Goal: Task Accomplishment & Management: Manage account settings

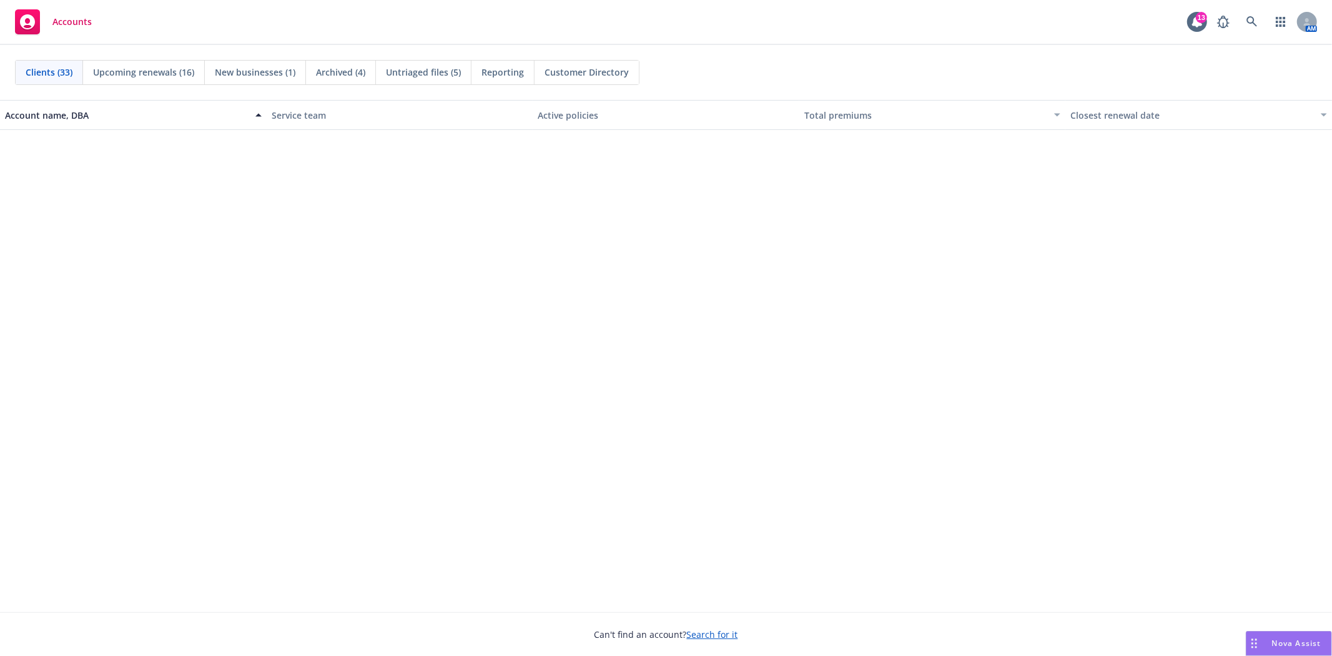
scroll to position [694, 0]
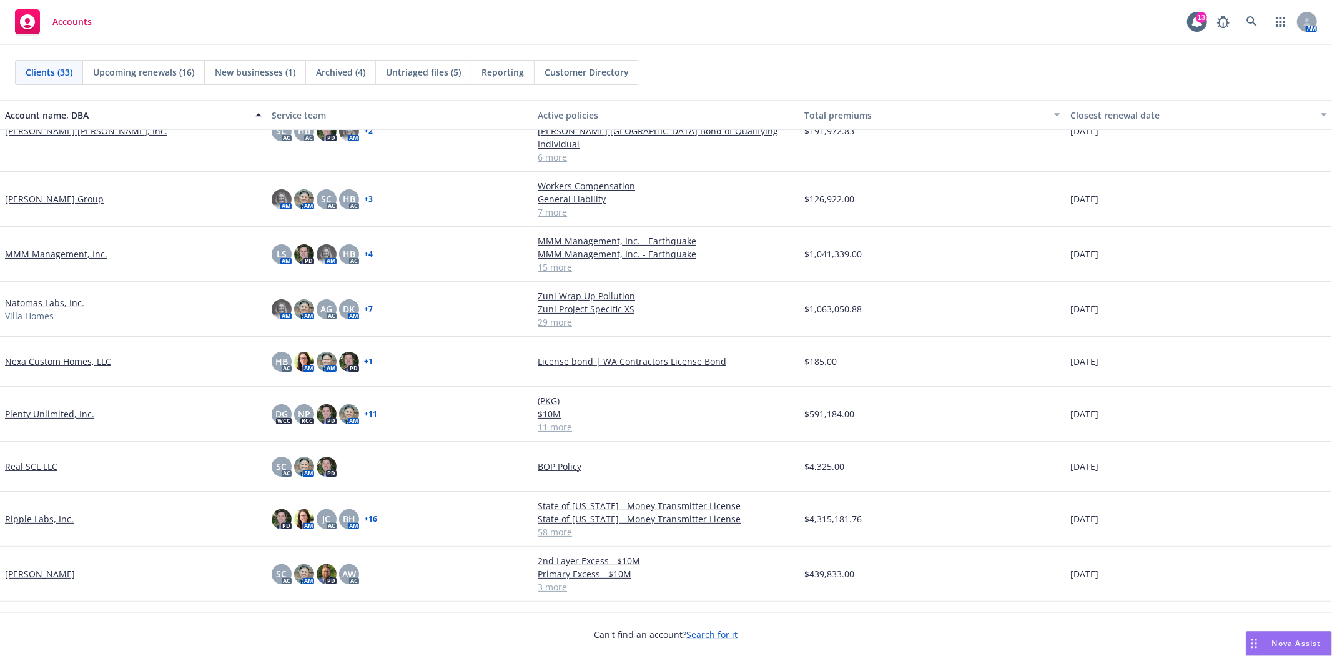
click at [64, 247] on link "MMM Management, Inc." at bounding box center [56, 253] width 102 height 13
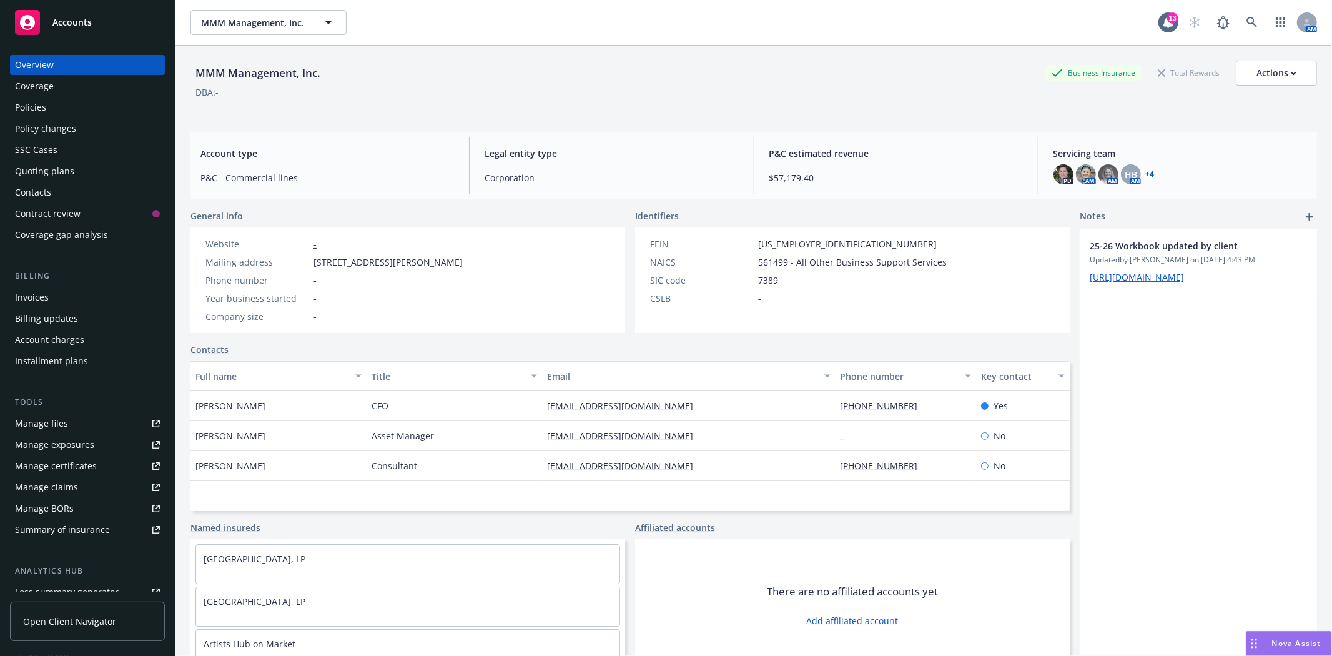
click at [37, 298] on div "Invoices" at bounding box center [32, 297] width 34 height 20
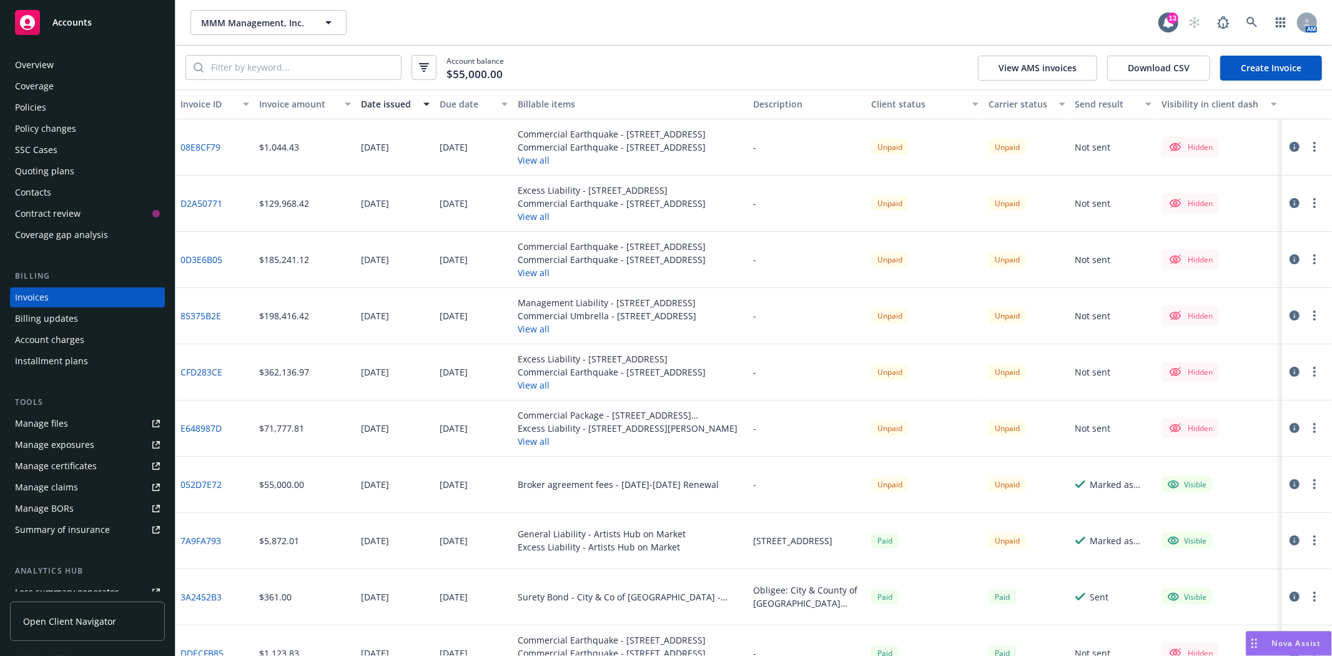
click at [1313, 542] on icon "button" at bounding box center [1314, 540] width 2 height 10
click at [1290, 541] on icon "button" at bounding box center [1295, 540] width 10 height 10
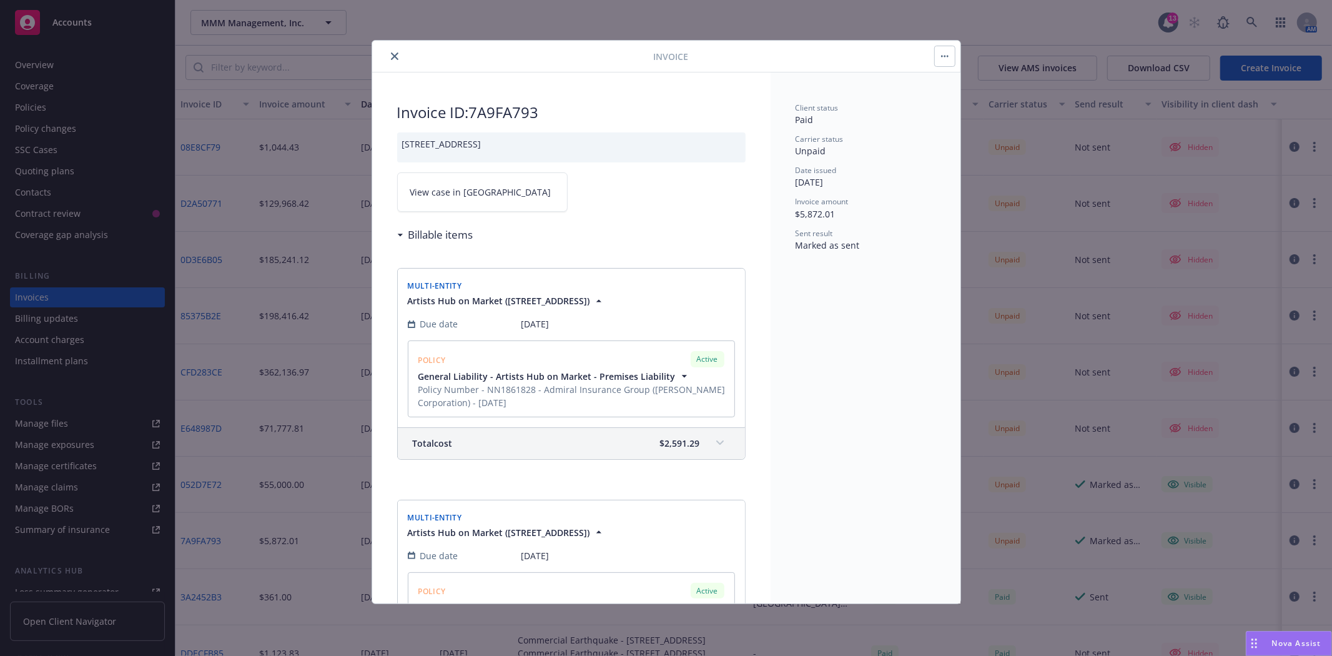
click at [476, 199] on span "View case in [GEOGRAPHIC_DATA]" at bounding box center [480, 192] width 141 height 13
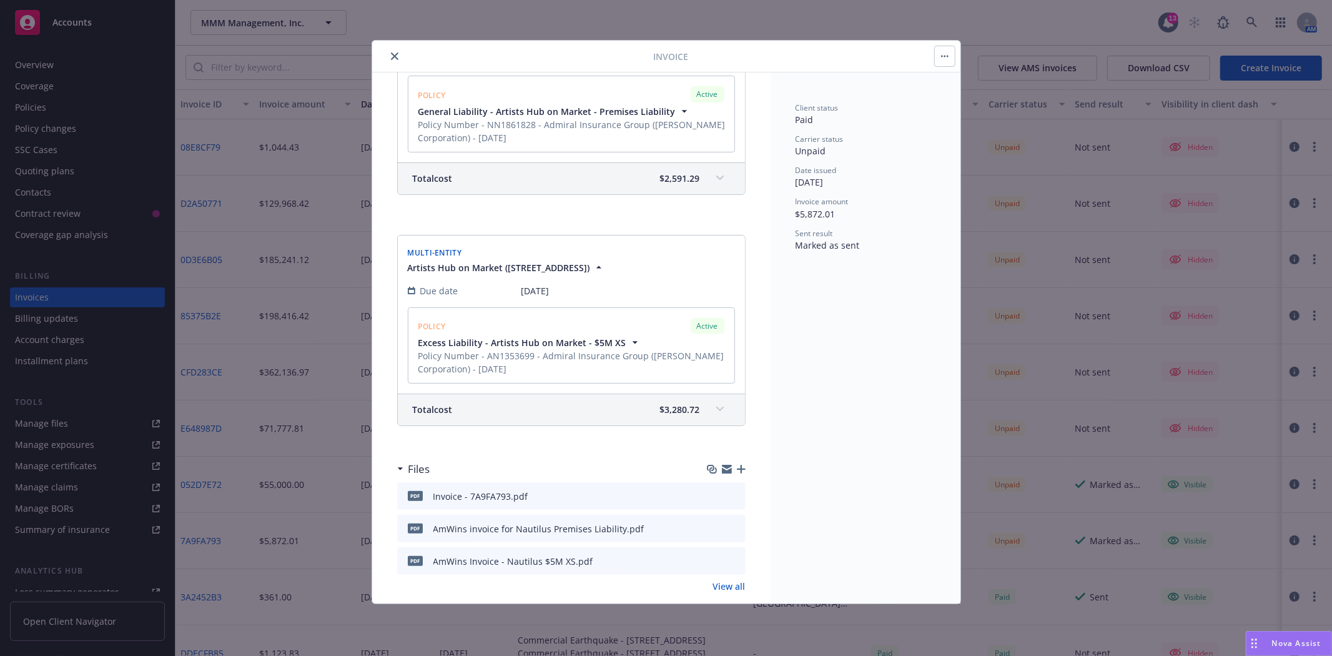
scroll to position [290, 0]
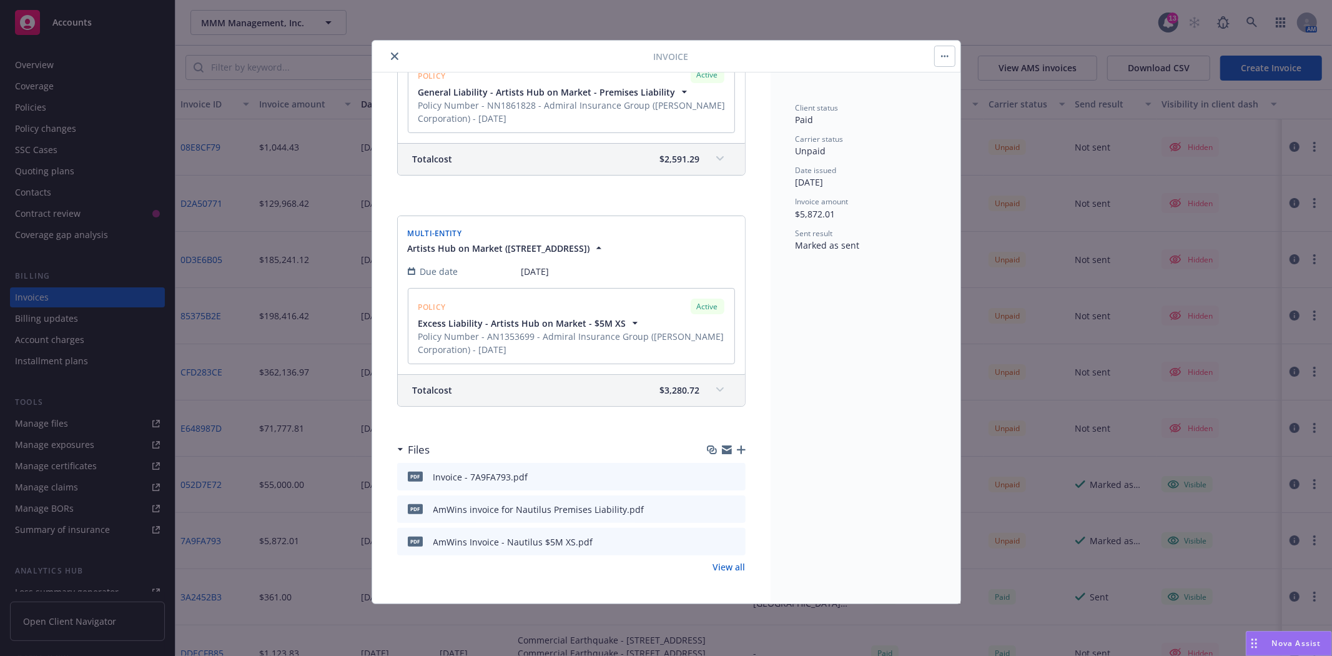
click at [722, 448] on icon "button" at bounding box center [727, 447] width 10 height 4
click at [394, 59] on icon "close" at bounding box center [394, 55] width 7 height 7
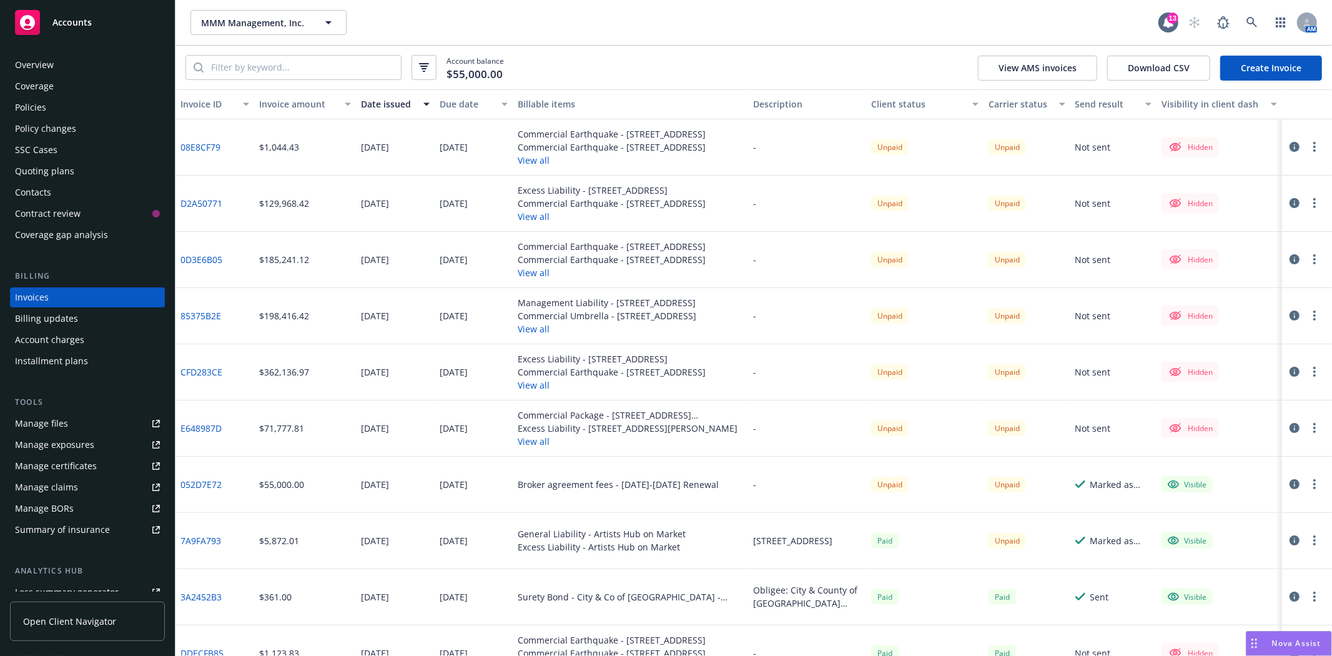
click at [92, 29] on div "Accounts" at bounding box center [87, 22] width 145 height 25
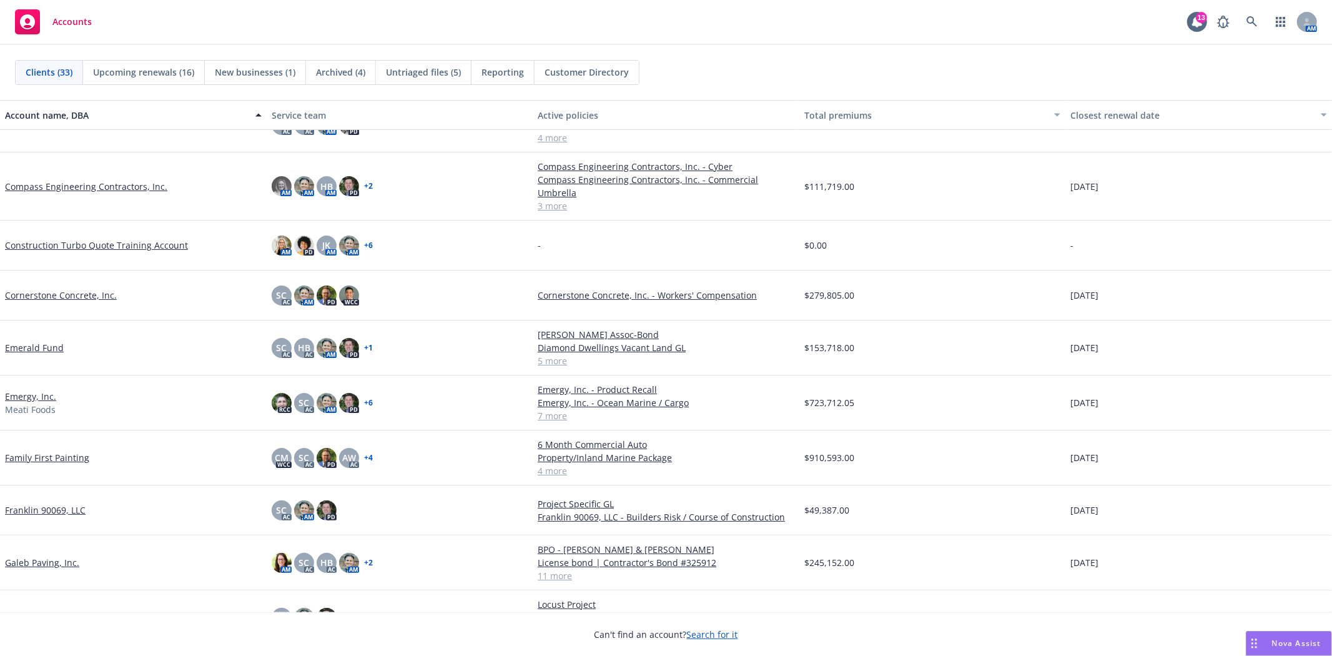
scroll to position [139, 0]
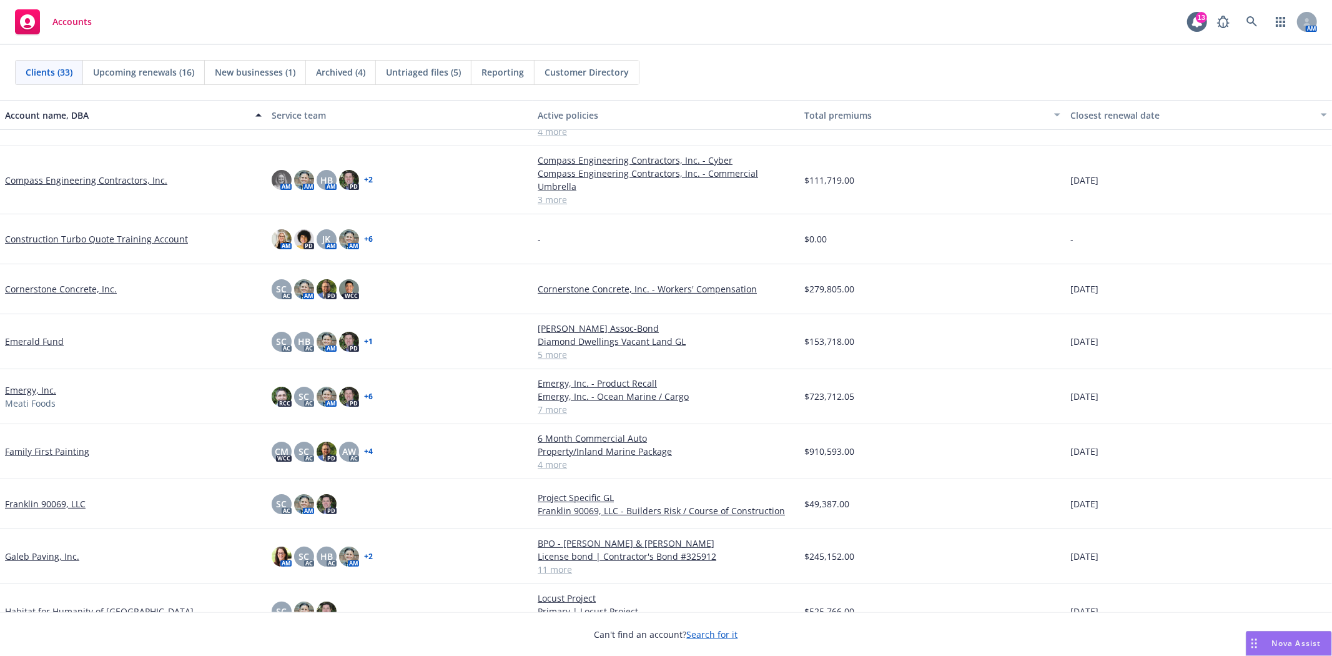
click at [59, 497] on link "Franklin 90069, LLC" at bounding box center [45, 503] width 81 height 13
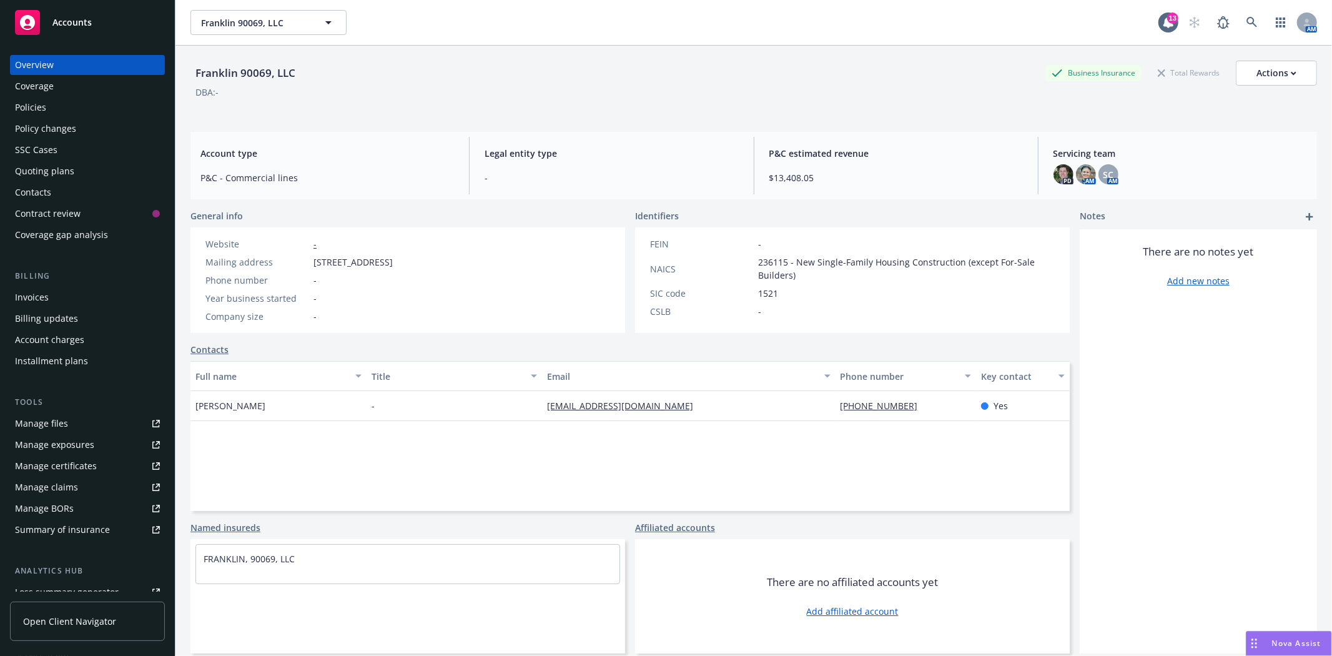
click at [28, 112] on div "Policies" at bounding box center [30, 107] width 31 height 20
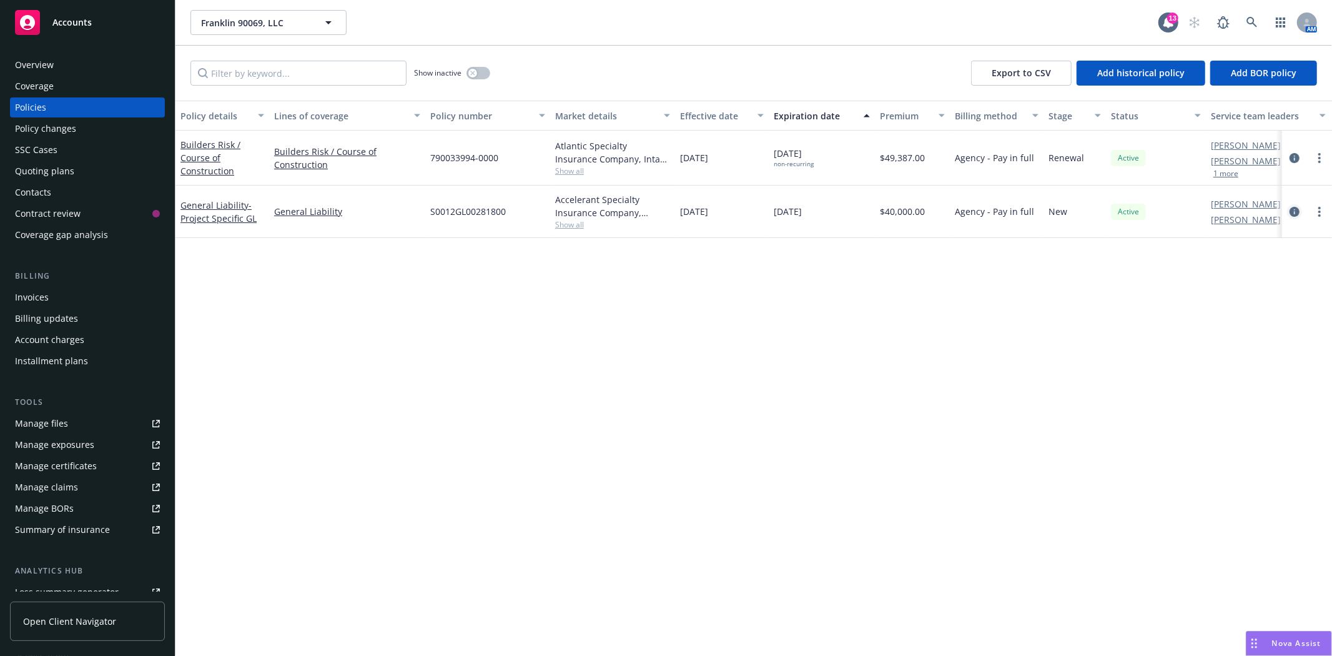
click at [1294, 209] on icon "circleInformation" at bounding box center [1295, 212] width 10 height 10
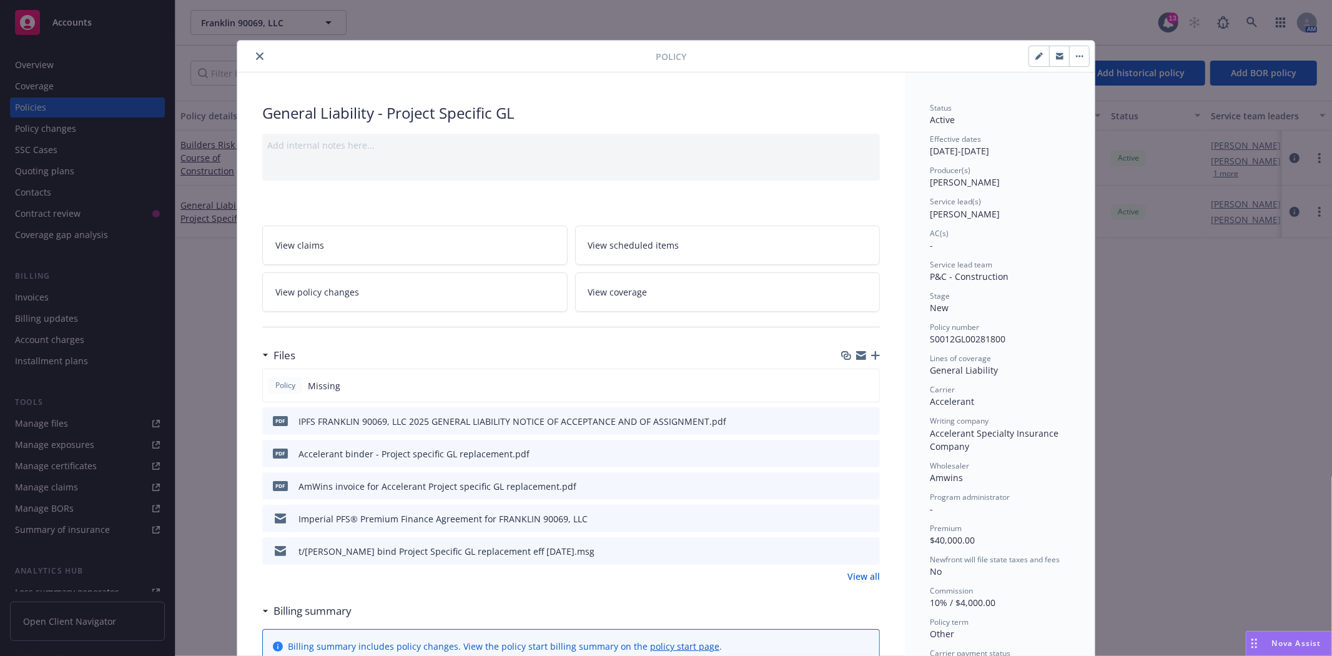
click at [1049, 61] on button "button" at bounding box center [1059, 56] width 20 height 20
click at [256, 57] on icon "close" at bounding box center [259, 55] width 7 height 7
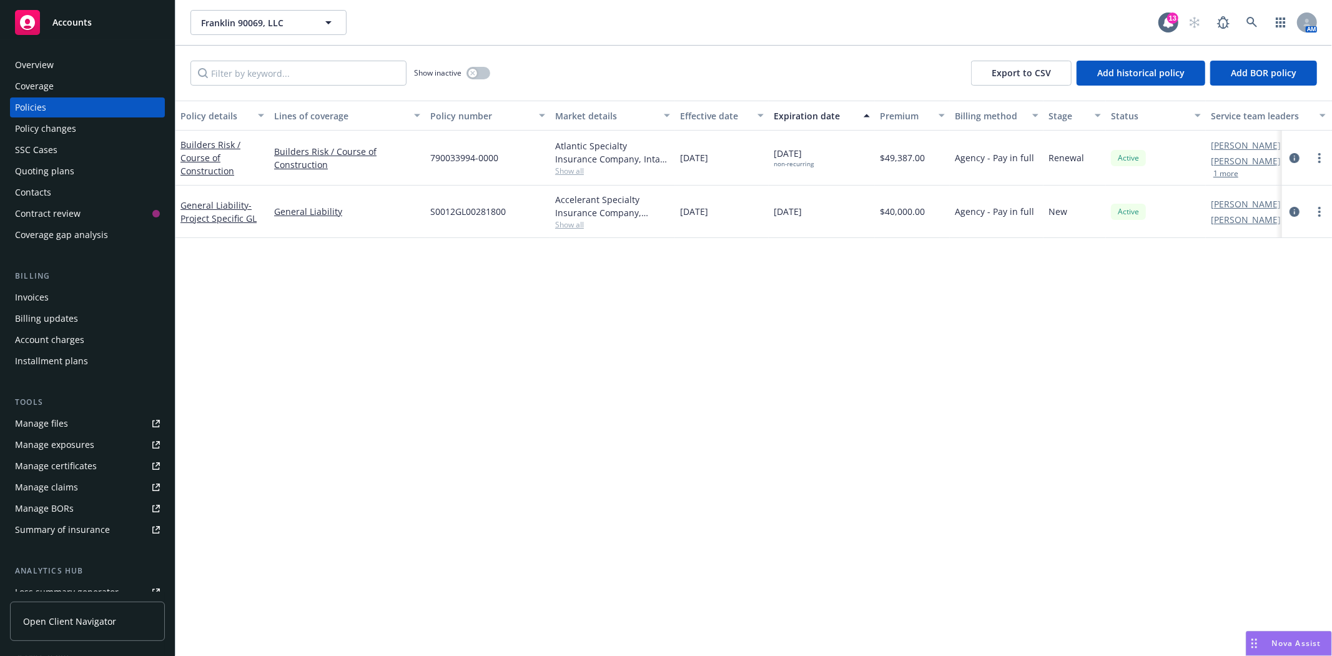
click at [58, 19] on span "Accounts" at bounding box center [71, 22] width 39 height 10
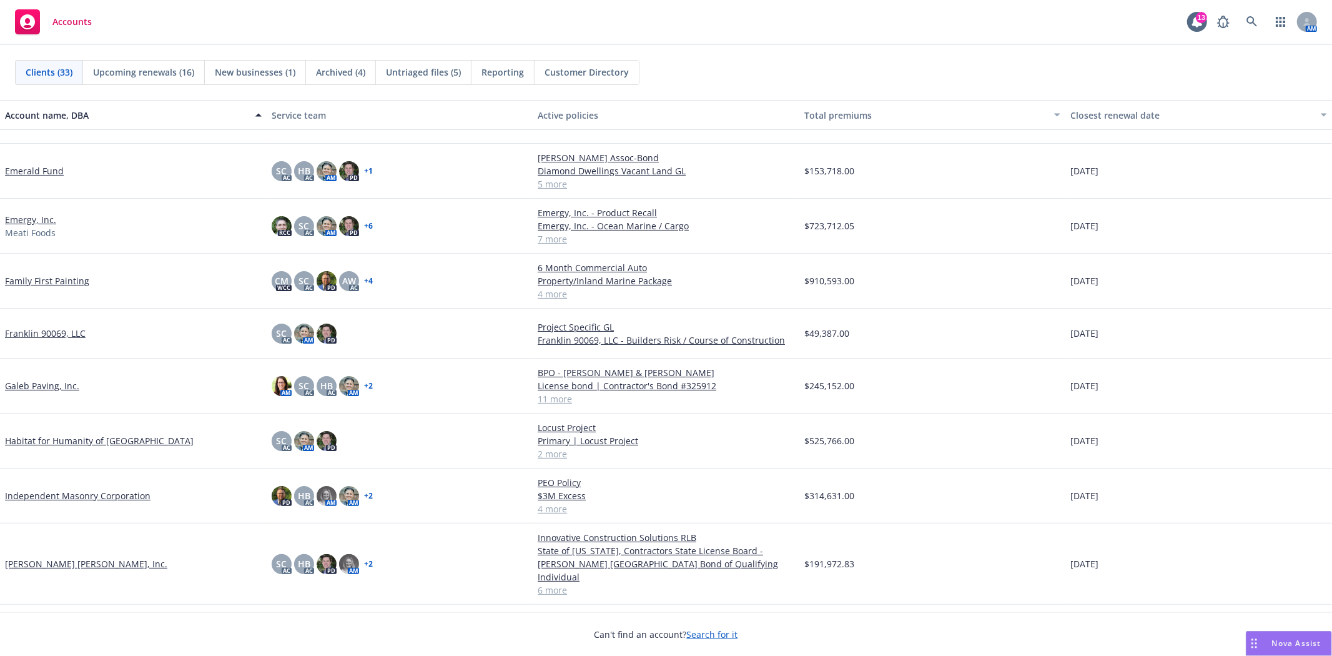
scroll to position [347, 0]
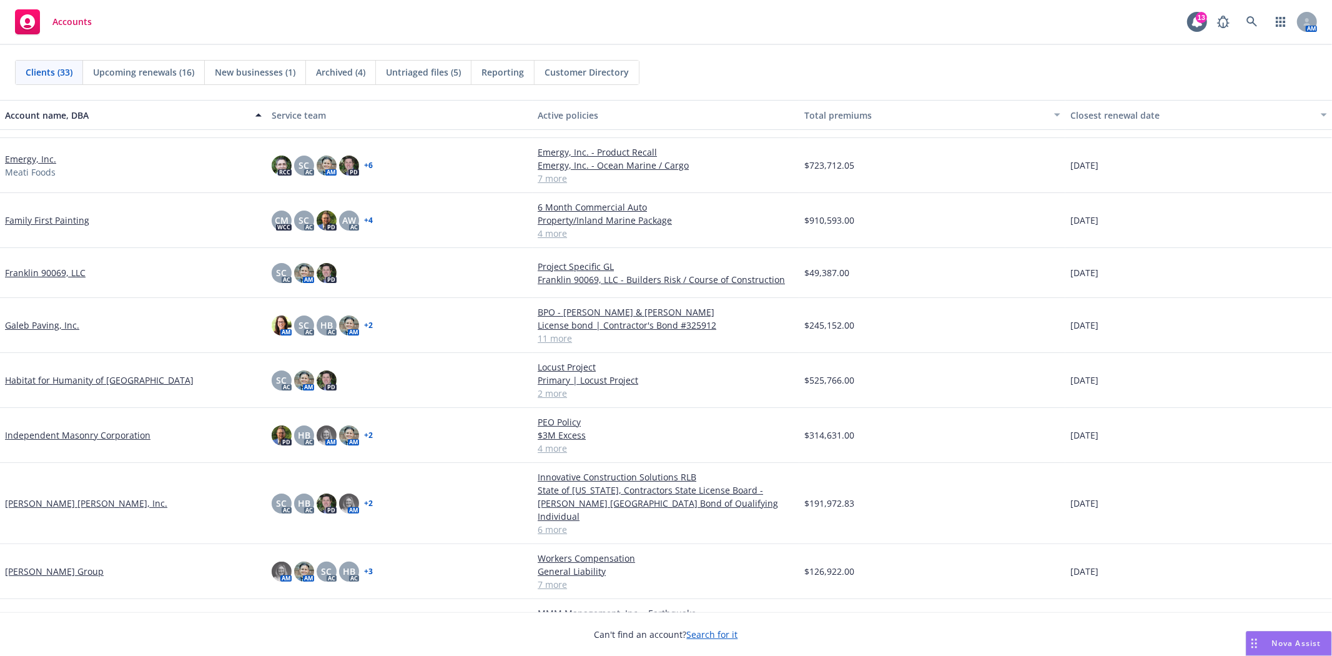
click at [39, 565] on link "[PERSON_NAME] Group" at bounding box center [54, 571] width 99 height 13
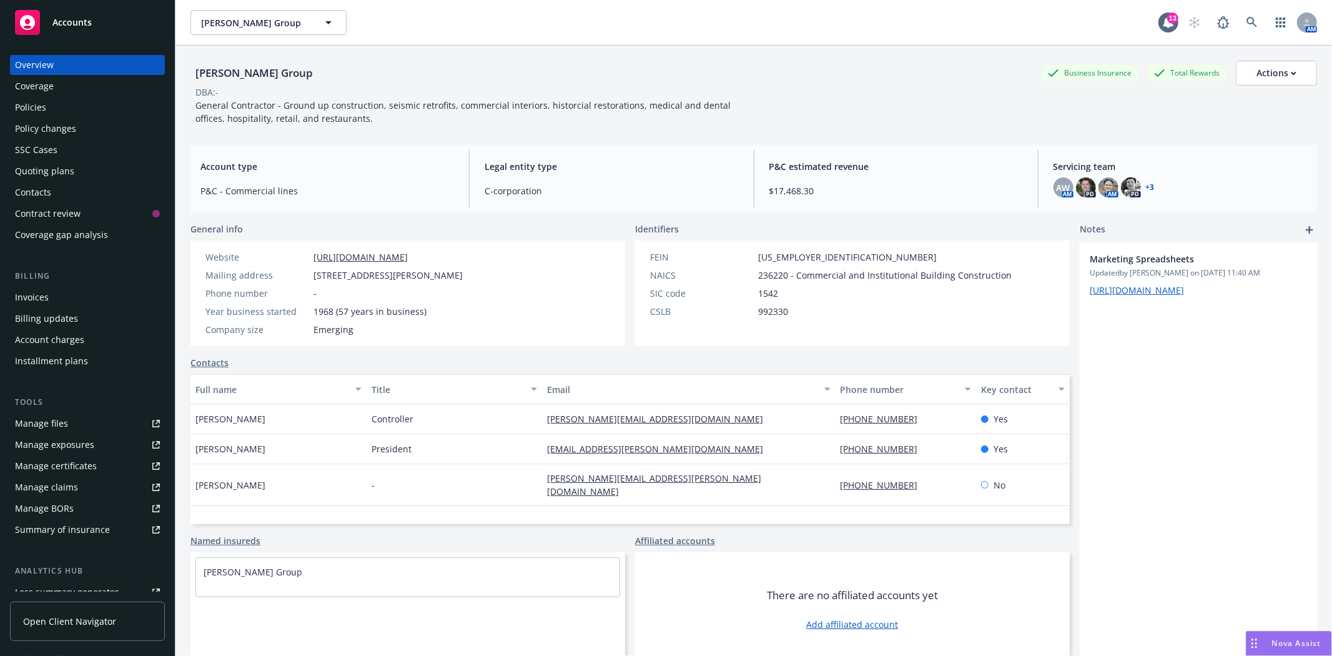
click at [203, 362] on link "Contacts" at bounding box center [209, 362] width 38 height 13
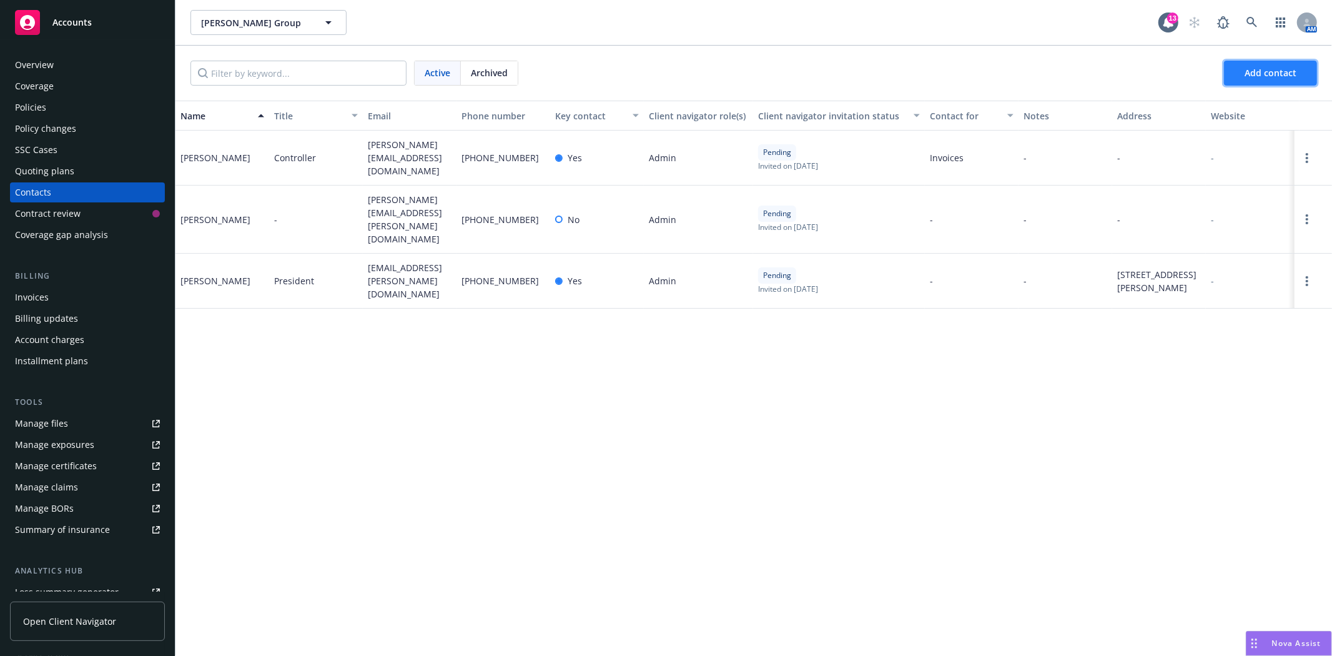
click at [1266, 73] on span "Add contact" at bounding box center [1271, 73] width 52 height 12
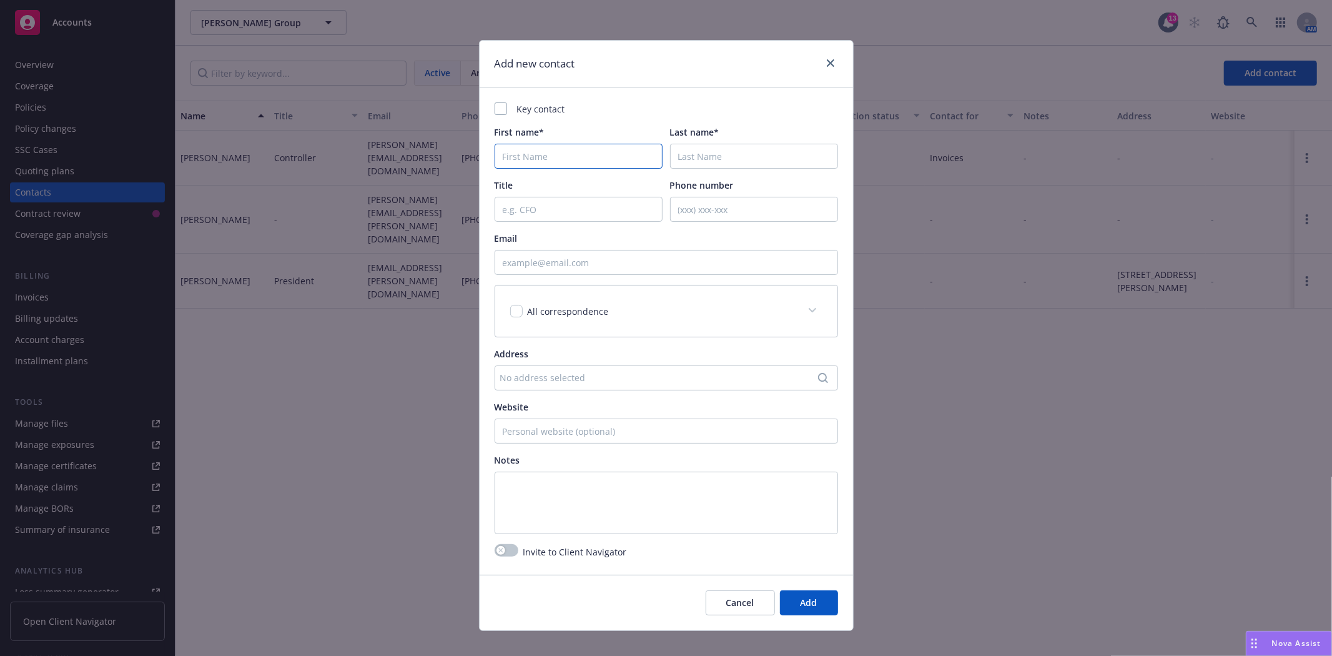
click at [542, 151] on input "First name*" at bounding box center [579, 156] width 168 height 25
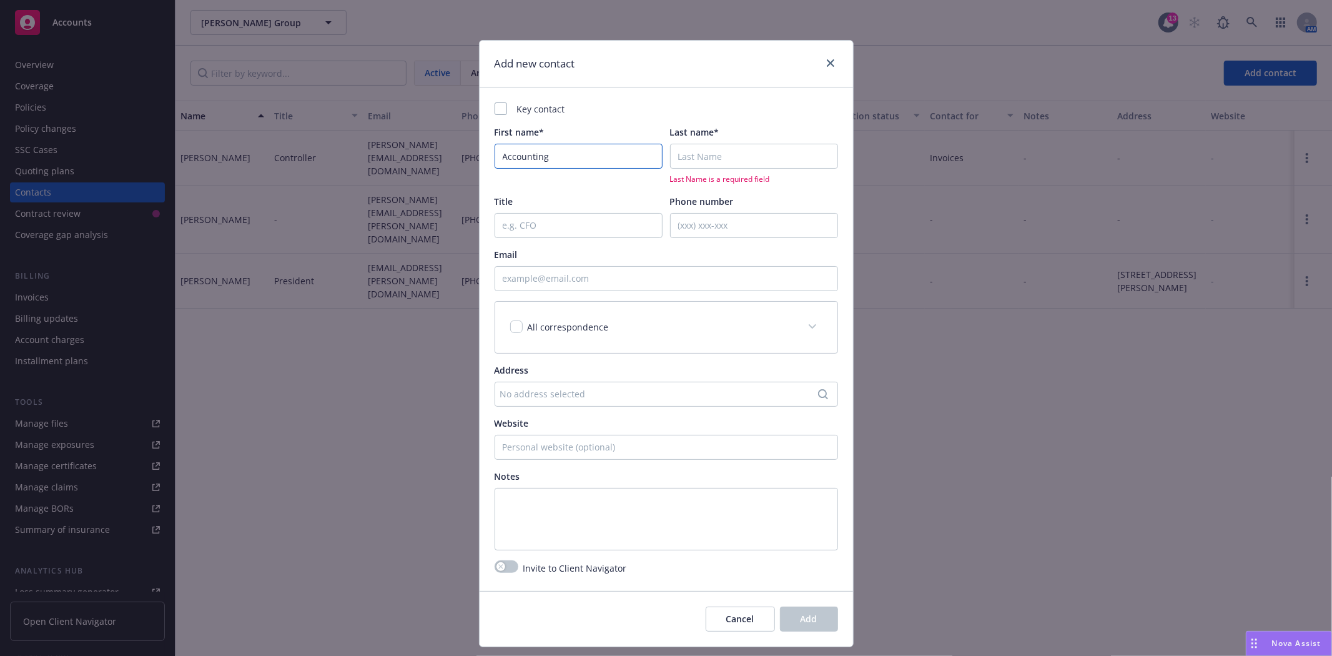
type input "Accounting"
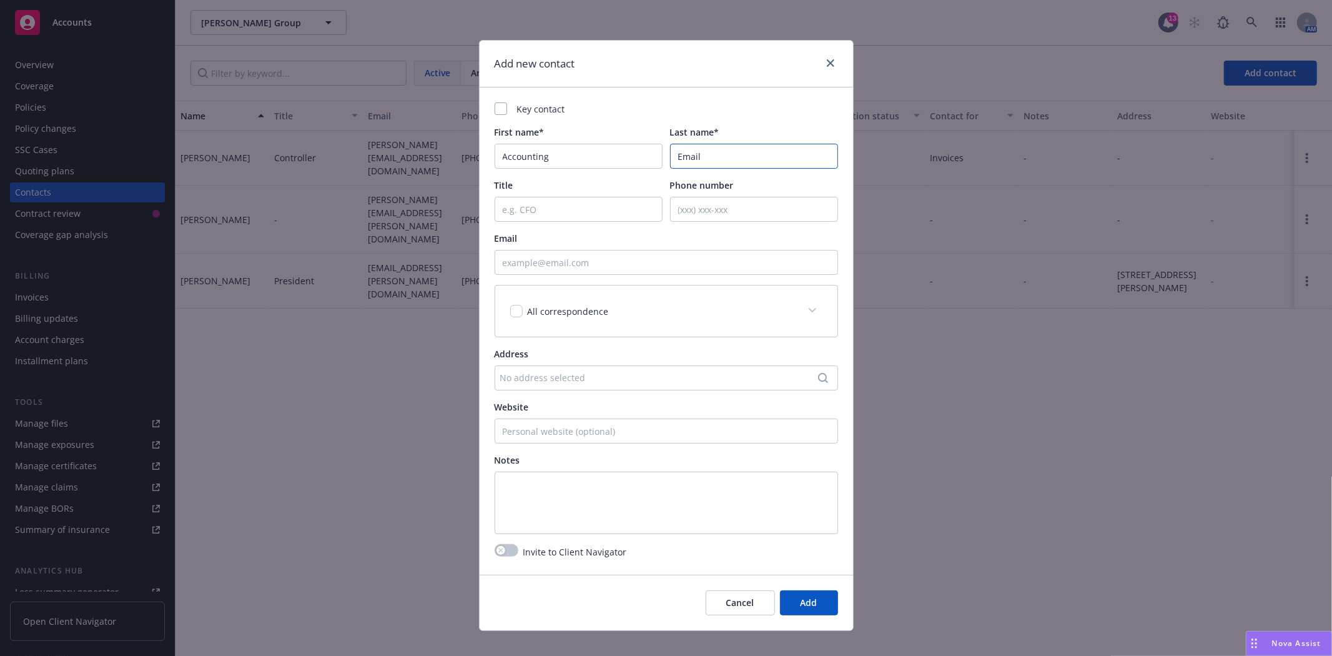
type input "Email"
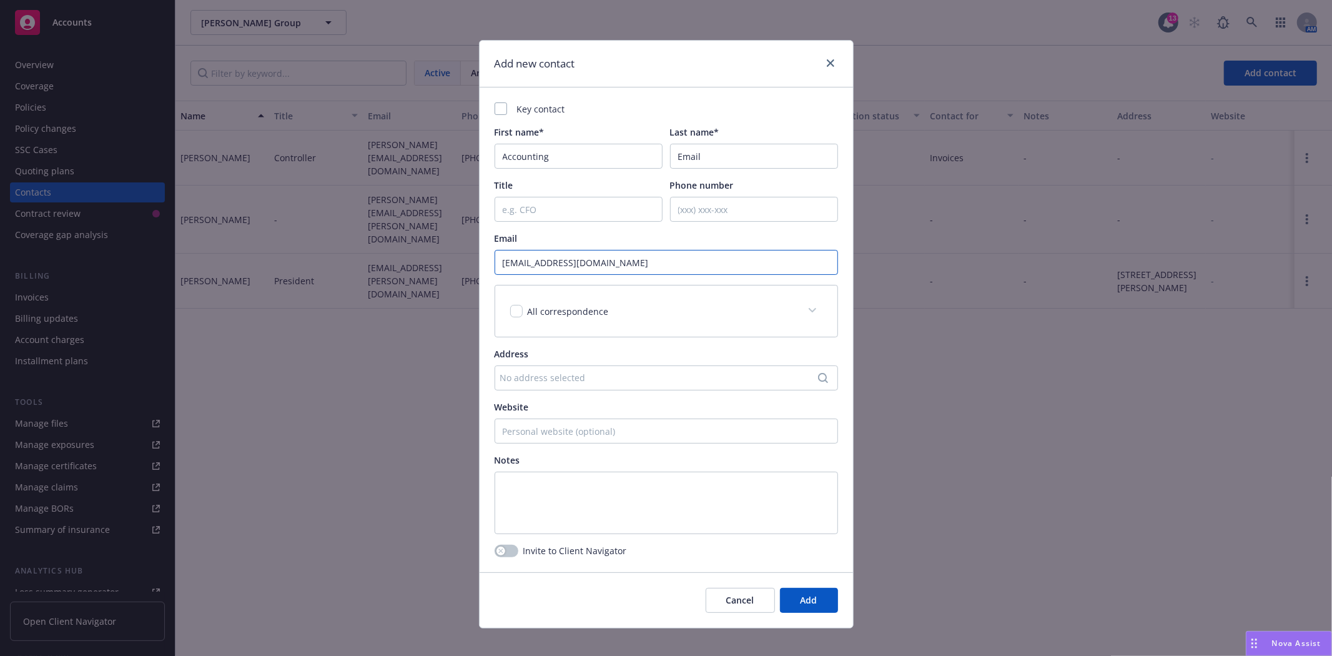
type input "[EMAIL_ADDRESS][DOMAIN_NAME]"
click at [803, 313] on span at bounding box center [813, 310] width 20 height 20
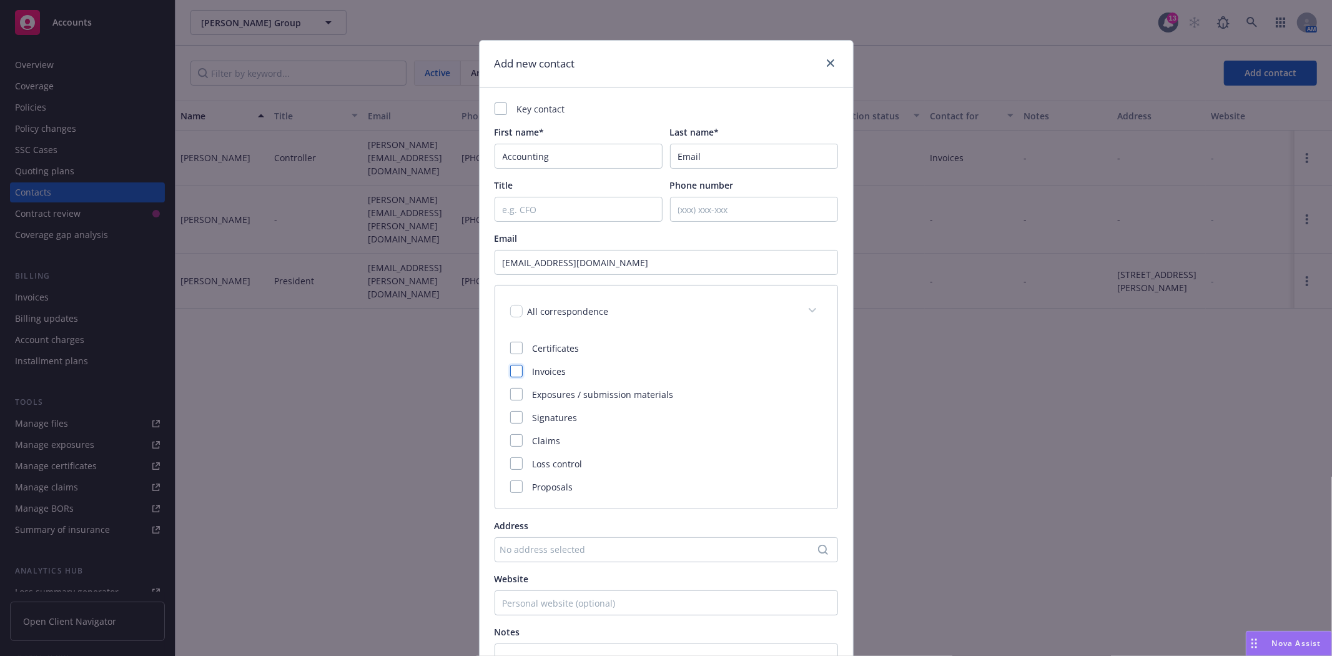
click at [510, 370] on div at bounding box center [516, 371] width 12 height 12
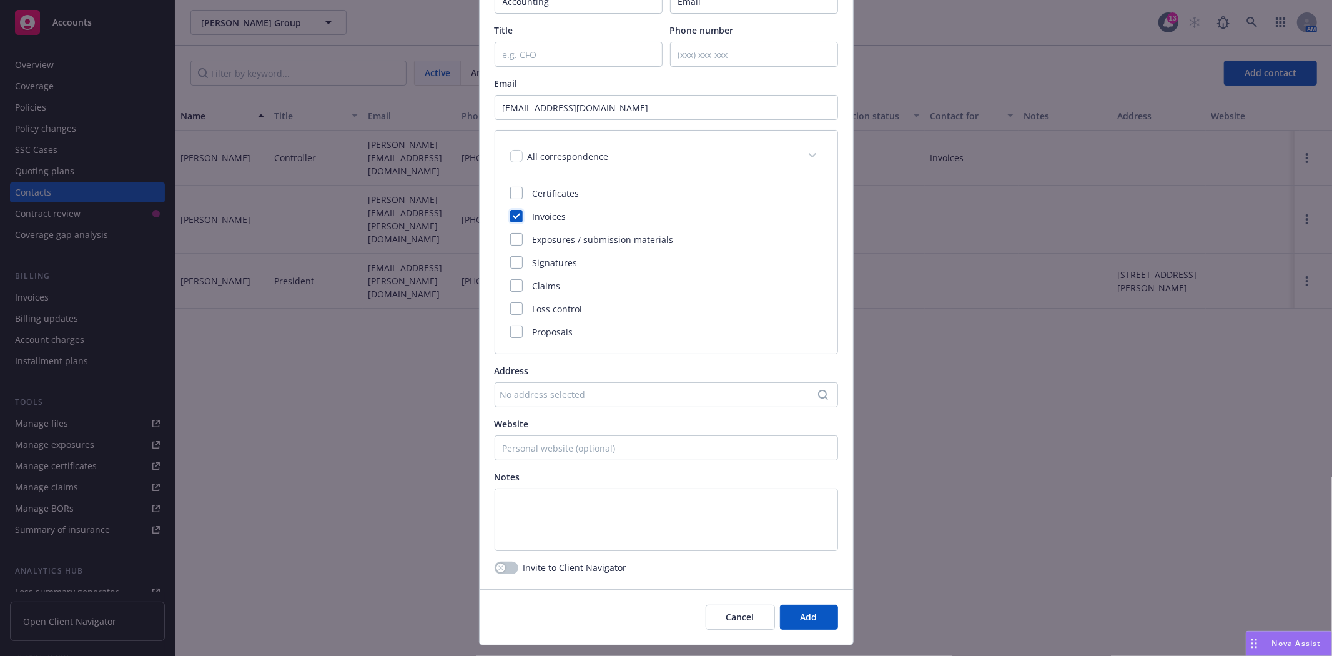
scroll to position [184, 0]
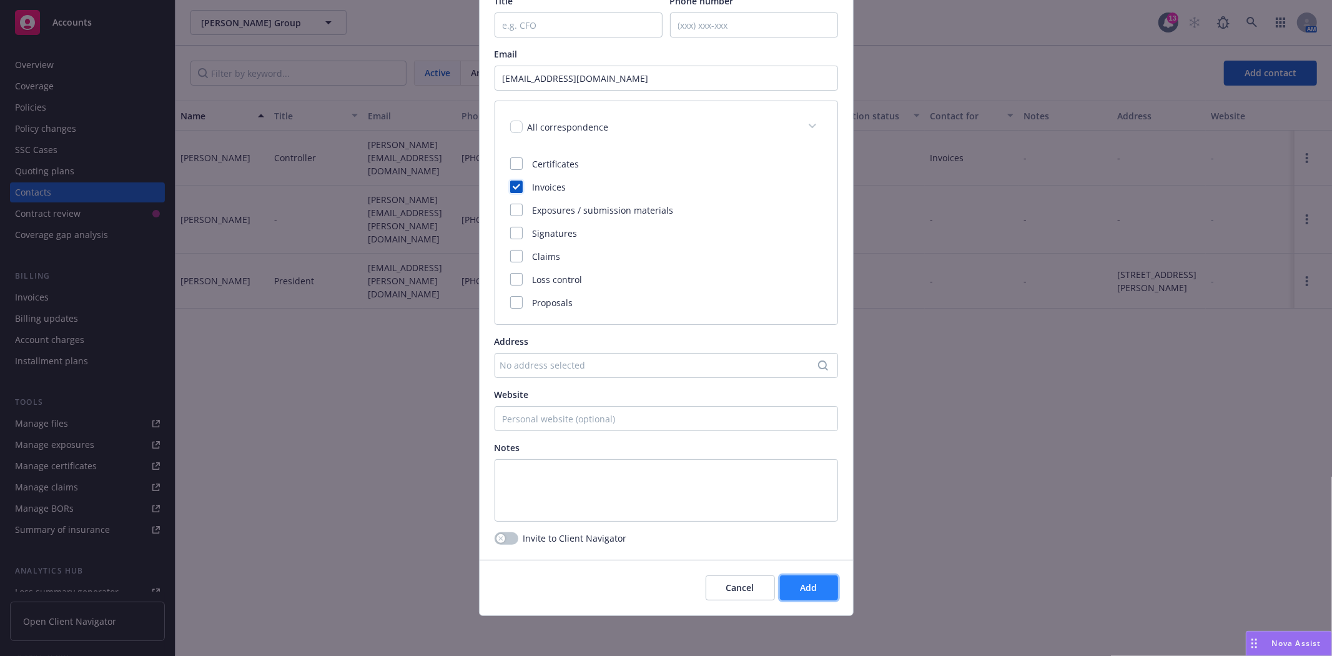
click at [811, 593] on button "Add" at bounding box center [809, 587] width 58 height 25
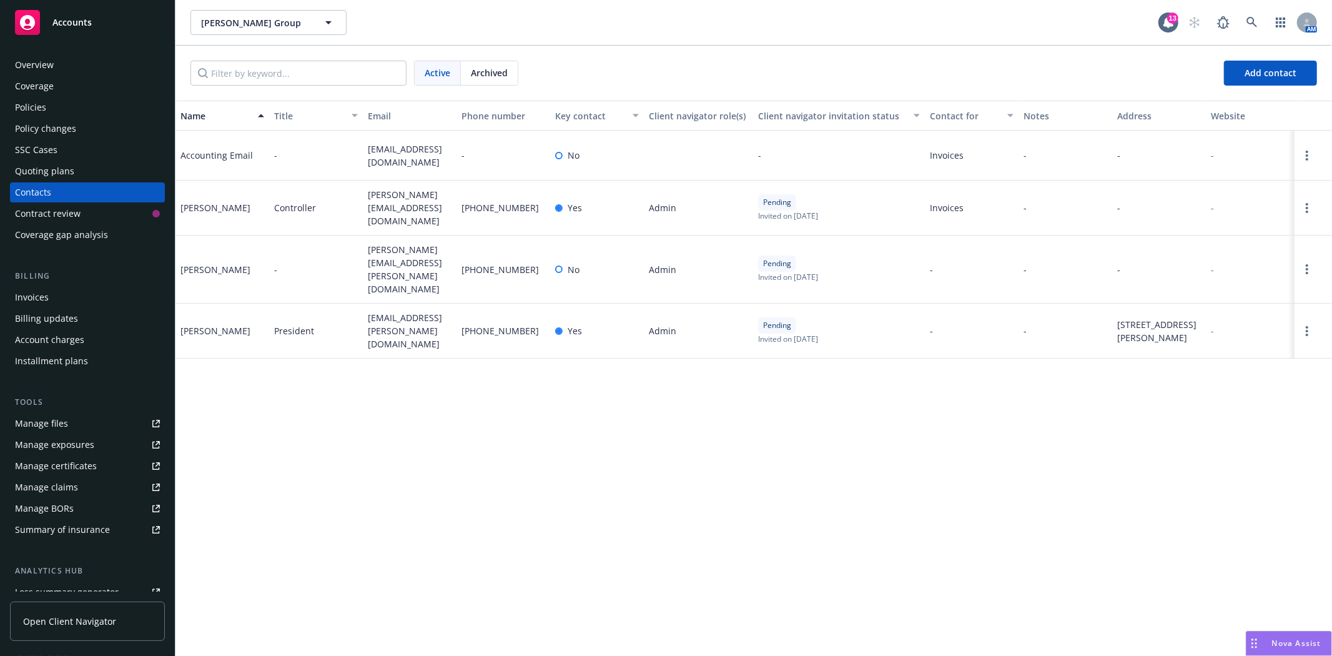
click at [79, 19] on span "Accounts" at bounding box center [71, 22] width 39 height 10
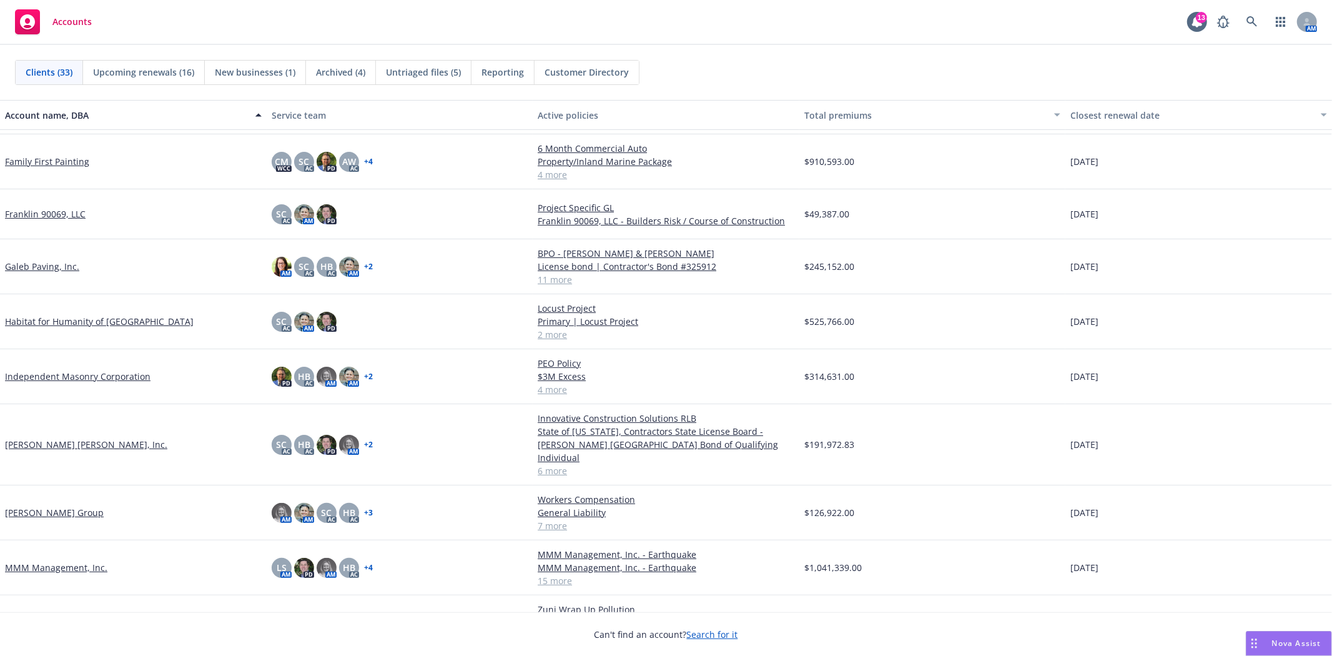
scroll to position [416, 0]
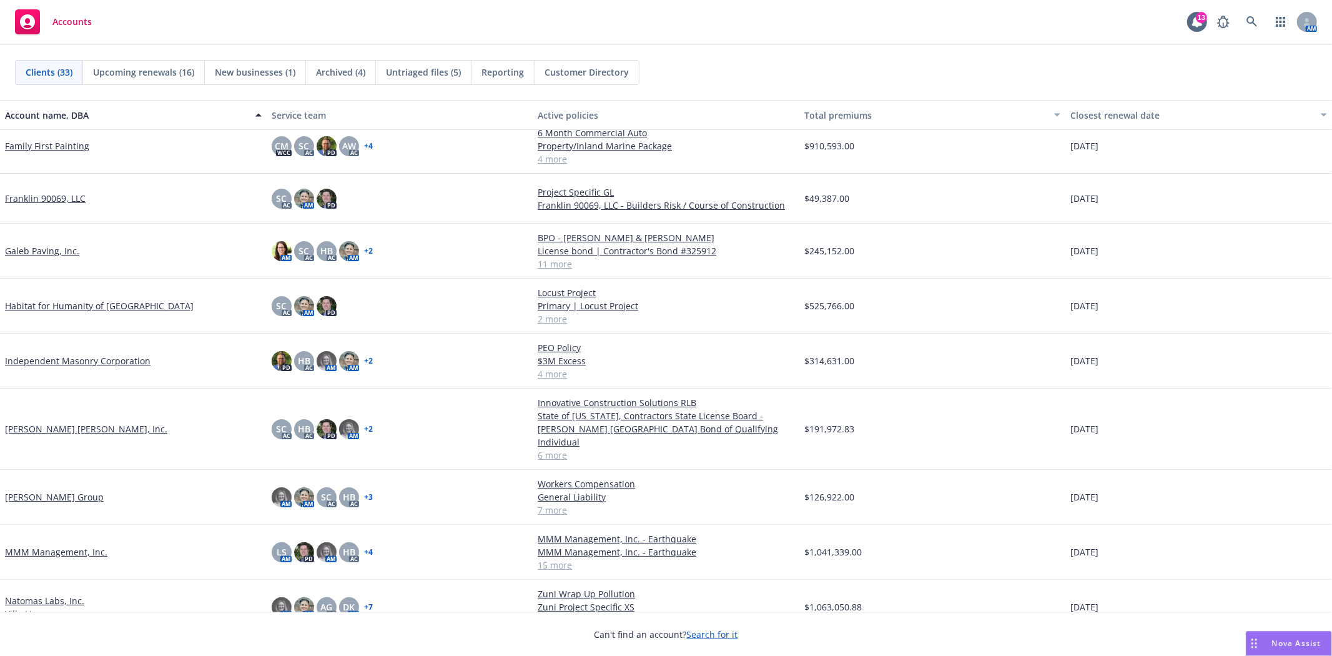
click at [48, 490] on link "[PERSON_NAME] Group" at bounding box center [54, 496] width 99 height 13
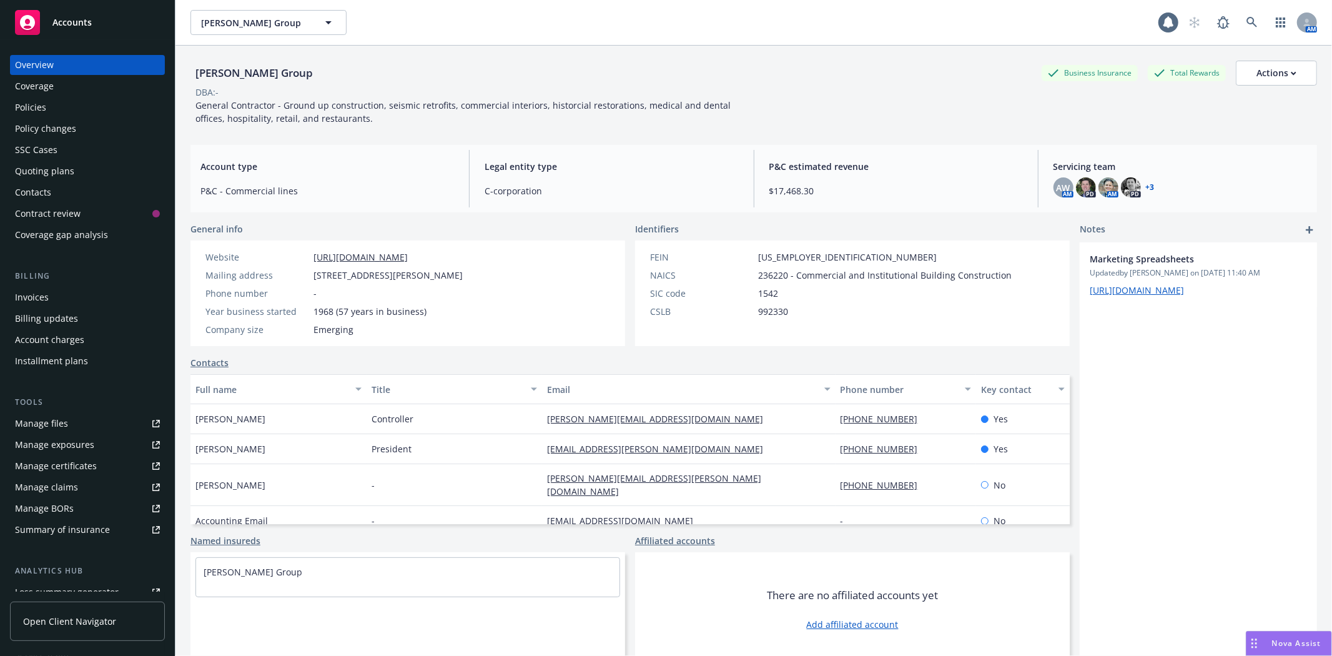
click at [28, 107] on div "Policies" at bounding box center [30, 107] width 31 height 20
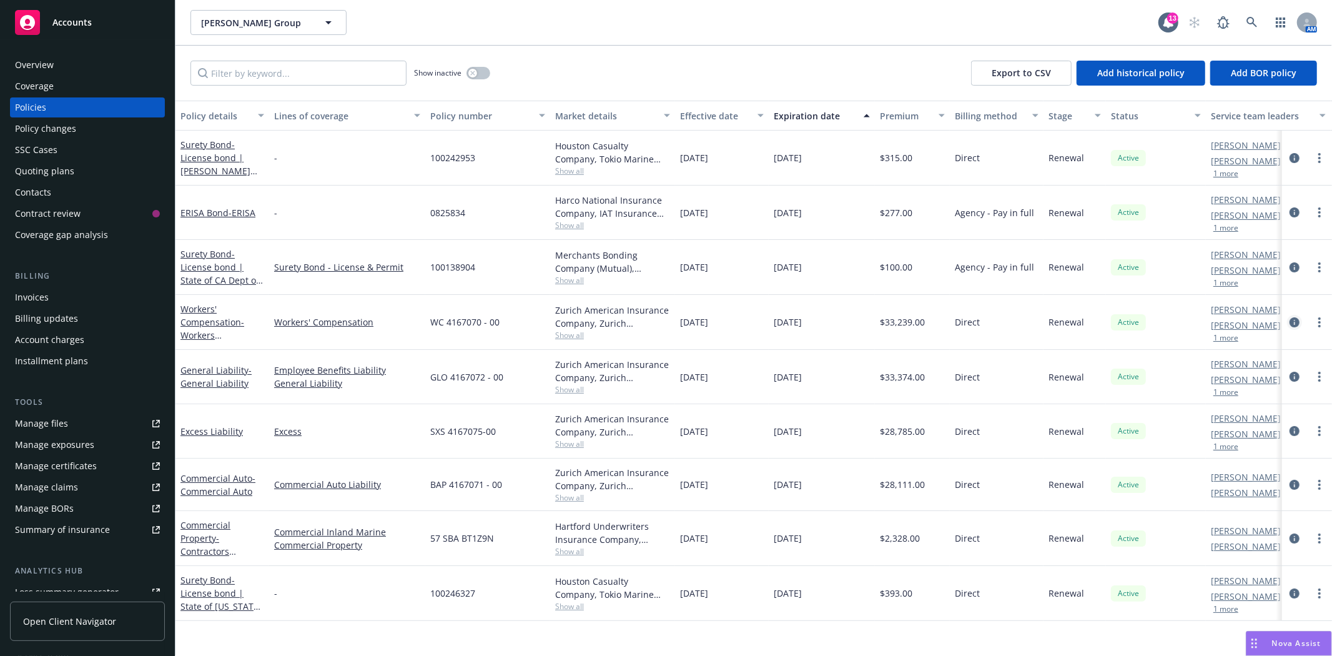
click at [1295, 321] on icon "circleInformation" at bounding box center [1295, 322] width 10 height 10
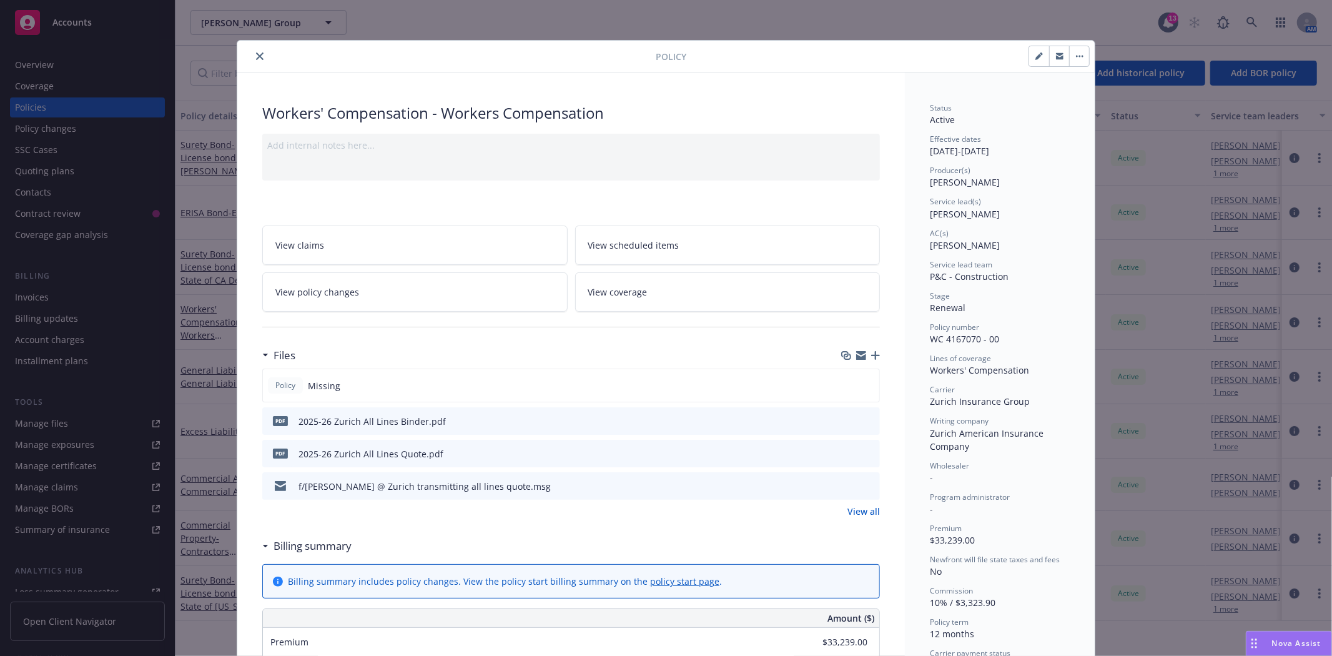
click at [871, 357] on icon "button" at bounding box center [875, 355] width 9 height 9
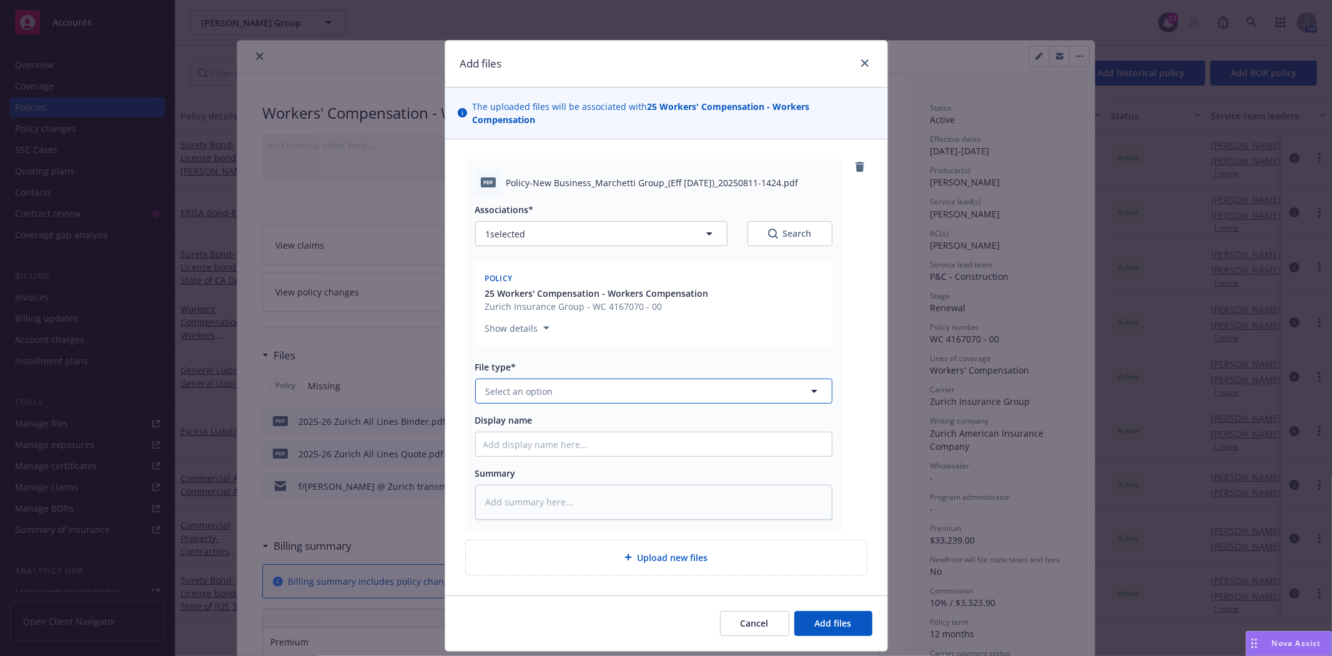
click at [675, 378] on button "Select an option" at bounding box center [653, 390] width 357 height 25
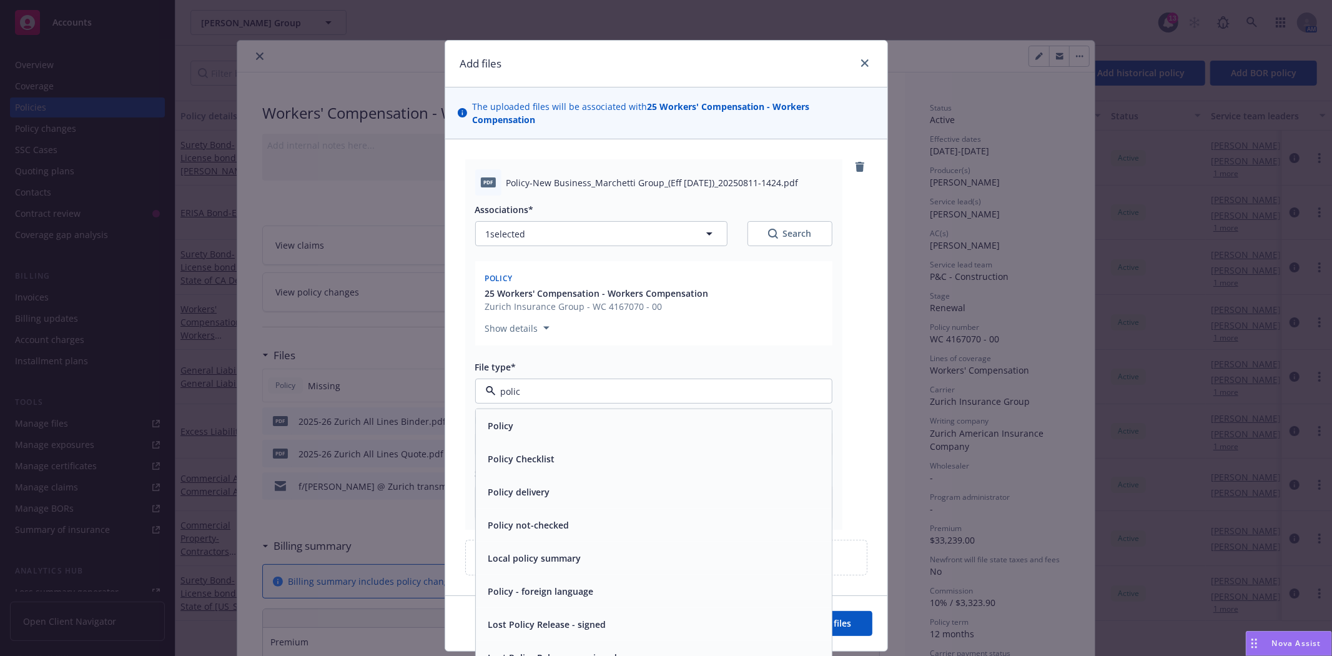
type input "policy"
click at [527, 417] on div "Policy" at bounding box center [653, 426] width 341 height 18
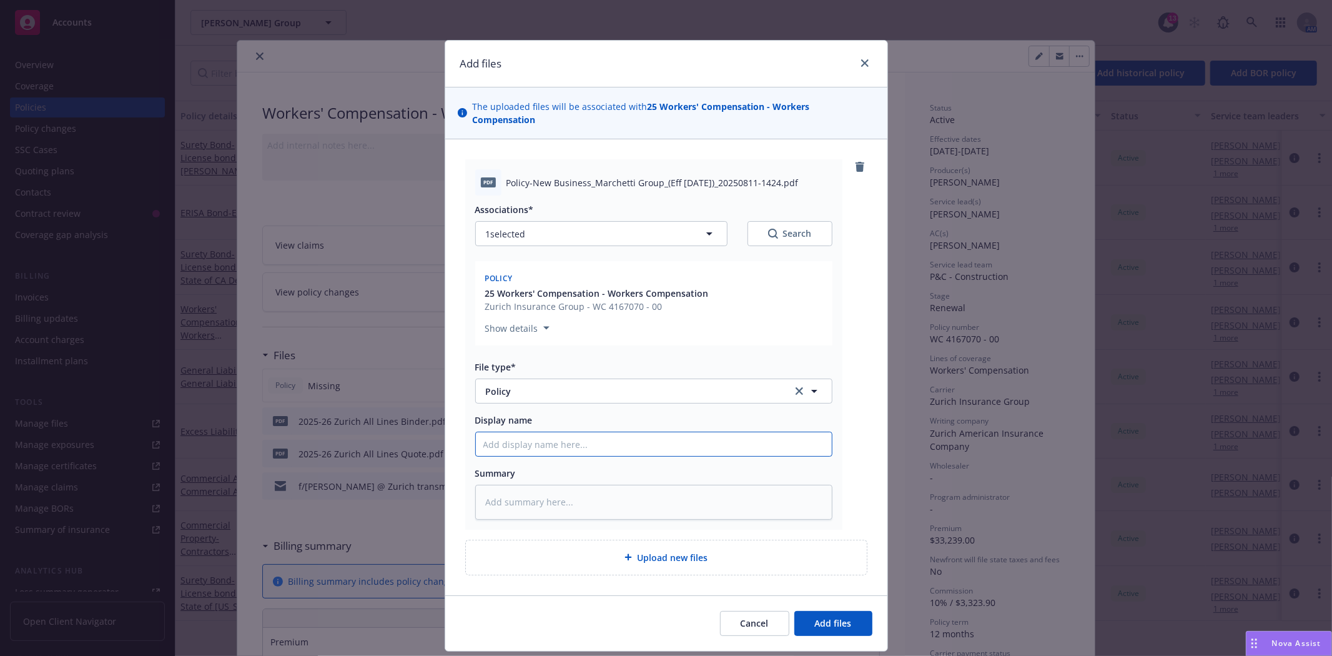
click at [521, 432] on input "Display name" at bounding box center [654, 444] width 356 height 24
type textarea "x"
type input "2"
type textarea "x"
type input "202"
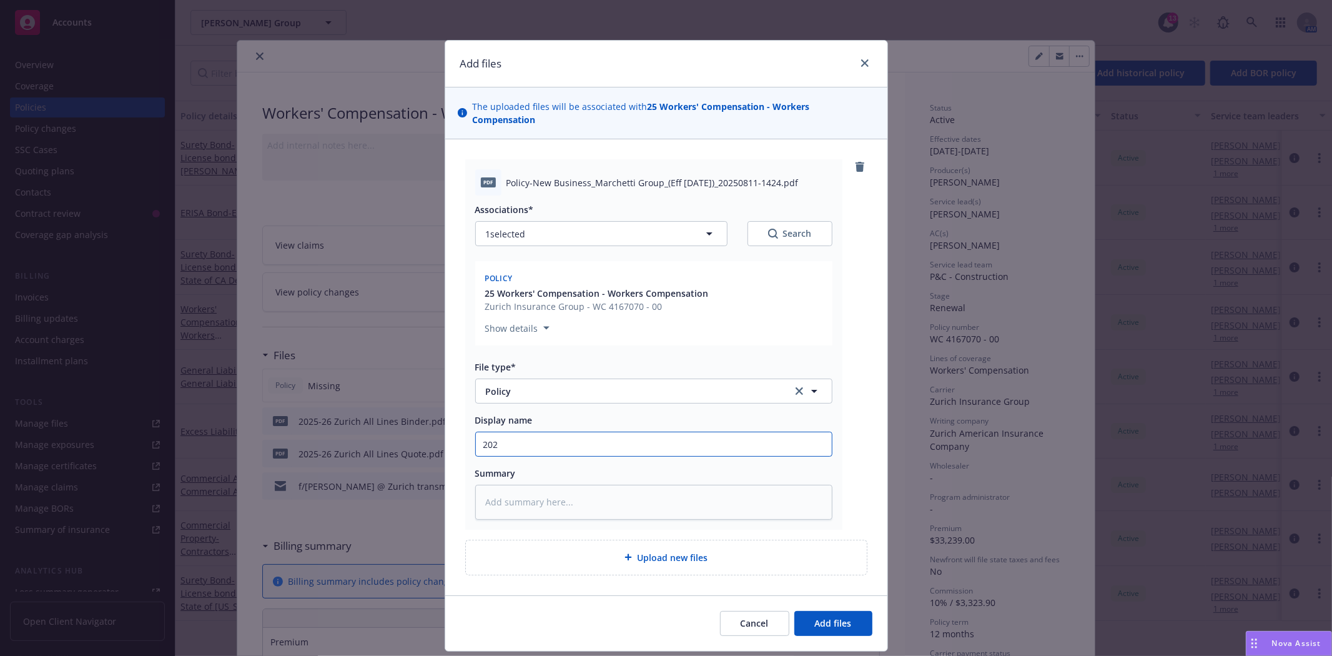
type textarea "x"
type input "2025"
type textarea "x"
type input "2025-"
type textarea "x"
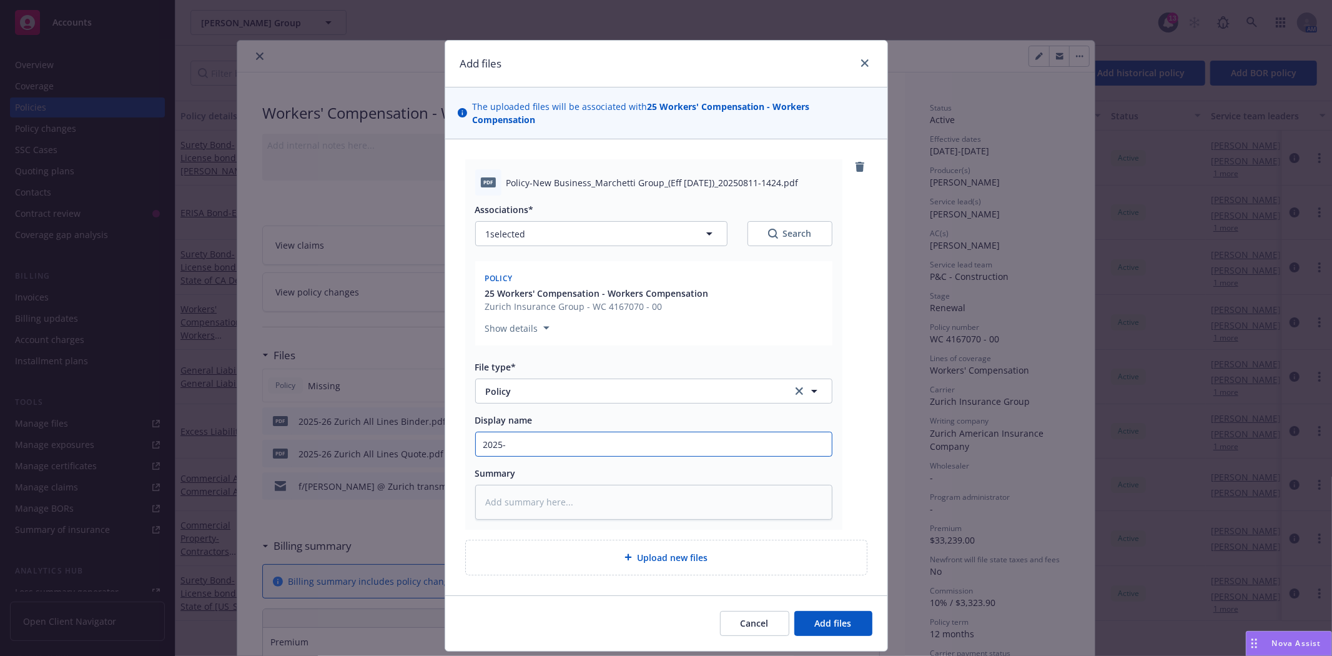
type input "2025-2"
type textarea "x"
type input "2025-26"
type textarea "x"
type input "2025-26"
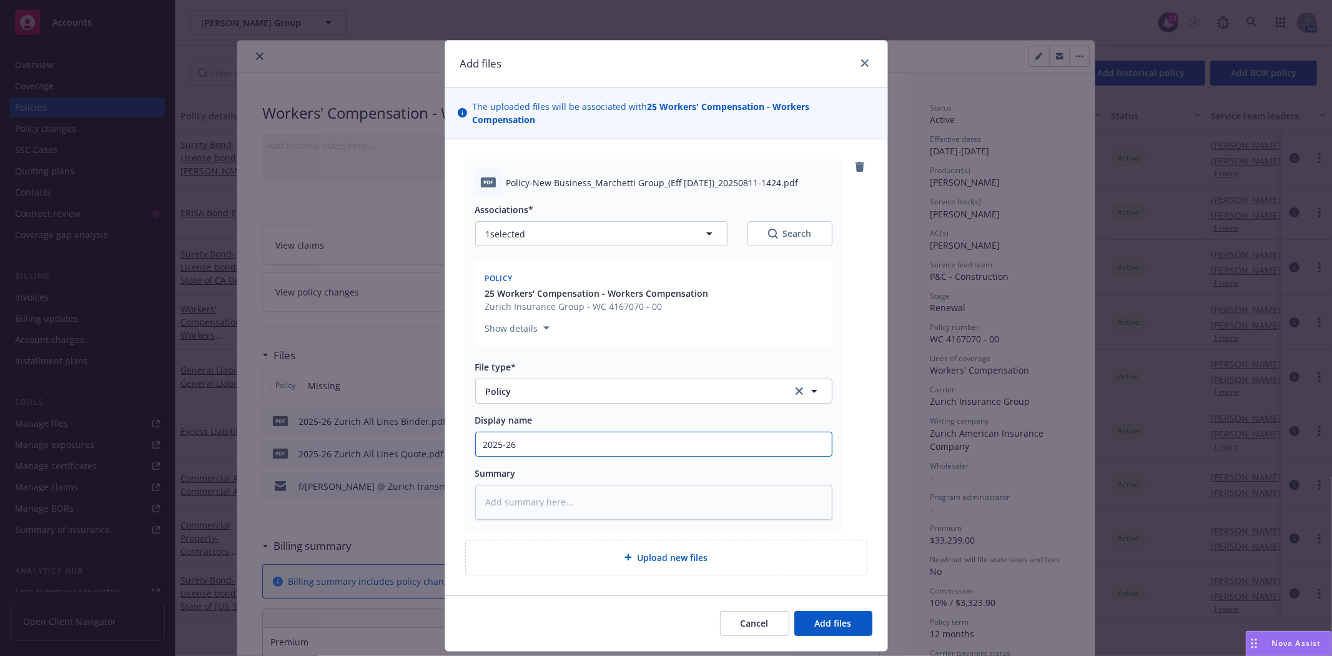
type textarea "x"
type input "2025-26 Z"
type textarea "x"
type input "2025-26 Zu"
type textarea "x"
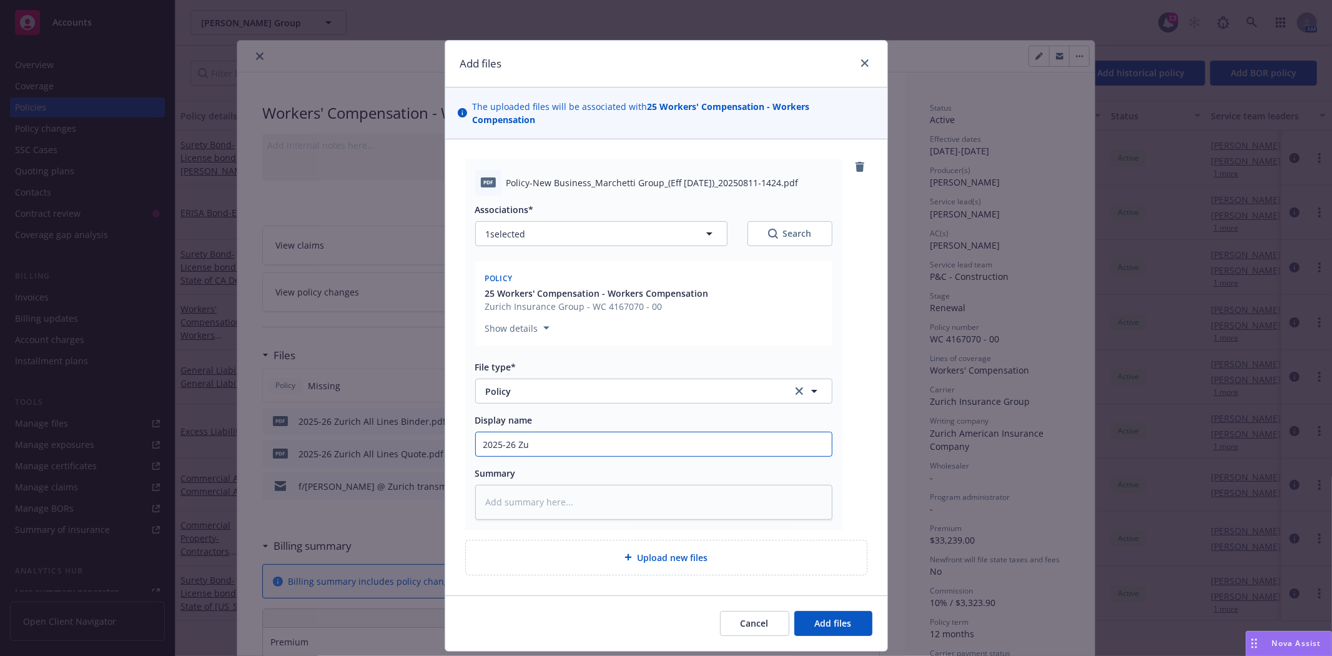
type input "2025-26 Zur"
type textarea "x"
type input "2025-26 Zuri"
type textarea "x"
type input "2025-26 Zuric"
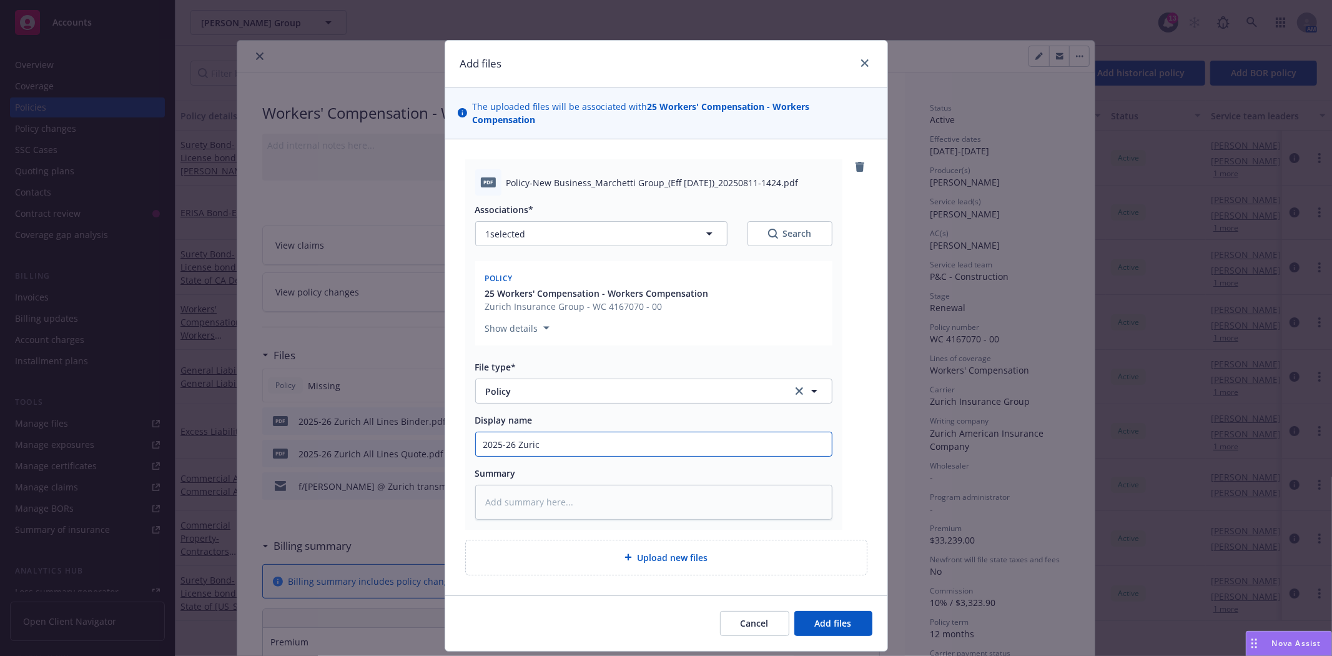
type textarea "x"
type input "2025-26 [GEOGRAPHIC_DATA]"
type textarea "x"
type input "2025-26 [GEOGRAPHIC_DATA]"
type textarea "x"
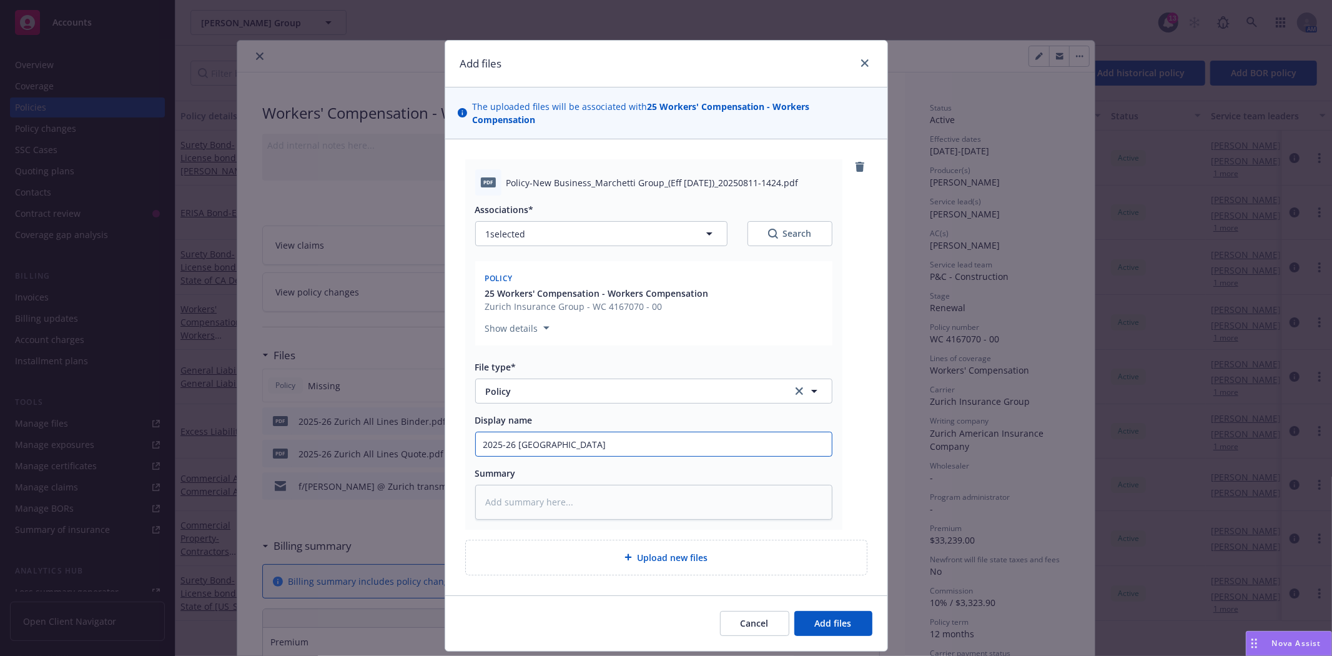
type input "2025-26 [GEOGRAPHIC_DATA] W"
type textarea "x"
type input "2025-26 Zurich WC"
type textarea "x"
type input "2025-26 Zurich WC"
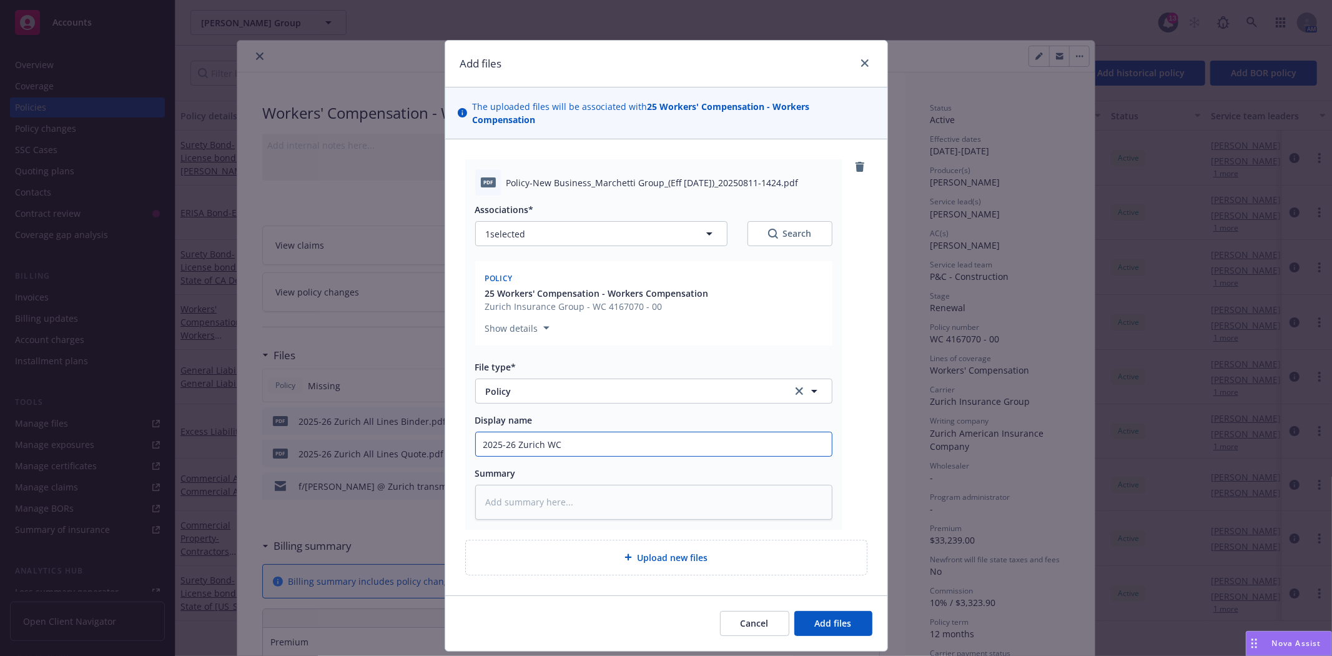
type textarea "x"
type input "2025-26 Zurich WC P"
type textarea "x"
type input "2025-26 Zurich WC Po"
type textarea "x"
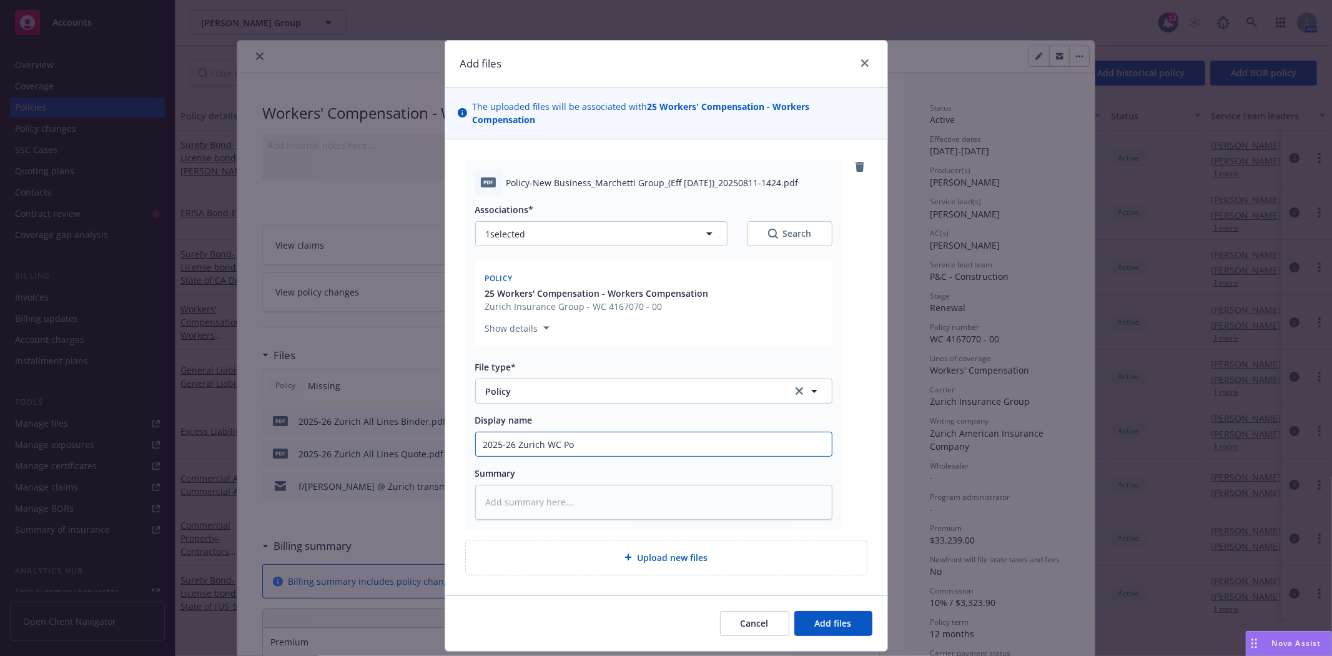
type input "2025-26 Zurich WC Pol"
type textarea "x"
type input "2025-26 Zurich [PERSON_NAME]"
type textarea "x"
type input "2025-26 Zurich [PERSON_NAME]"
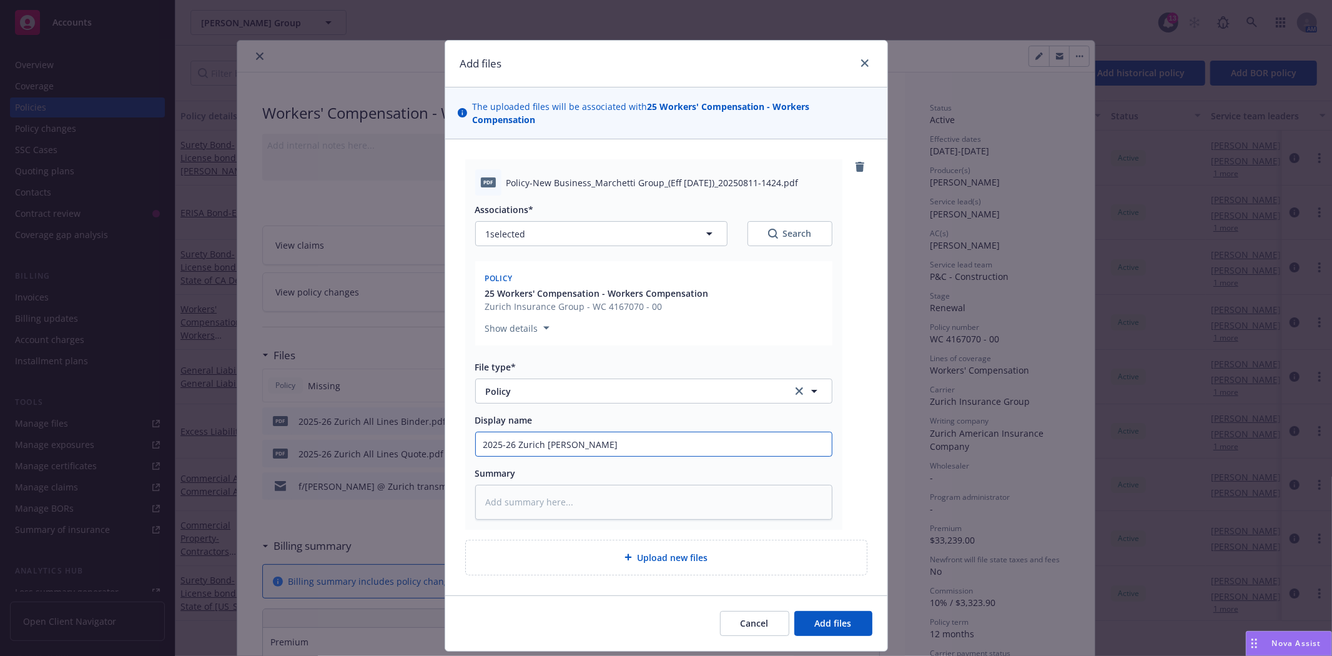
type textarea "x"
type input "2025-26 Zurich WC Policy"
click at [839, 617] on span "Add files" at bounding box center [833, 623] width 37 height 12
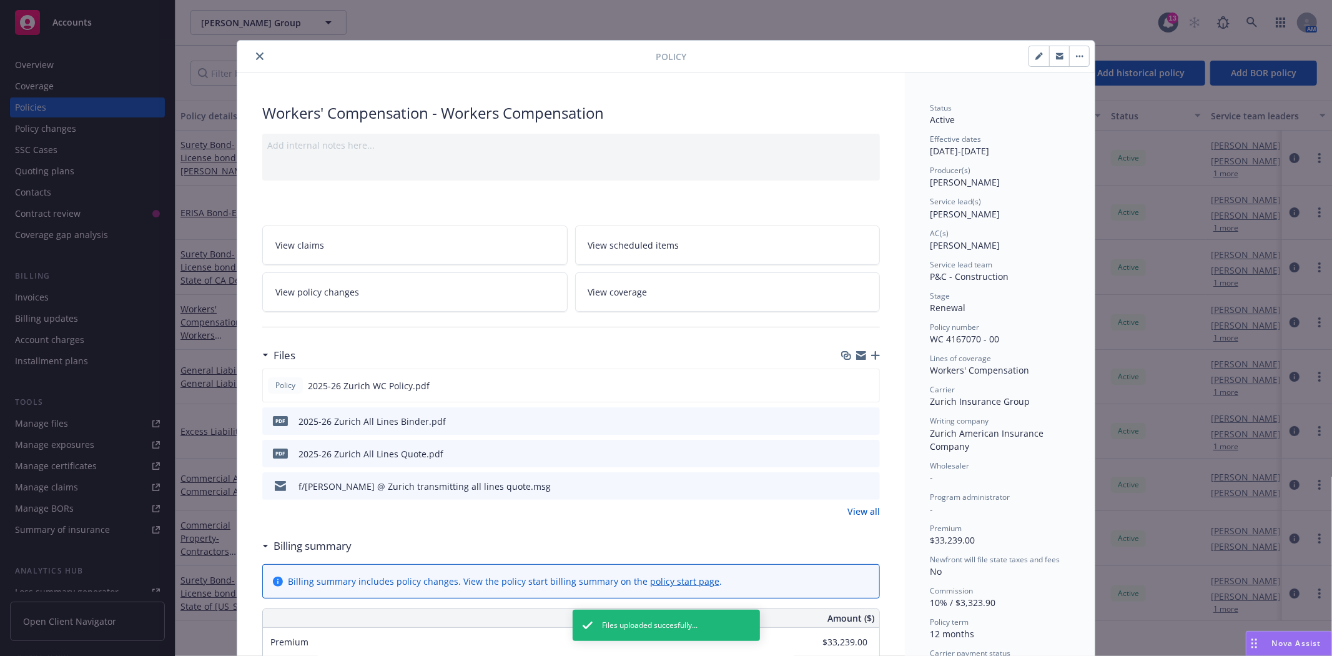
click at [256, 57] on icon "close" at bounding box center [259, 55] width 7 height 7
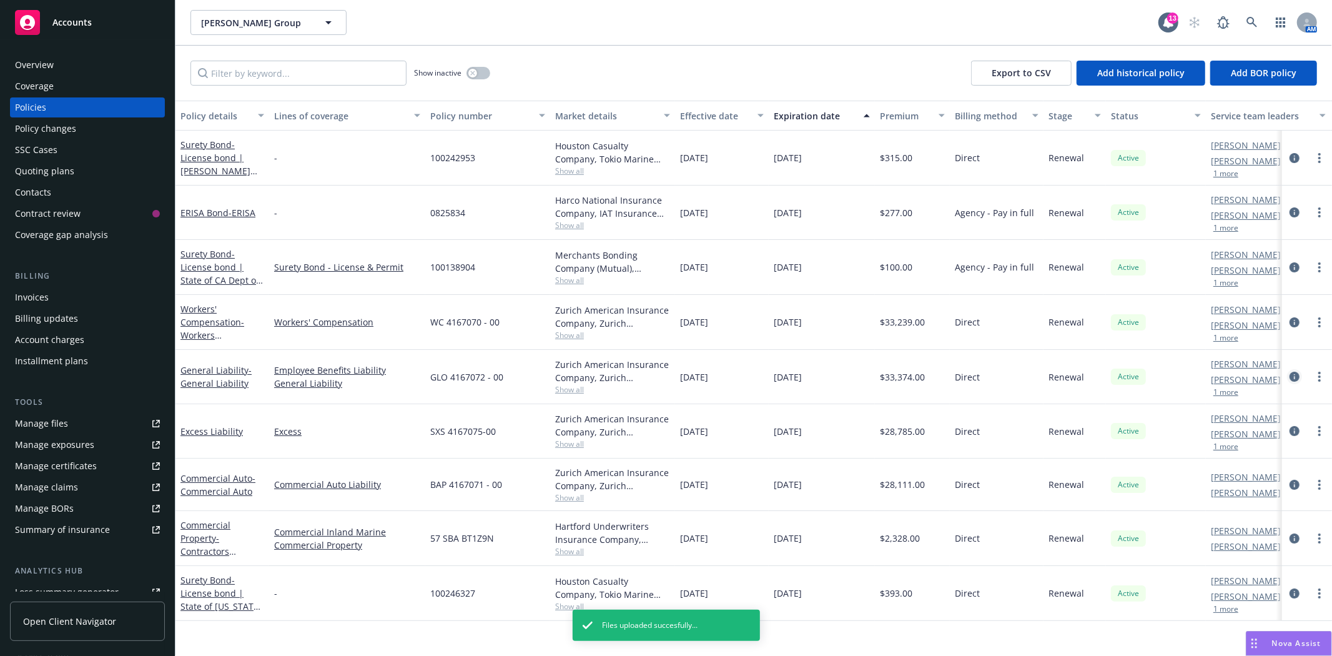
click at [1294, 376] on icon "circleInformation" at bounding box center [1295, 377] width 10 height 10
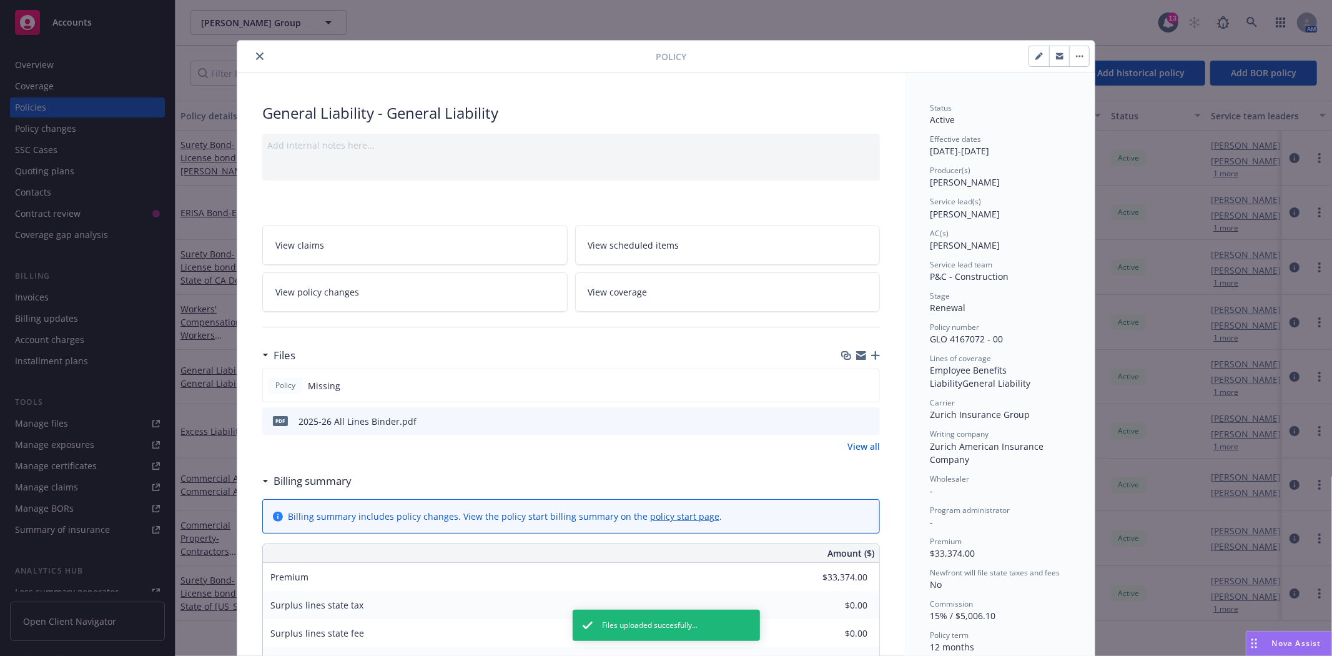
click at [871, 353] on icon "button" at bounding box center [875, 355] width 9 height 9
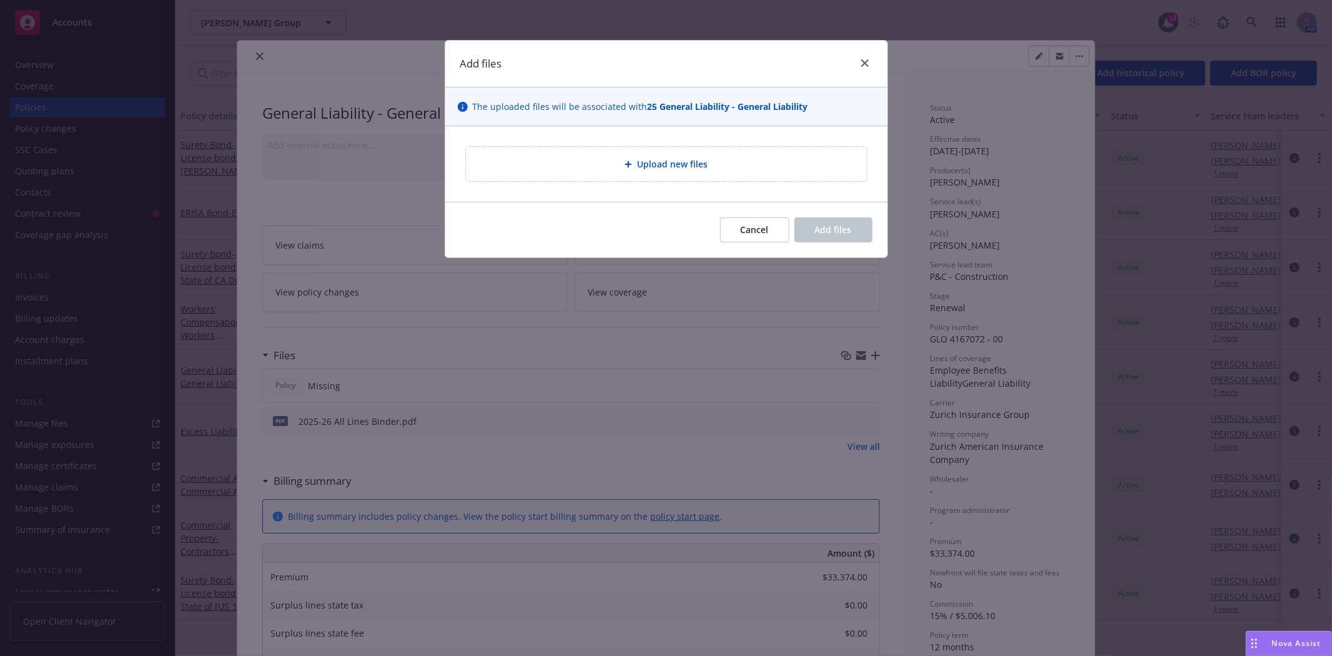
type textarea "x"
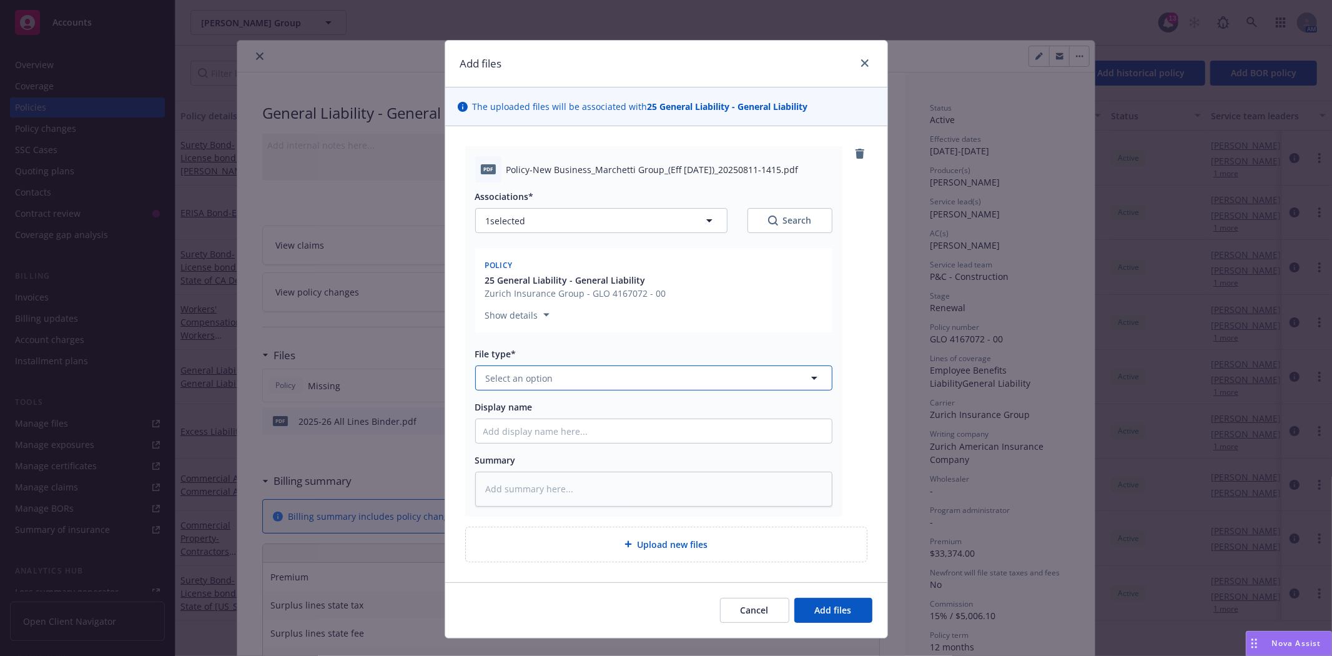
click at [551, 383] on button "Select an option" at bounding box center [653, 377] width 357 height 25
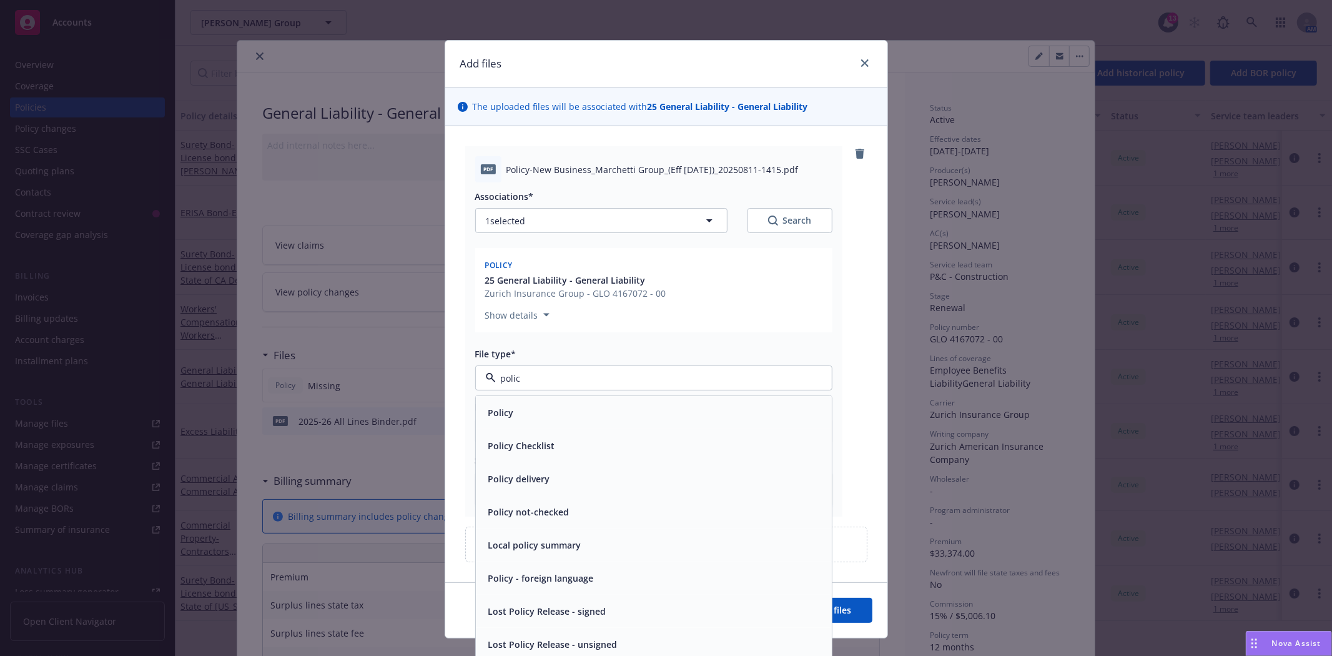
type input "policy"
click at [529, 404] on div "Policy" at bounding box center [653, 412] width 341 height 18
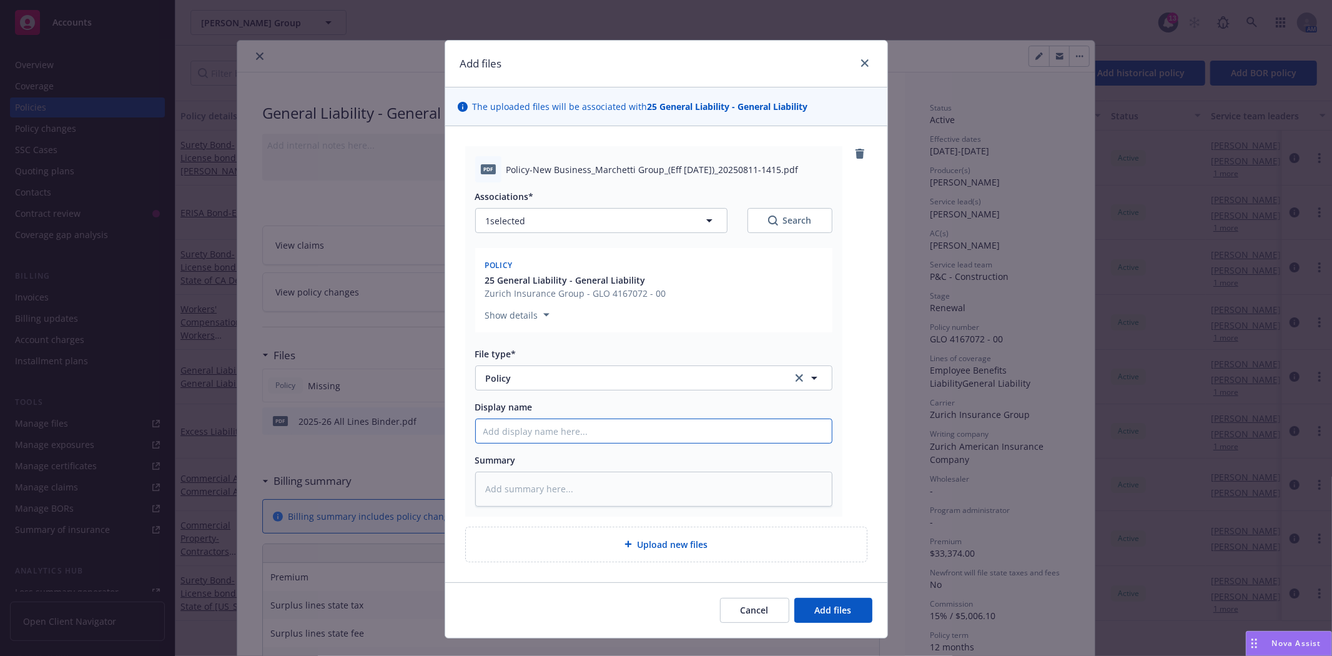
click at [530, 425] on input "Display name" at bounding box center [654, 431] width 356 height 24
type textarea "x"
type input "2"
type textarea "x"
type input "20"
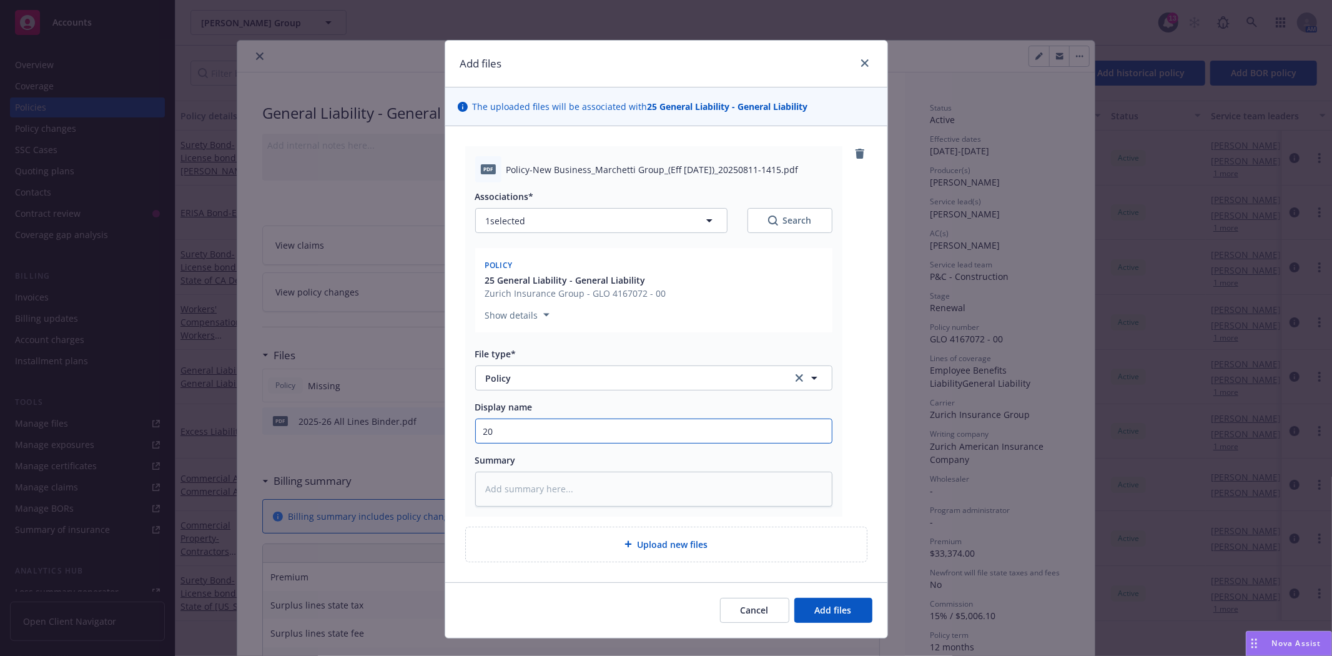
type textarea "x"
type input "202"
type textarea "x"
type input "2025"
type textarea "x"
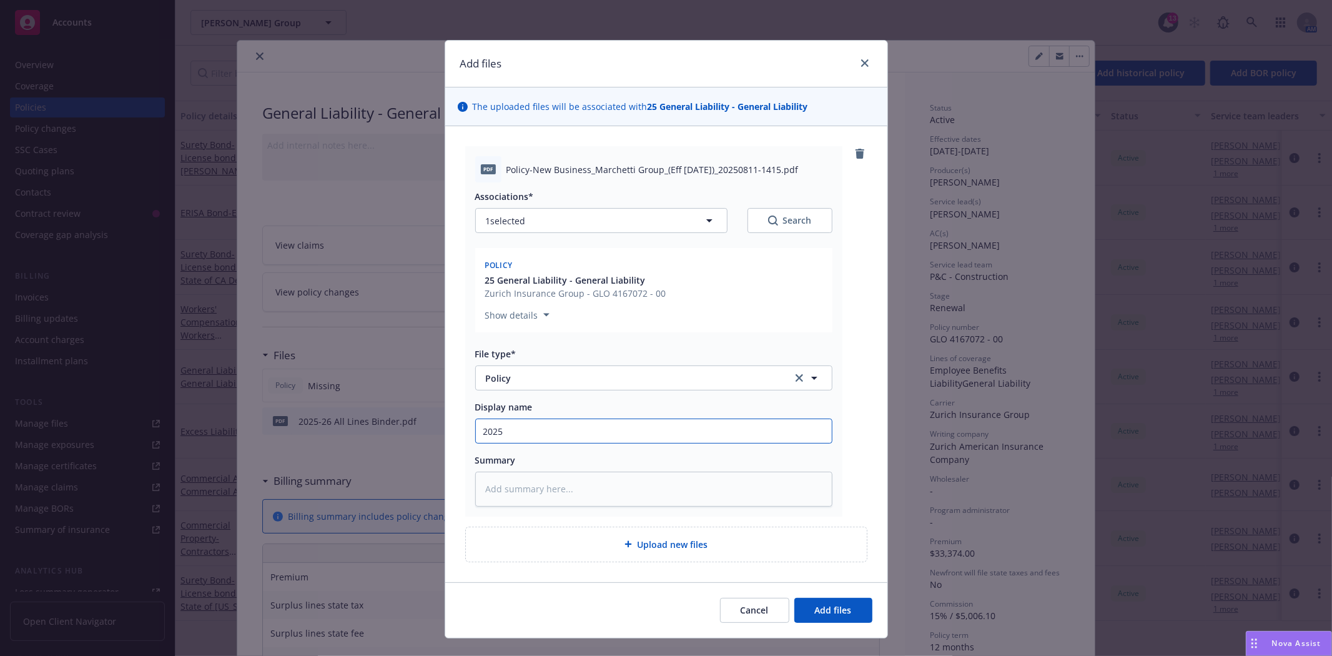
type input "2025-"
type textarea "x"
type input "2025-2"
type textarea "x"
type input "2025-26"
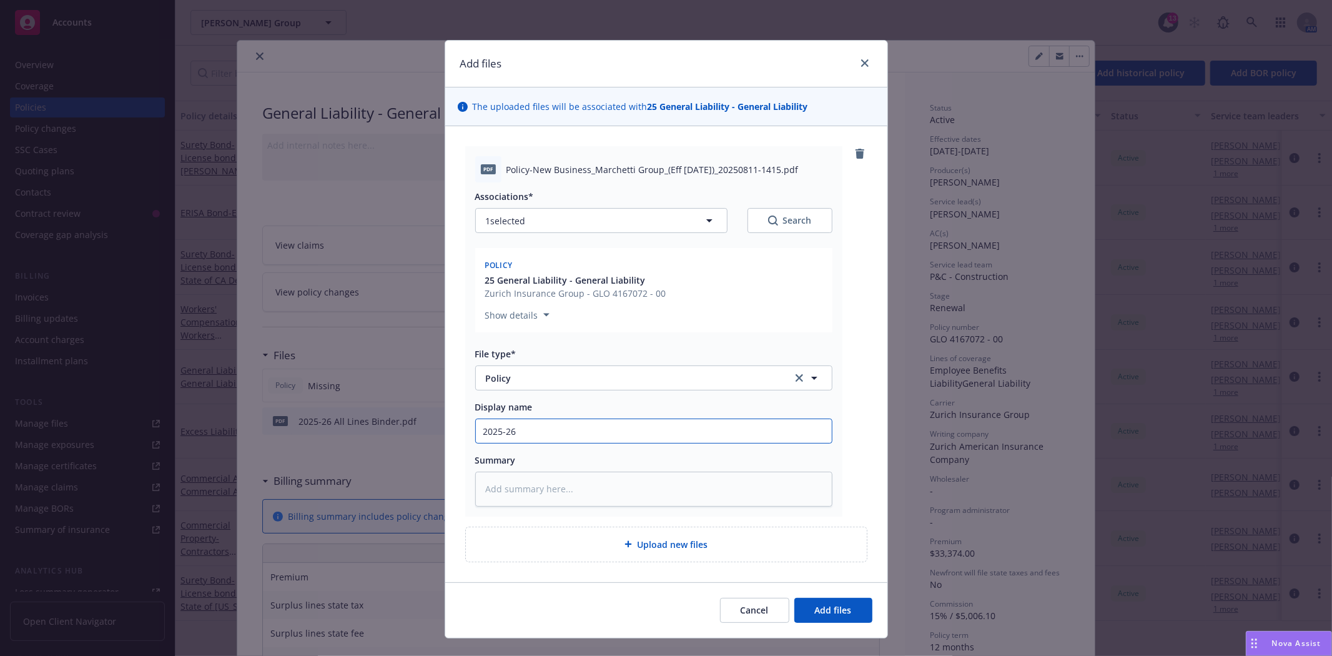
type textarea "x"
type input "2025-26"
type textarea "x"
type input "2025-26 Z"
type textarea "x"
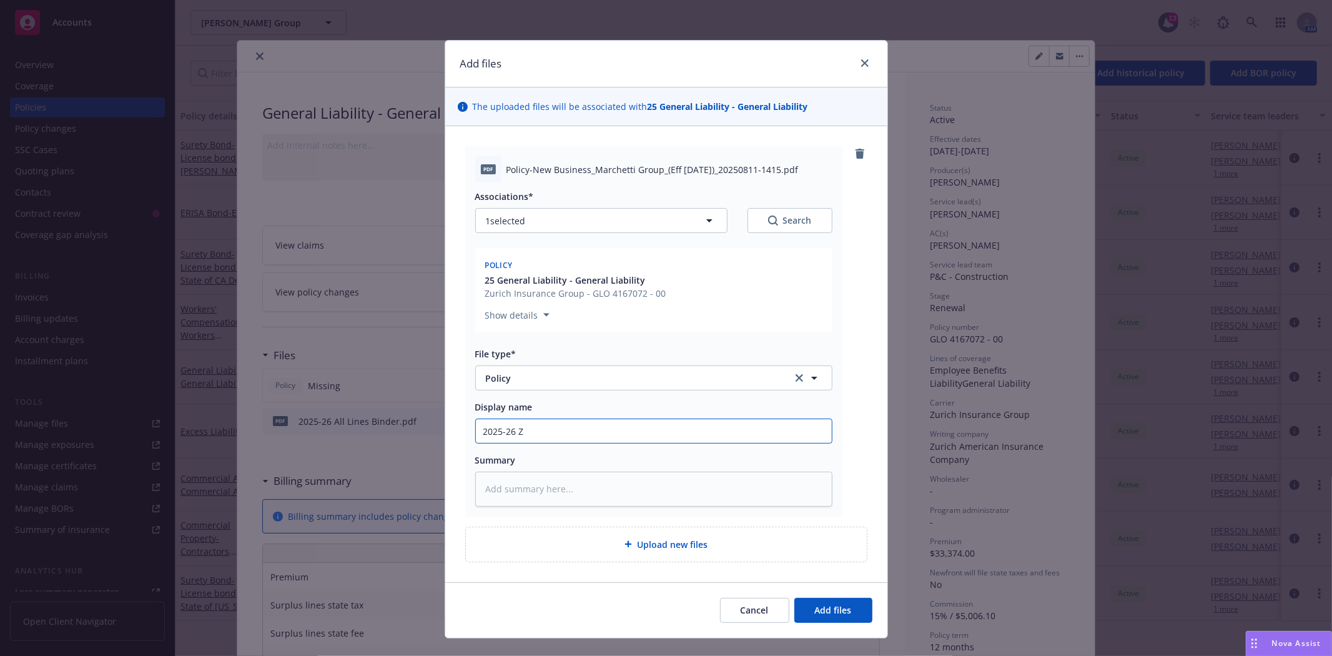
type input "2025-26 Zu"
type textarea "x"
type input "2025-26 Zur"
type textarea "x"
type input "2025-26 Zuri"
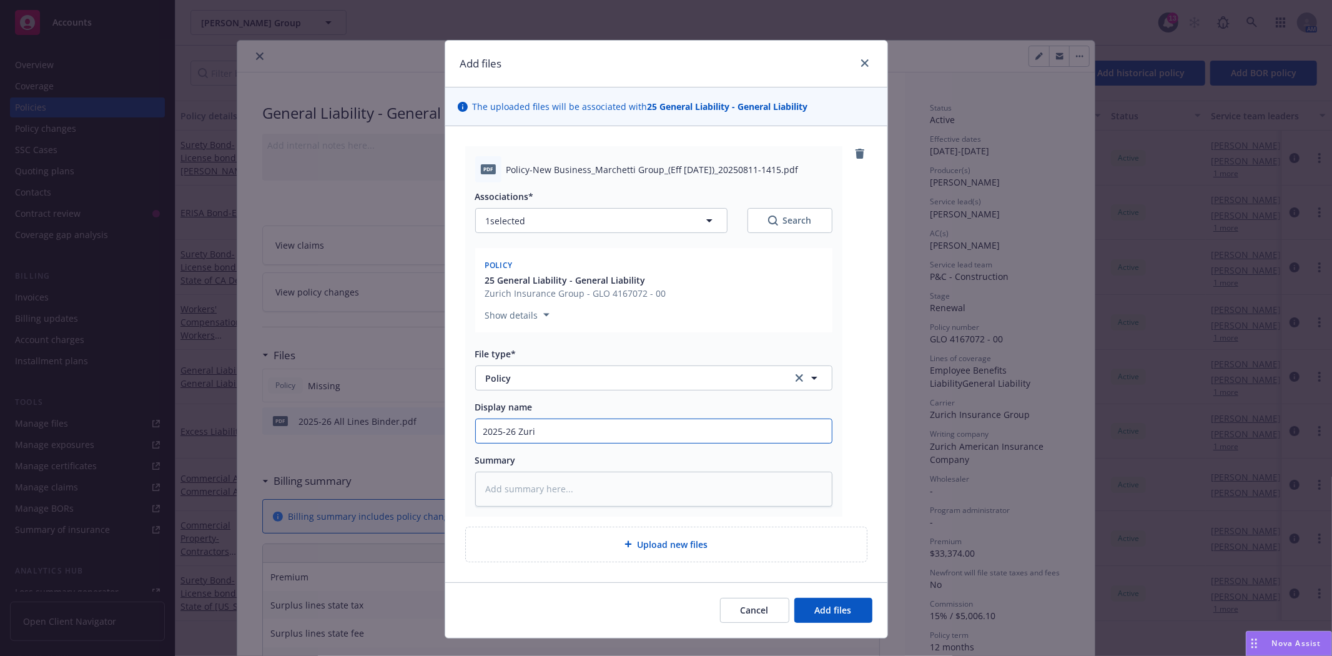
type textarea "x"
type input "2025-26 Zuric"
type textarea "x"
type input "2025-26 [GEOGRAPHIC_DATA]"
type textarea "x"
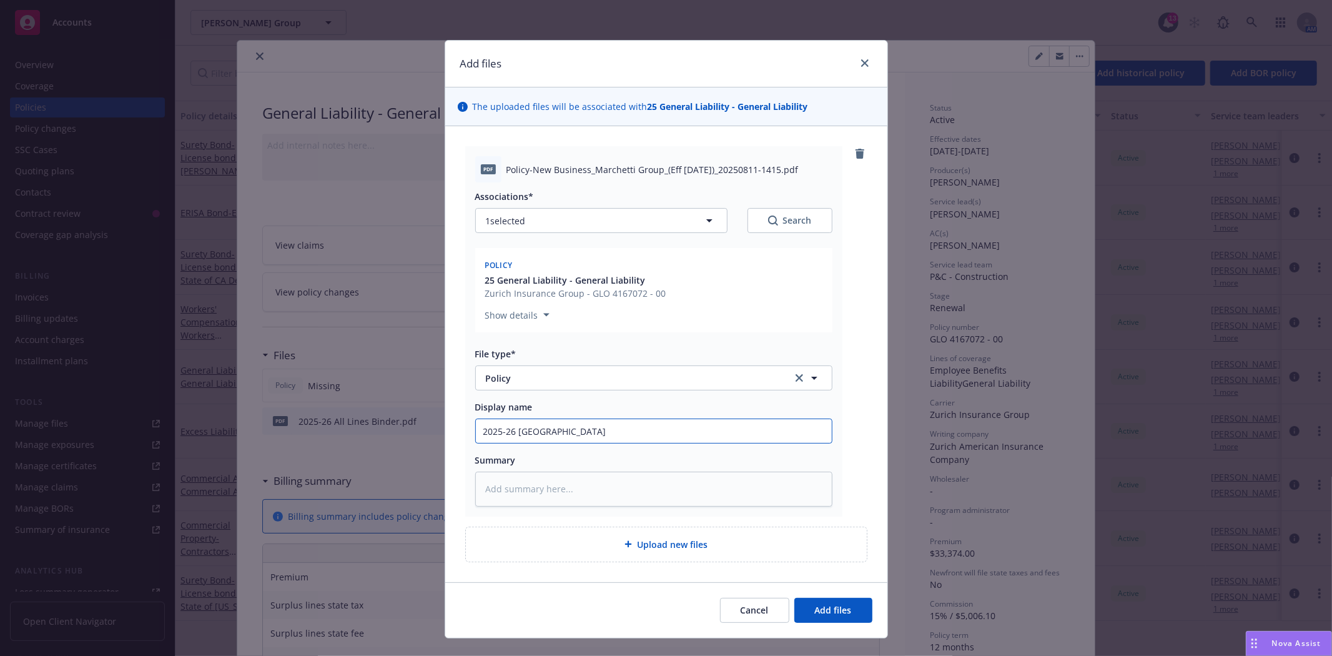
type input "2025-26 [GEOGRAPHIC_DATA]"
type textarea "x"
type input "2025-26 Zurich G"
type textarea "x"
type input "2025-26 [GEOGRAPHIC_DATA] GE"
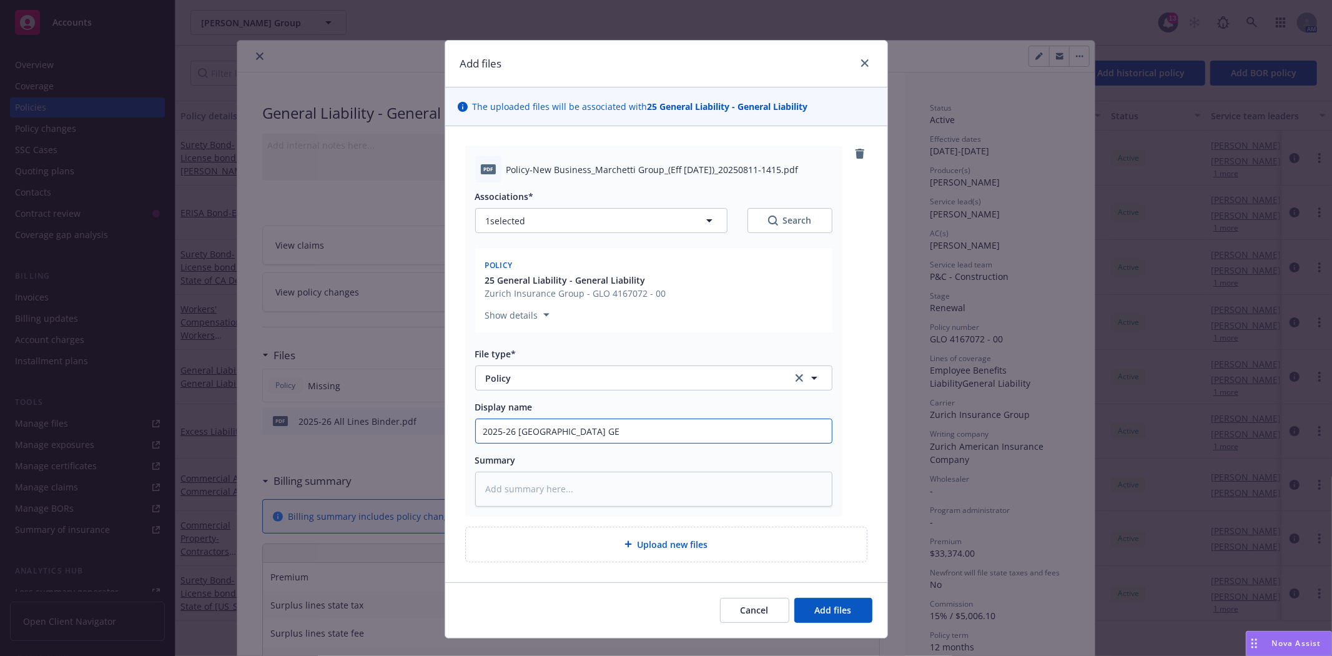
type textarea "x"
type input "2025-26 Zurich G"
type textarea "x"
type input "2025-26 Zurich GL"
type textarea "x"
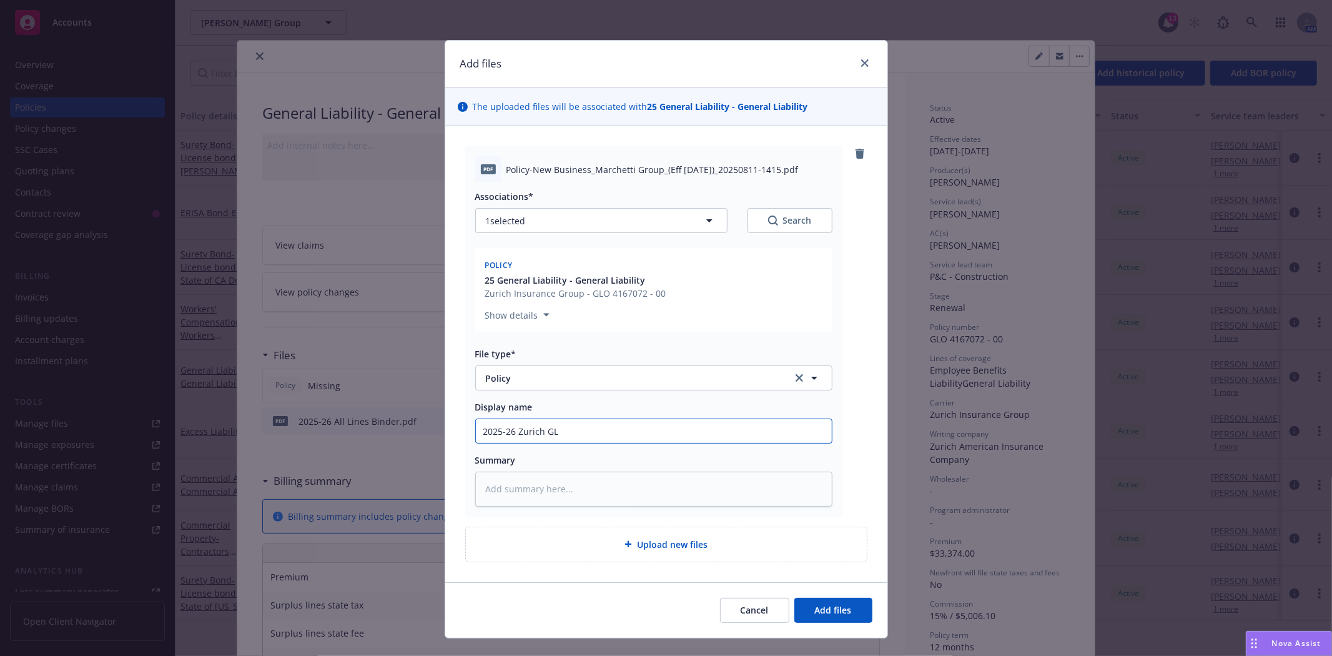
type input "2025-26 Zurich GL"
type textarea "x"
type input "2025-26 Zurich GL p"
type textarea "x"
type input "2025-26 Zurich GL po"
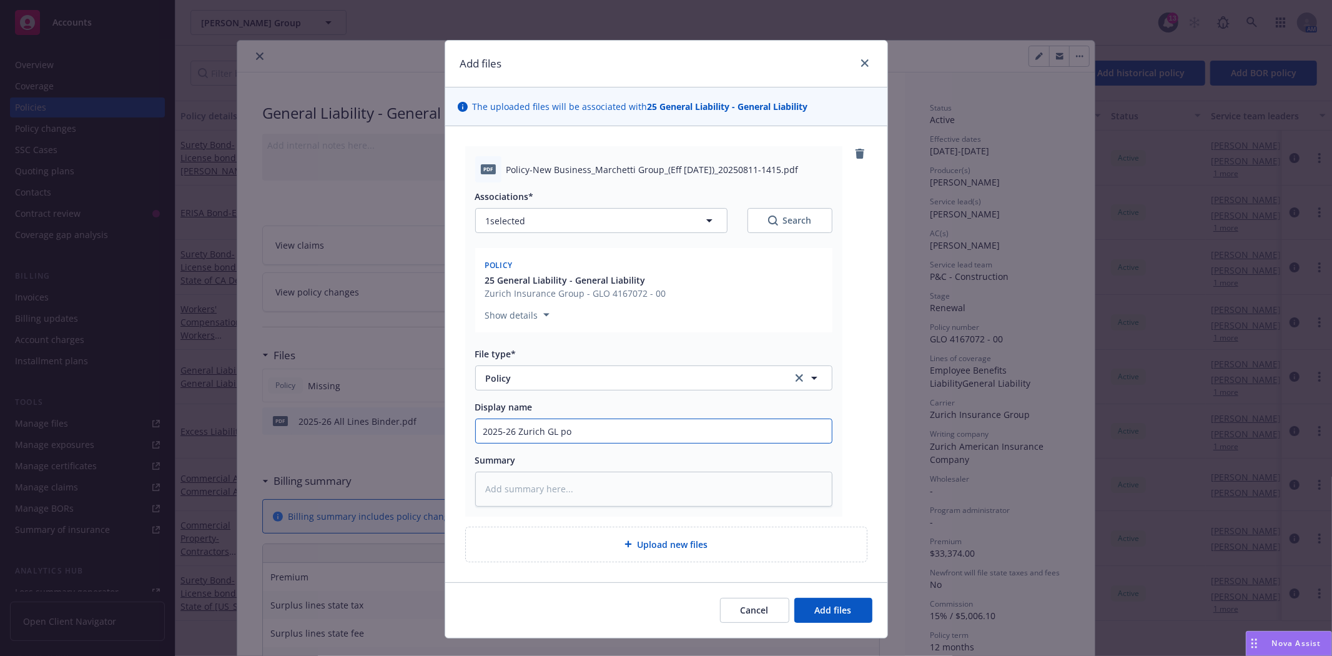
type textarea "x"
type input "2025-26 Zurich GL pol"
type textarea "x"
type input "2025-26 Zurich [PERSON_NAME]"
type textarea "x"
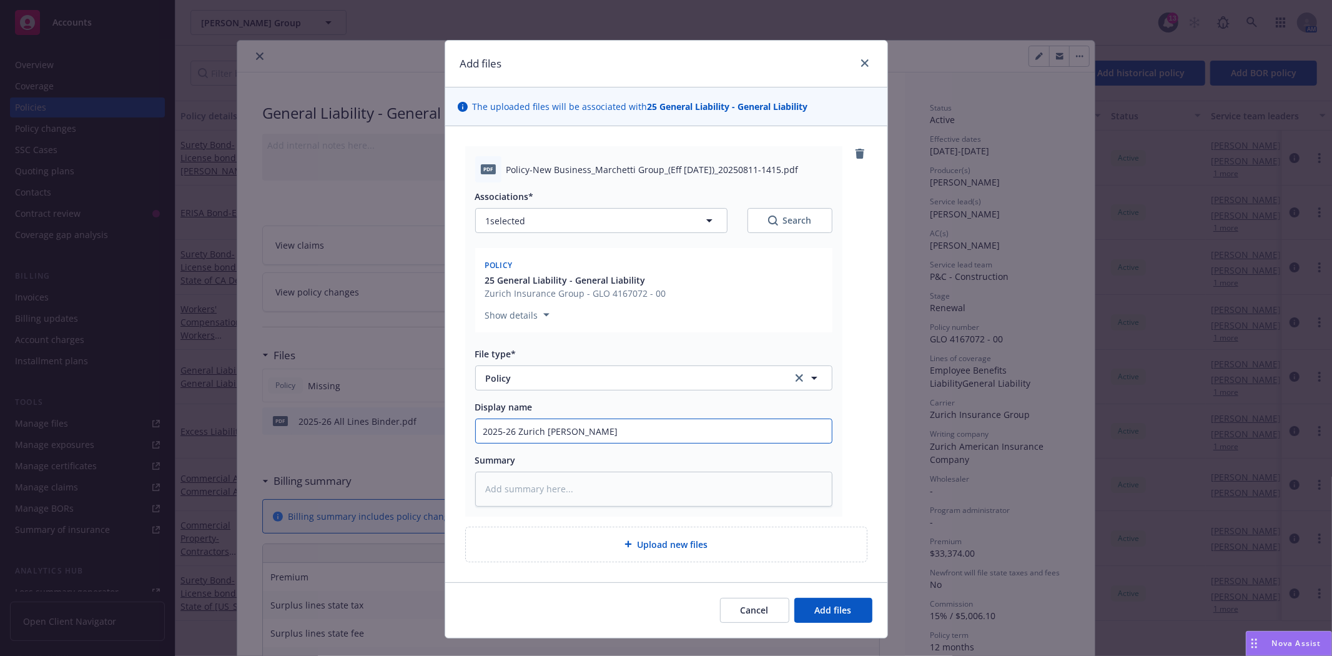
type input "2025-26 Zurich [PERSON_NAME]"
type textarea "x"
type input "2025-26 Zurich GL policy"
click at [815, 606] on span "Add files" at bounding box center [833, 610] width 37 height 12
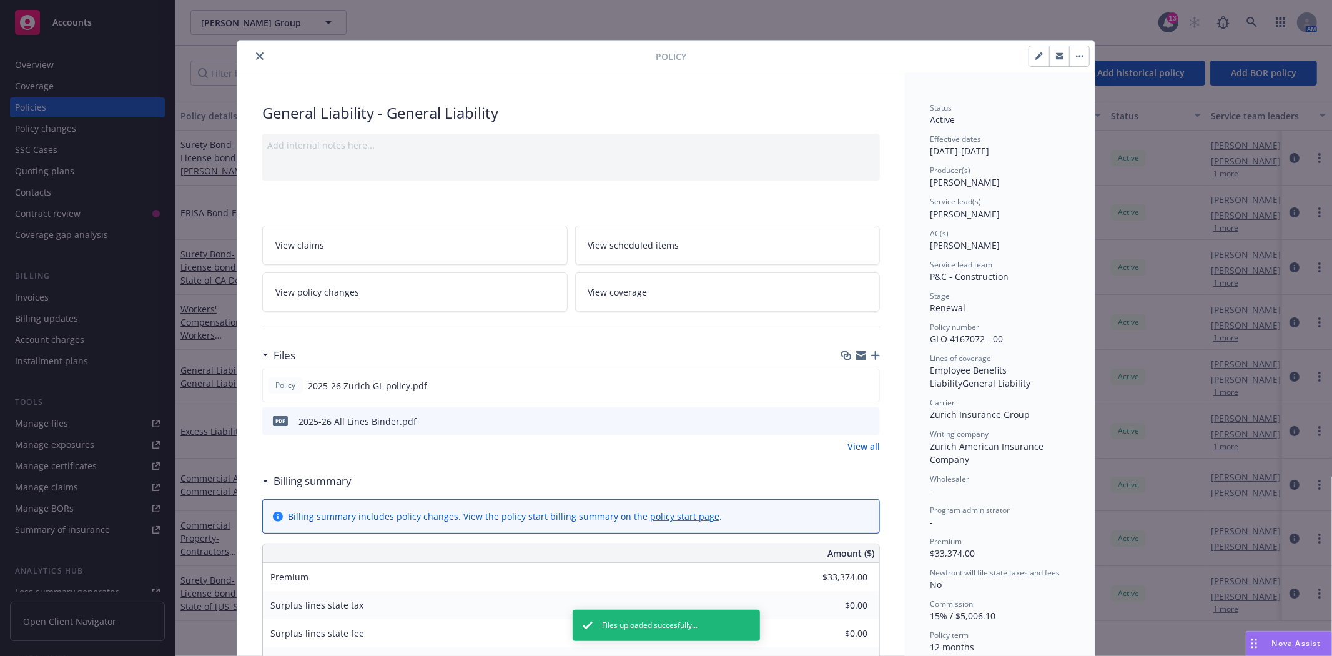
click at [256, 57] on icon "close" at bounding box center [259, 55] width 7 height 7
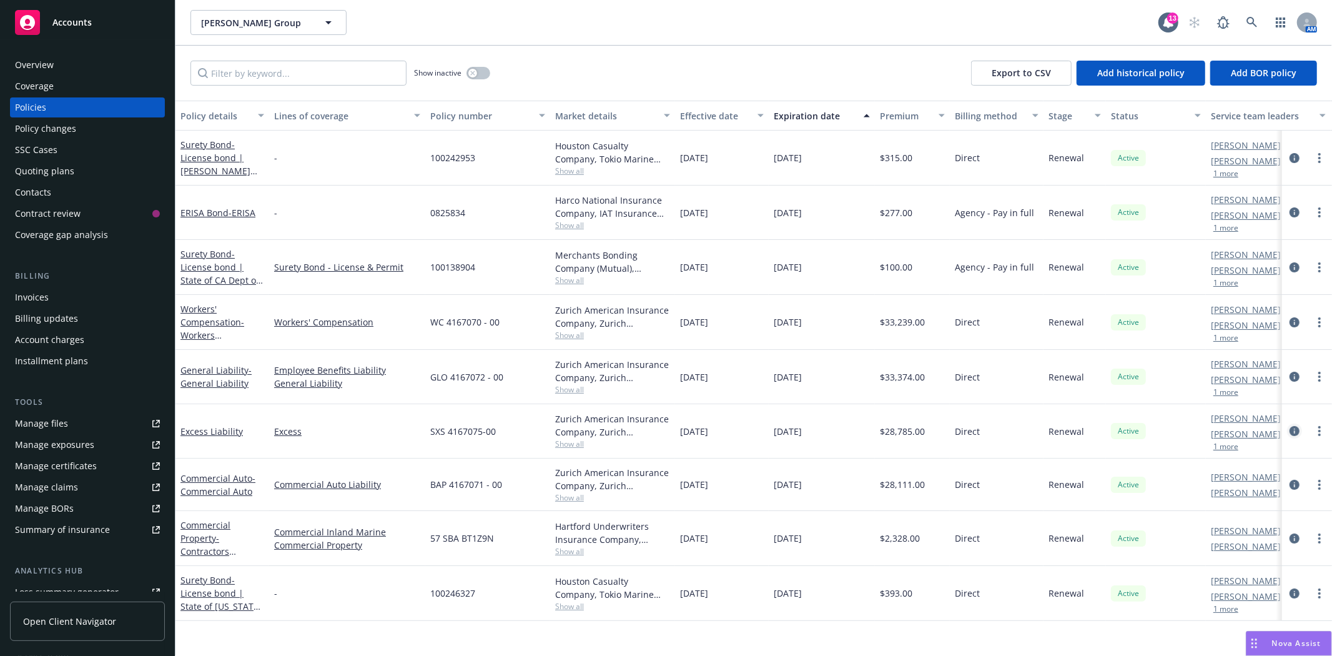
click at [1294, 432] on icon "circleInformation" at bounding box center [1295, 431] width 10 height 10
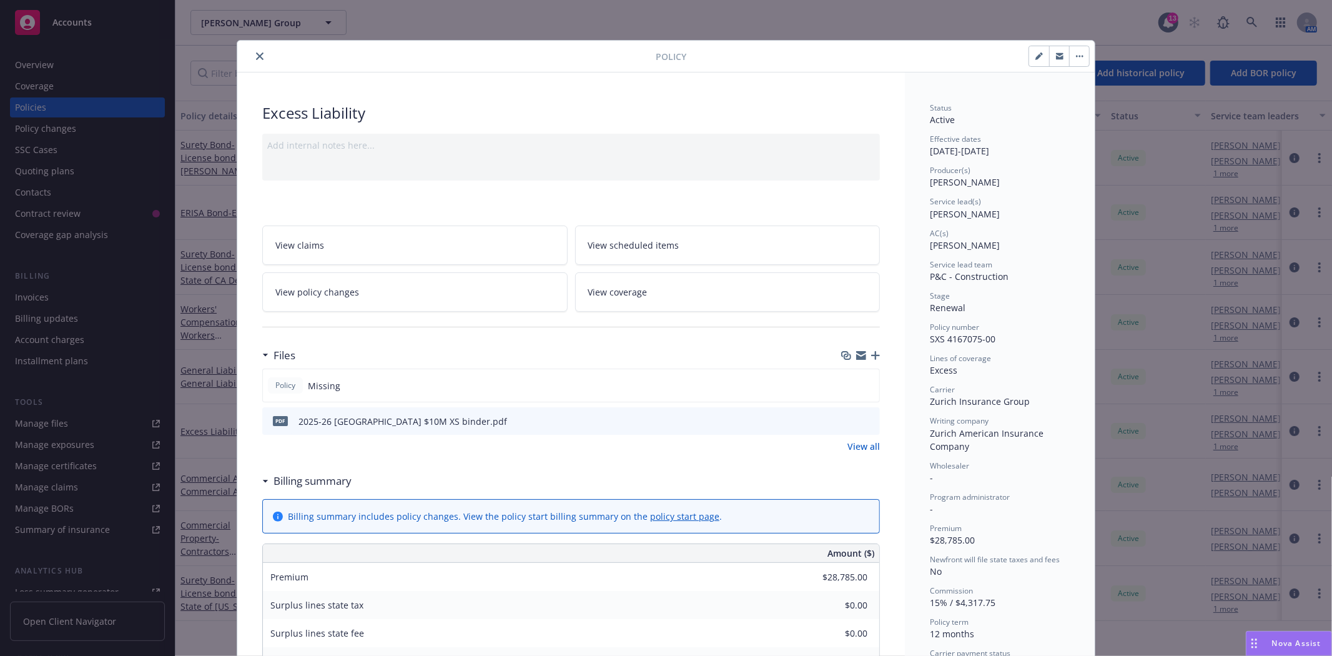
click at [871, 357] on icon "button" at bounding box center [875, 355] width 9 height 9
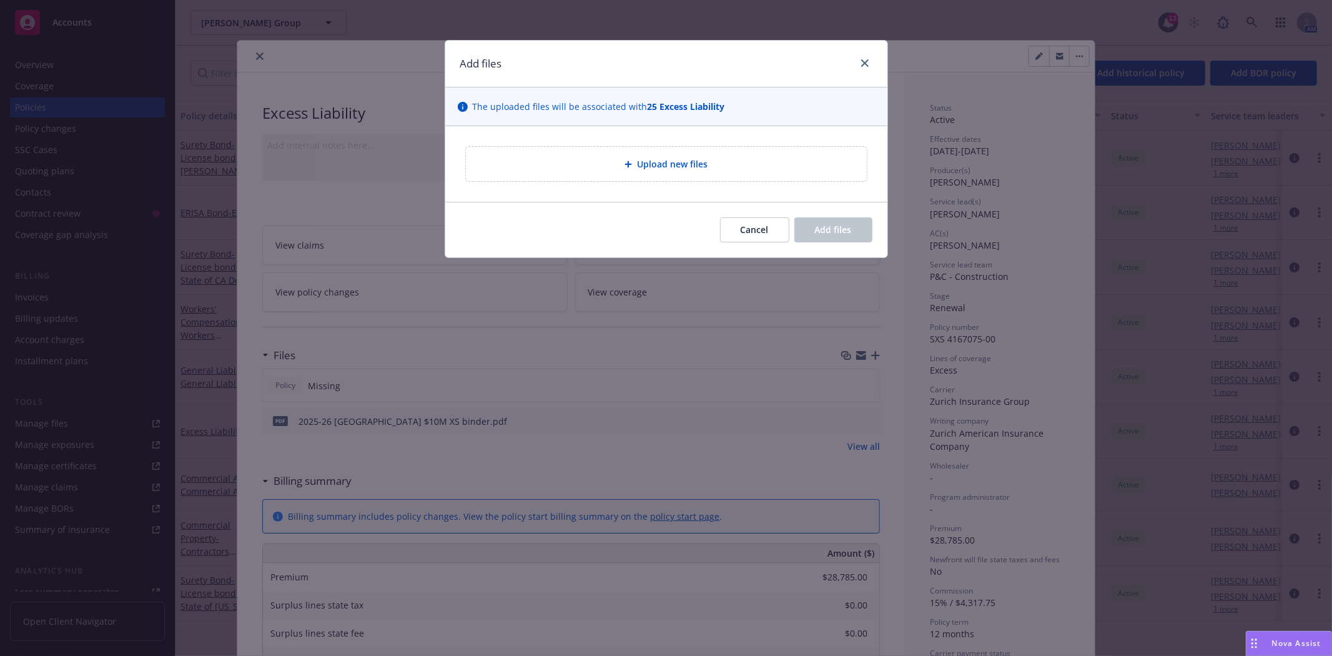
type textarea "x"
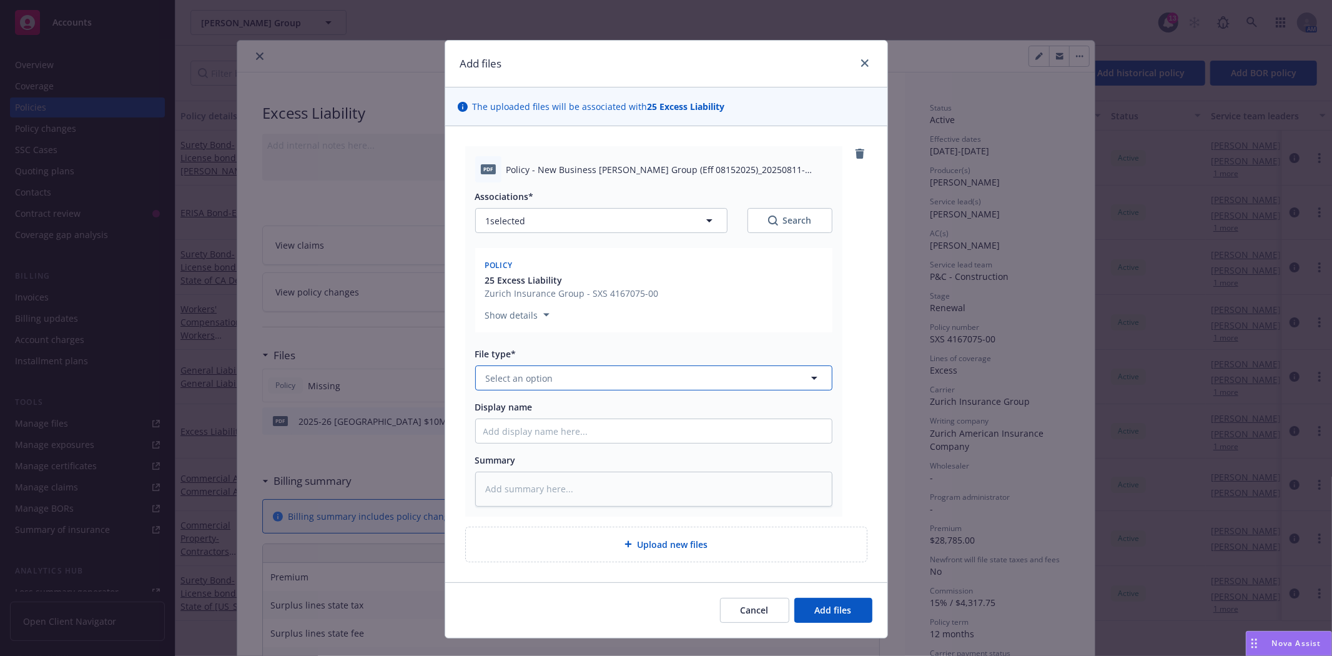
click at [567, 377] on button "Select an option" at bounding box center [653, 377] width 357 height 25
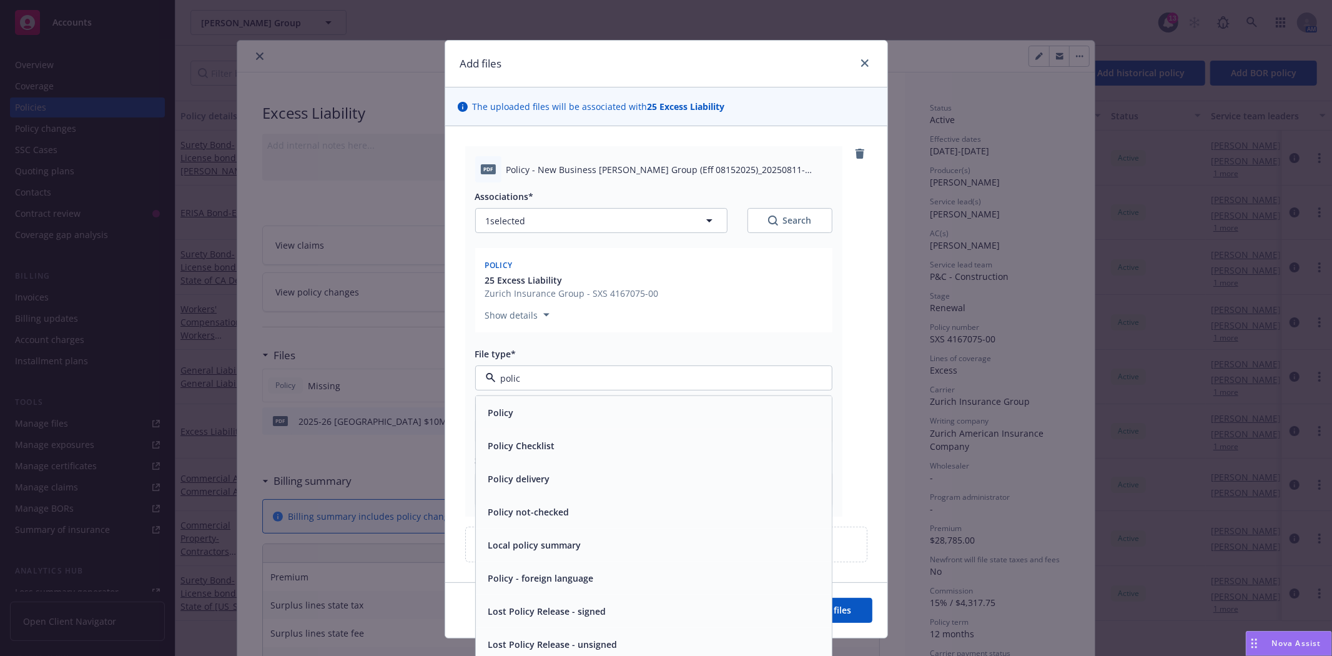
type input "policy"
click at [533, 417] on div "Policy" at bounding box center [653, 412] width 341 height 18
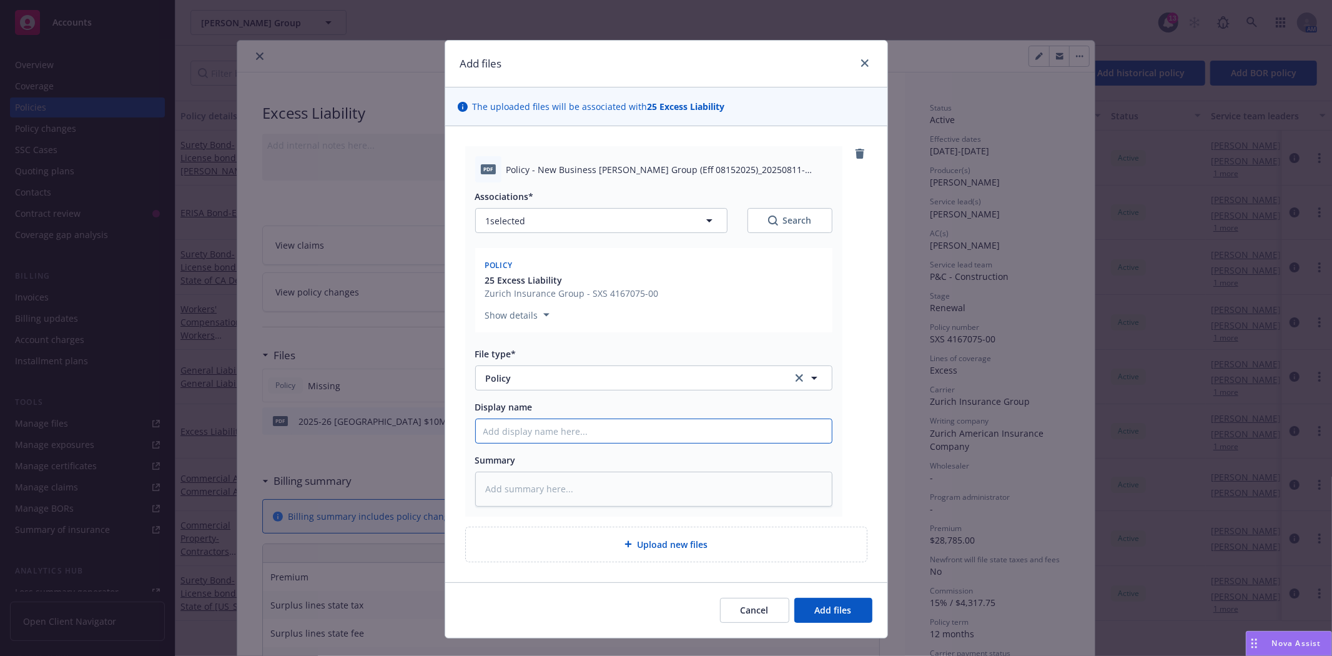
click at [525, 432] on input "Display name" at bounding box center [654, 431] width 356 height 24
type textarea "x"
type input "2"
type textarea "x"
type input "20"
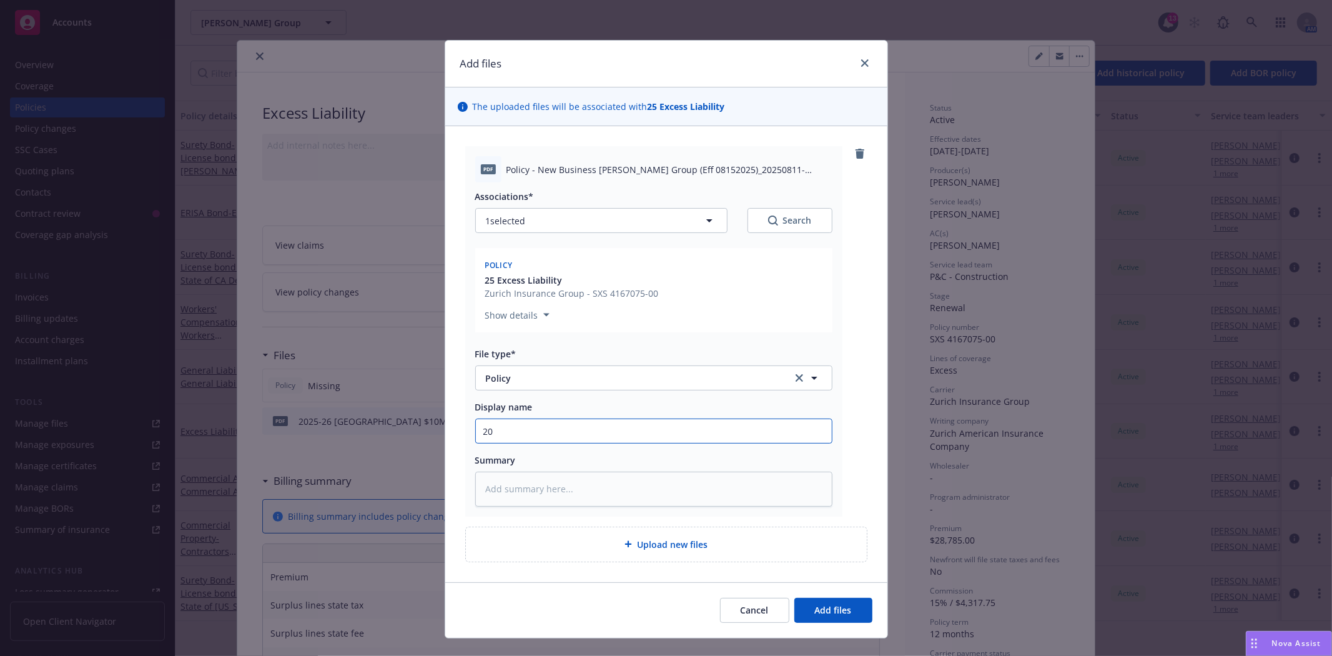
type textarea "x"
type input "202"
type textarea "x"
type input "2025"
type textarea "x"
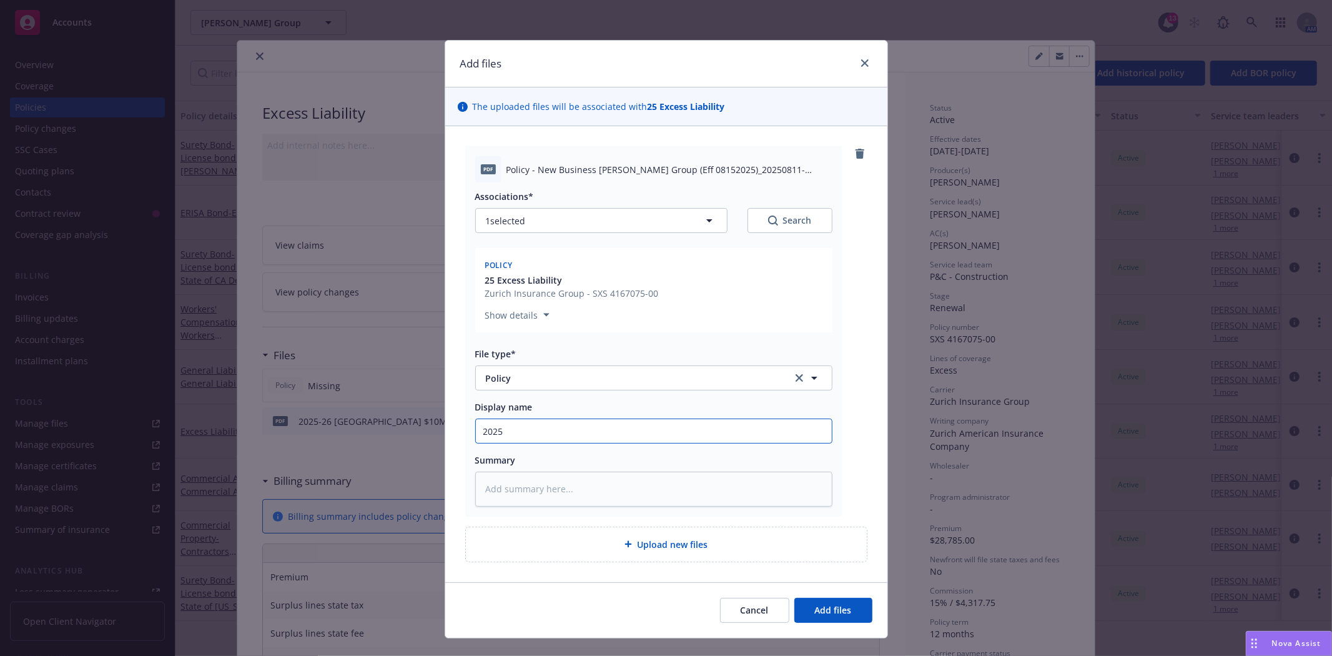
type input "2025-"
type textarea "x"
type input "2025-2"
type textarea "x"
type input "2025-26"
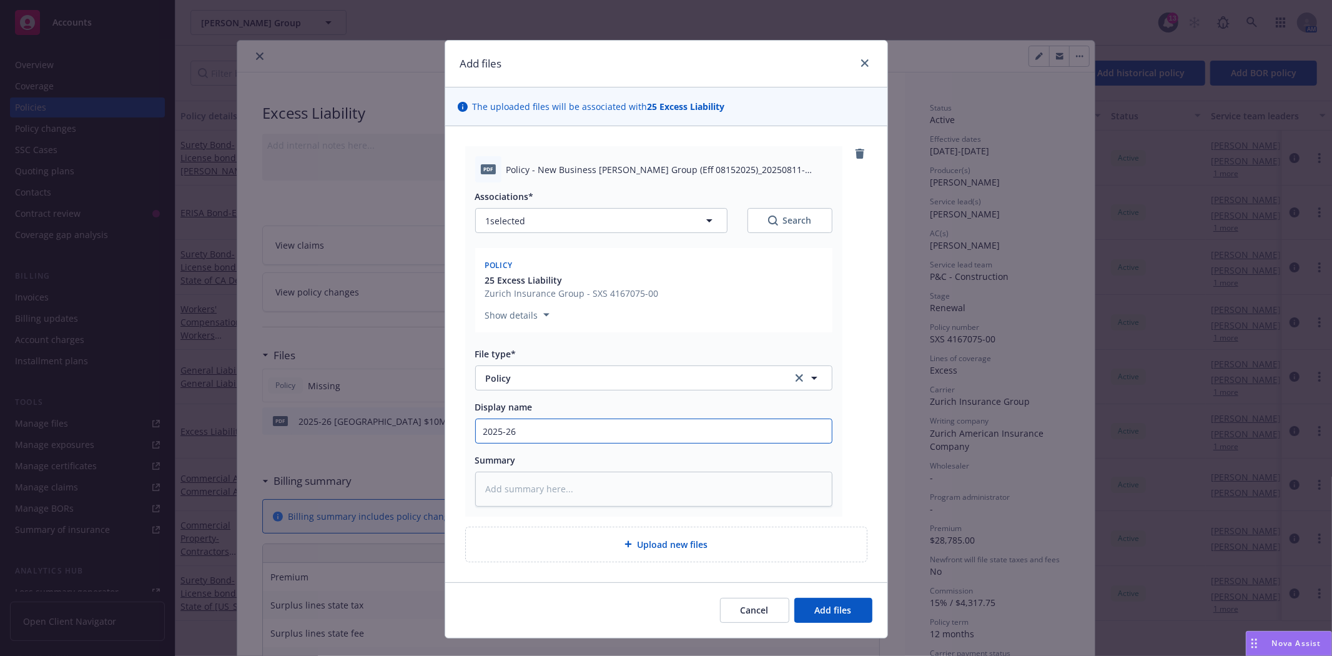
type textarea "x"
type input "2025-26"
type textarea "x"
type input "2025-26 Z"
type textarea "x"
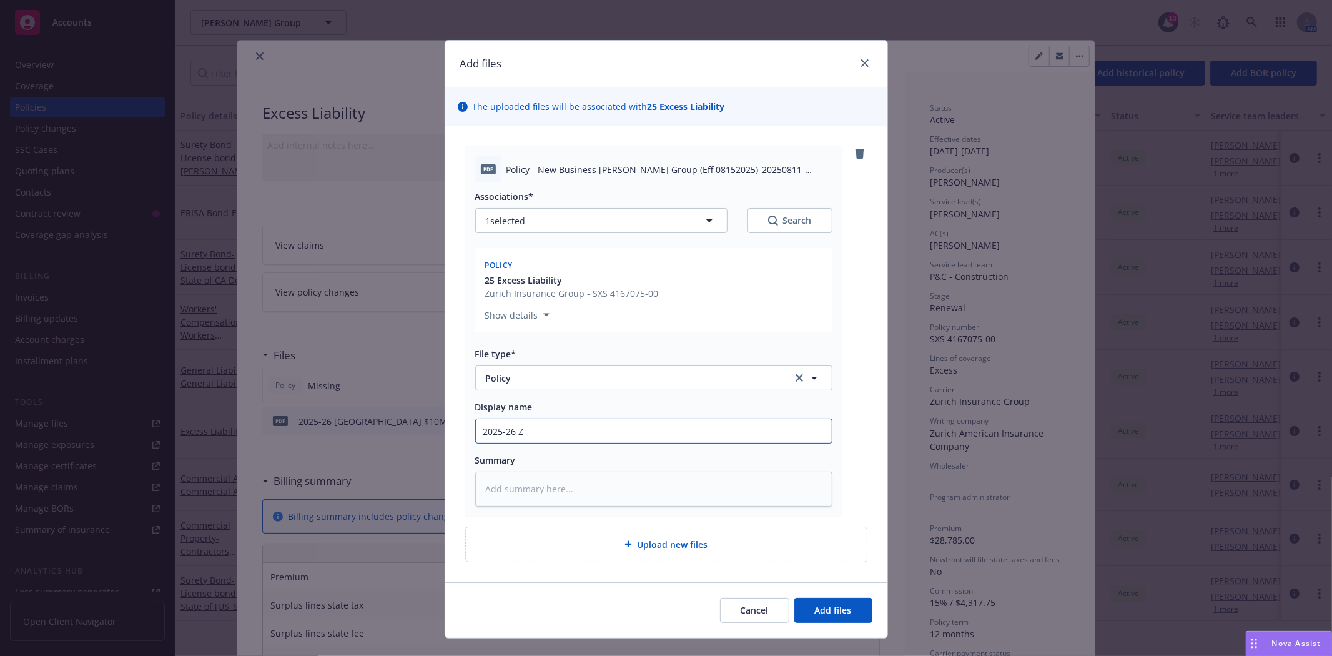
type input "2025-26 Zu"
type textarea "x"
type input "2025-26 Zur"
type textarea "x"
type input "2025-26 Zuri"
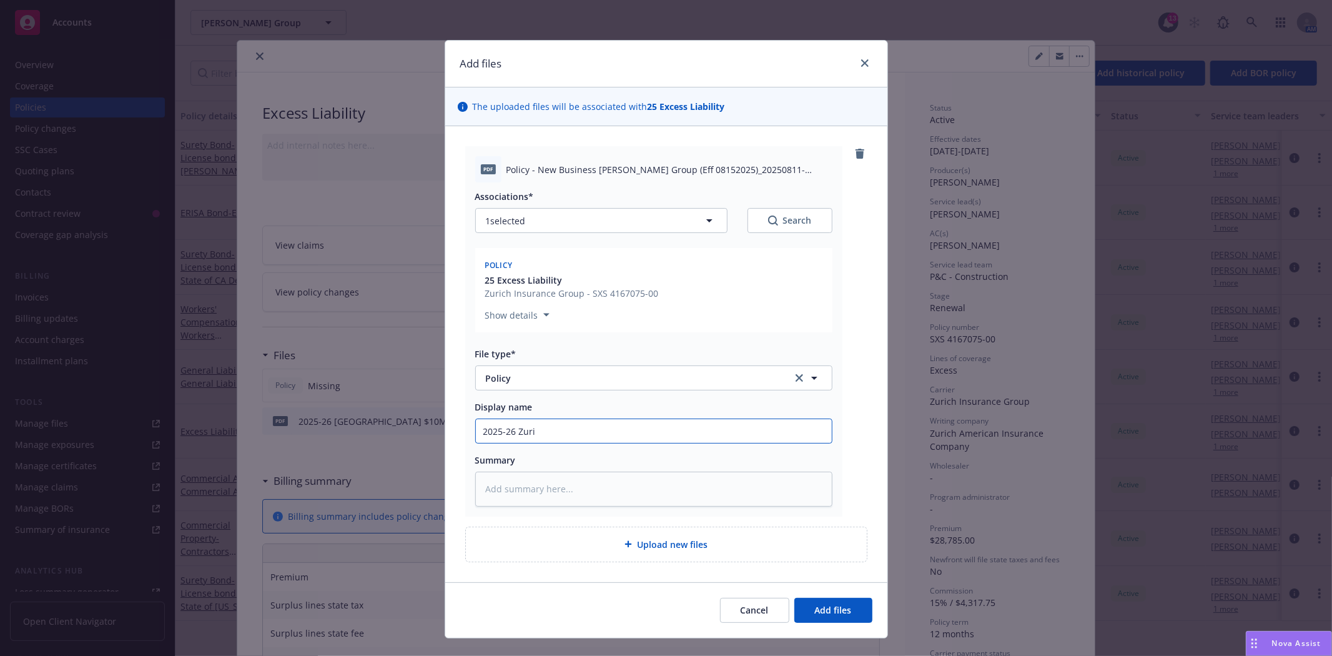
type textarea "x"
type input "2025-26 Zuric"
type textarea "x"
type input "2025-26 [GEOGRAPHIC_DATA]"
type textarea "x"
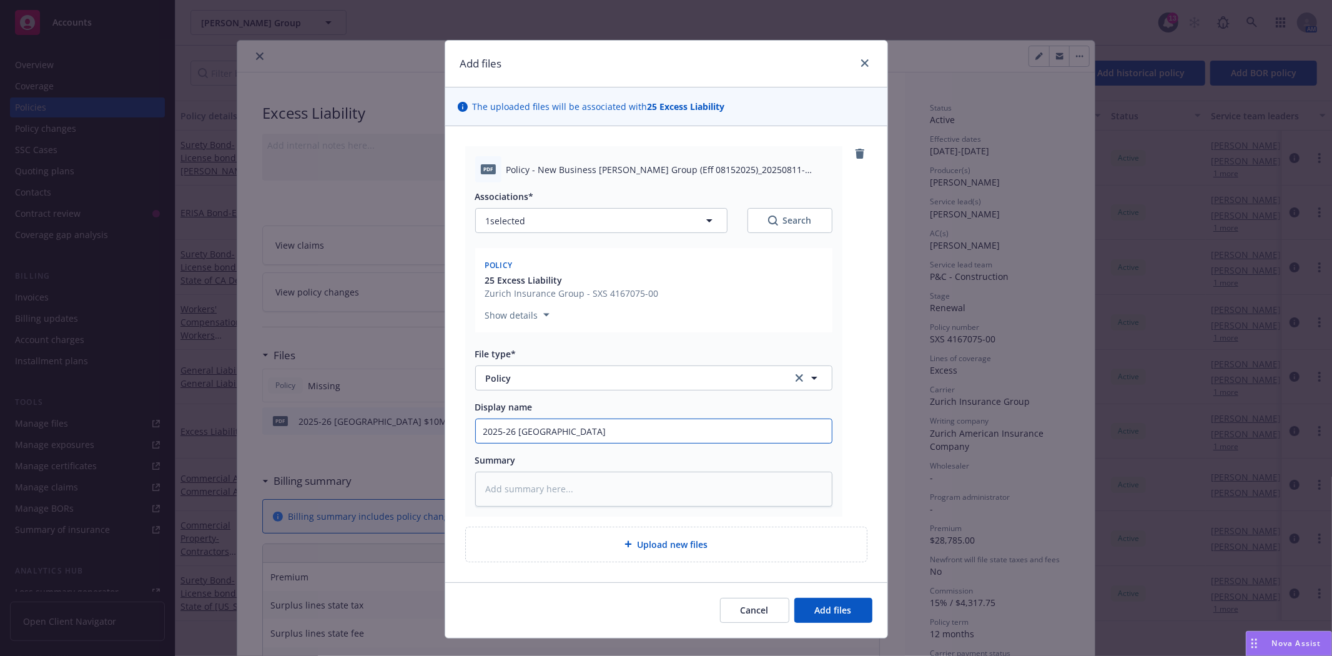
type input "2025-26 [GEOGRAPHIC_DATA]"
type textarea "x"
type input "2025-26 [GEOGRAPHIC_DATA] $"
type textarea "x"
type input "2025-26 [GEOGRAPHIC_DATA] $1"
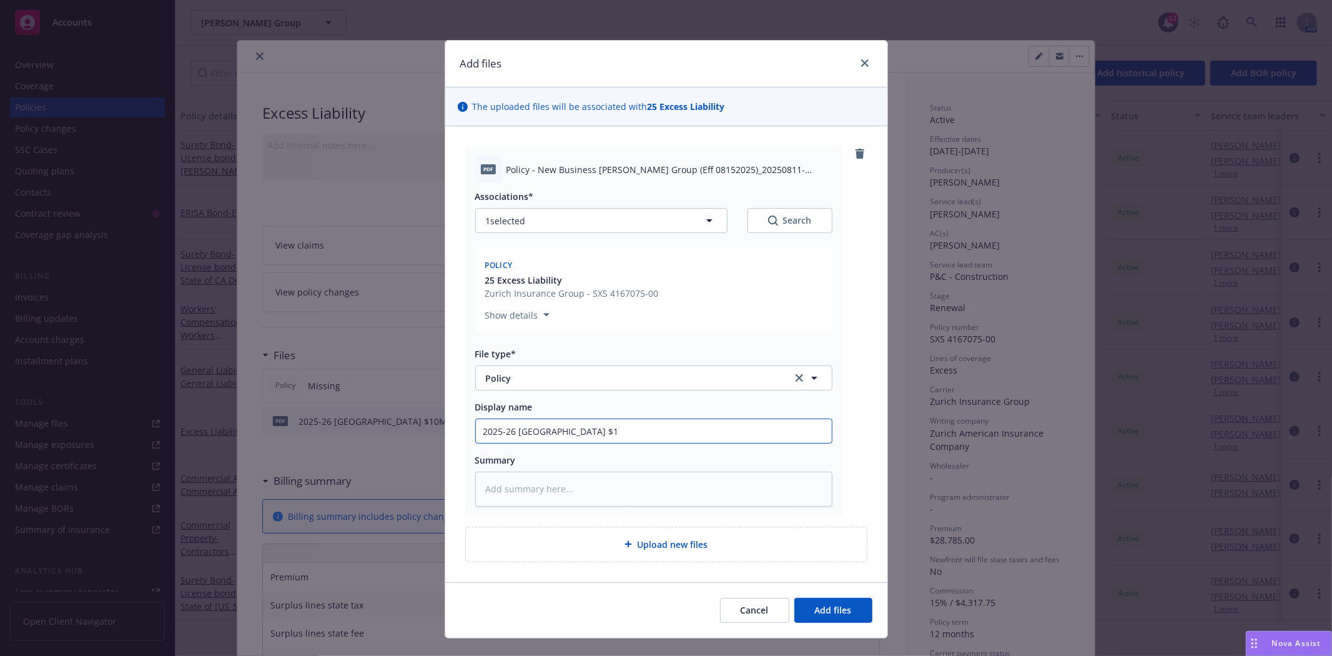
type textarea "x"
type input "2025-26 [GEOGRAPHIC_DATA] $10"
type textarea "x"
type input "2025-26 [GEOGRAPHIC_DATA] $10M"
type textarea "x"
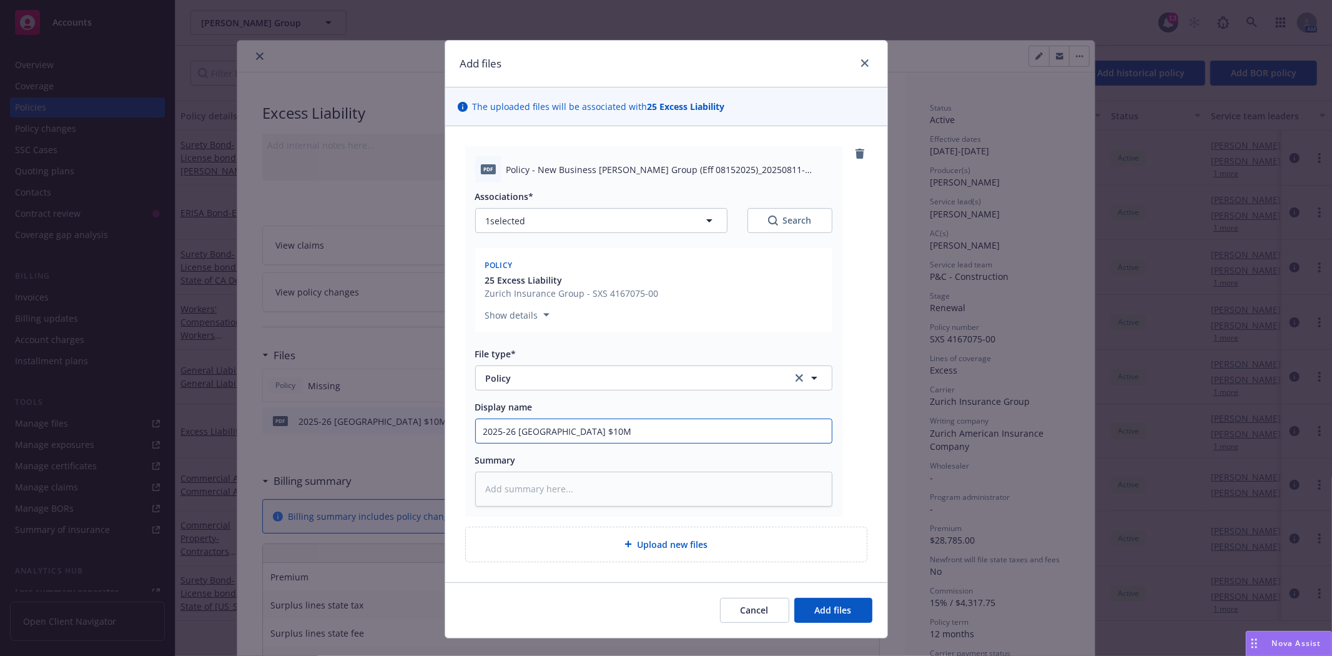
type input "2025-26 [GEOGRAPHIC_DATA] $10M"
type textarea "x"
type input "2025-26 [GEOGRAPHIC_DATA] $10M X"
type textarea "x"
type input "2025-26 [GEOGRAPHIC_DATA] $10M XS"
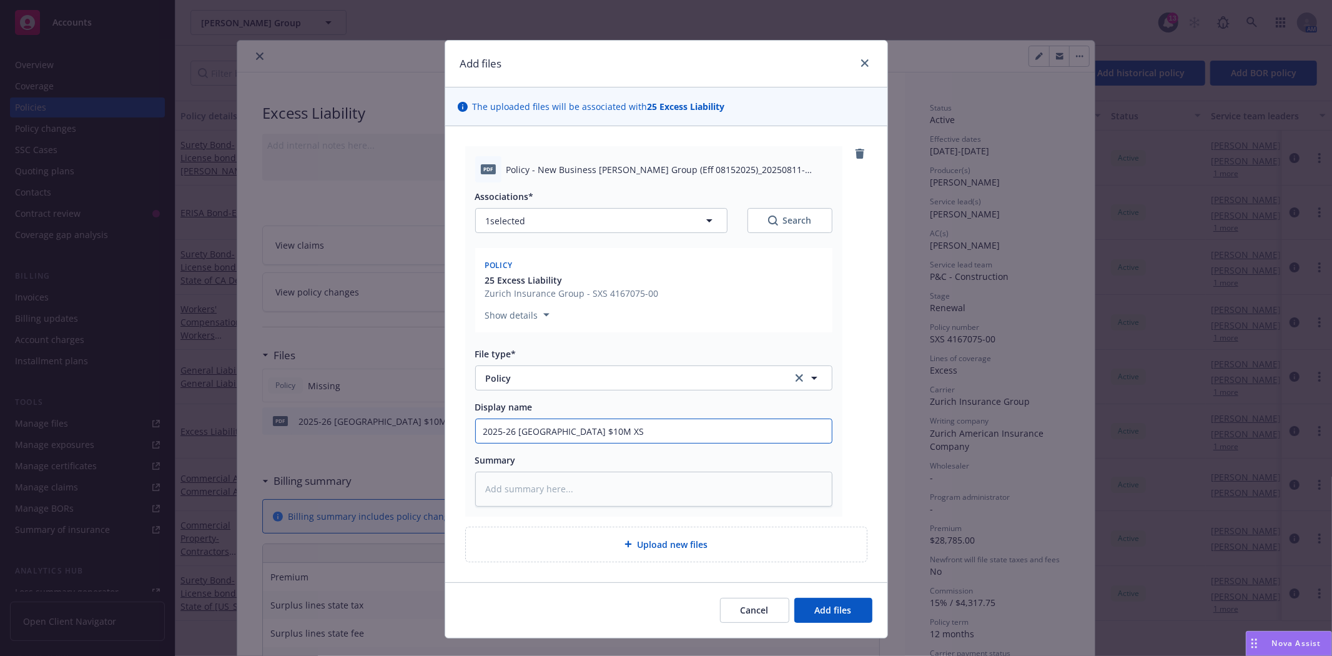
type textarea "x"
type input "2025-26 [GEOGRAPHIC_DATA] $10M XS"
type textarea "x"
type input "2025-26 [GEOGRAPHIC_DATA] $10M XS p"
type textarea "x"
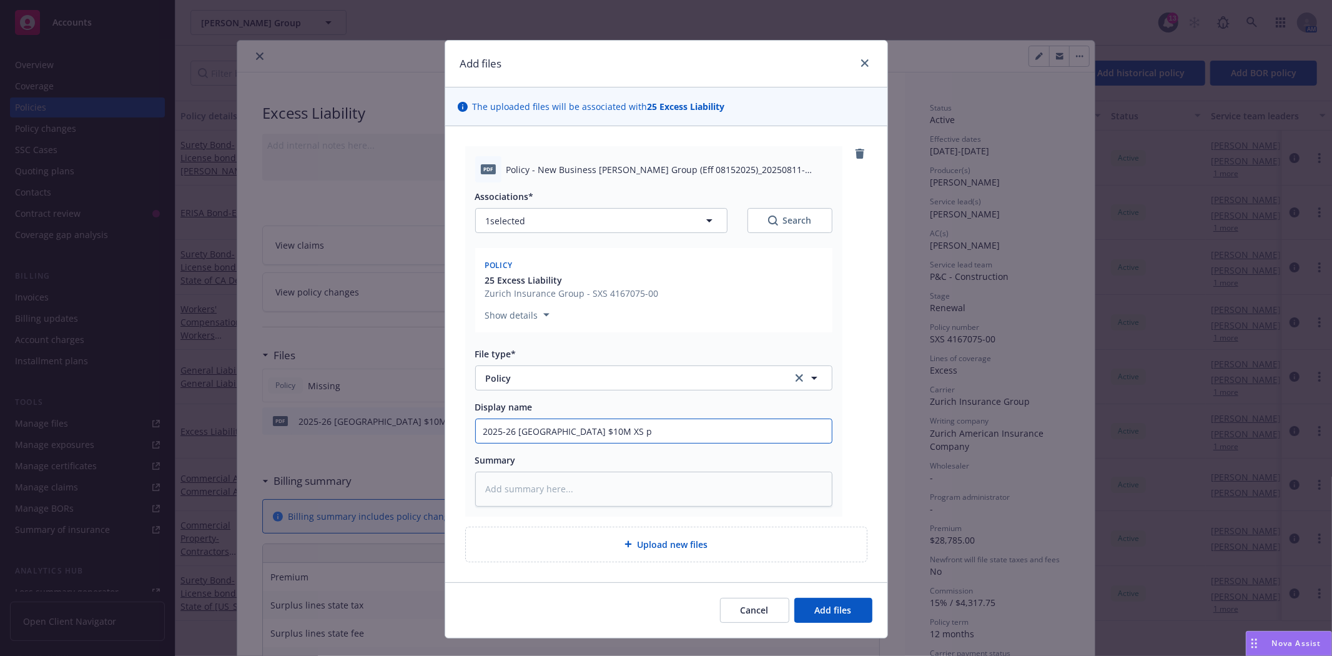
type input "2025-26 [GEOGRAPHIC_DATA] $10M XS po"
type textarea "x"
type input "2025-26 [GEOGRAPHIC_DATA] $10M XS pol"
type textarea "x"
type input "2025-26 Zurich $10M XS poli"
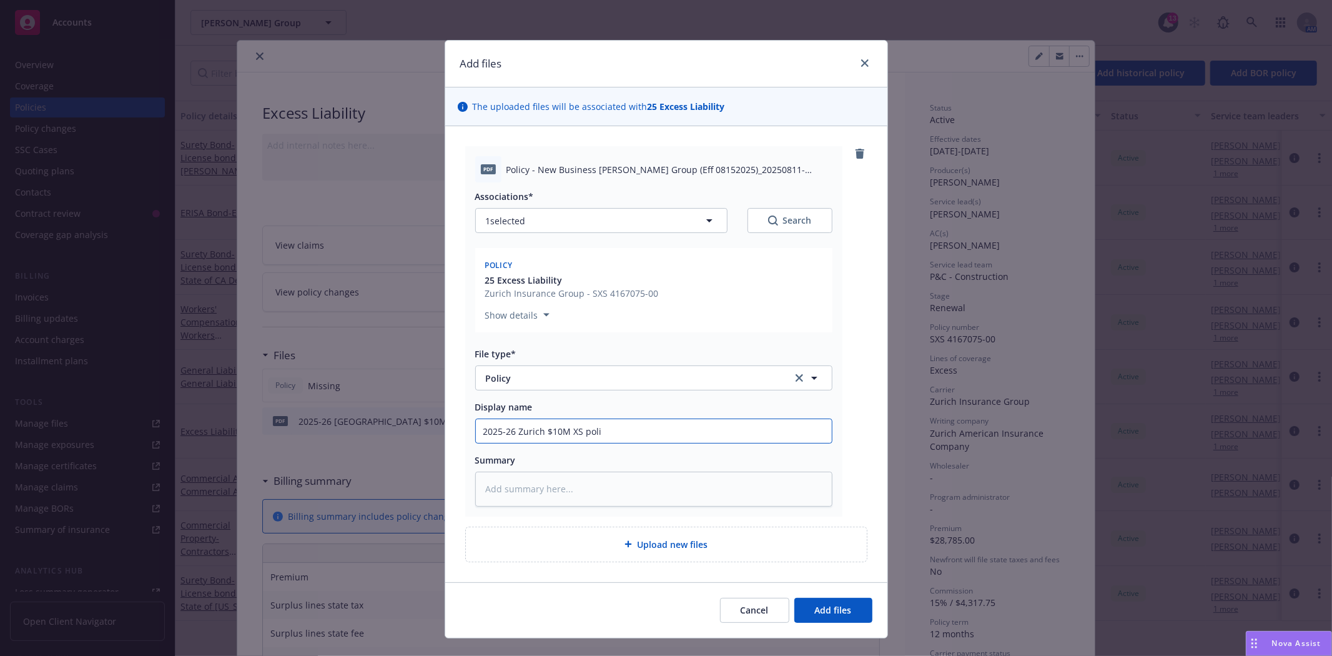
type textarea "x"
type input "2025-26 [GEOGRAPHIC_DATA] $10M XS polic"
type textarea "x"
type input "2025-26 Zurich $10M XS policy"
click at [804, 605] on button "Add files" at bounding box center [833, 610] width 78 height 25
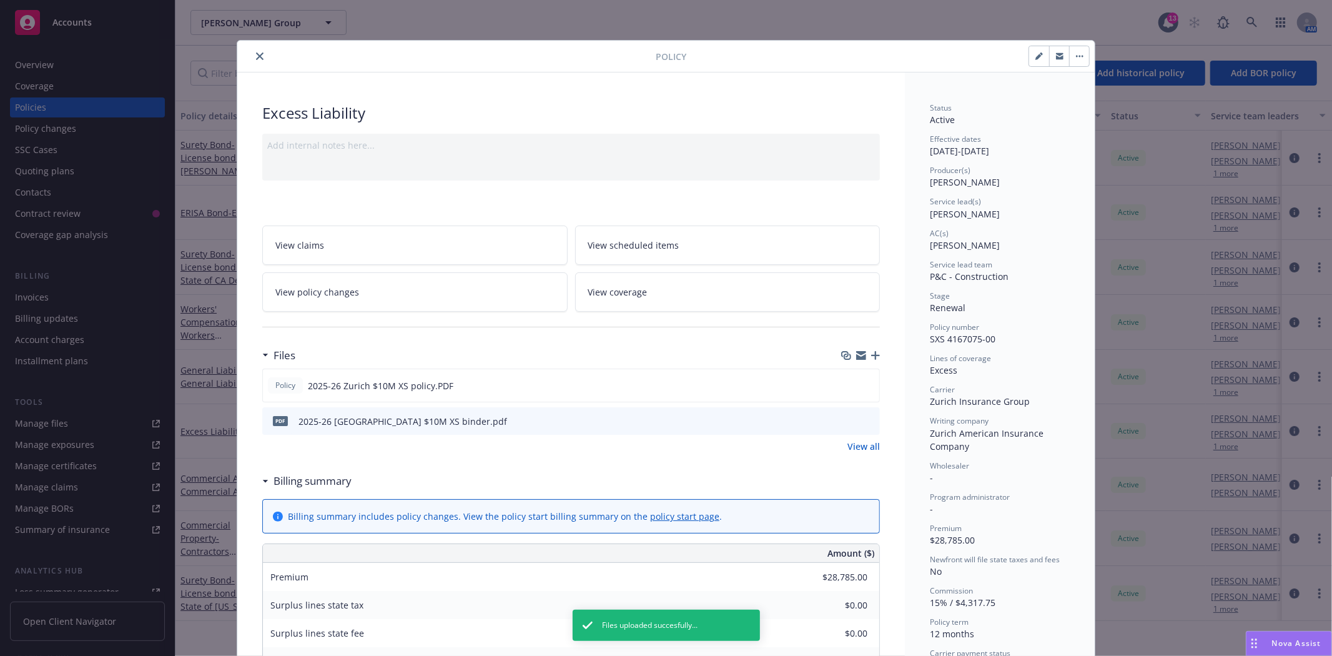
click at [256, 57] on icon "close" at bounding box center [259, 55] width 7 height 7
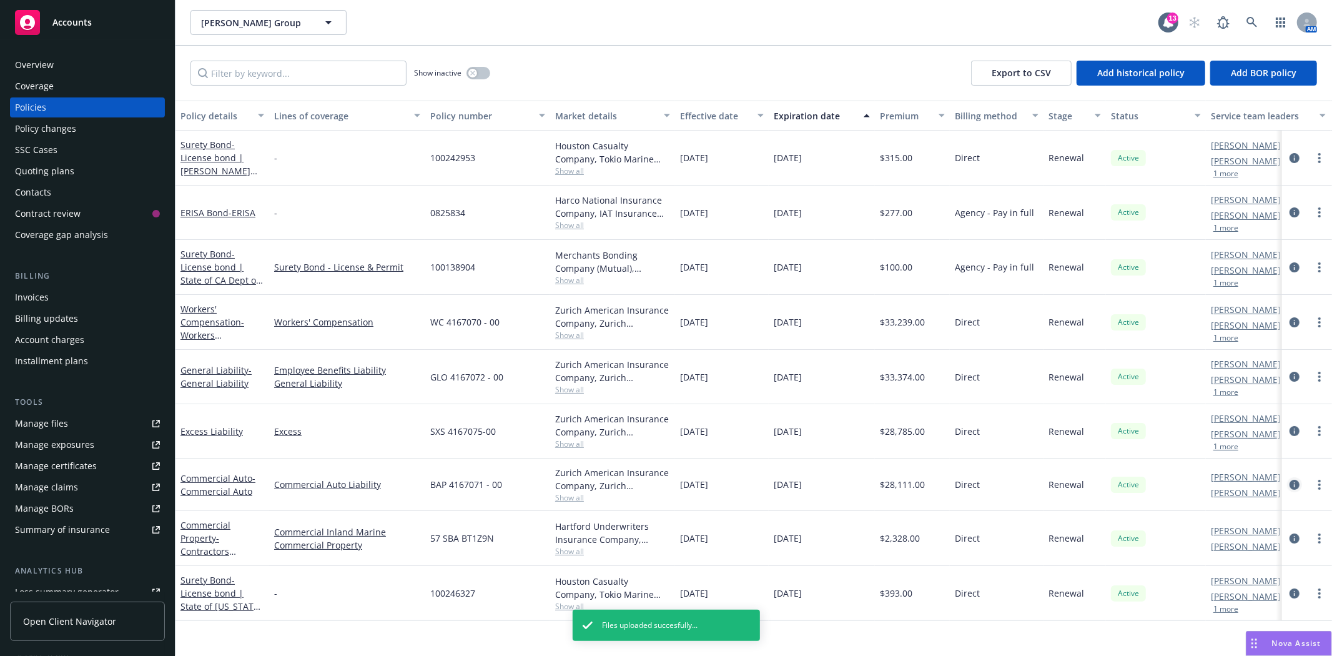
click at [1294, 487] on icon "circleInformation" at bounding box center [1295, 485] width 10 height 10
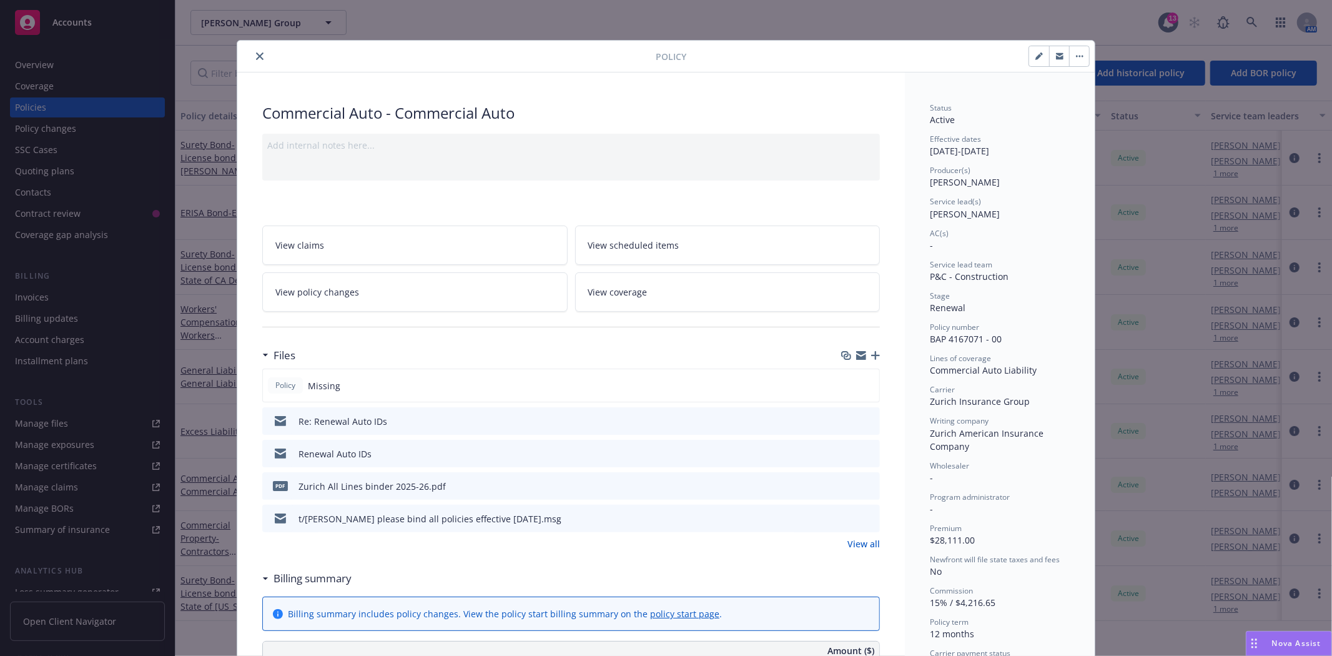
click at [871, 357] on icon "button" at bounding box center [875, 355] width 9 height 9
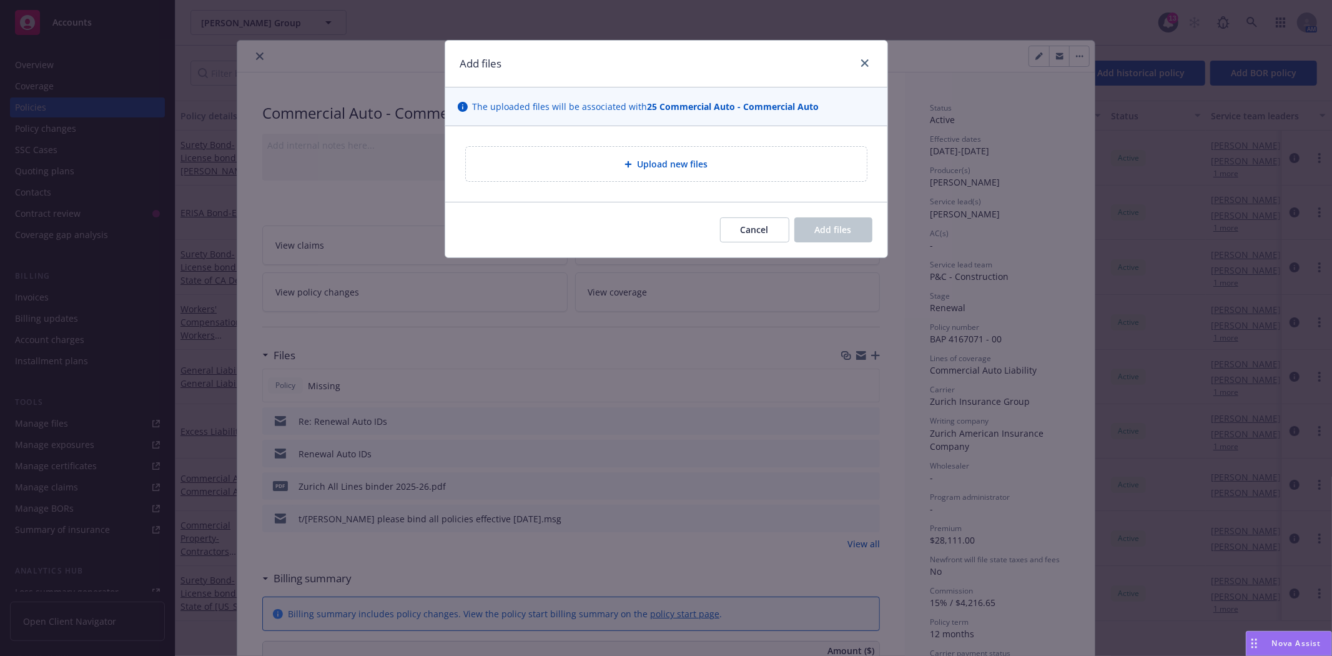
type textarea "x"
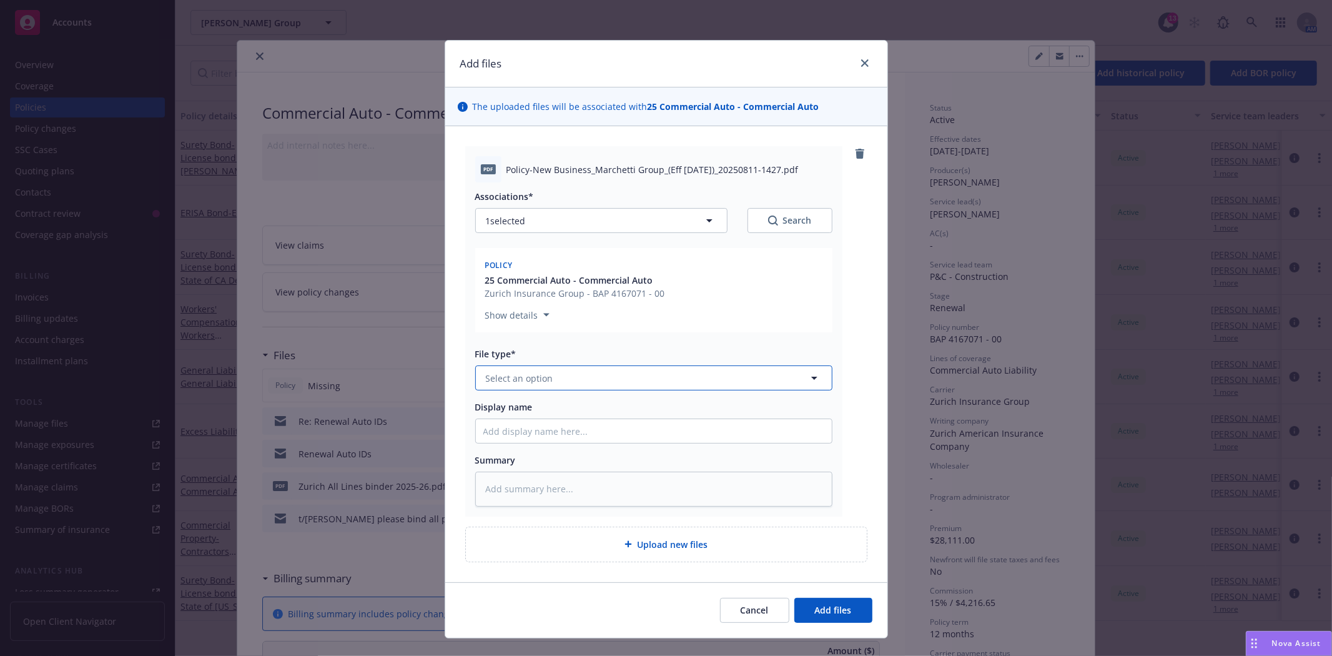
click at [551, 383] on button "Select an option" at bounding box center [653, 377] width 357 height 25
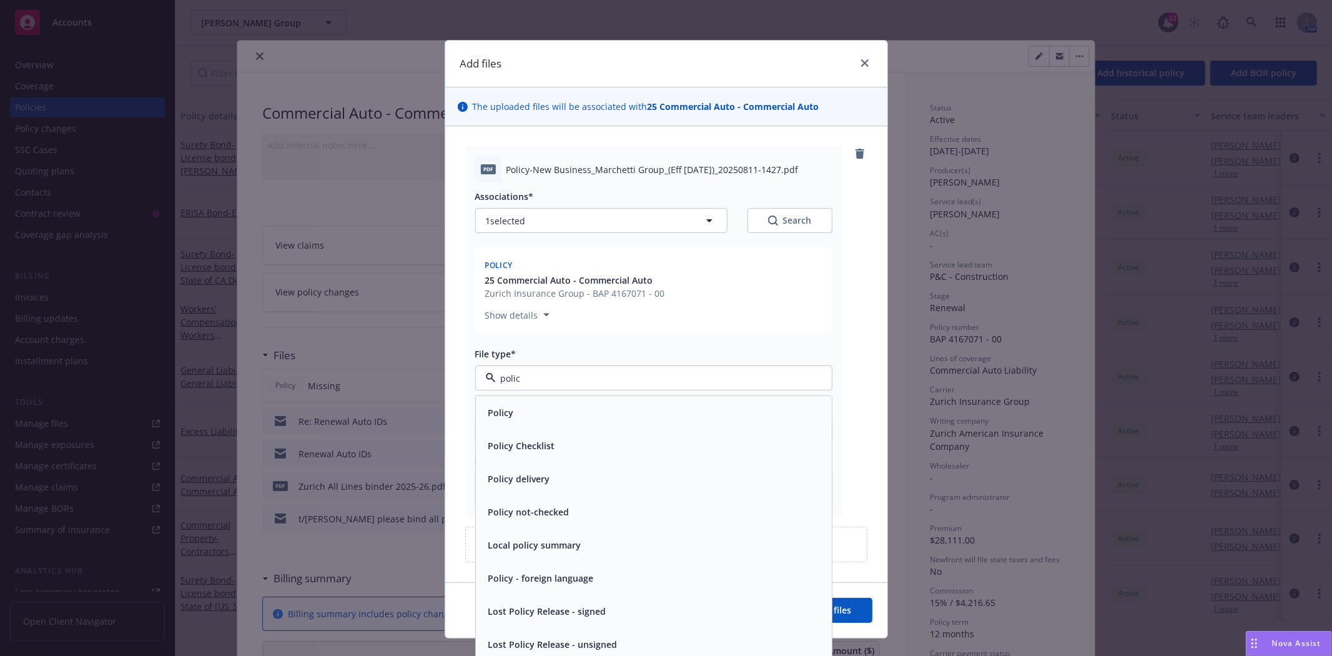
type input "policy"
click at [522, 413] on div "Policy" at bounding box center [653, 412] width 341 height 18
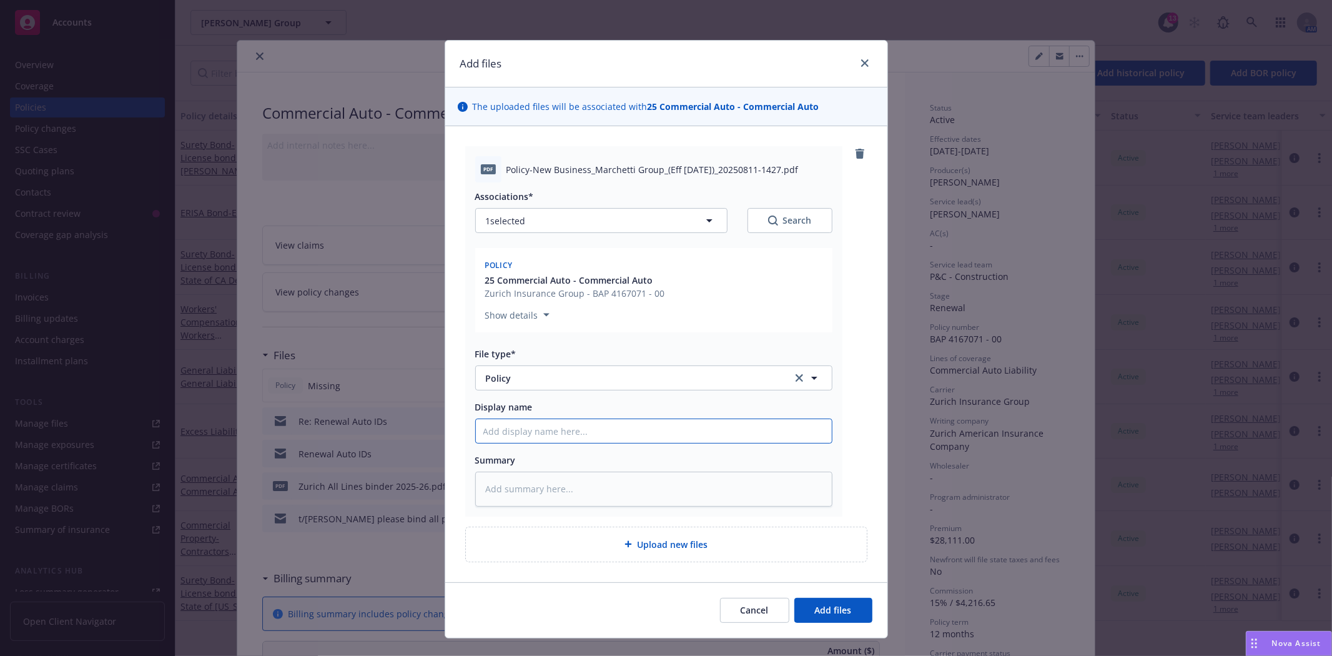
click at [517, 434] on input "Display name" at bounding box center [654, 431] width 356 height 24
type textarea "x"
type input "2"
type textarea "x"
type input "20"
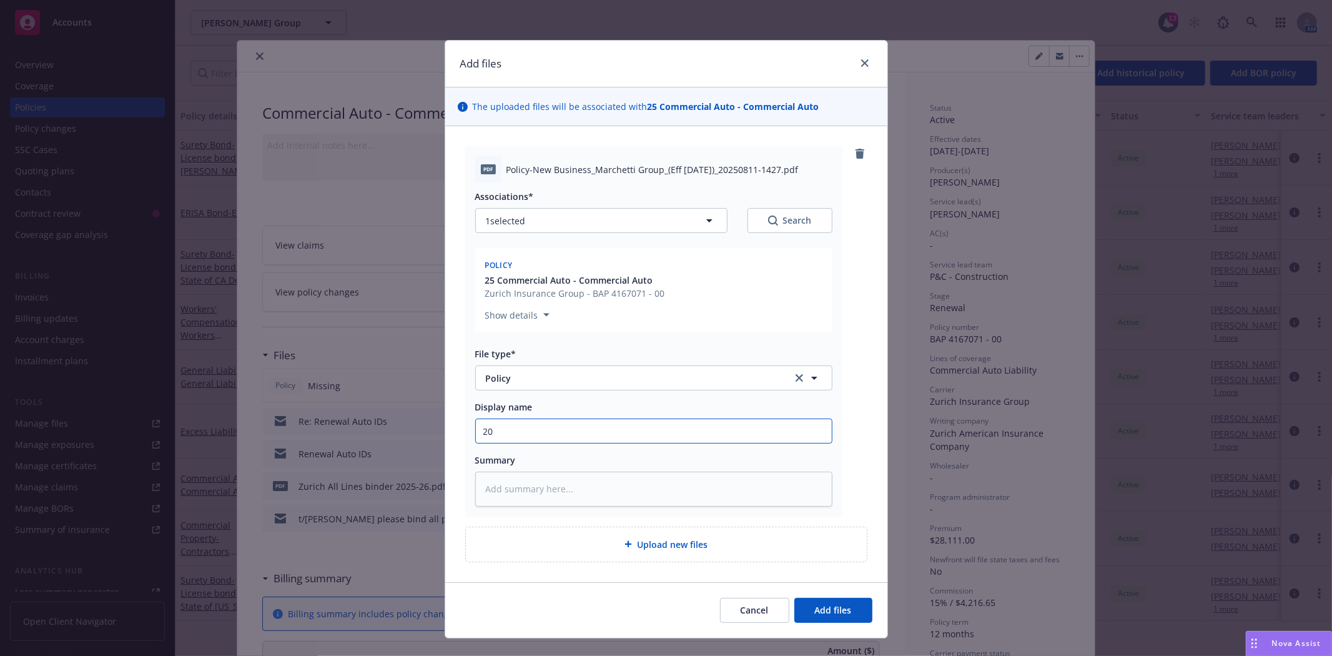
type textarea "x"
type input "202"
type textarea "x"
type input "2025"
type textarea "x"
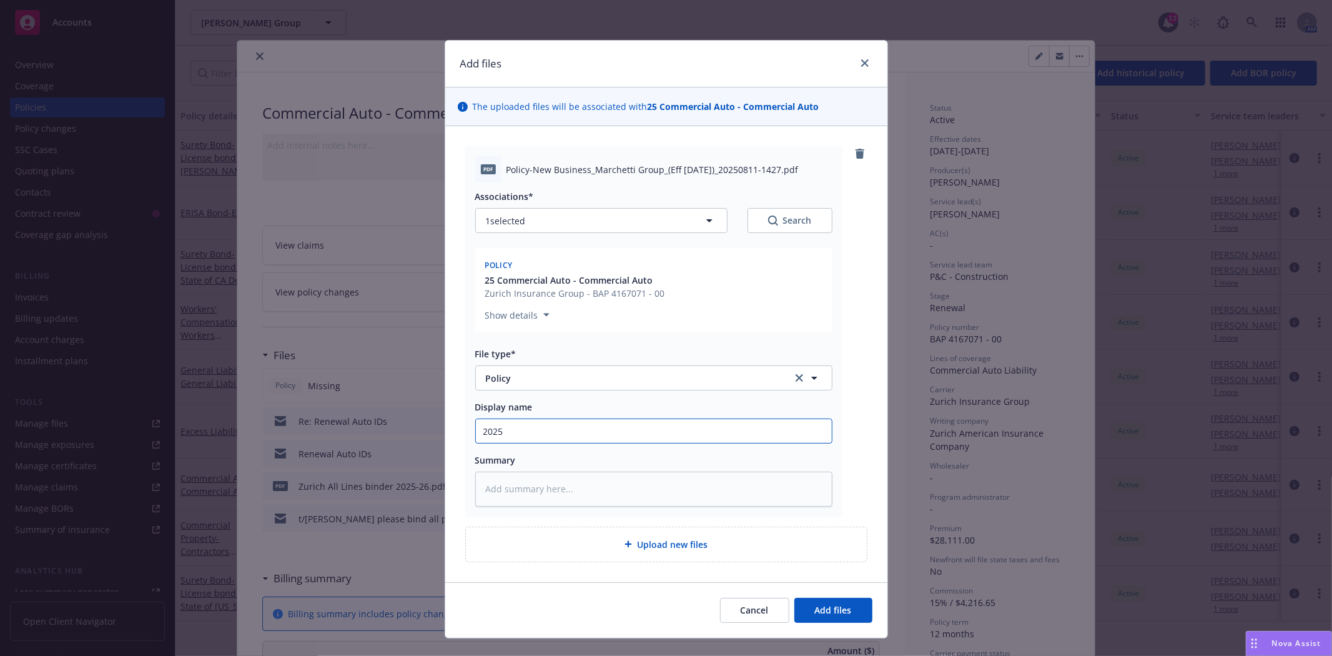
type input "2025-"
type textarea "x"
type input "2025-2"
type textarea "x"
type input "2025-26"
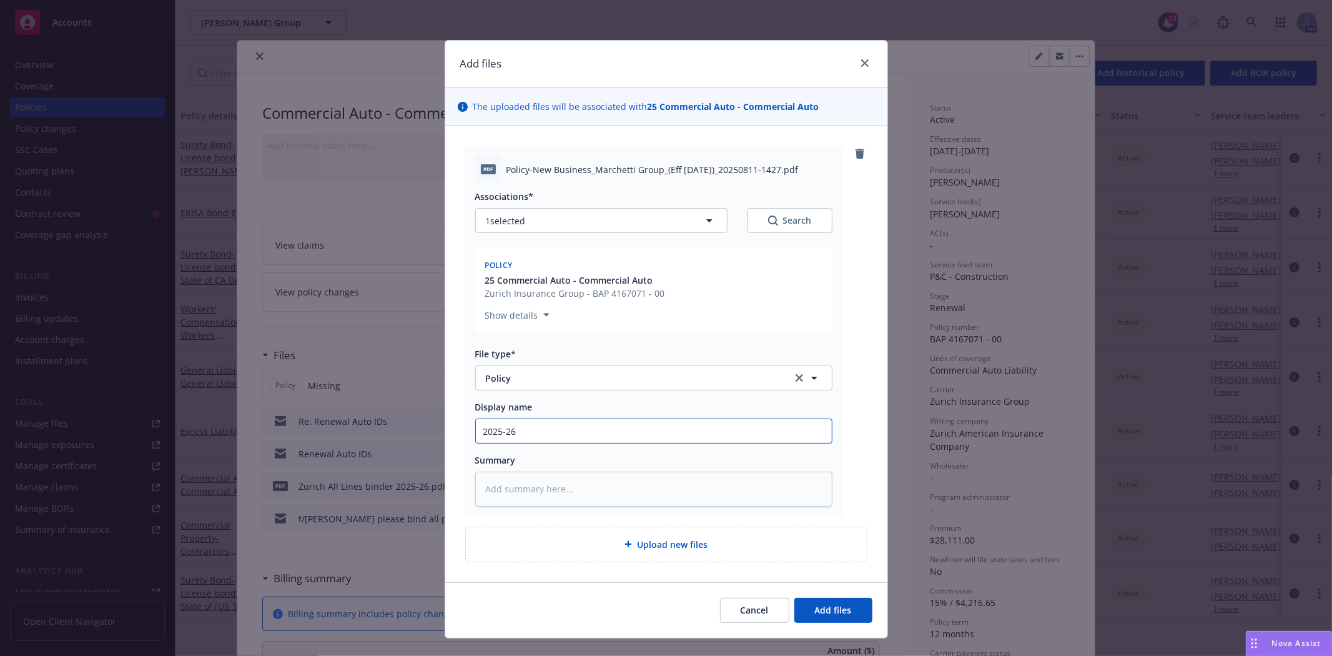
type textarea "x"
type input "2025-26"
type textarea "x"
type input "2025-26 Z"
type textarea "x"
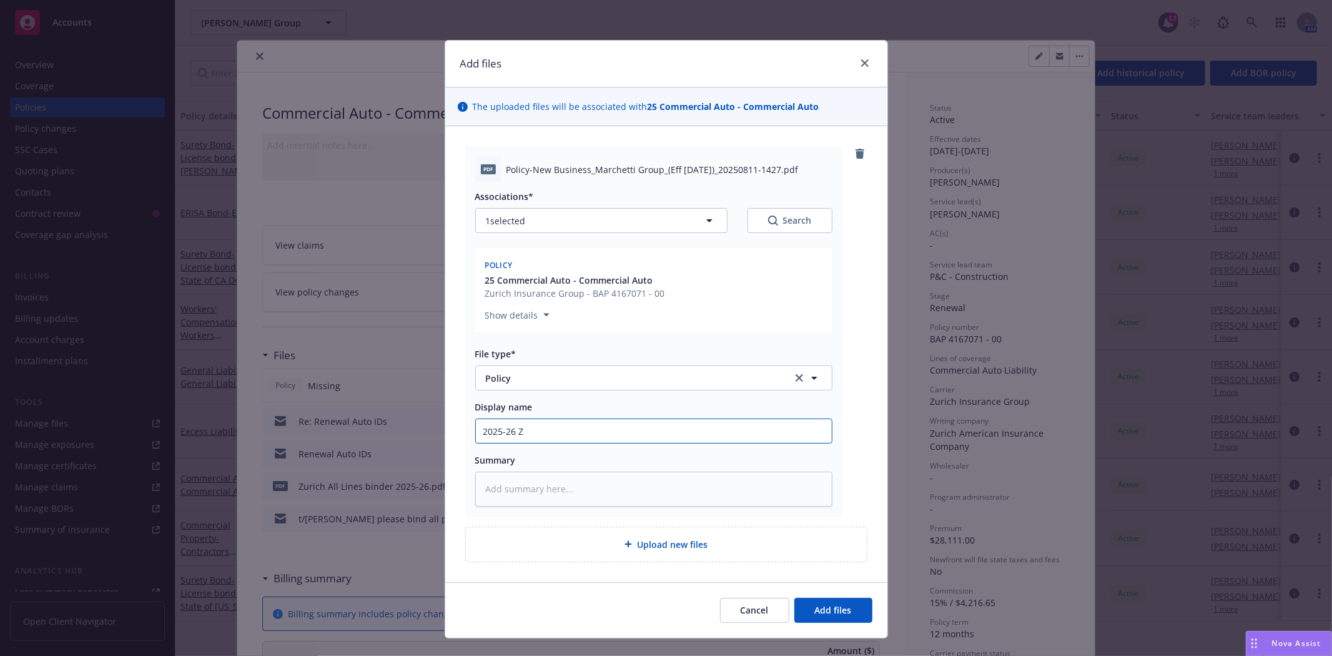
type input "2025-26 Zu"
type textarea "x"
type input "2025-26 Zur"
type textarea "x"
type input "2025-26 Zuri"
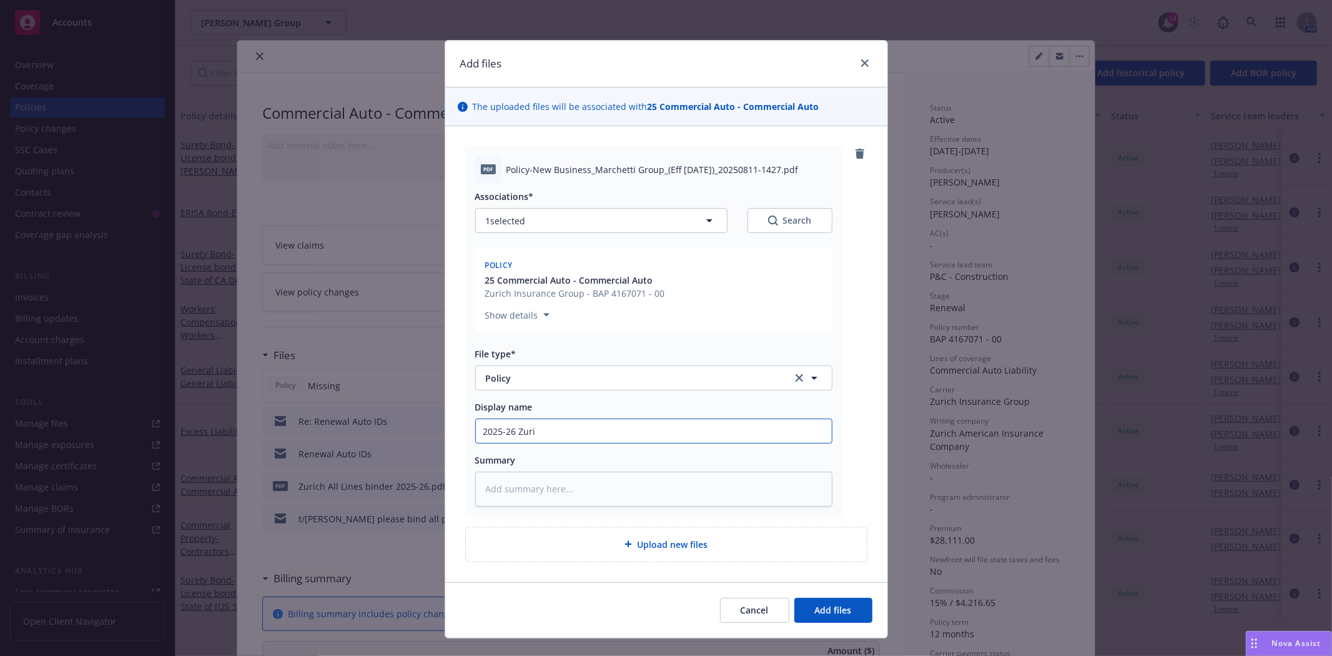
type textarea "x"
type input "2025-26 Zuric"
type textarea "x"
type input "2025-26 [GEOGRAPHIC_DATA]"
type textarea "x"
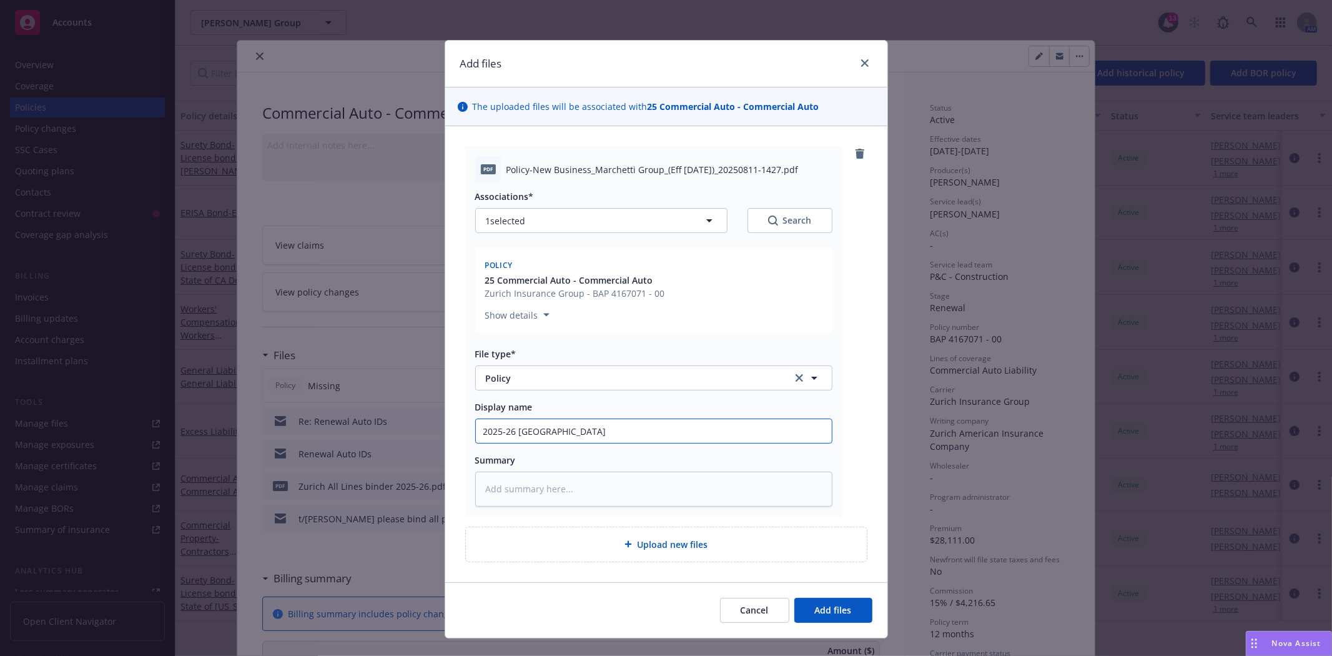
type input "2025-26 [GEOGRAPHIC_DATA]"
type textarea "x"
type input "2025-26 [GEOGRAPHIC_DATA] A"
type textarea "x"
type input "2025-26 Zurich Au"
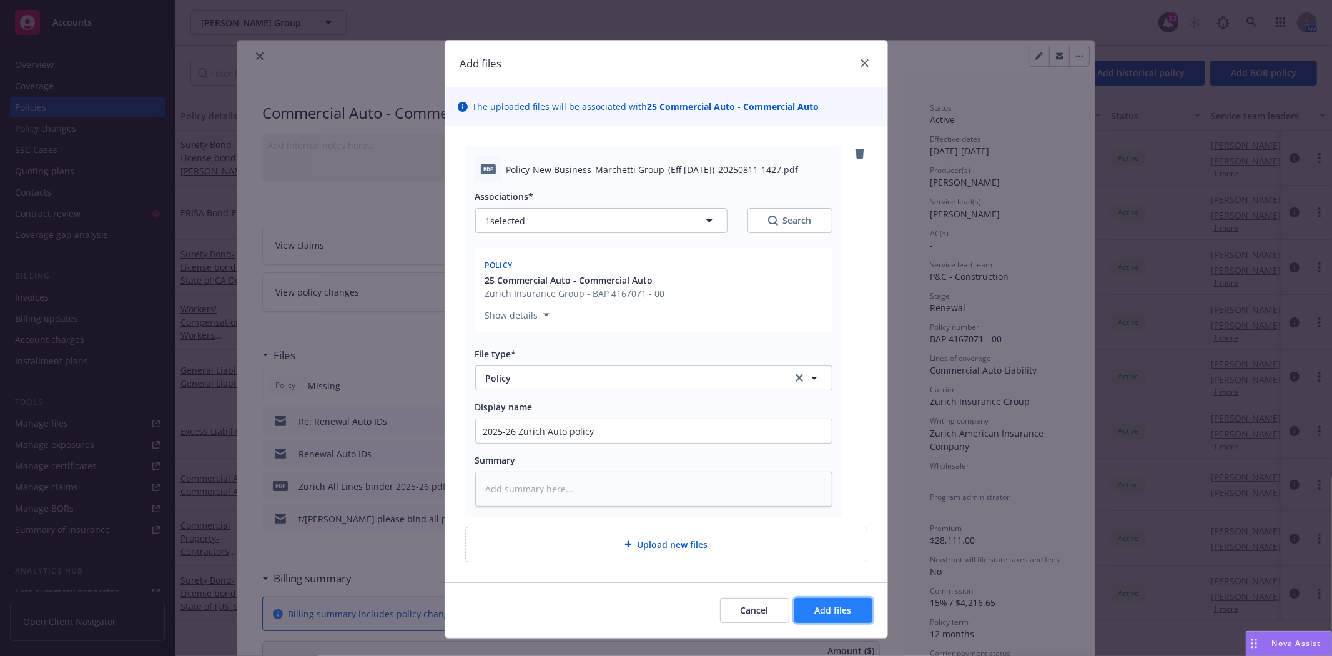
click at [815, 601] on button "Add files" at bounding box center [833, 610] width 78 height 25
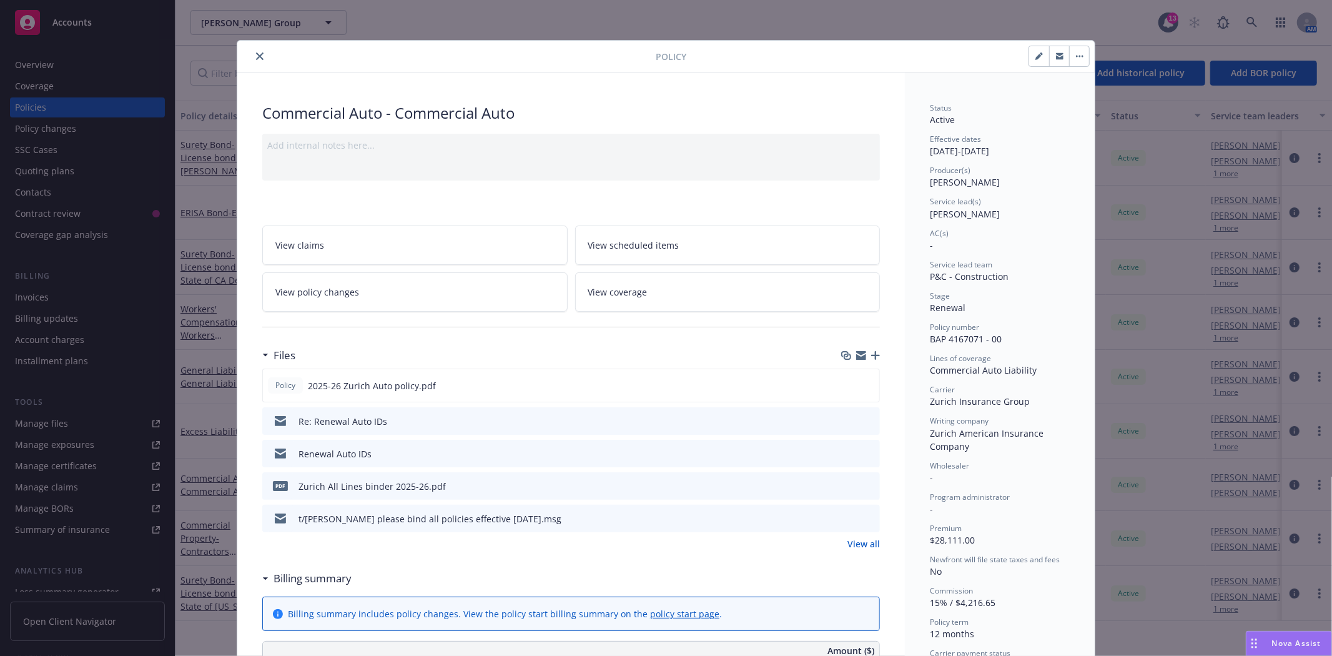
click at [256, 54] on icon "close" at bounding box center [259, 55] width 7 height 7
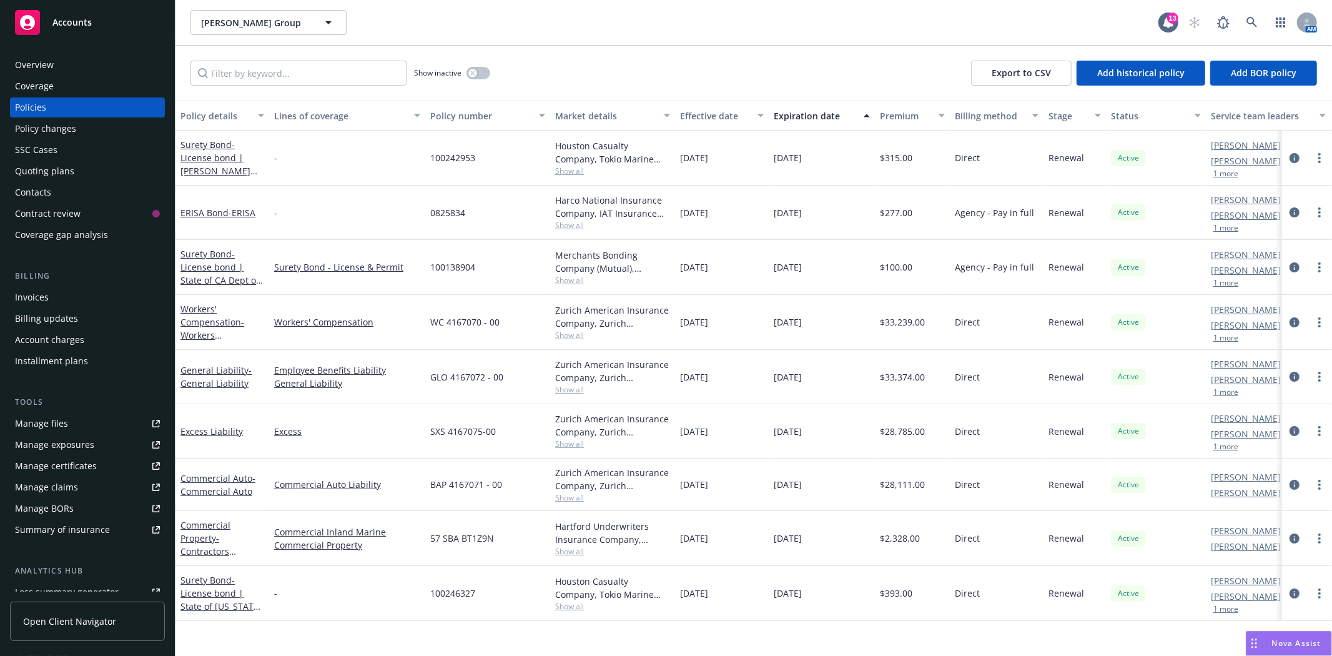
click at [49, 89] on div "Coverage" at bounding box center [34, 86] width 39 height 20
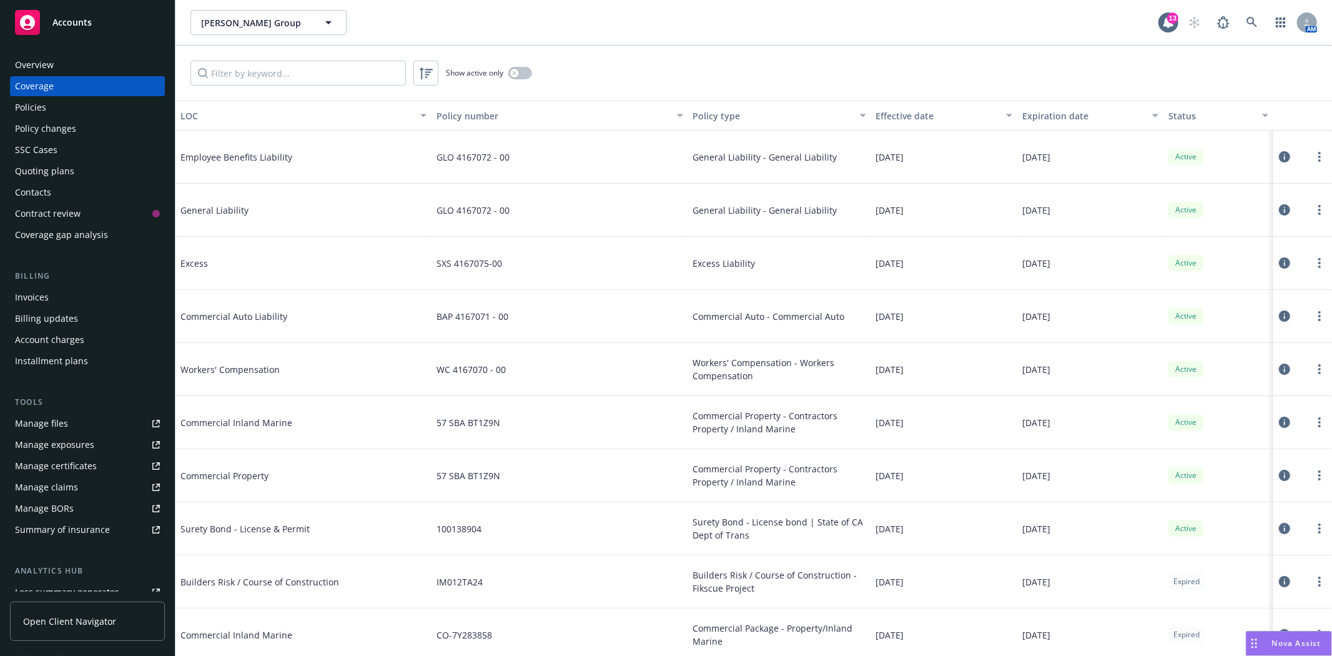
click at [1279, 157] on icon at bounding box center [1284, 156] width 11 height 11
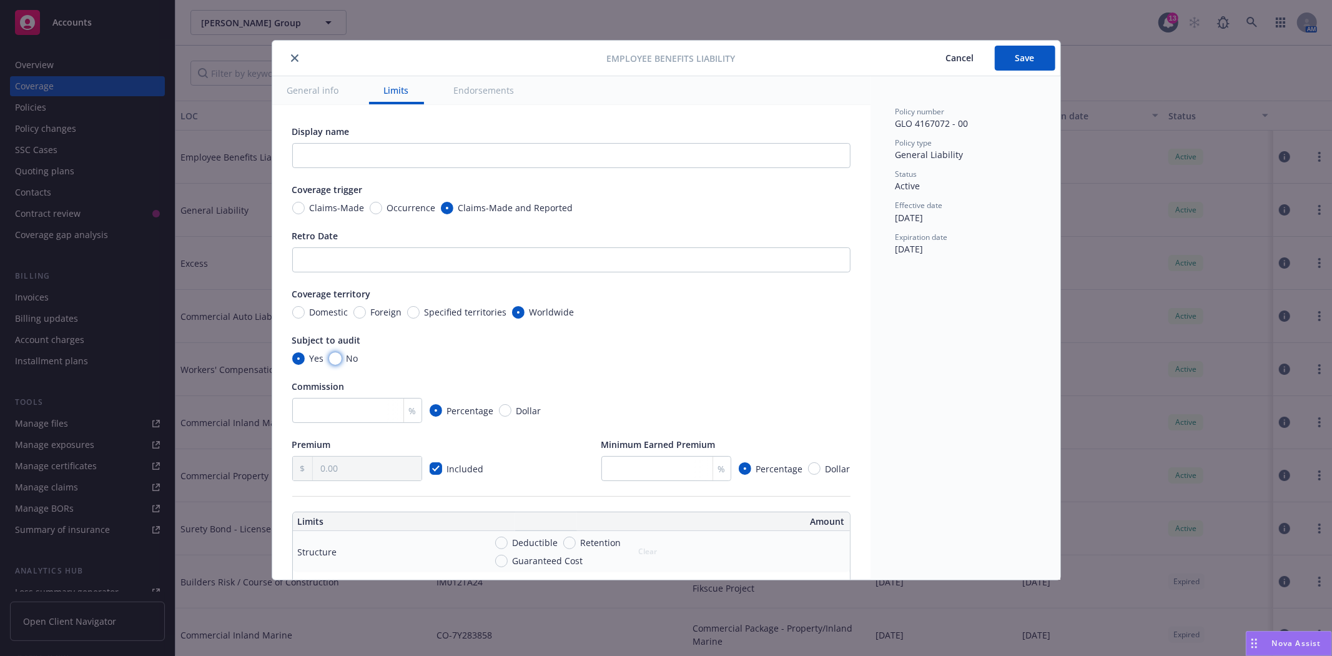
click at [335, 358] on input "No" at bounding box center [335, 358] width 12 height 12
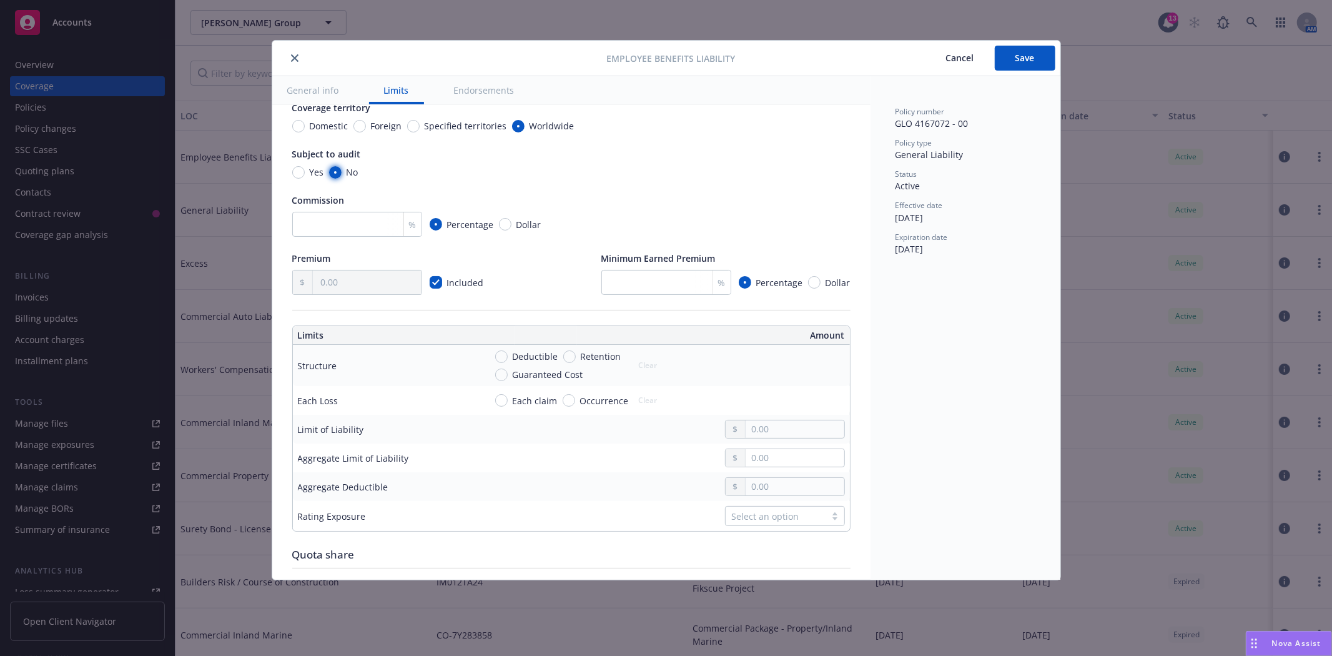
scroll to position [208, 0]
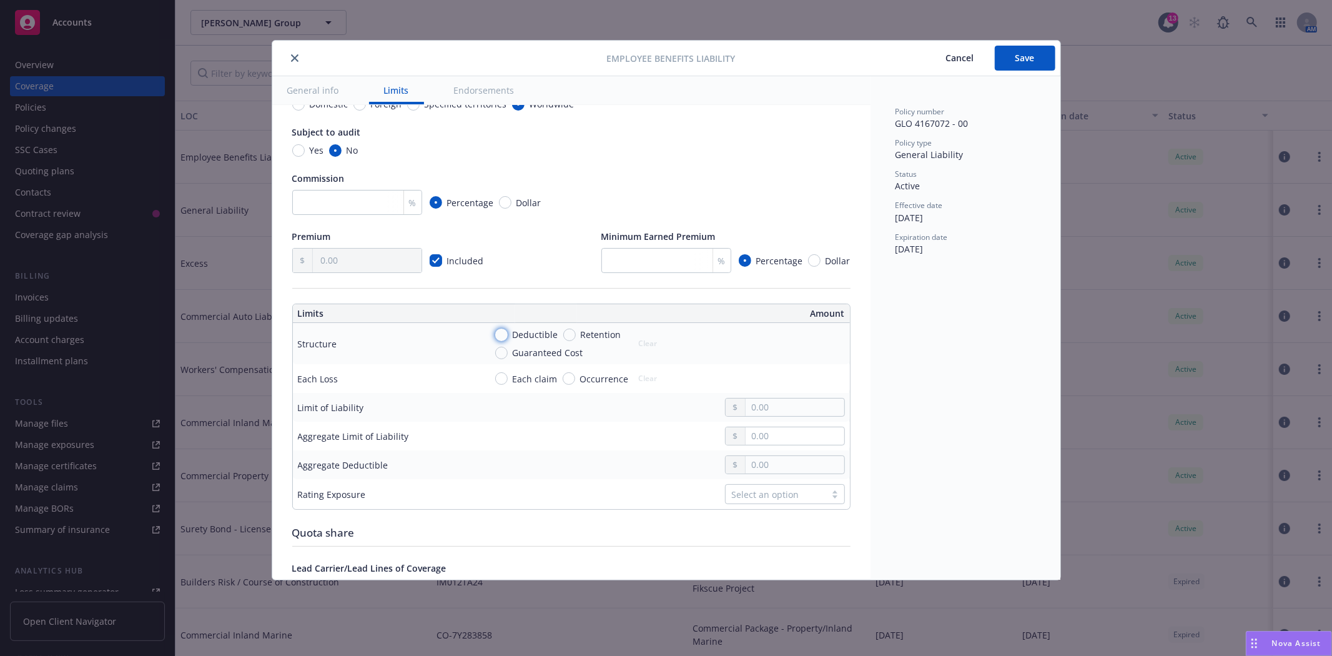
click at [500, 334] on input "Deductible" at bounding box center [501, 335] width 12 height 12
click at [762, 347] on input "text" at bounding box center [795, 349] width 98 height 17
click at [506, 375] on input "Each claim" at bounding box center [501, 378] width 12 height 12
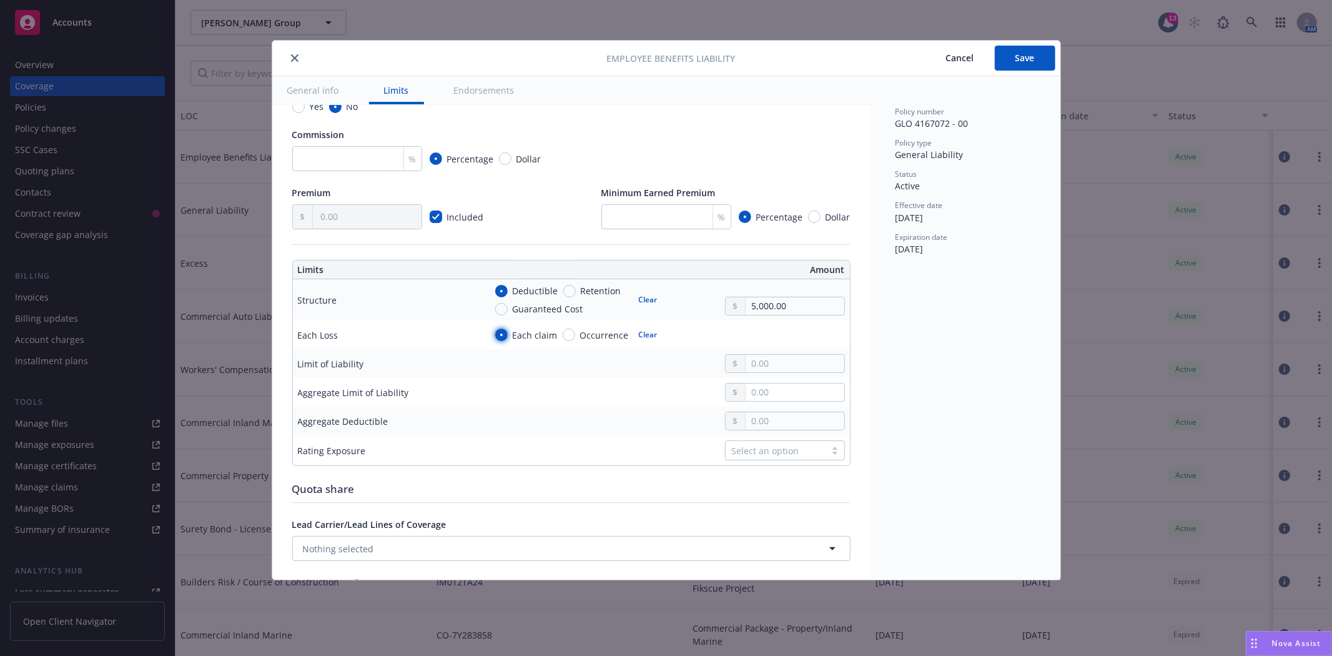
scroll to position [247, 0]
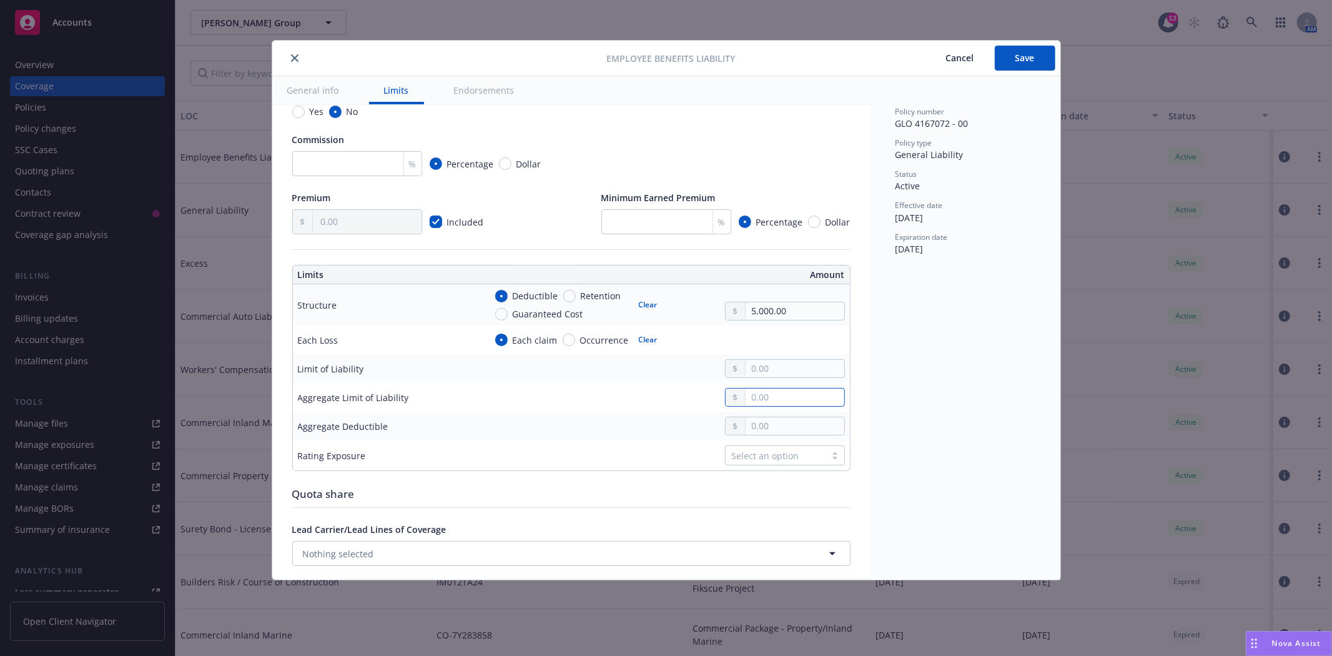
click at [746, 402] on input "text" at bounding box center [795, 396] width 98 height 17
click at [753, 377] on input "text" at bounding box center [795, 368] width 98 height 17
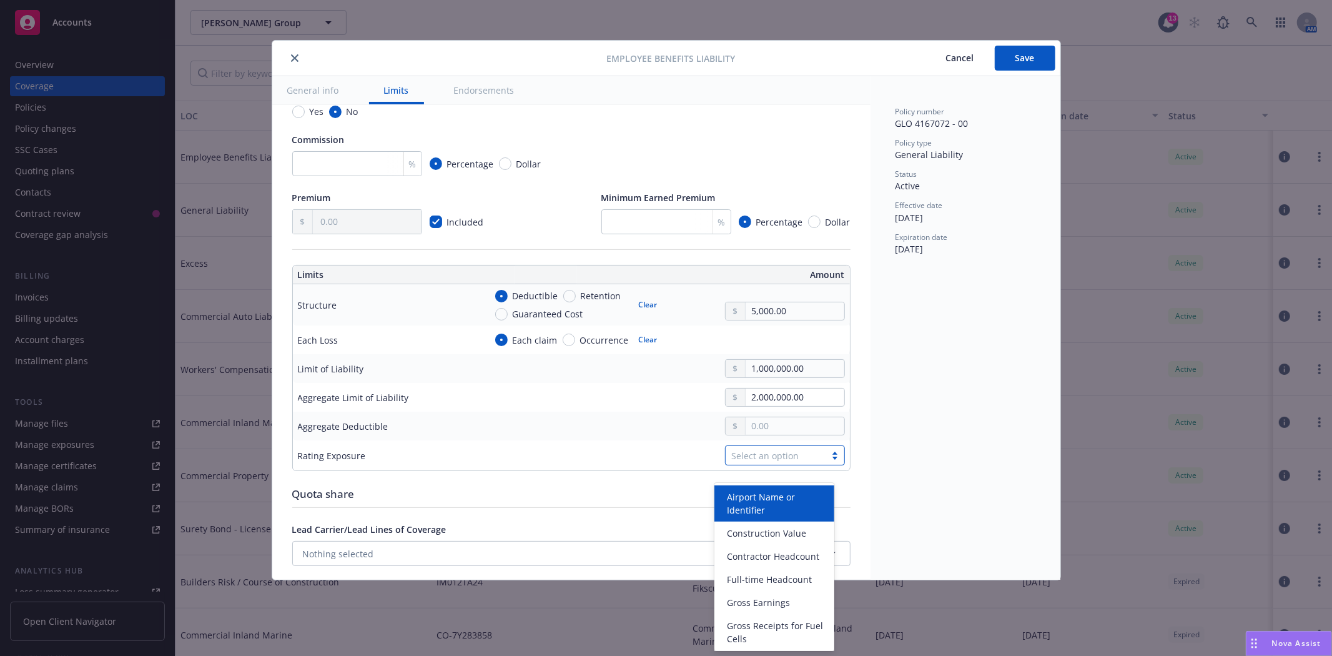
click at [761, 462] on div "Select an option" at bounding box center [775, 455] width 87 height 13
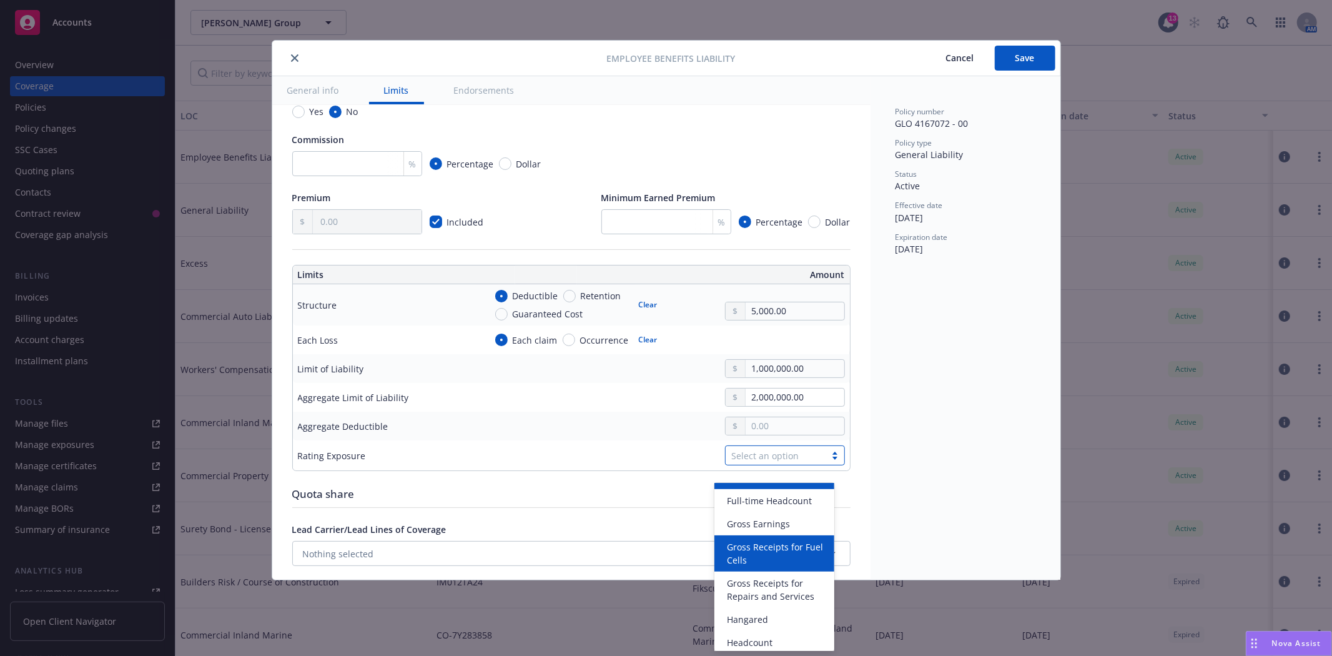
scroll to position [148, 0]
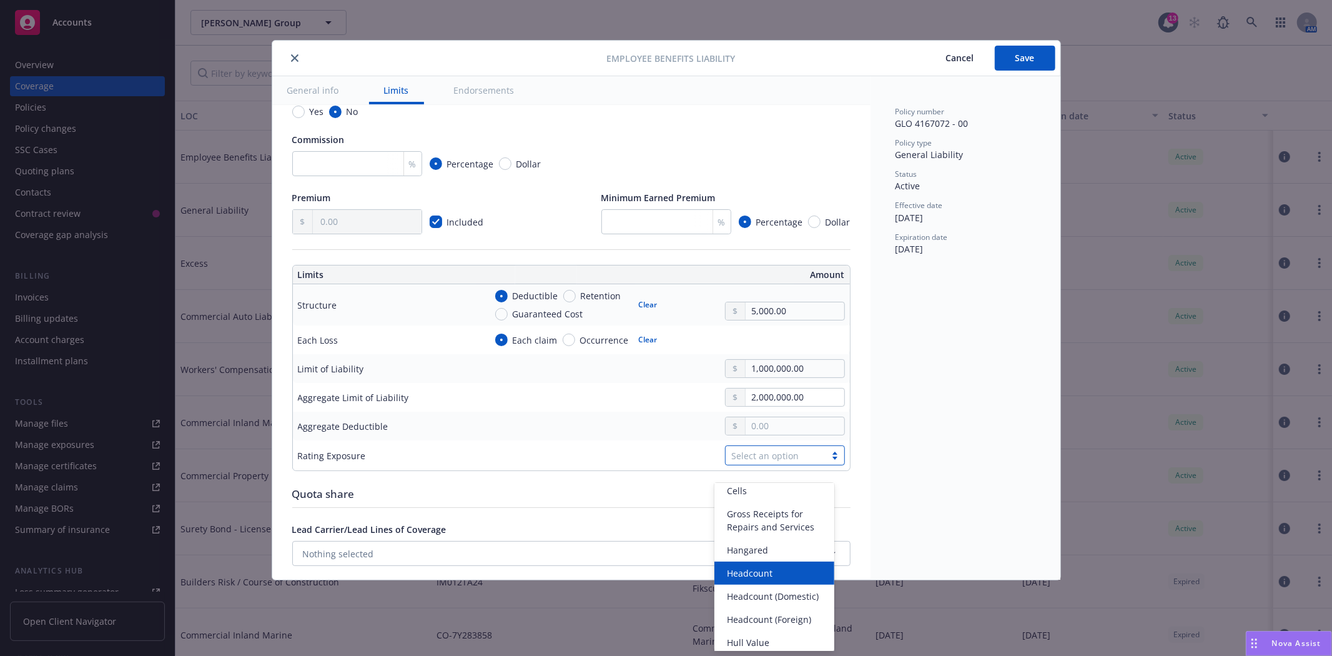
click at [767, 580] on span "Headcount" at bounding box center [750, 572] width 46 height 13
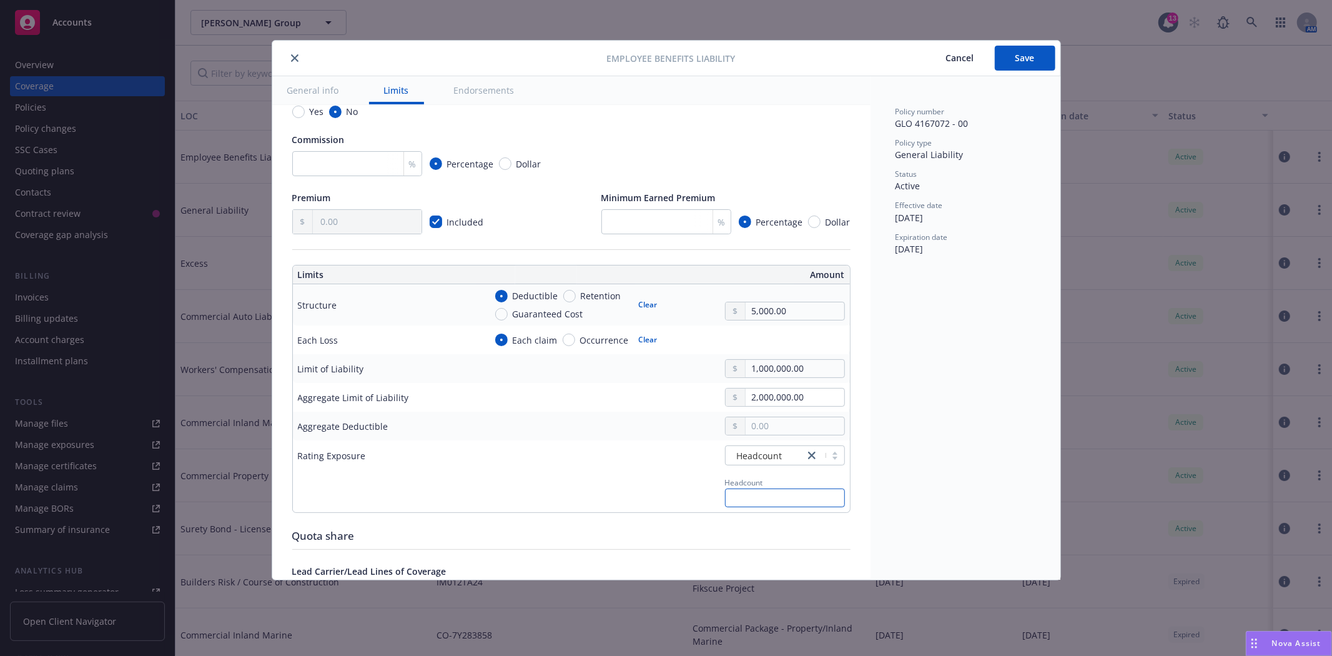
click at [777, 505] on input "text" at bounding box center [785, 497] width 120 height 19
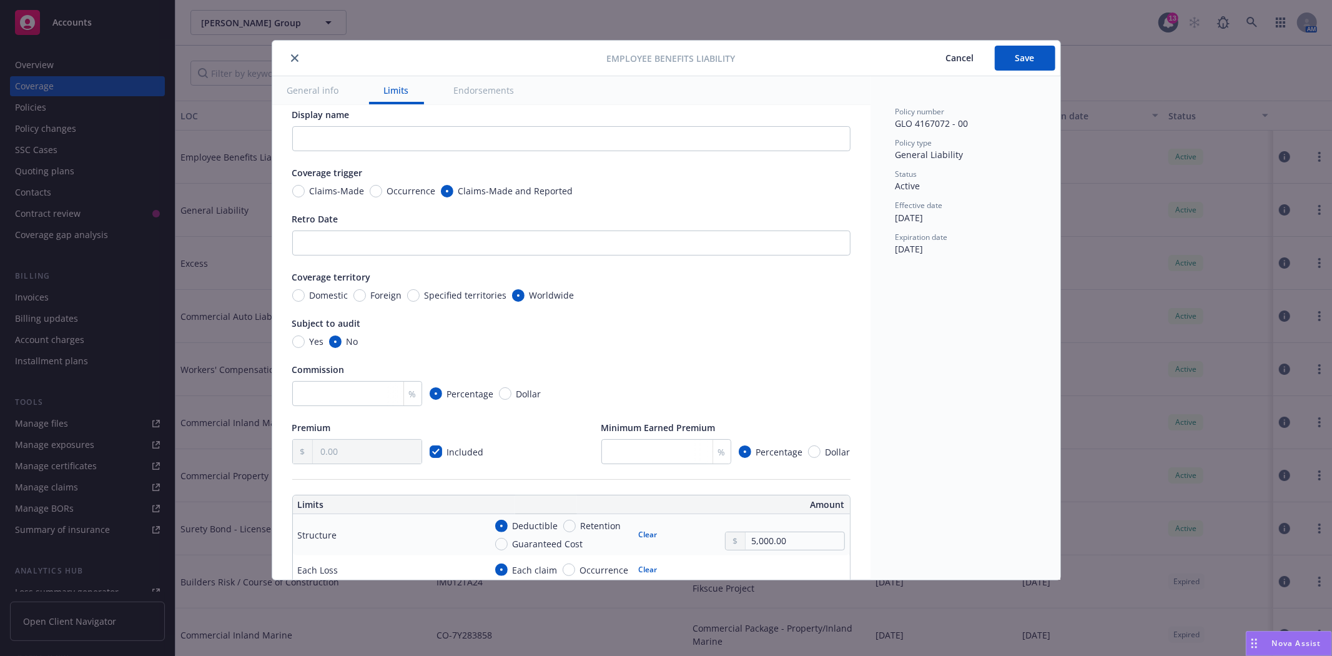
scroll to position [0, 0]
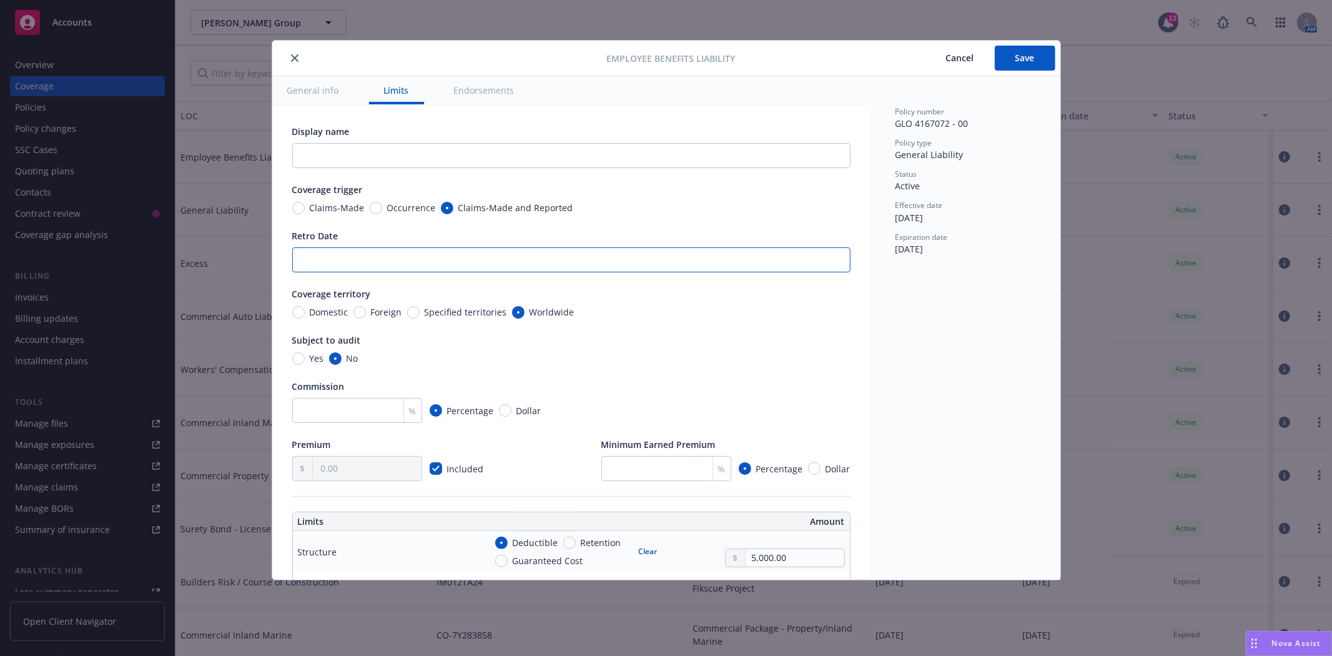
click at [470, 255] on input "Retro Date" at bounding box center [571, 259] width 558 height 25
click at [1009, 52] on button "Save" at bounding box center [1025, 58] width 61 height 25
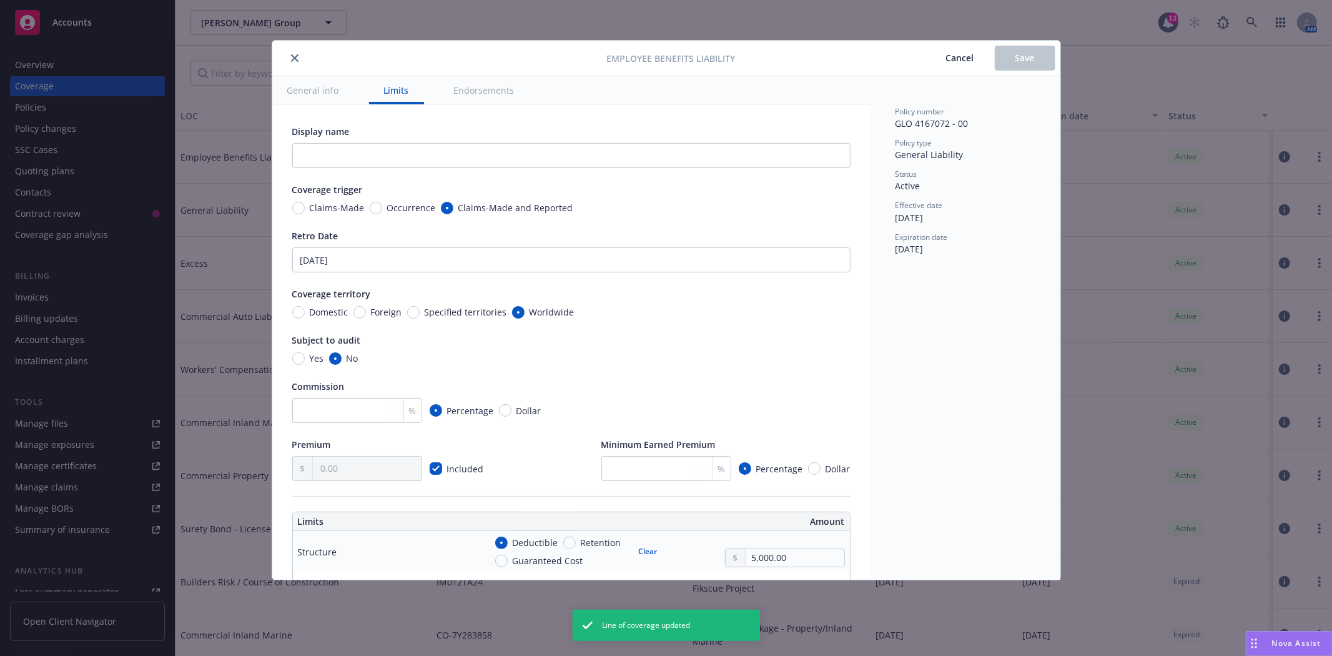
click at [292, 59] on icon "close" at bounding box center [294, 57] width 7 height 7
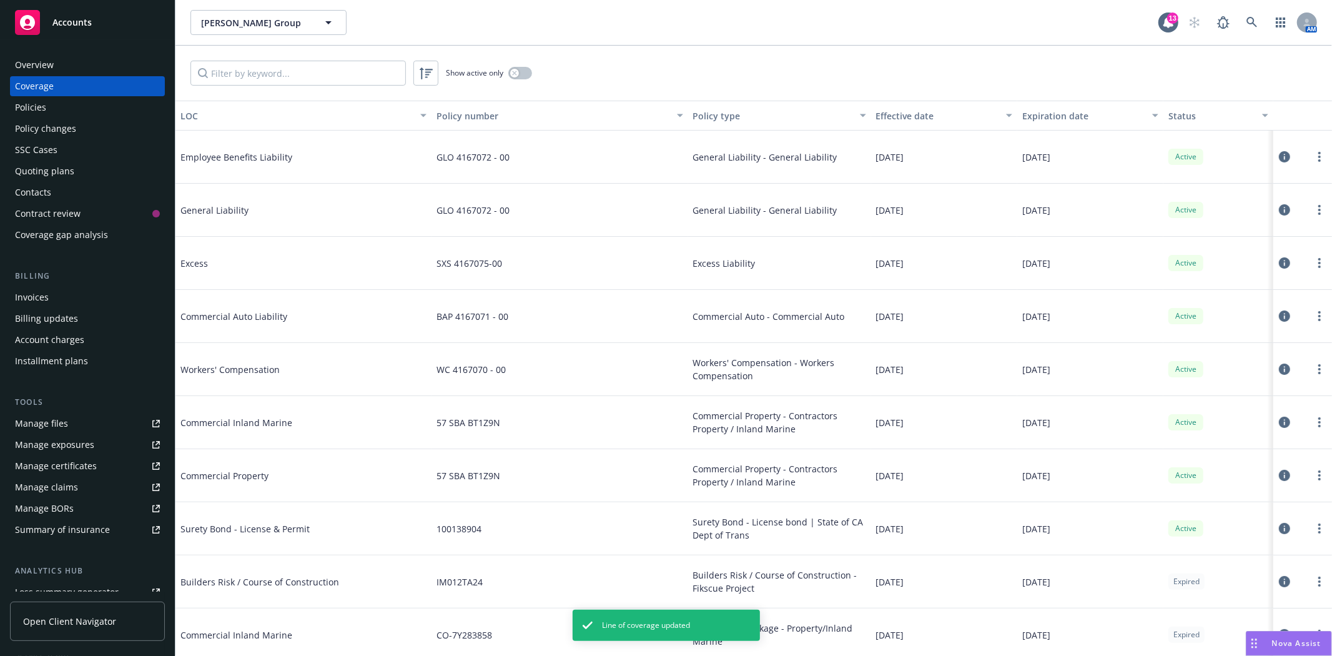
click at [1279, 210] on icon at bounding box center [1284, 209] width 11 height 11
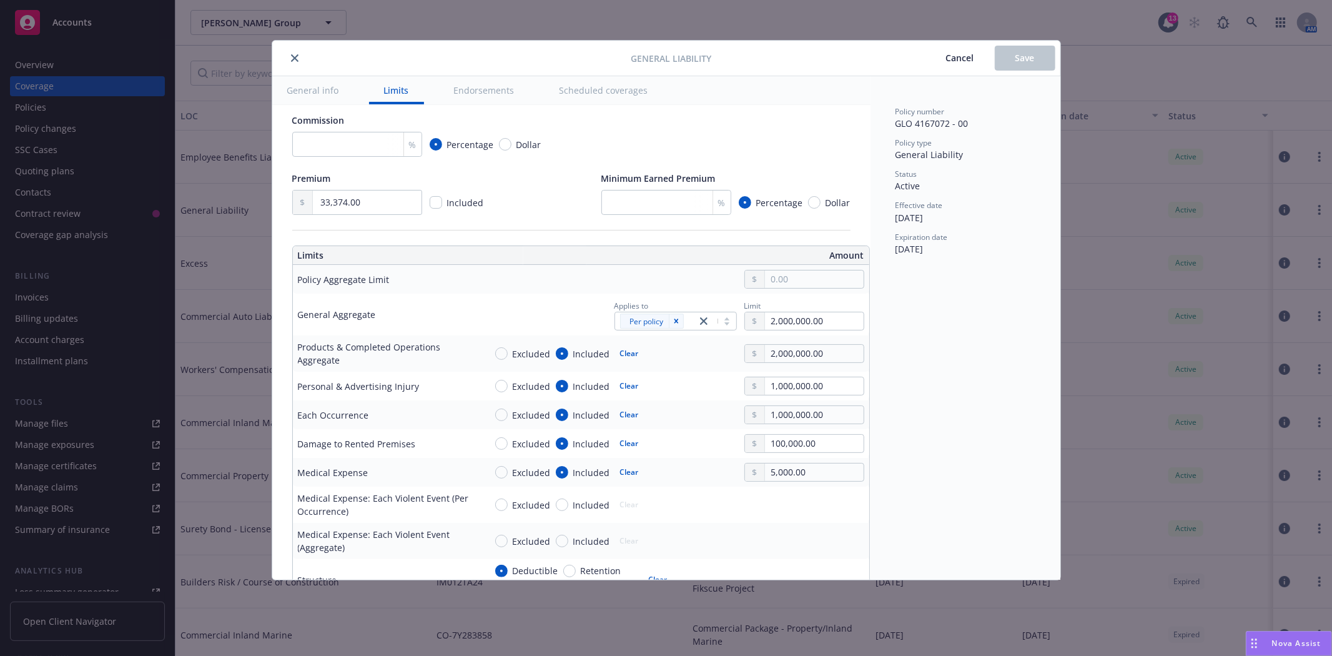
scroll to position [277, 0]
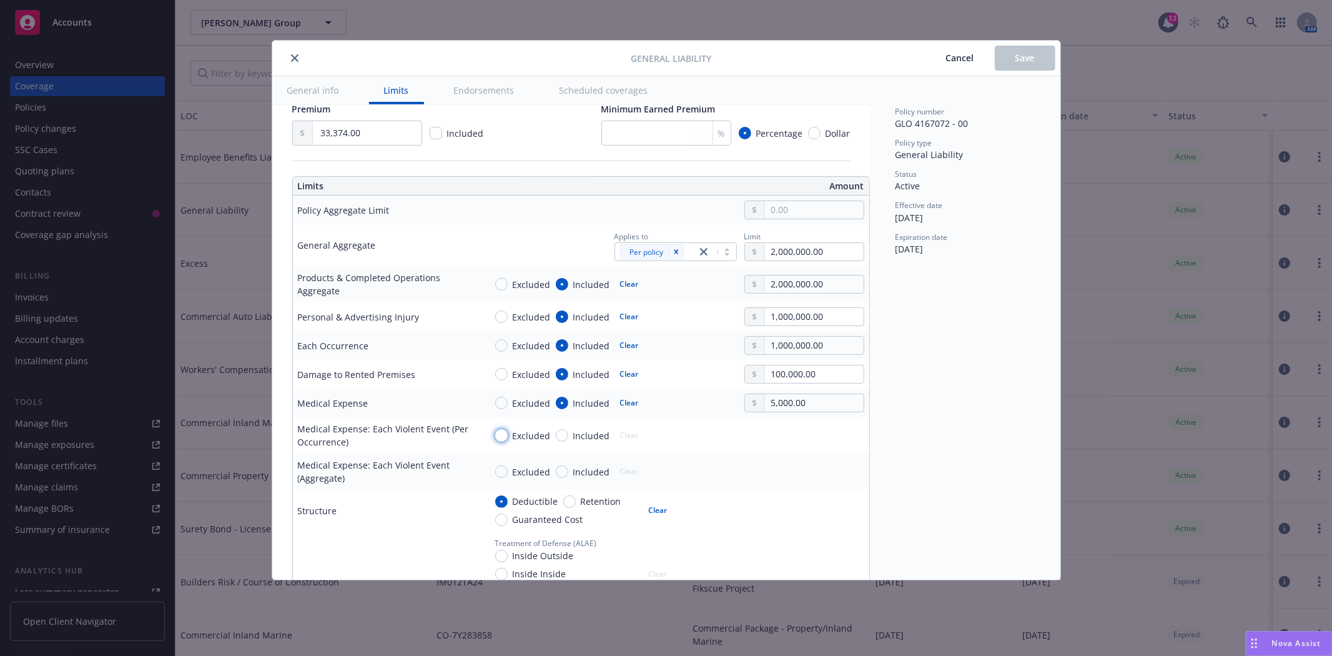
click at [498, 436] on input "Excluded" at bounding box center [501, 435] width 12 height 12
click at [500, 475] on input "Excluded" at bounding box center [501, 471] width 12 height 12
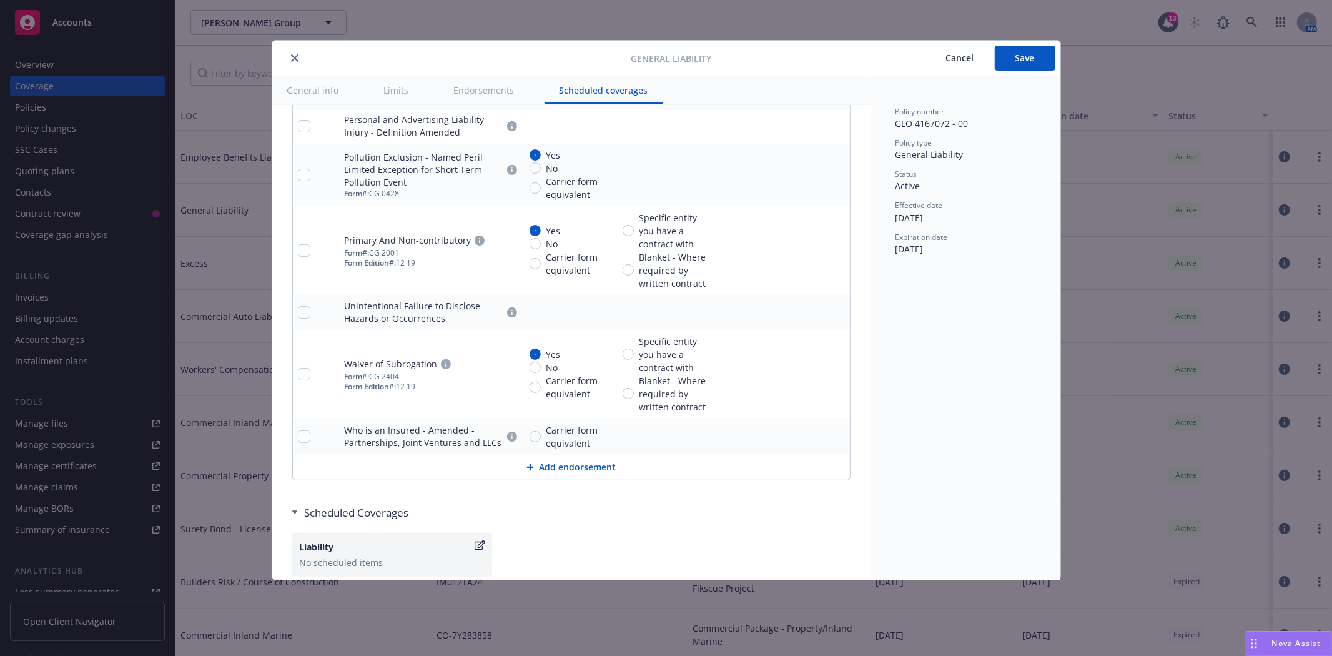
scroll to position [2689, 0]
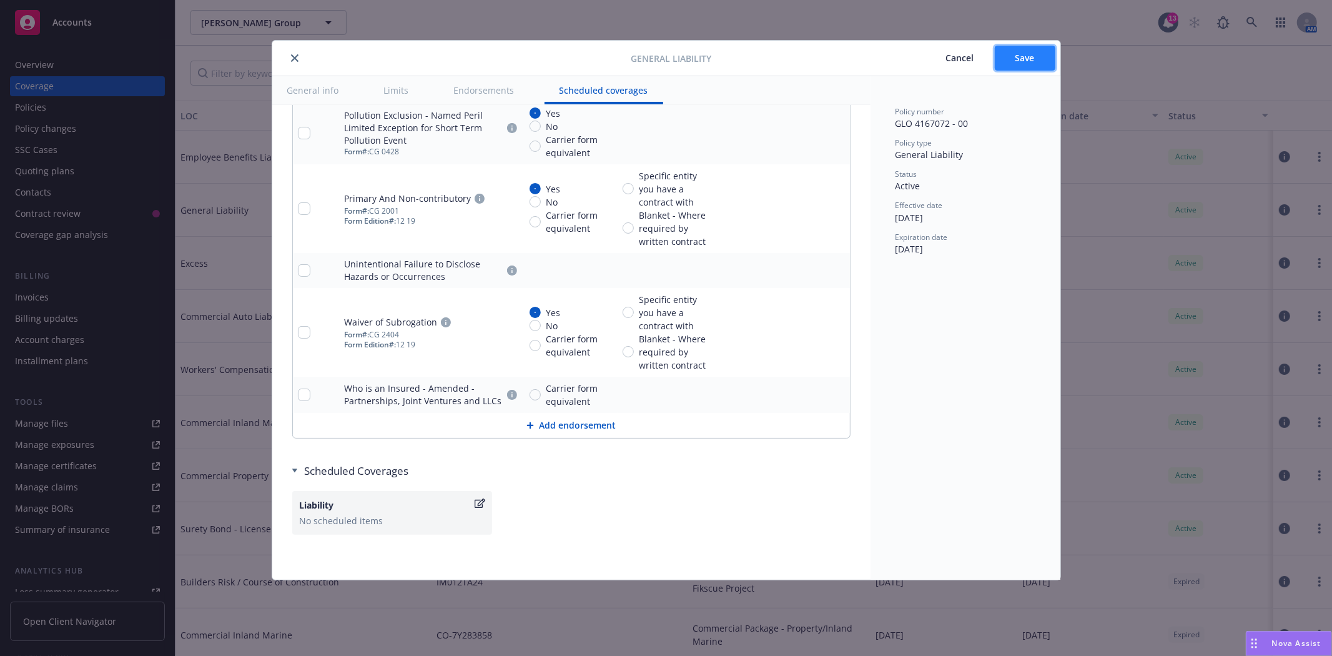
click at [1001, 52] on button "Save" at bounding box center [1025, 58] width 61 height 25
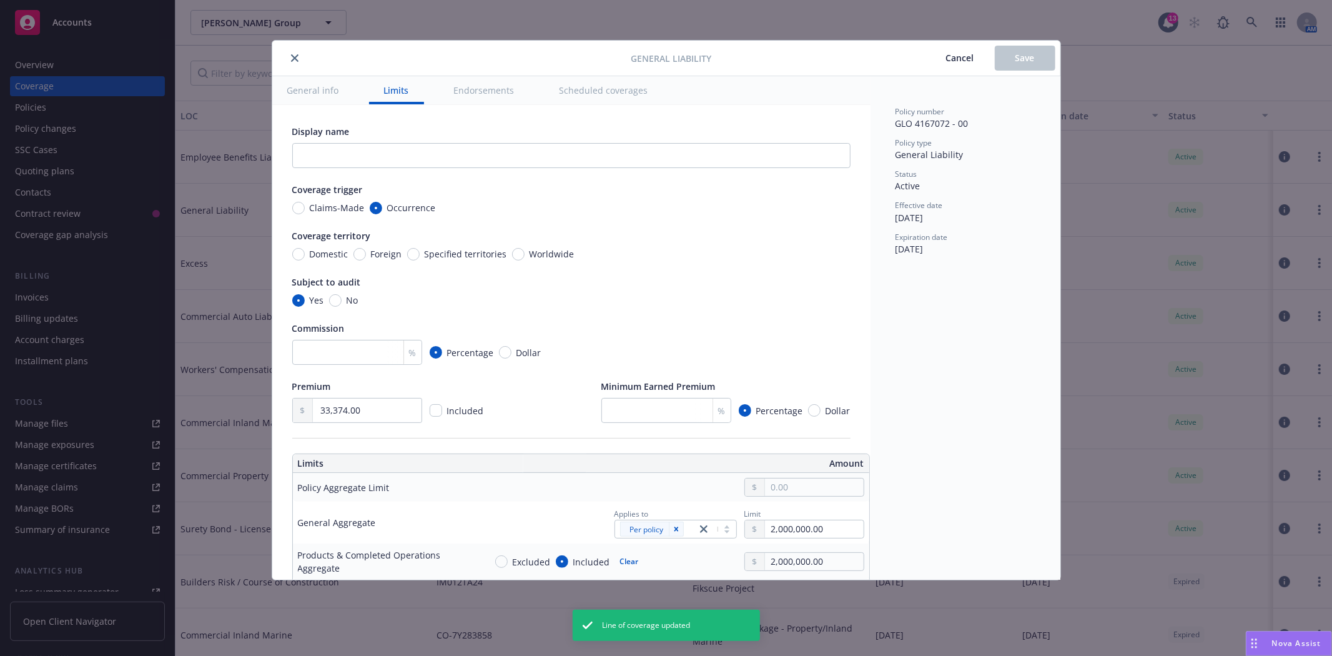
click at [296, 57] on icon "close" at bounding box center [294, 57] width 7 height 7
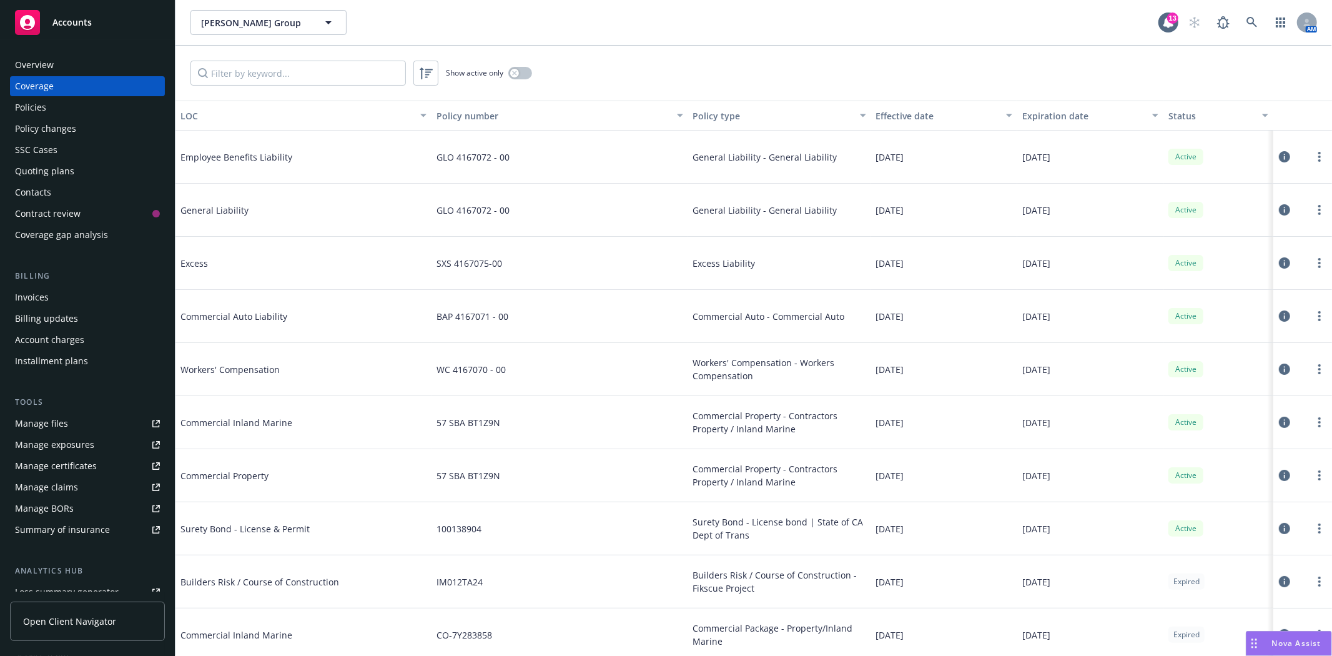
click at [1279, 264] on icon at bounding box center [1284, 262] width 11 height 11
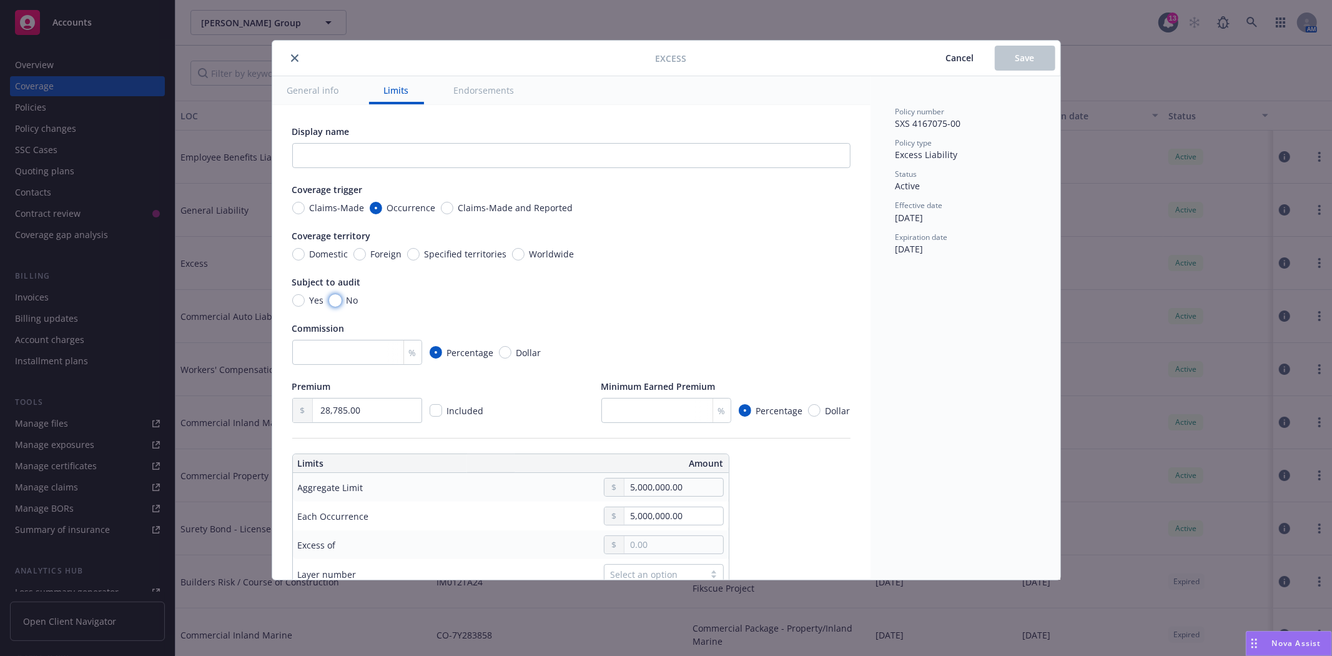
click at [336, 298] on input "No" at bounding box center [335, 300] width 12 height 12
drag, startPoint x: 628, startPoint y: 486, endPoint x: 635, endPoint y: 485, distance: 6.4
click at [635, 485] on input "5,000,000.00" at bounding box center [674, 486] width 98 height 17
click at [650, 606] on button "$10,000,000.00" at bounding box center [669, 611] width 107 height 23
click at [660, 515] on input "5,000,000.00" at bounding box center [674, 515] width 98 height 17
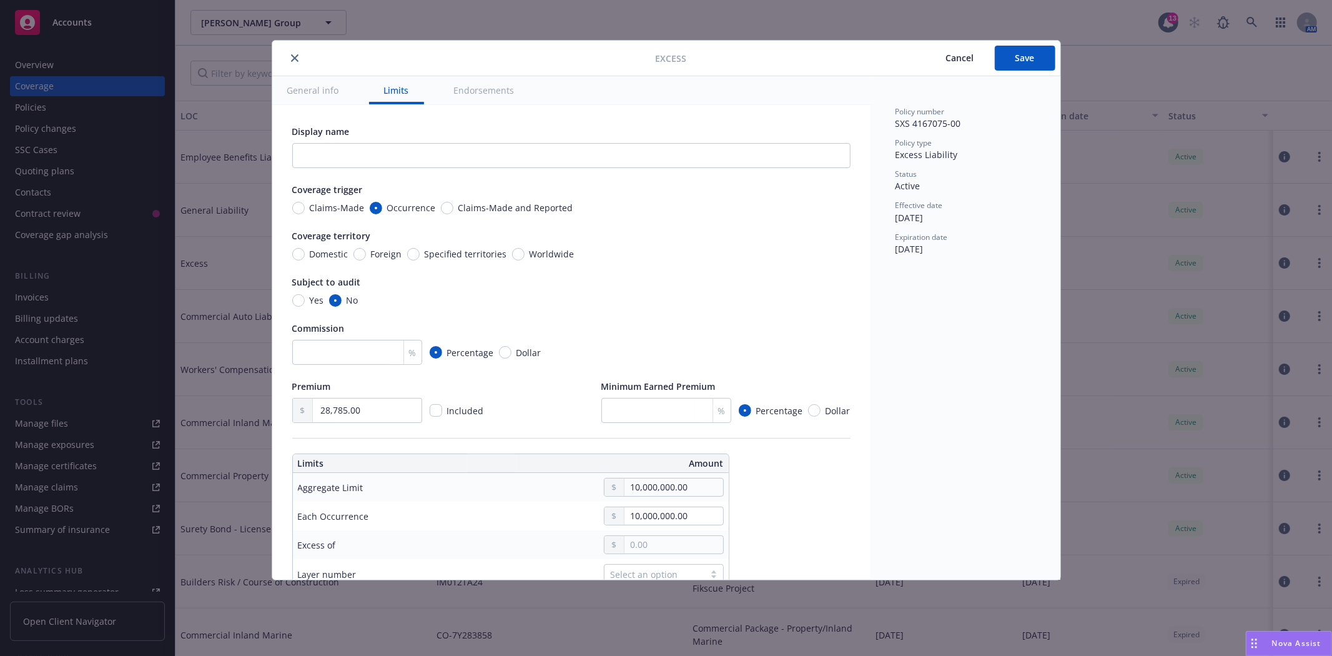
click at [656, 484] on button "$10,000,000.00" at bounding box center [669, 484] width 107 height 23
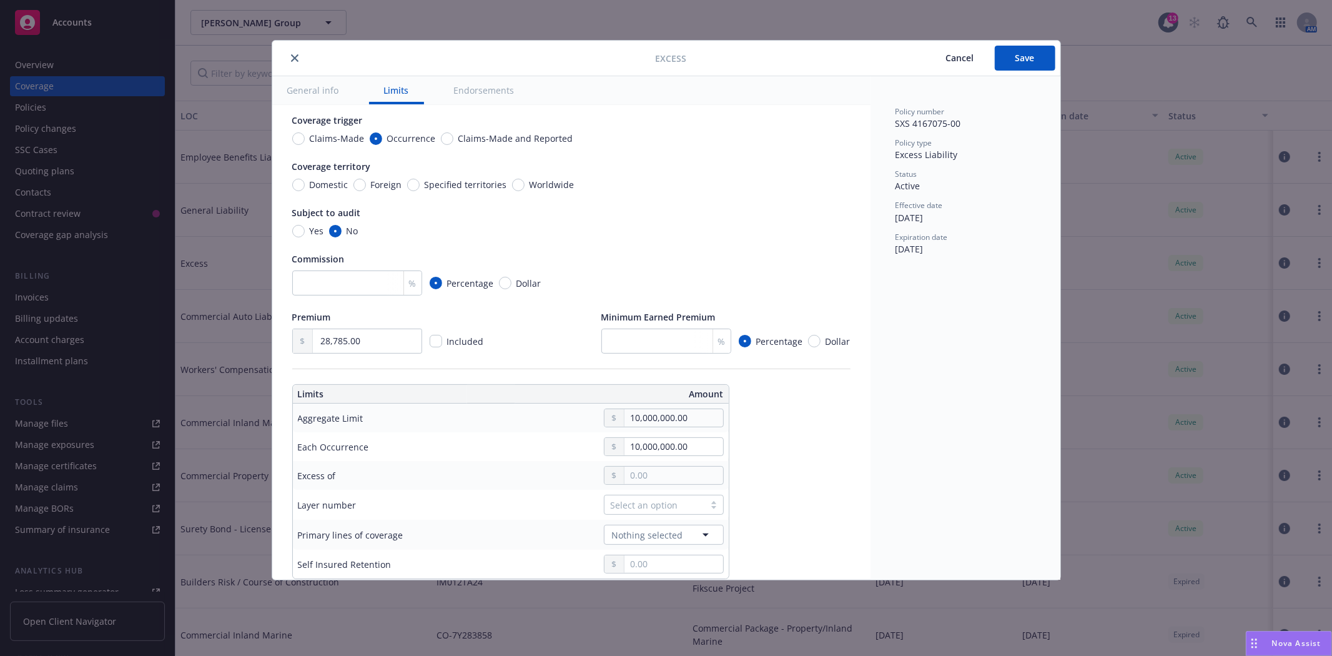
scroll to position [139, 0]
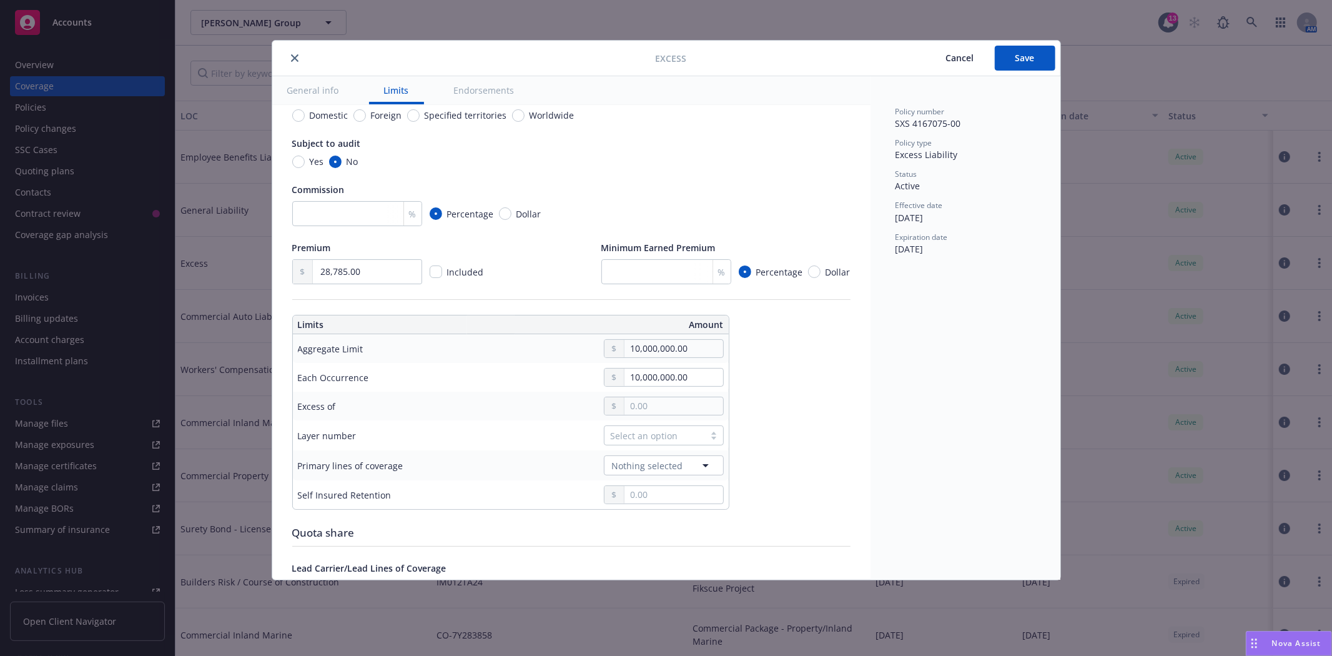
click at [670, 436] on div "Select an option" at bounding box center [654, 435] width 87 height 13
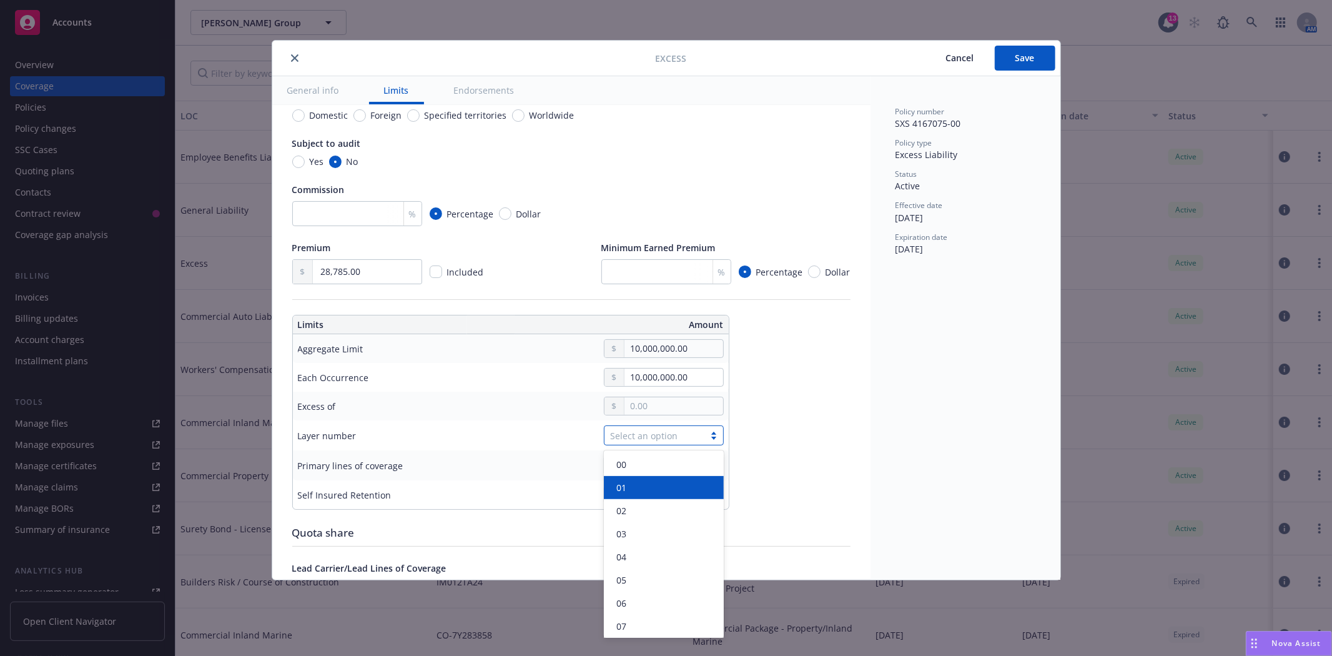
click at [646, 480] on div "01" at bounding box center [664, 487] width 120 height 23
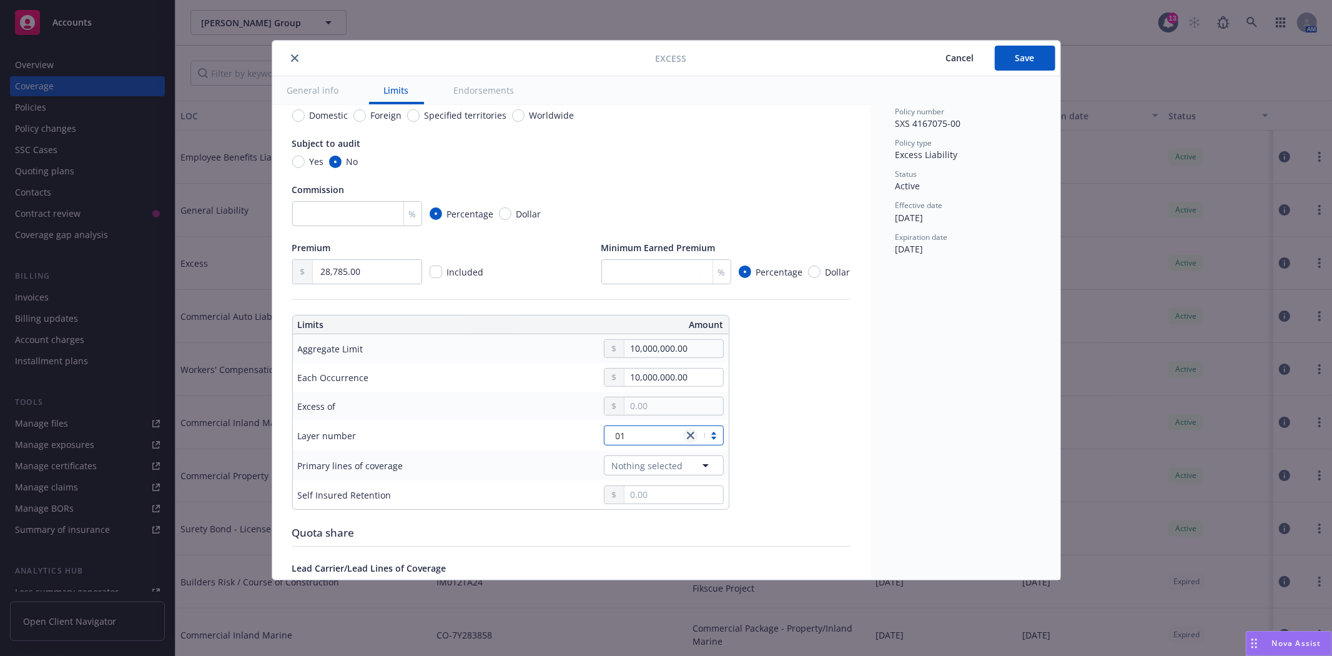
click at [690, 434] on icon "close" at bounding box center [690, 435] width 7 height 7
click at [686, 469] on button "Nothing selected" at bounding box center [664, 465] width 120 height 20
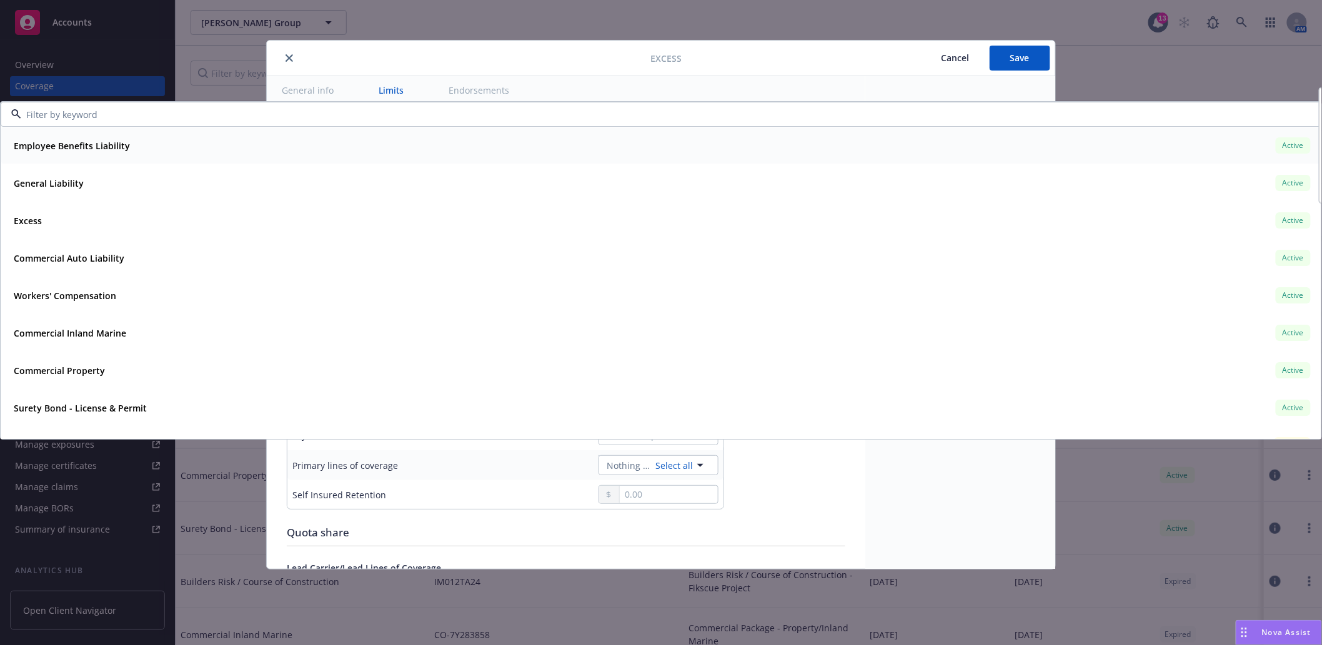
click at [71, 151] on strong "Employee Benefits Liability" at bounding box center [72, 146] width 116 height 12
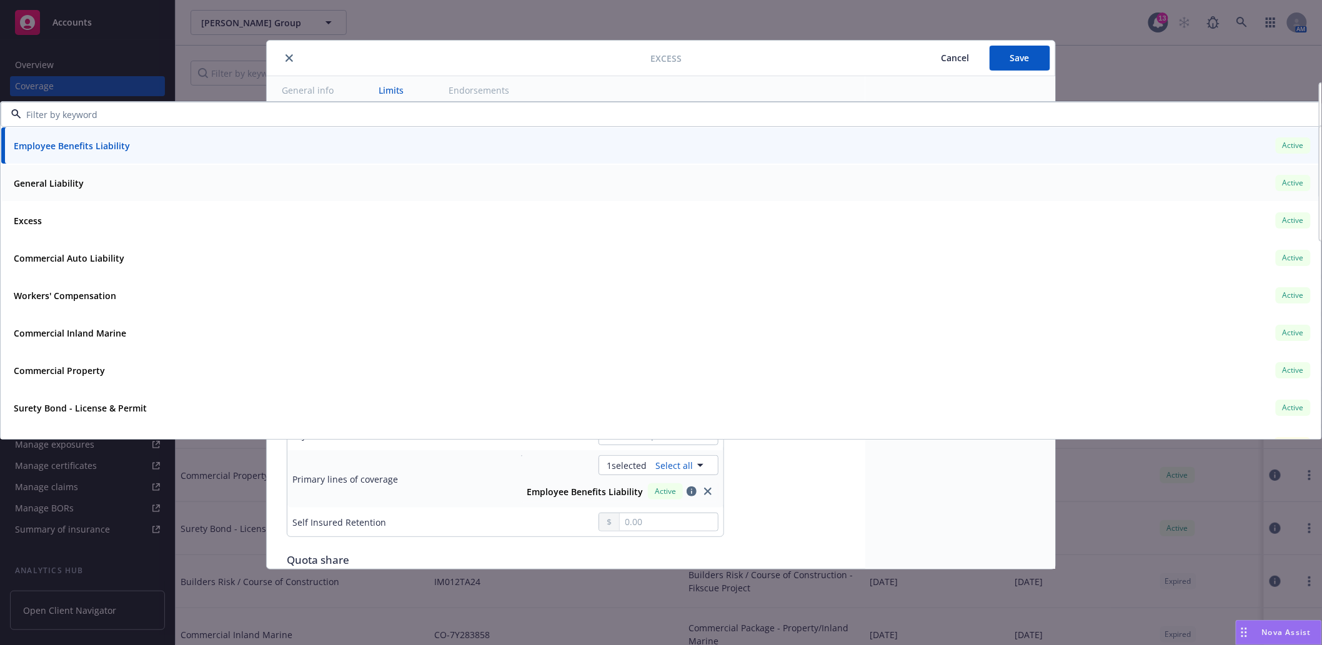
click at [62, 179] on strong "General Liability" at bounding box center [49, 183] width 70 height 12
click at [64, 259] on strong "Commercial Auto Liability" at bounding box center [69, 258] width 111 height 12
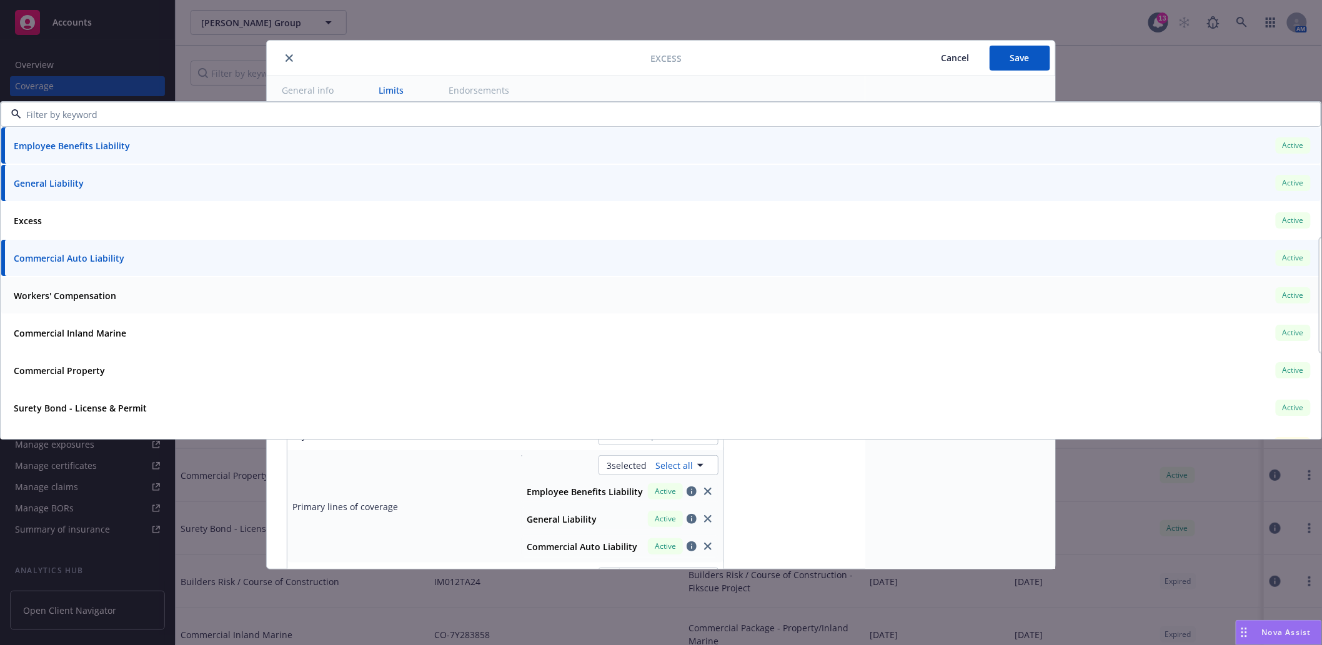
click at [127, 304] on div "Workers' Compensation Active" at bounding box center [661, 295] width 1304 height 21
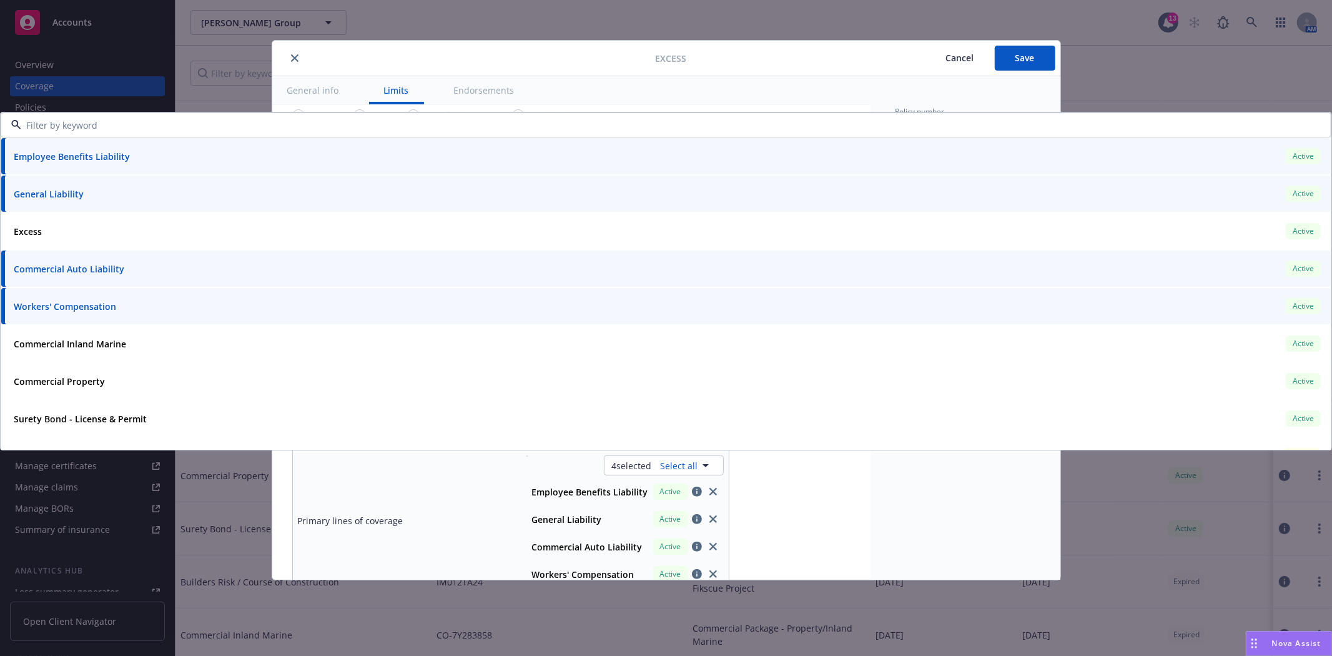
click at [792, 65] on div "Cancel Save" at bounding box center [871, 58] width 369 height 25
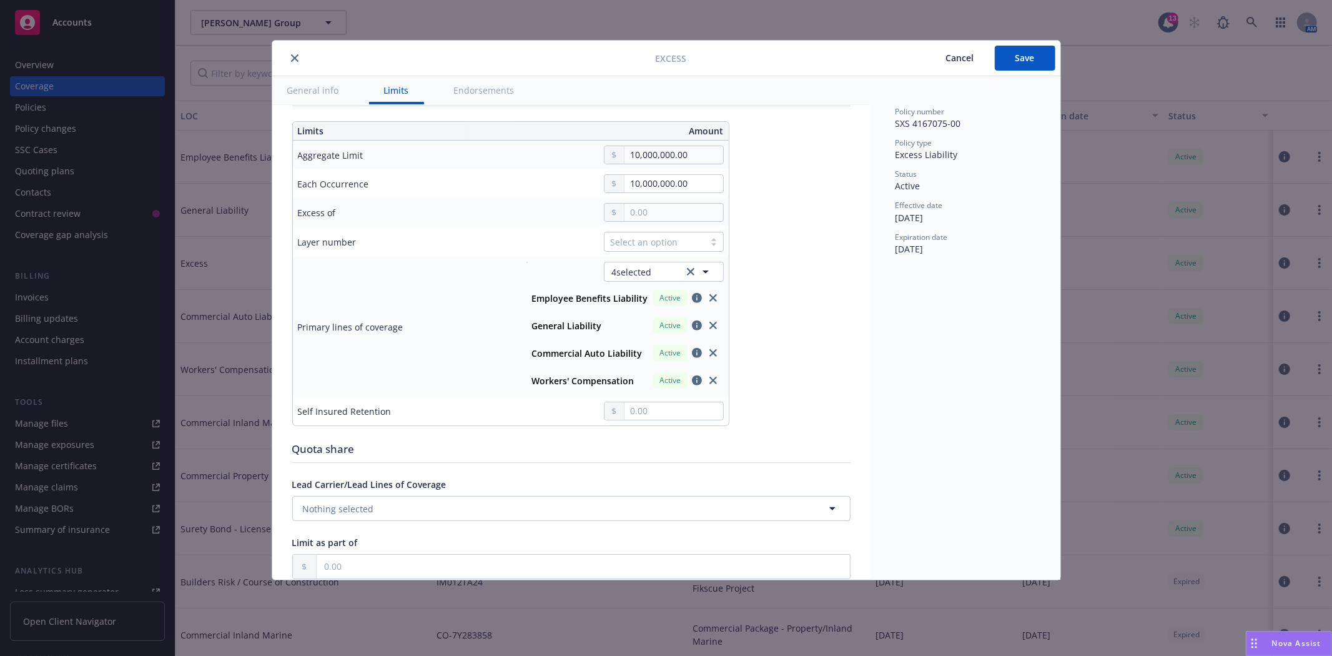
scroll to position [347, 0]
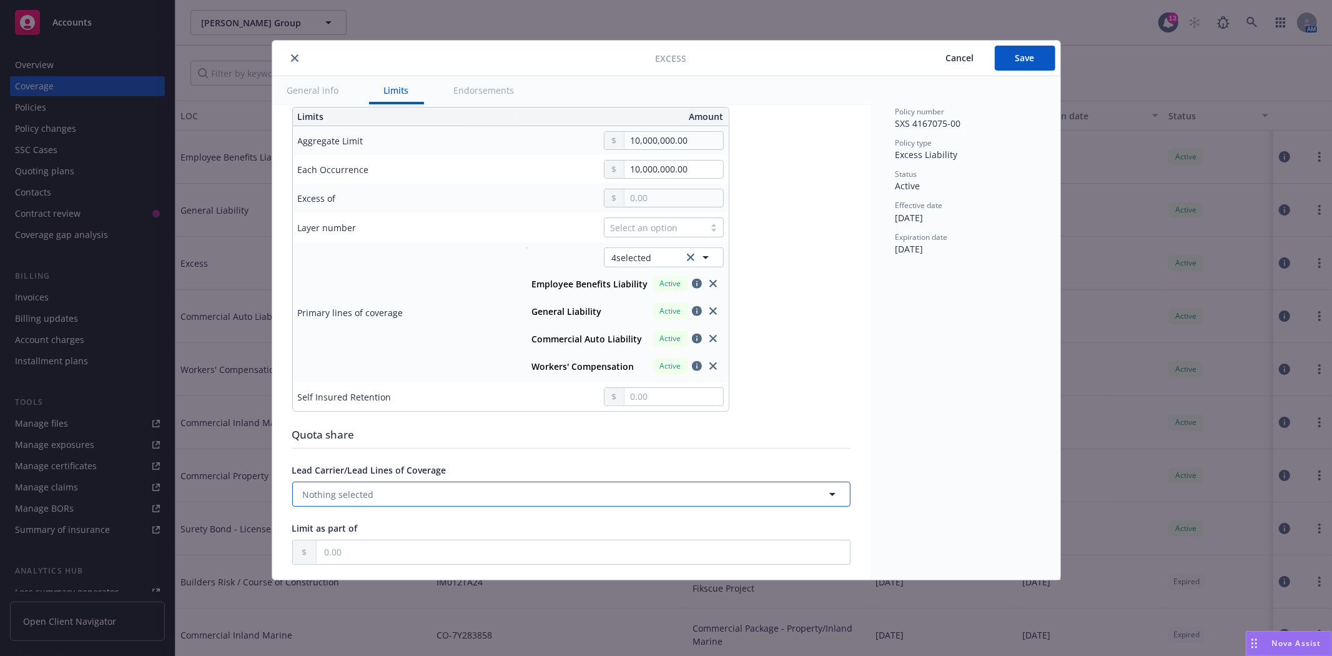
click at [478, 495] on button "Nothing selected" at bounding box center [571, 494] width 558 height 25
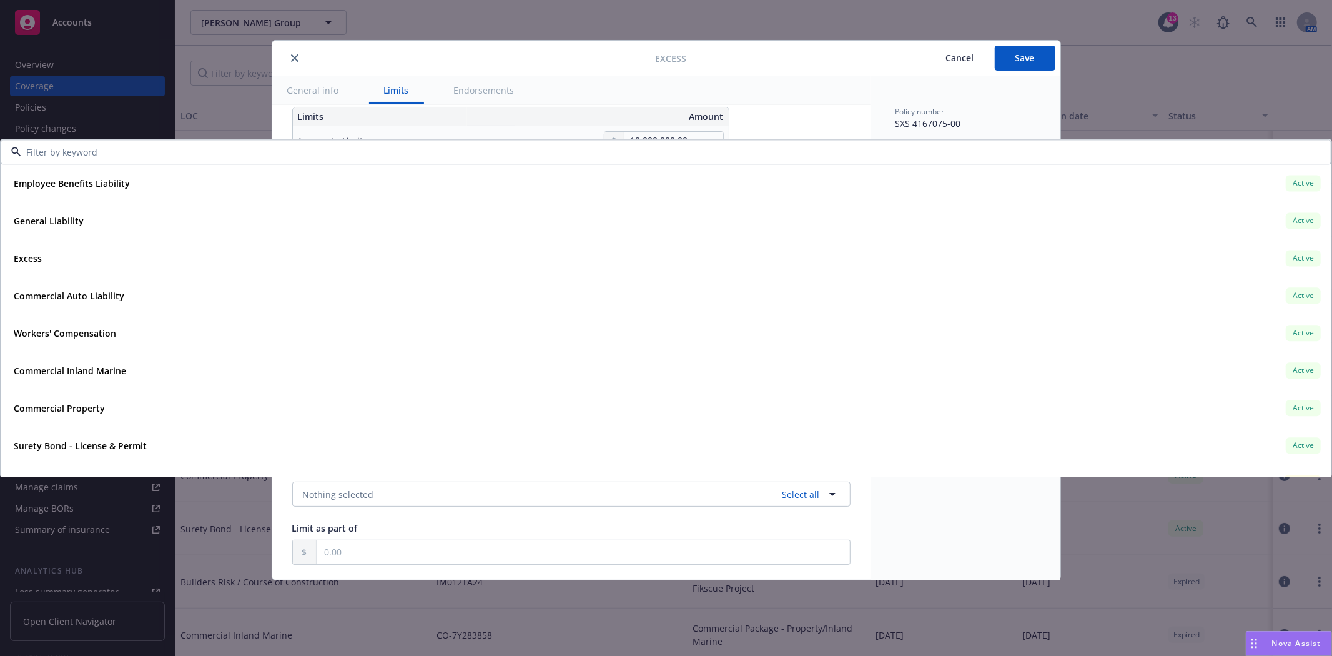
click at [889, 519] on div "Policy number SXS 4167075-00 Policy type Excess Liability Status Active Effecti…" at bounding box center [966, 327] width 190 height 503
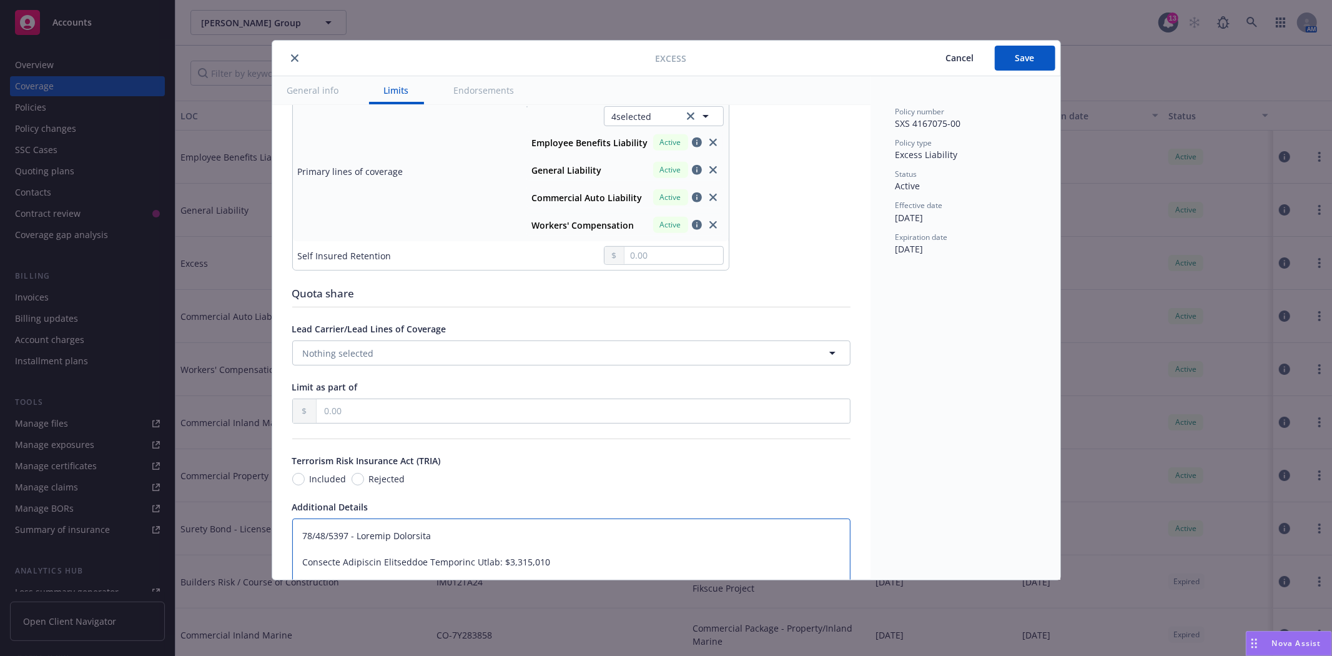
scroll to position [485, 0]
drag, startPoint x: 510, startPoint y: 360, endPoint x: 283, endPoint y: 347, distance: 227.7
click at [844, 467] on div "Display name Coverage trigger Claims-Made Occurrence Claims-Made and Reported C…" at bounding box center [571, 529] width 598 height 1819
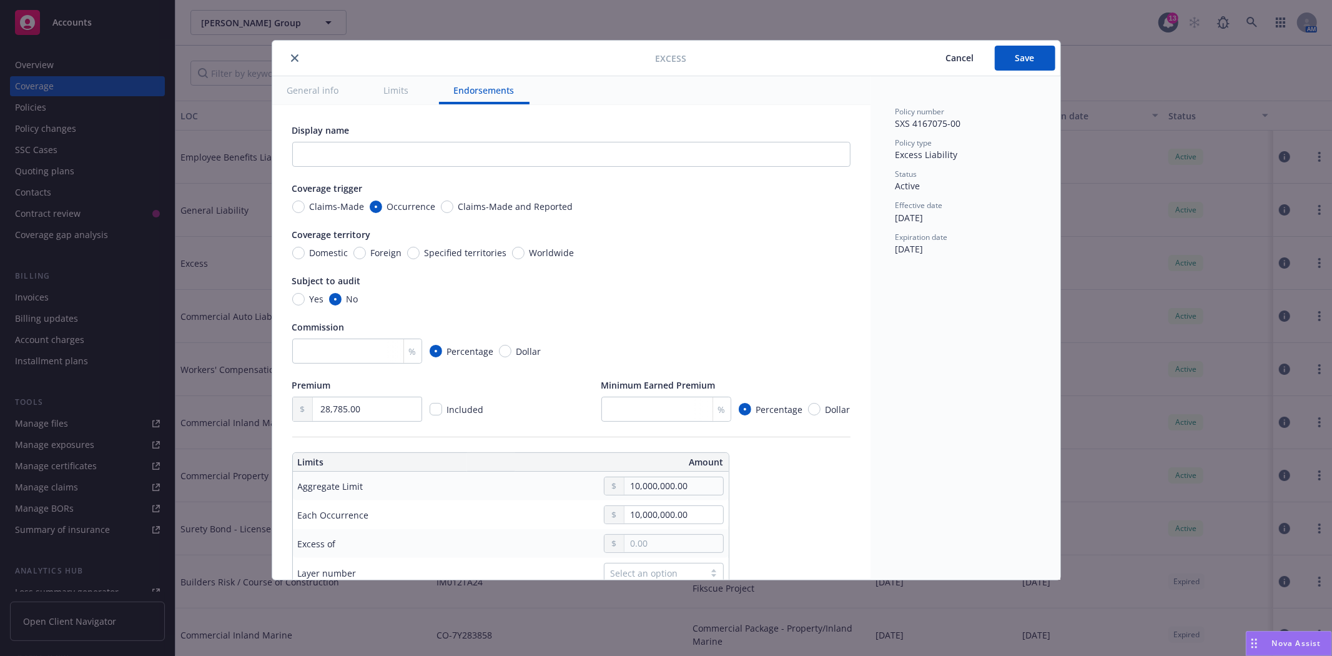
scroll to position [0, 0]
click at [1022, 63] on span "Save" at bounding box center [1025, 58] width 19 height 12
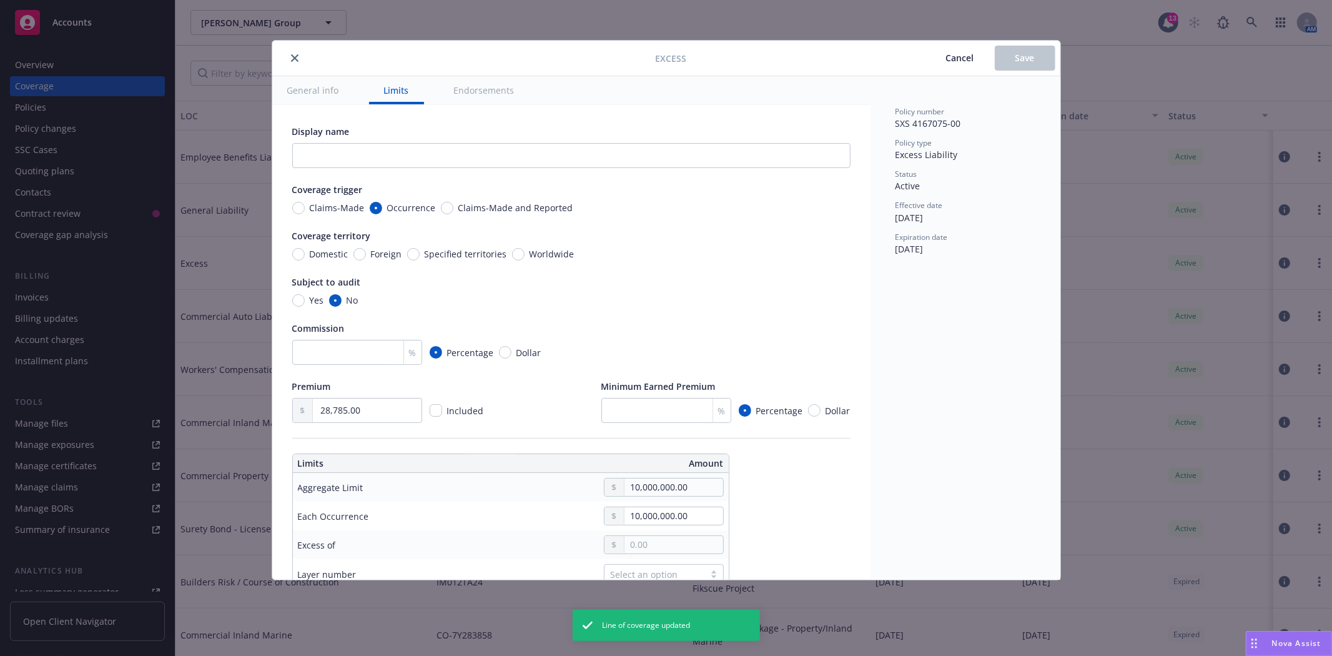
click at [291, 52] on button "close" at bounding box center [294, 58] width 15 height 15
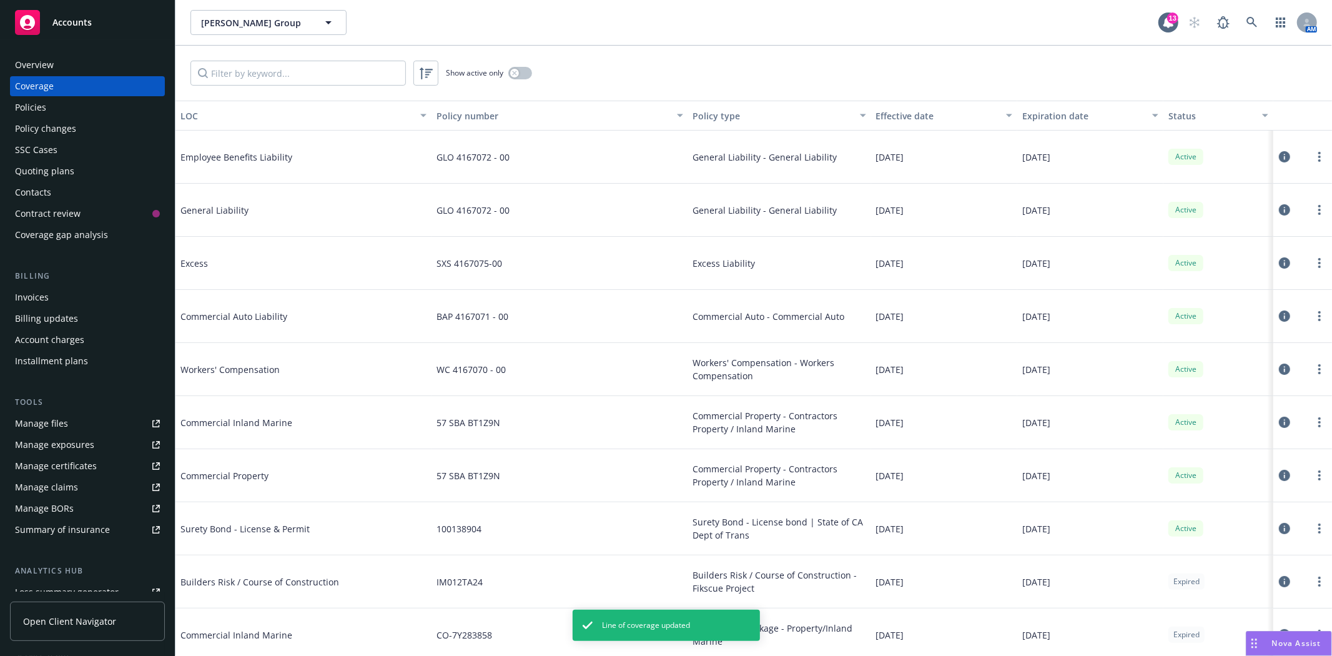
click at [1279, 319] on icon at bounding box center [1284, 315] width 11 height 11
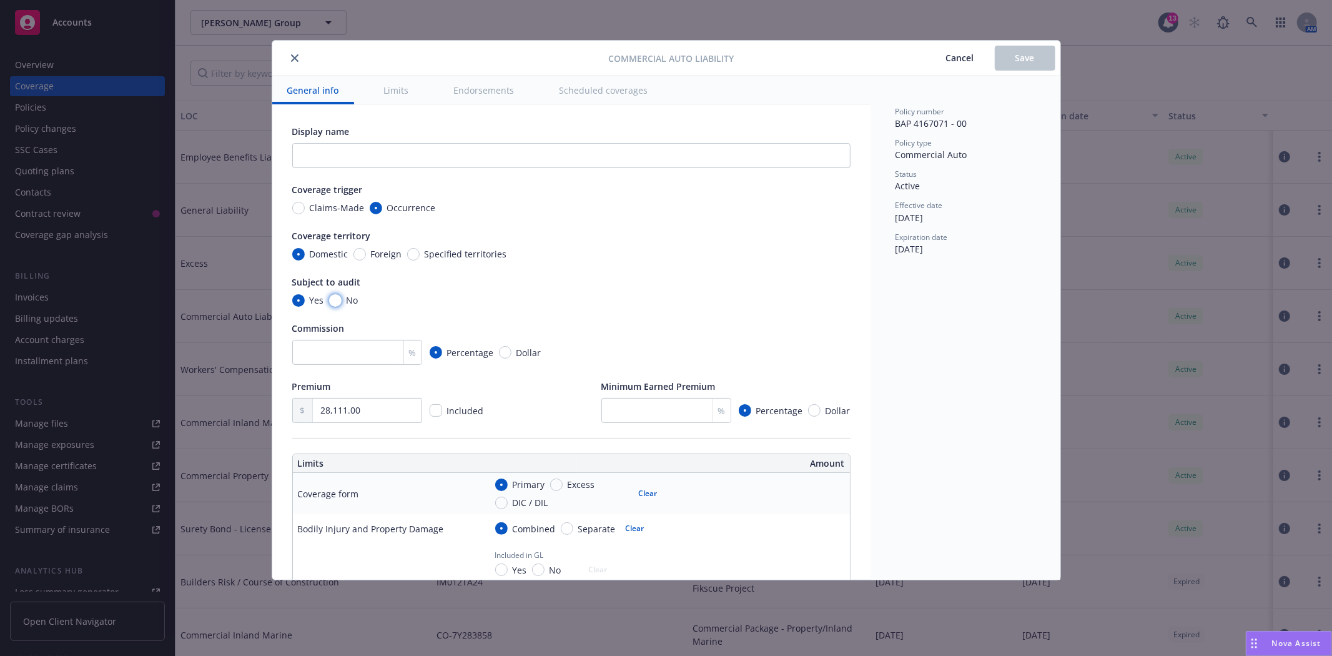
drag, startPoint x: 334, startPoint y: 297, endPoint x: 344, endPoint y: 300, distance: 11.3
click at [334, 297] on input "No" at bounding box center [335, 300] width 12 height 12
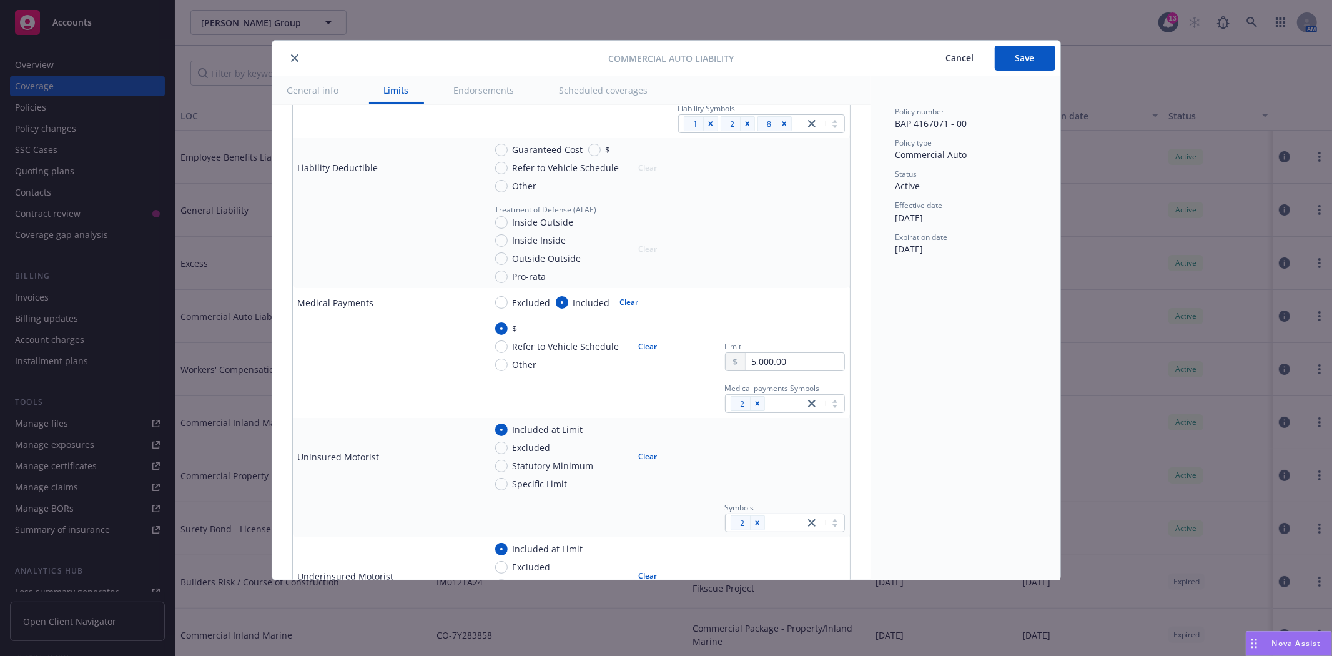
scroll to position [416, 0]
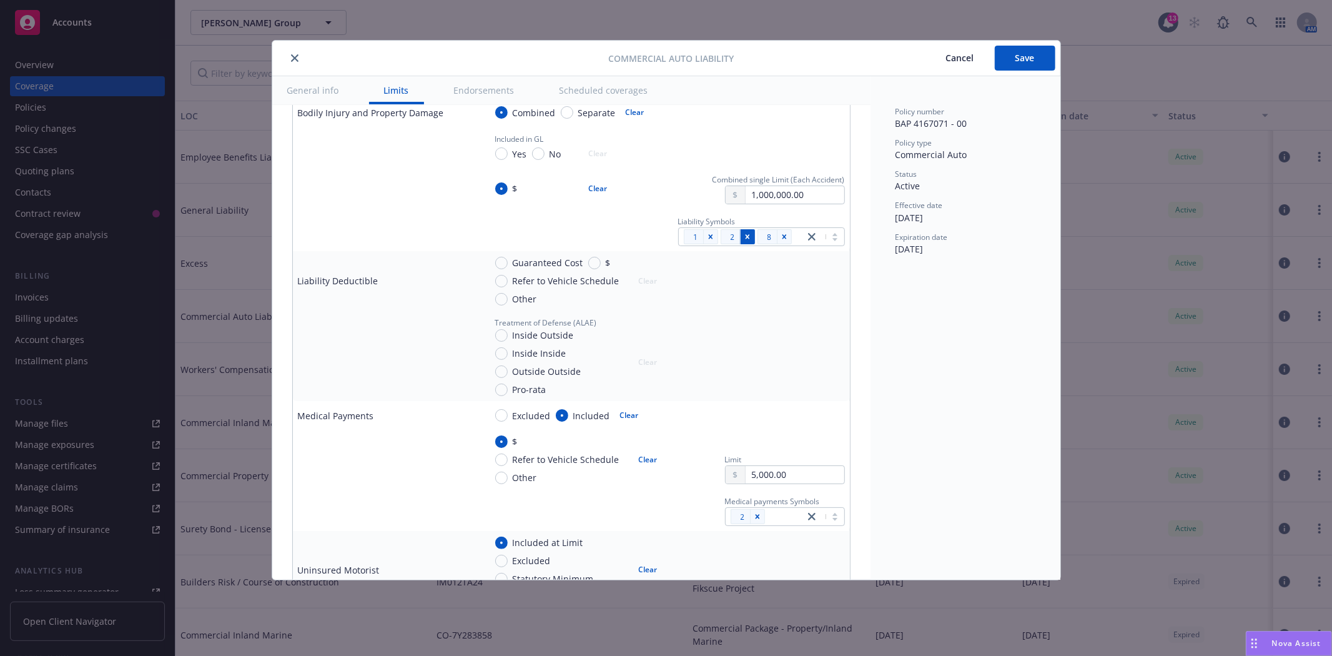
click at [745, 238] on icon "Remove [object Object]" at bounding box center [747, 236] width 4 height 4
click at [780, 237] on icon "Remove [object Object]" at bounding box center [784, 236] width 9 height 9
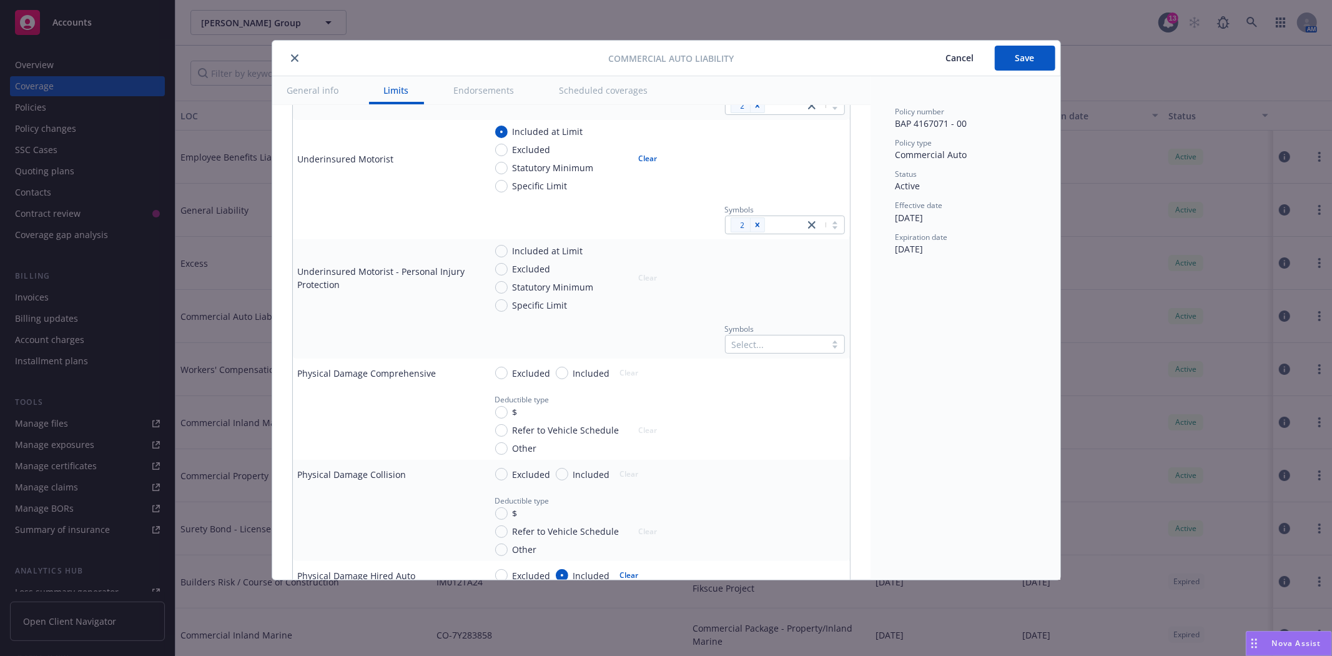
scroll to position [971, 0]
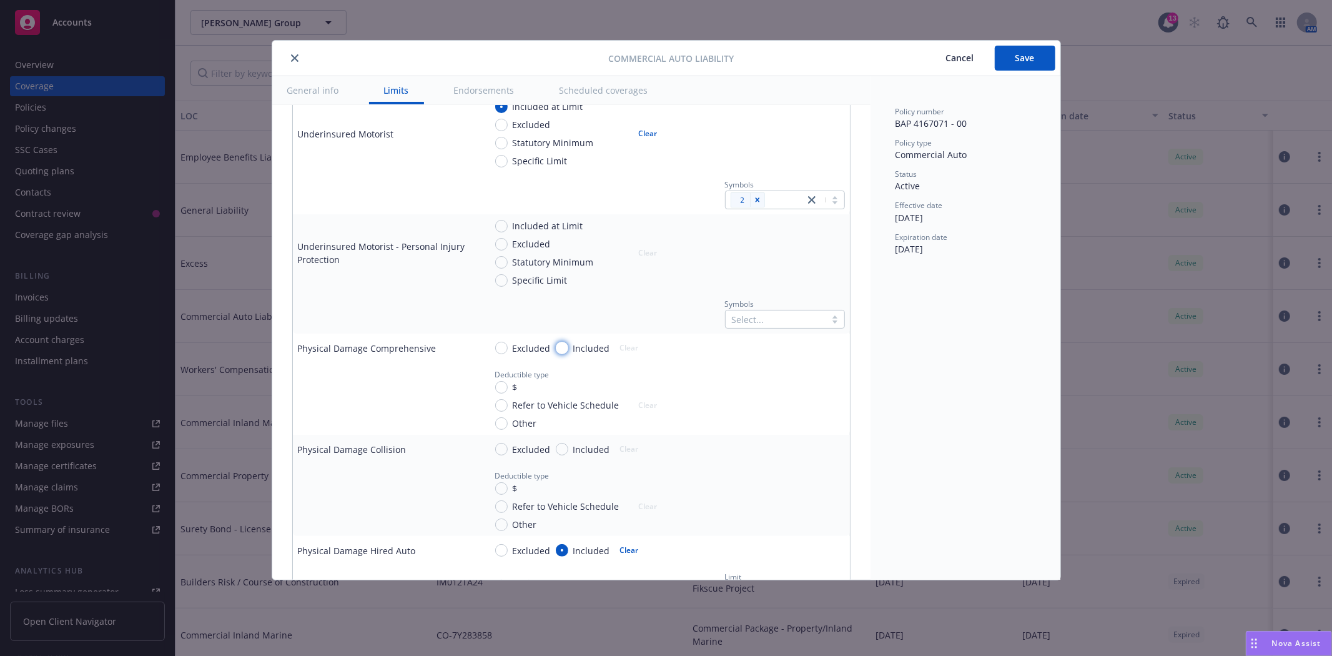
click at [560, 349] on input "Included" at bounding box center [562, 348] width 12 height 12
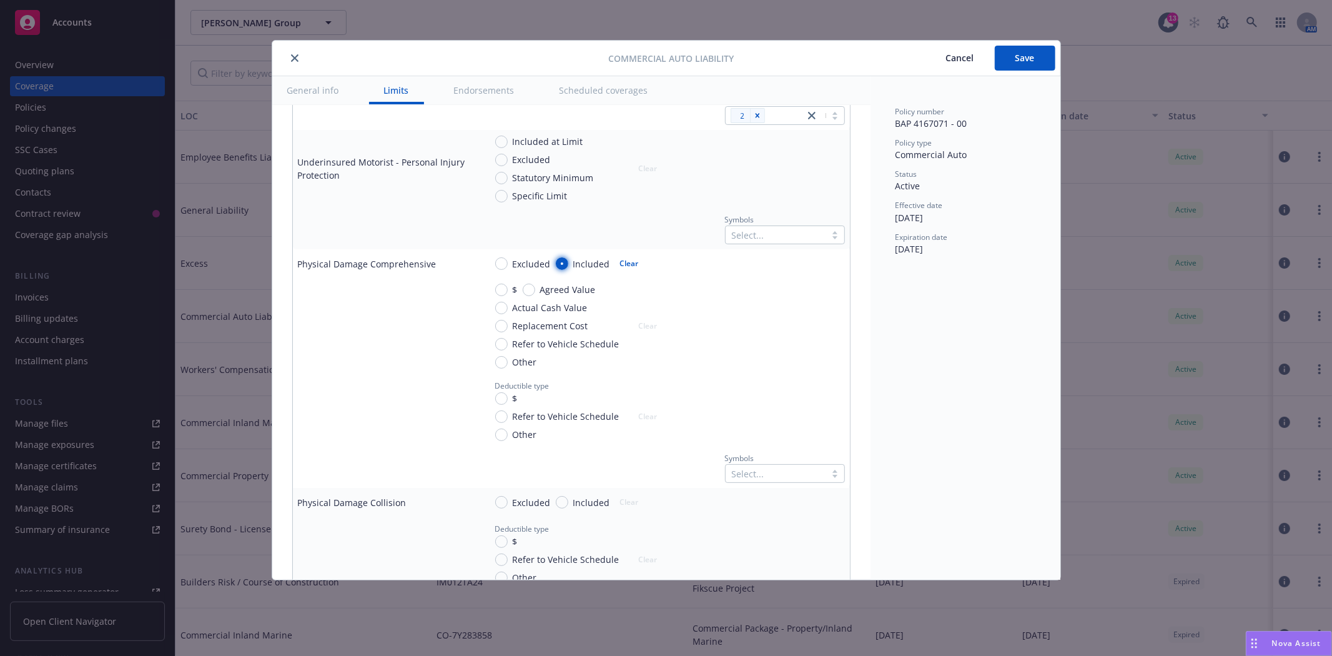
scroll to position [1110, 0]
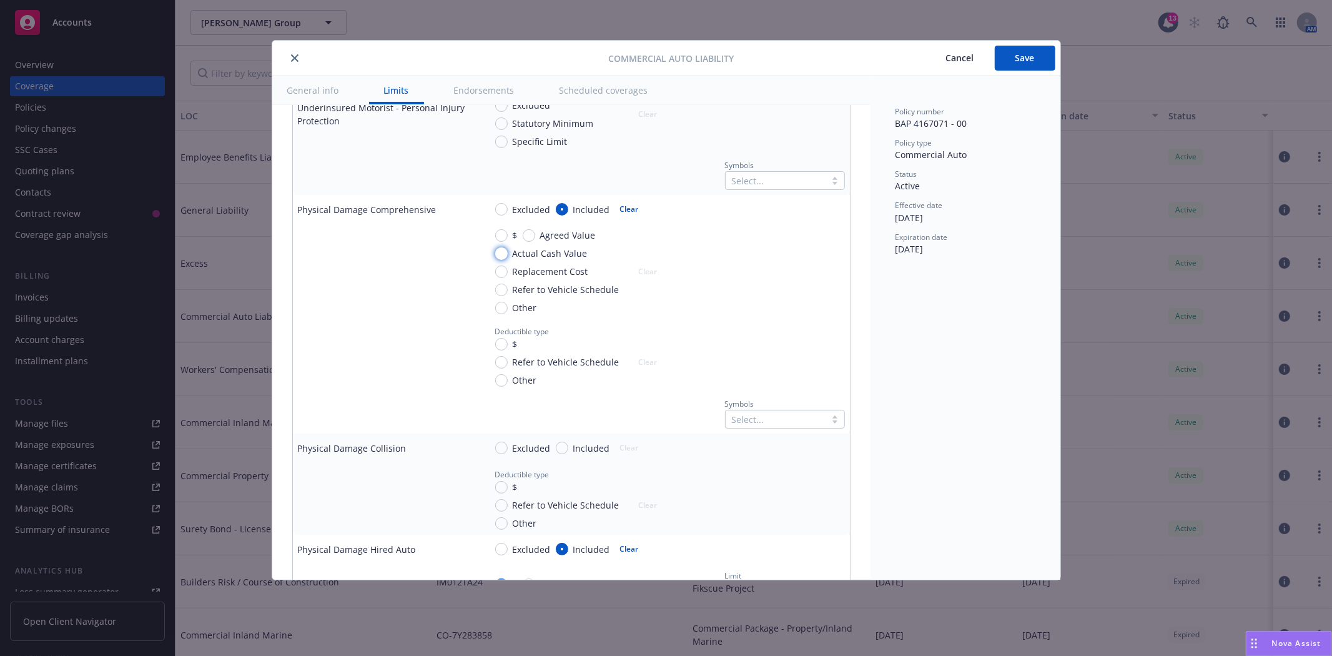
click at [502, 252] on input "Actual Cash Value" at bounding box center [501, 253] width 12 height 12
click at [497, 344] on input "$" at bounding box center [501, 344] width 12 height 12
click at [783, 418] on div "Select..." at bounding box center [785, 419] width 120 height 19
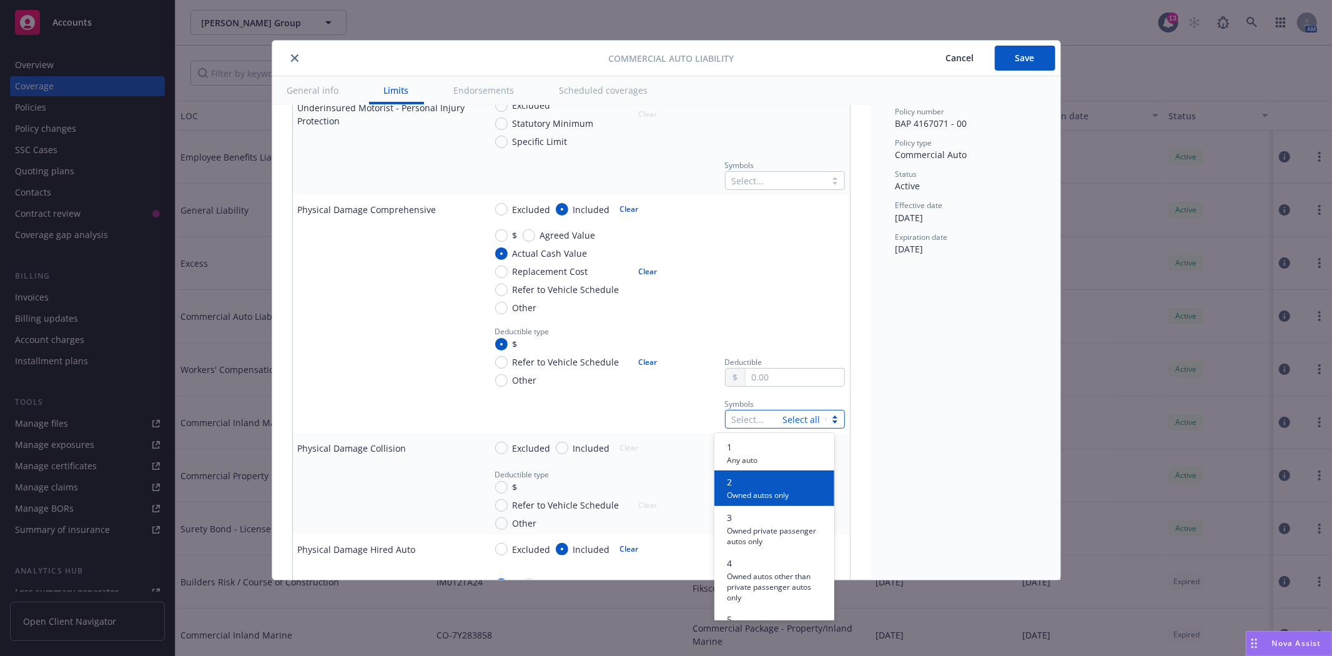
click at [759, 488] on span "Owned autos only" at bounding box center [758, 494] width 62 height 12
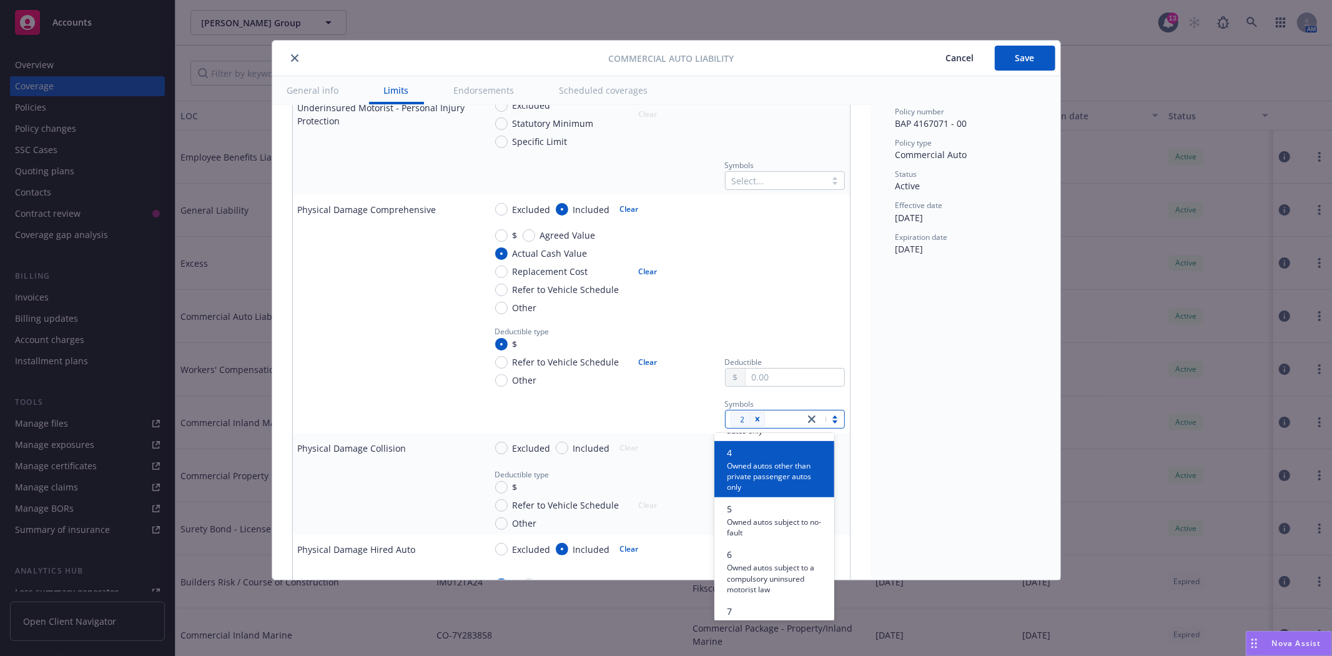
scroll to position [139, 0]
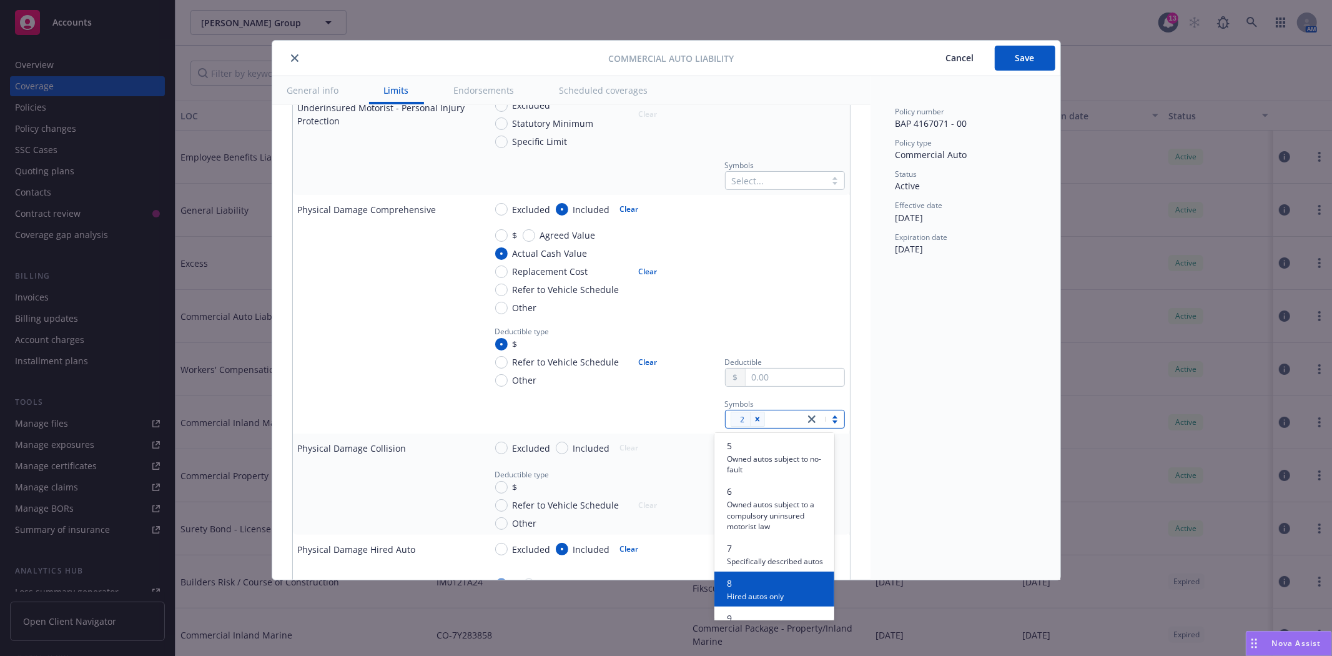
click at [757, 590] on span "8" at bounding box center [755, 582] width 57 height 13
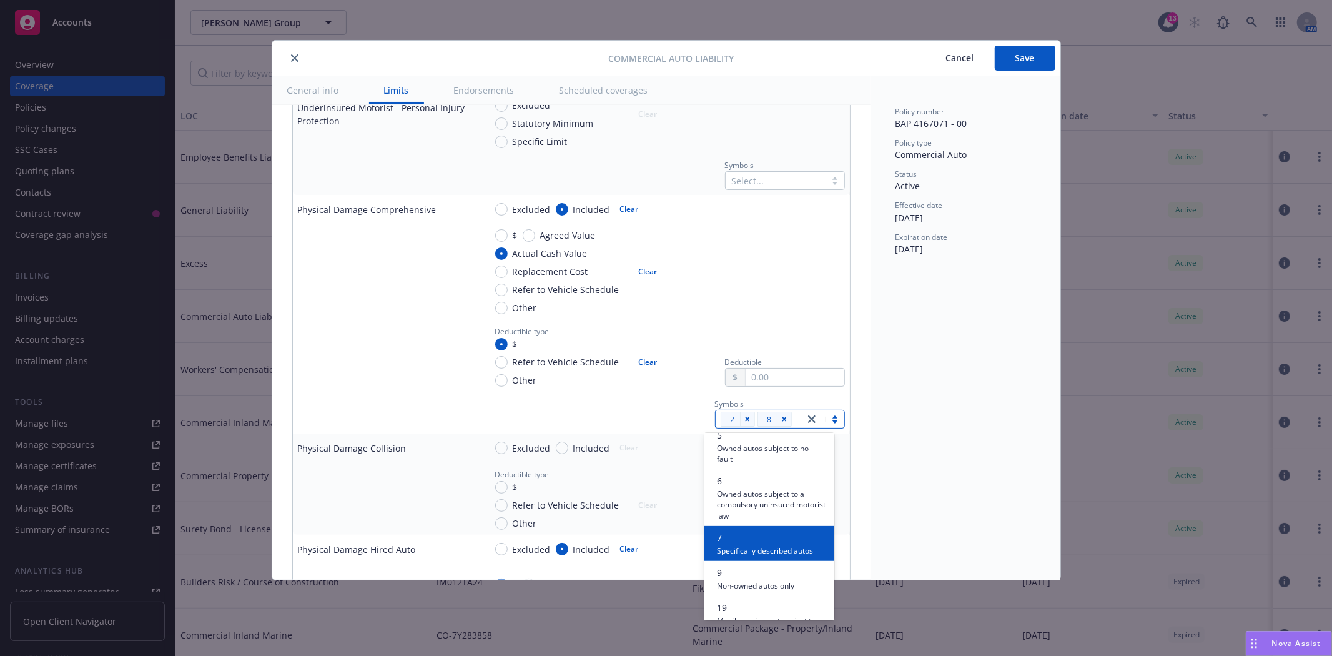
click at [956, 495] on div "Policy number BAP 4167071 - 00 Policy type Commercial Auto Status Active Effect…" at bounding box center [966, 327] width 190 height 503
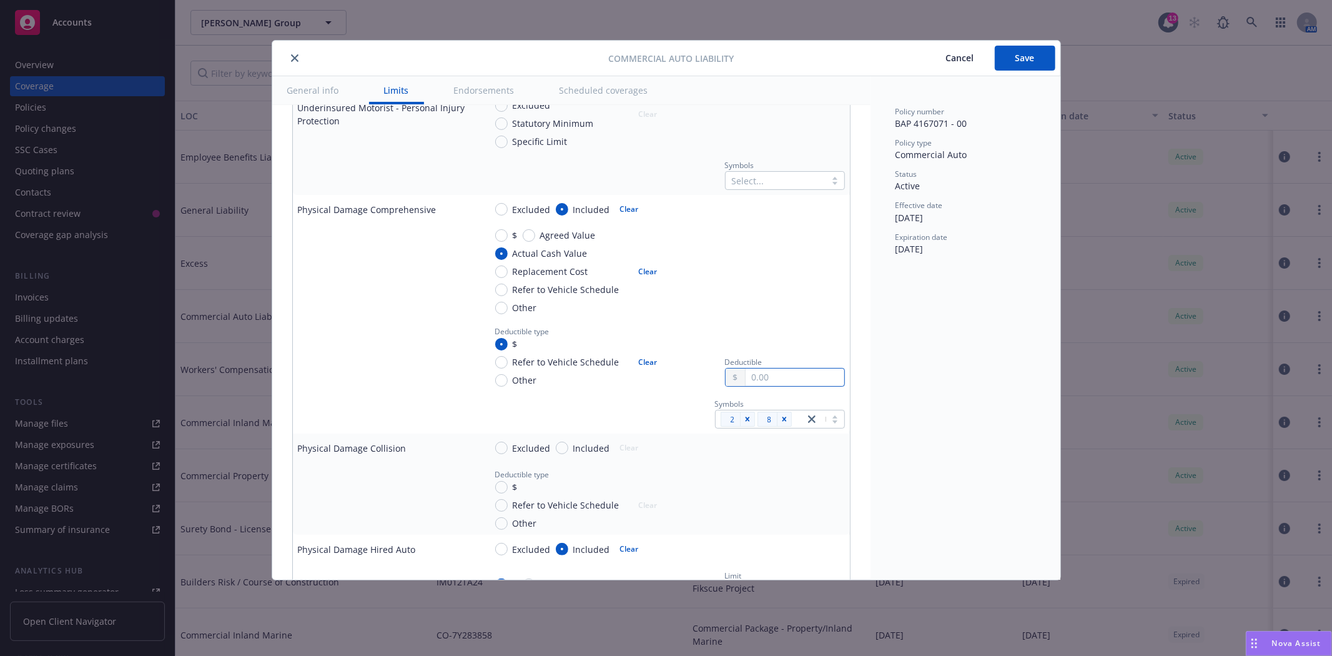
click at [746, 376] on input "text" at bounding box center [795, 377] width 98 height 17
click at [831, 488] on div at bounding box center [785, 498] width 120 height 62
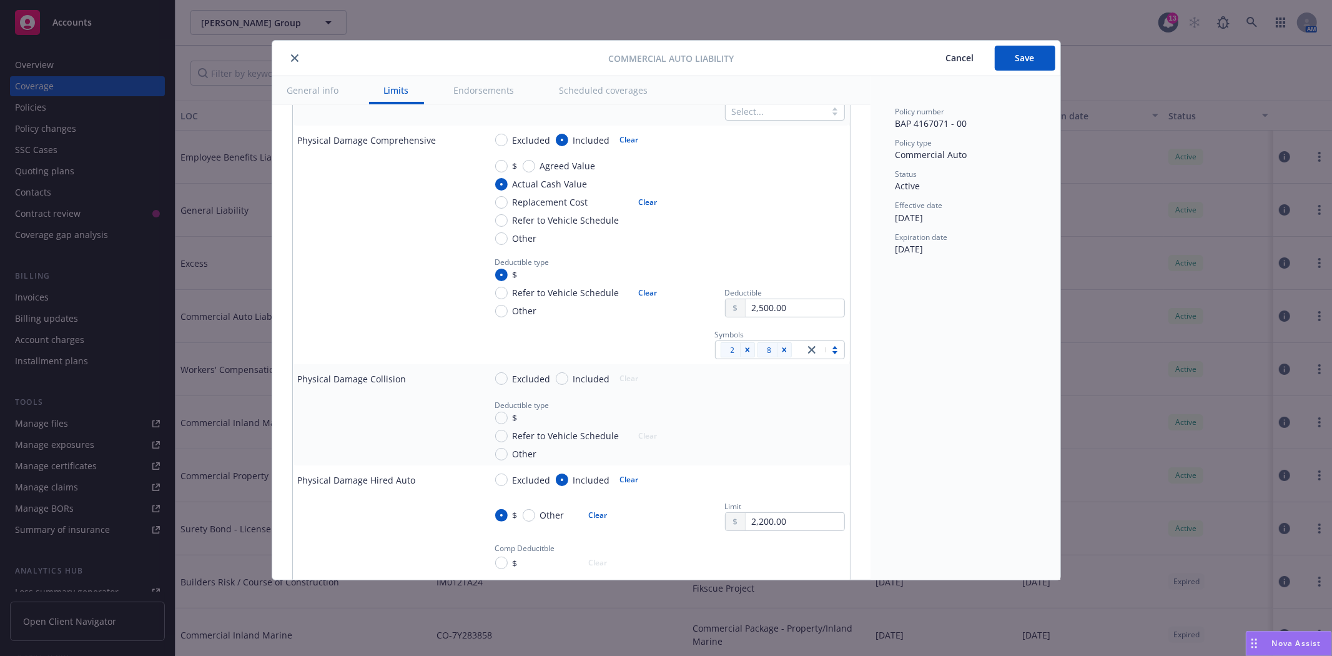
click at [625, 483] on button "Clear" at bounding box center [630, 479] width 34 height 17
click at [568, 380] on span "Included" at bounding box center [589, 378] width 42 height 13
click at [566, 380] on input "Included" at bounding box center [562, 378] width 12 height 12
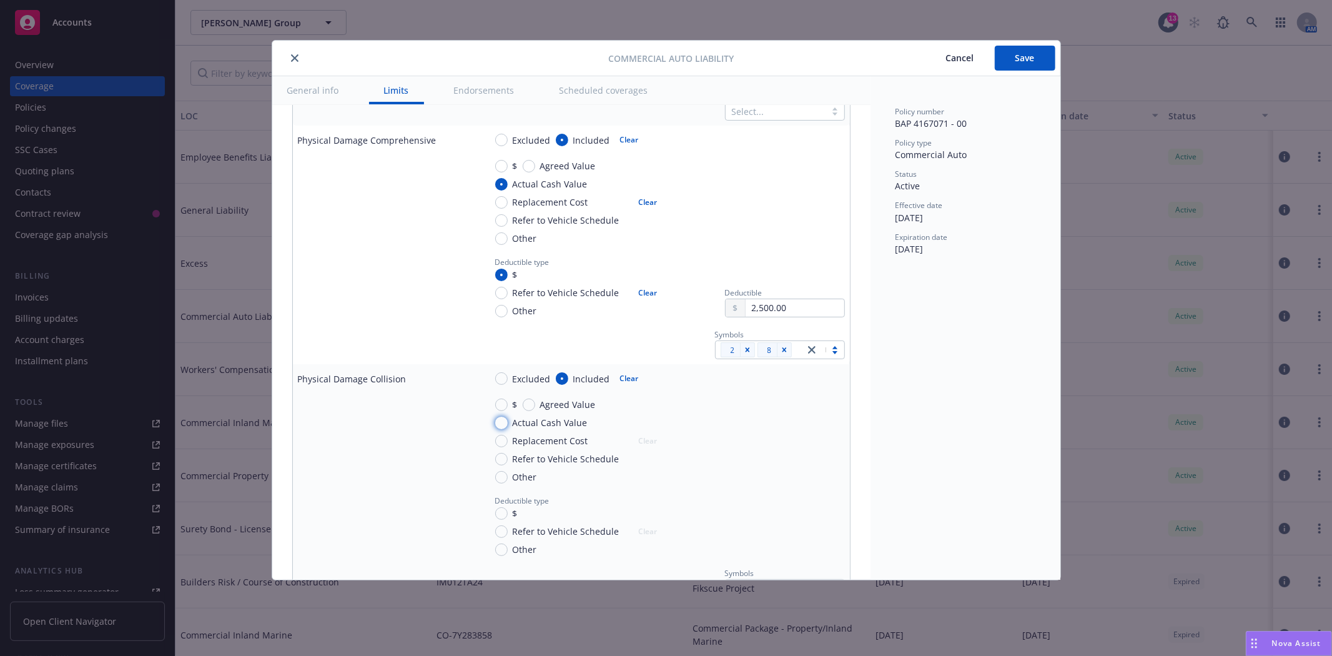
click at [501, 422] on input "Actual Cash Value" at bounding box center [501, 423] width 12 height 12
click at [500, 514] on input "$" at bounding box center [501, 513] width 12 height 12
click at [788, 545] on input "text" at bounding box center [795, 546] width 98 height 17
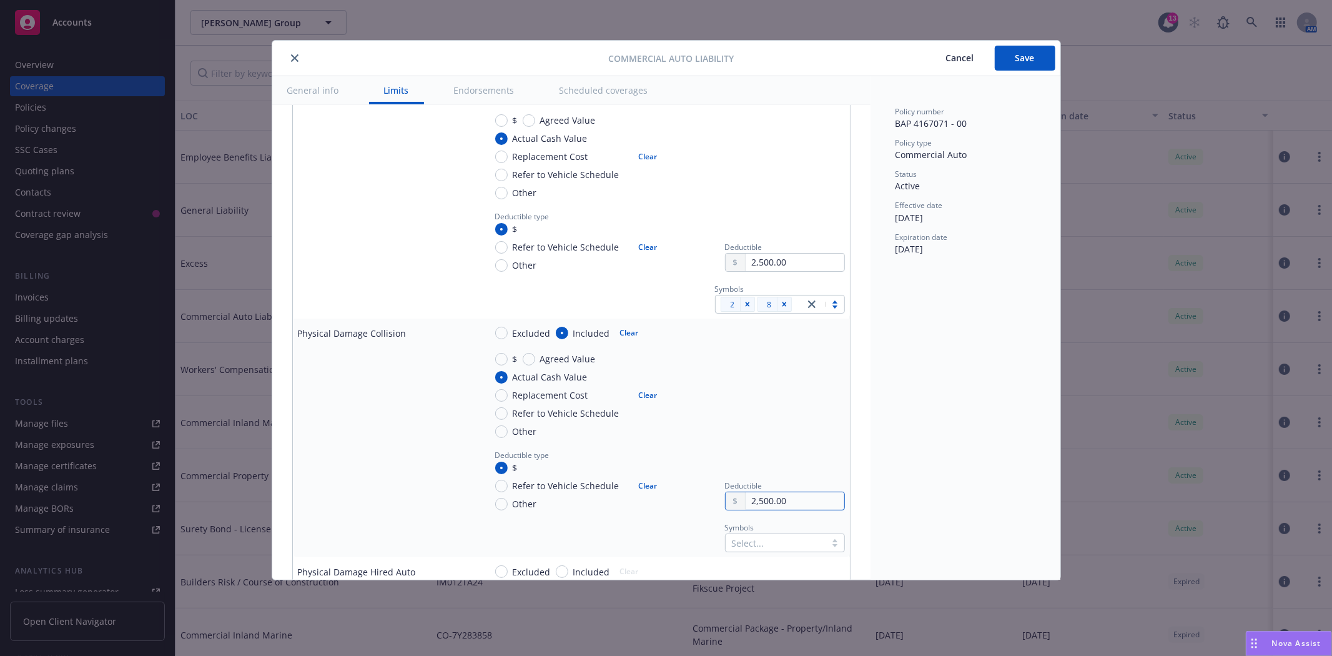
scroll to position [1249, 0]
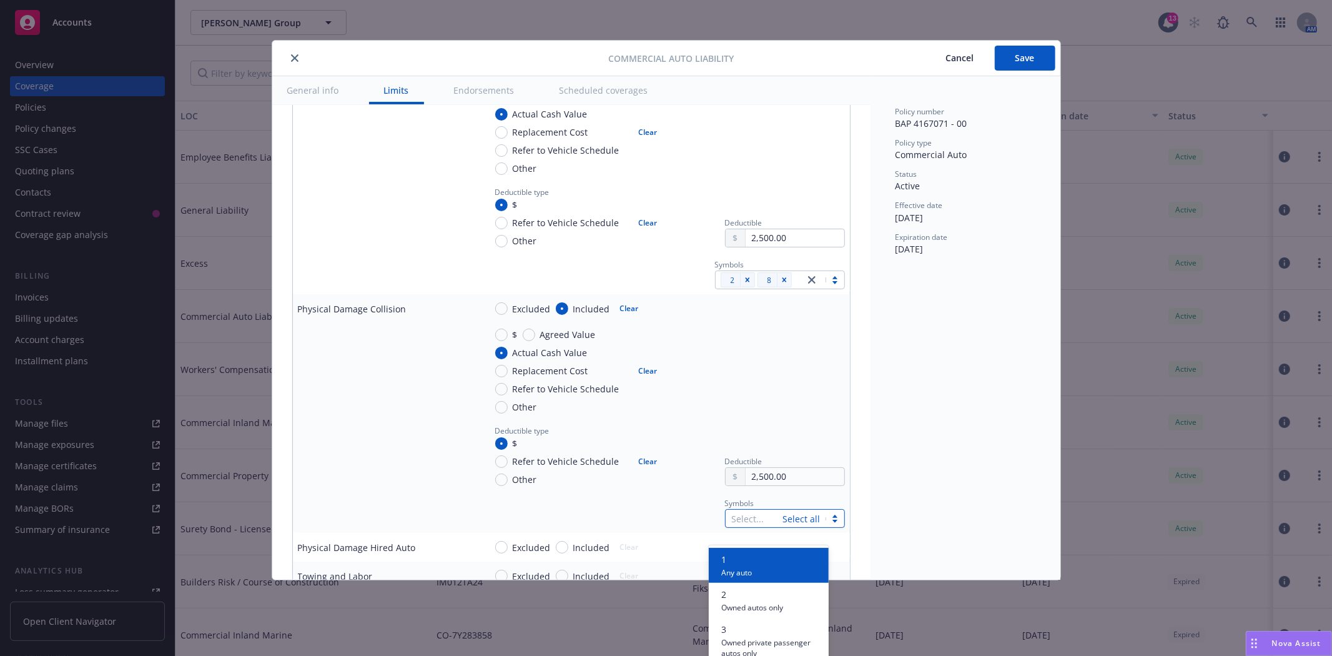
click at [733, 516] on div at bounding box center [754, 518] width 45 height 15
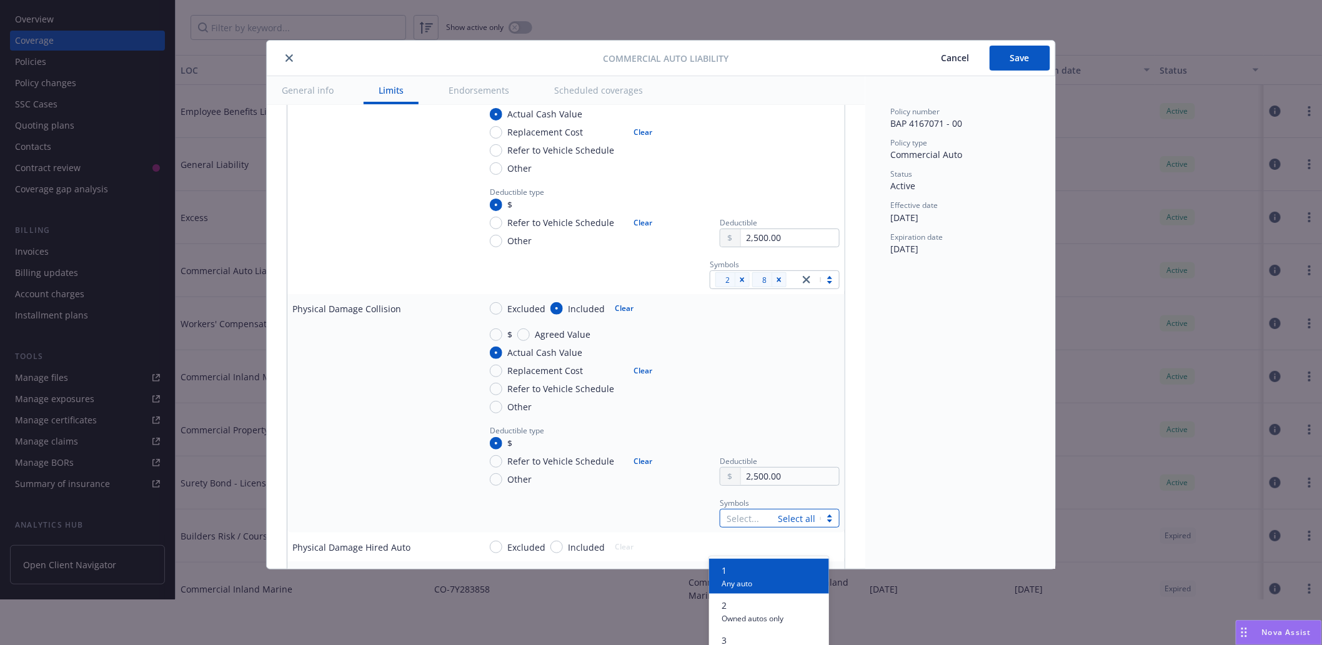
scroll to position [69, 0]
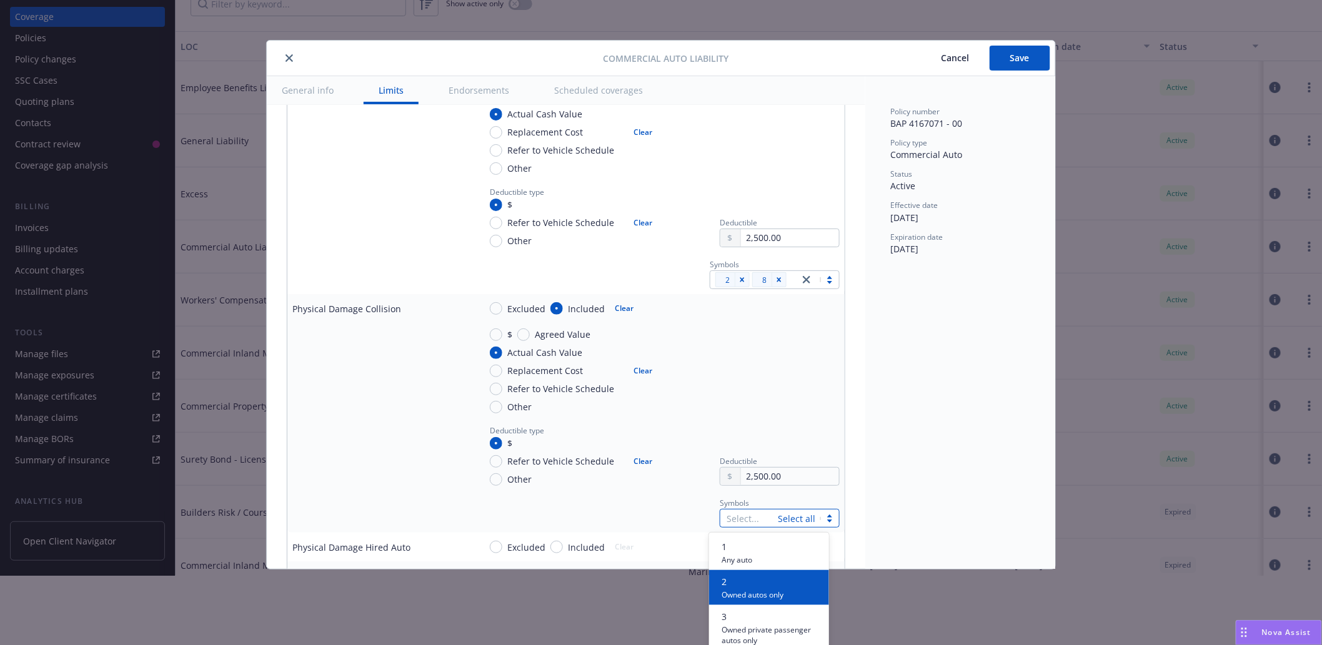
click at [748, 576] on span "2" at bounding box center [752, 581] width 62 height 13
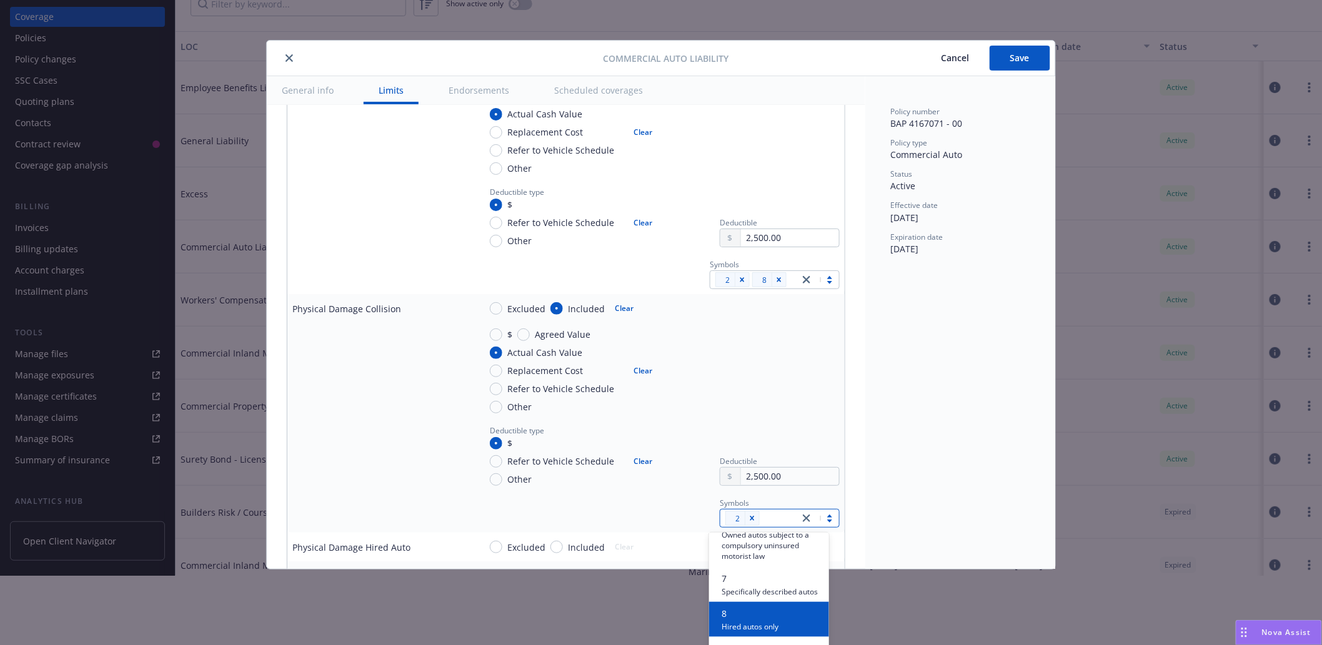
click at [753, 620] on span "8" at bounding box center [749, 613] width 57 height 13
click at [911, 538] on div "Policy number BAP 4167071 - 00 Policy type Commercial Auto Status Active Effect…" at bounding box center [960, 322] width 190 height 493
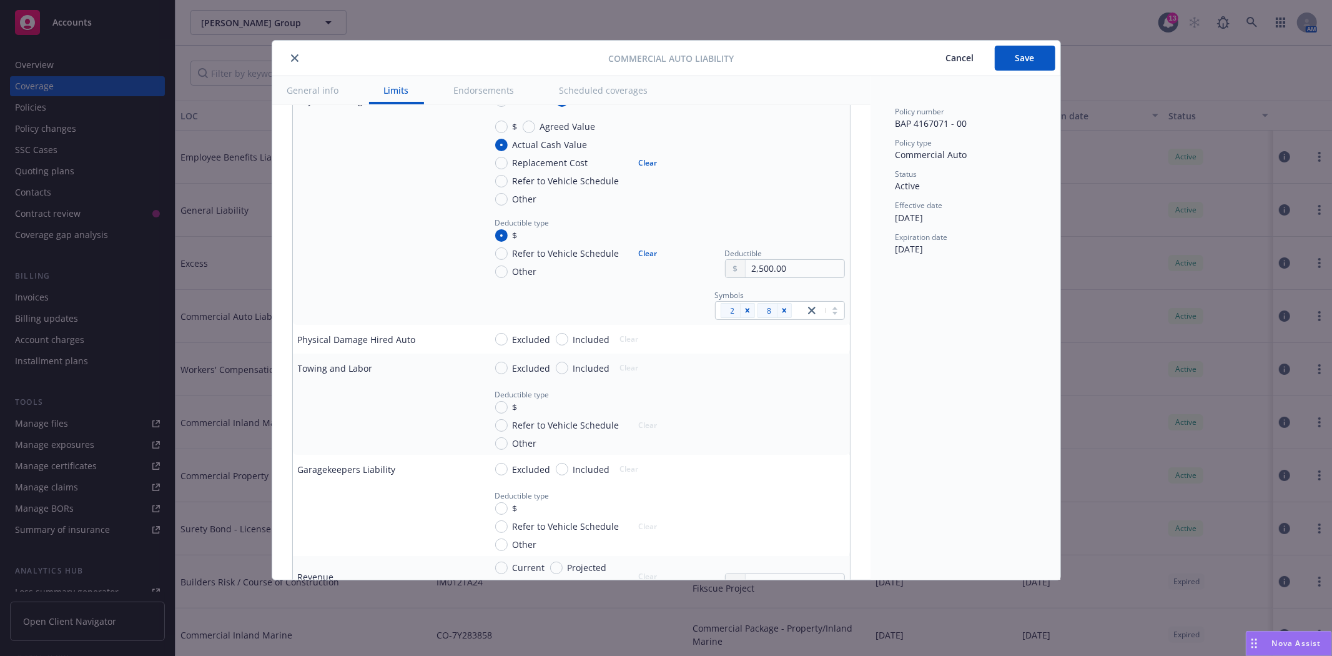
scroll to position [1526, 0]
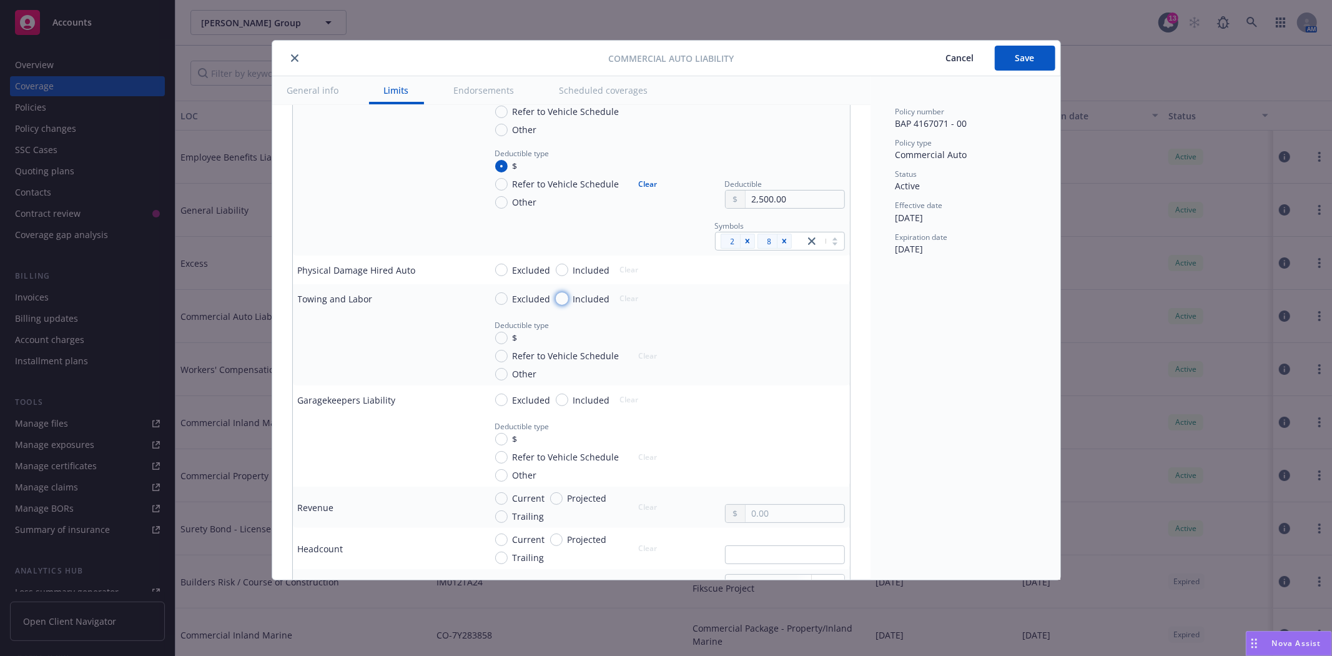
click at [561, 301] on input "Included" at bounding box center [562, 298] width 12 height 12
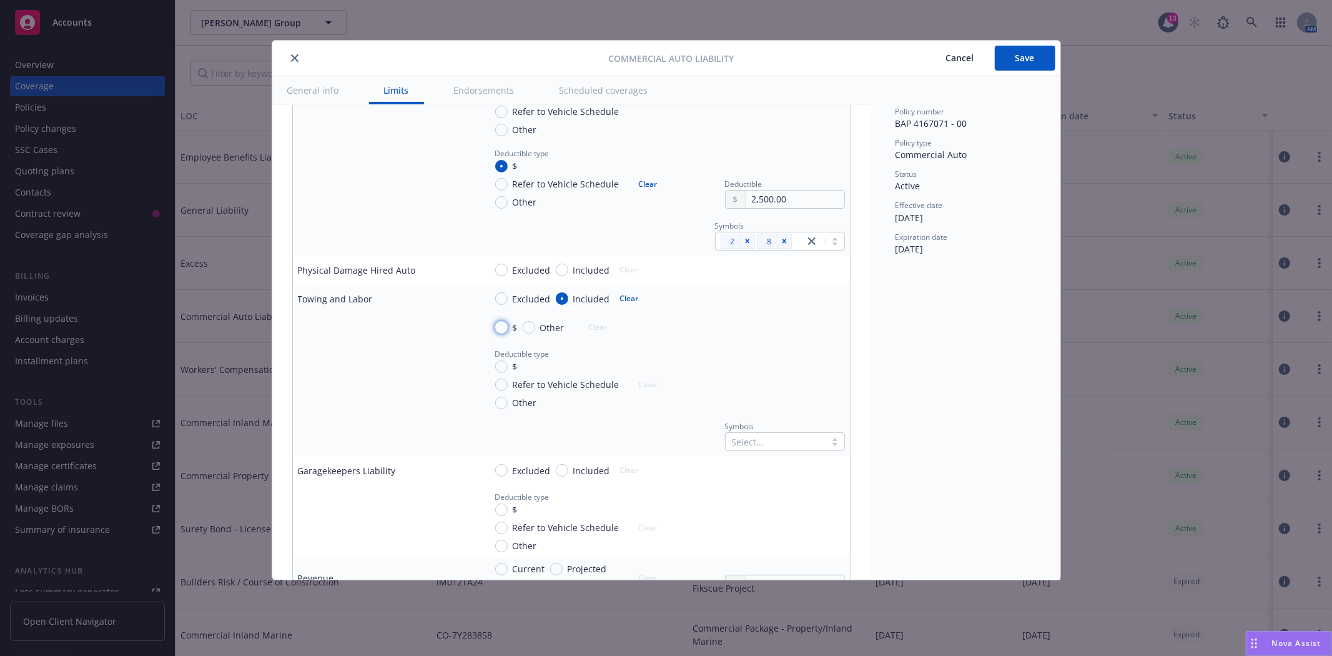
click at [500, 328] on input "$" at bounding box center [501, 327] width 12 height 12
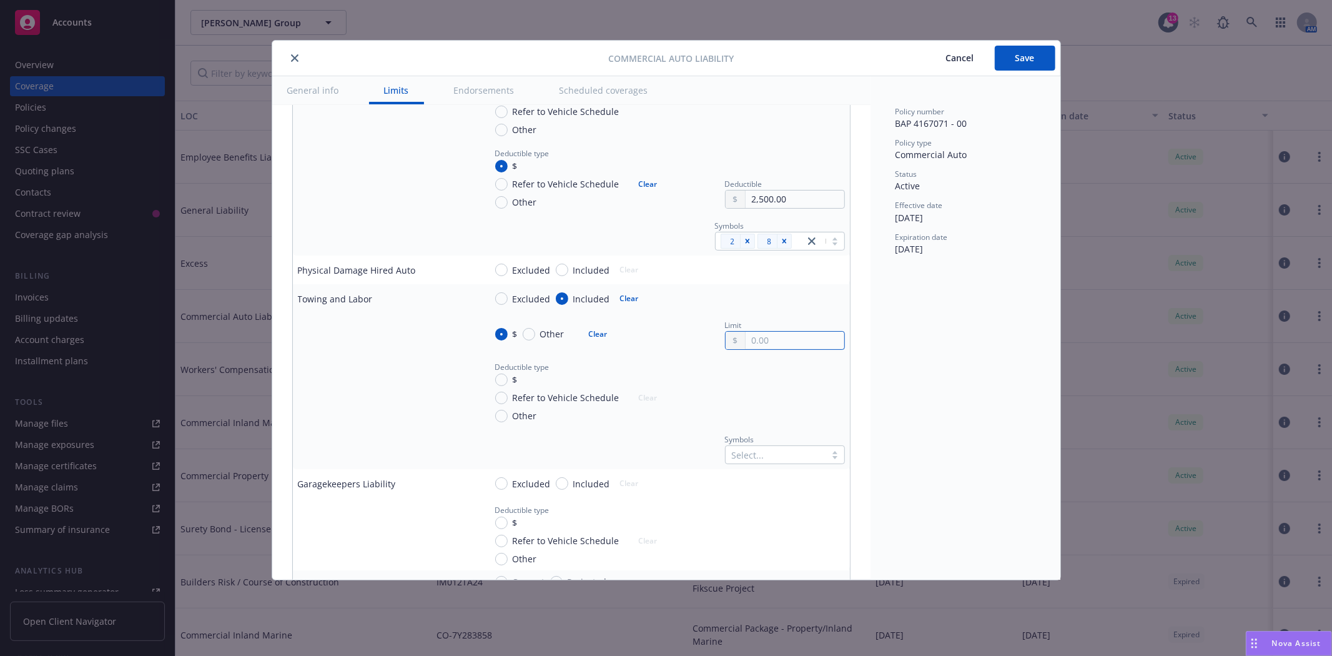
click at [762, 332] on input "text" at bounding box center [795, 340] width 98 height 17
click at [532, 333] on input "Other" at bounding box center [529, 334] width 12 height 12
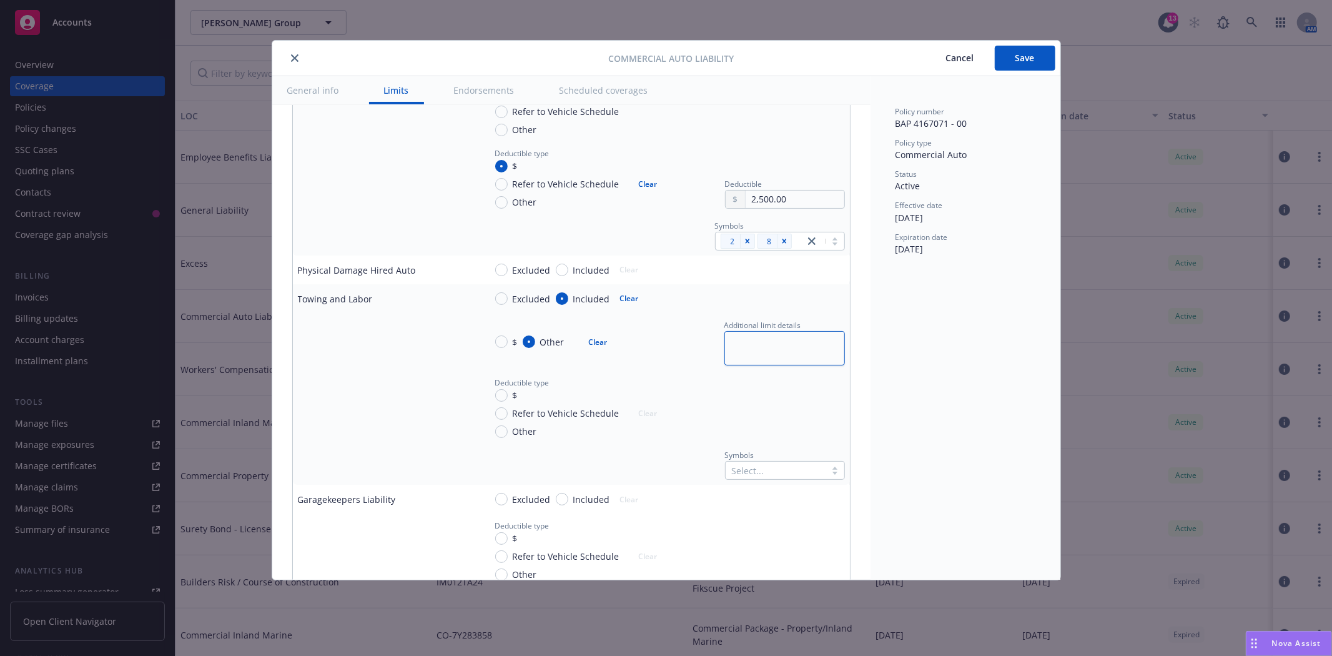
click at [749, 345] on textarea at bounding box center [785, 348] width 121 height 34
paste textarea "$75 for towing and labor costs incurred each time a covered "auto" that is a "p…"
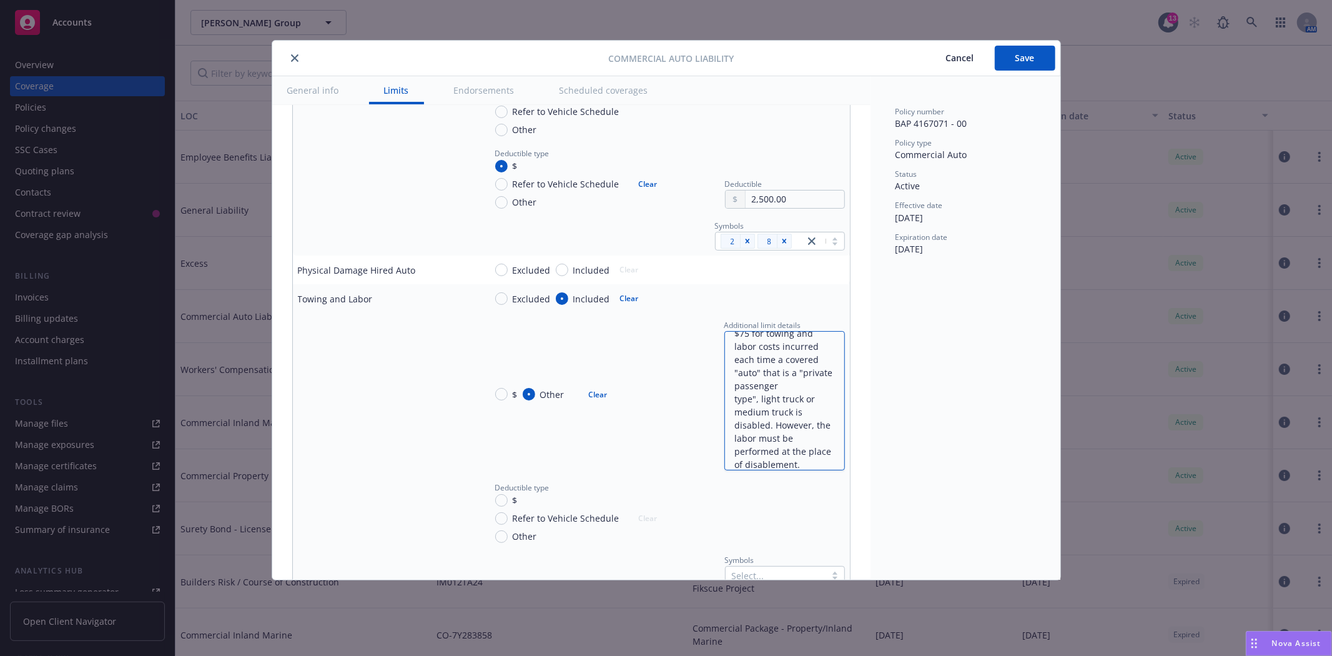
scroll to position [0, 0]
click at [769, 396] on textarea "$75 for towing and labor costs incurred each time a covered "auto" that is a "p…" at bounding box center [785, 400] width 121 height 139
click at [1039, 448] on div "Policy number BAP 4167071 - 00 Policy type Commercial Auto Status Active Effect…" at bounding box center [966, 327] width 190 height 503
click at [738, 338] on textarea "$75 for towing and labor costs incurred each time a covered "auto" that is a "p…" at bounding box center [785, 400] width 121 height 139
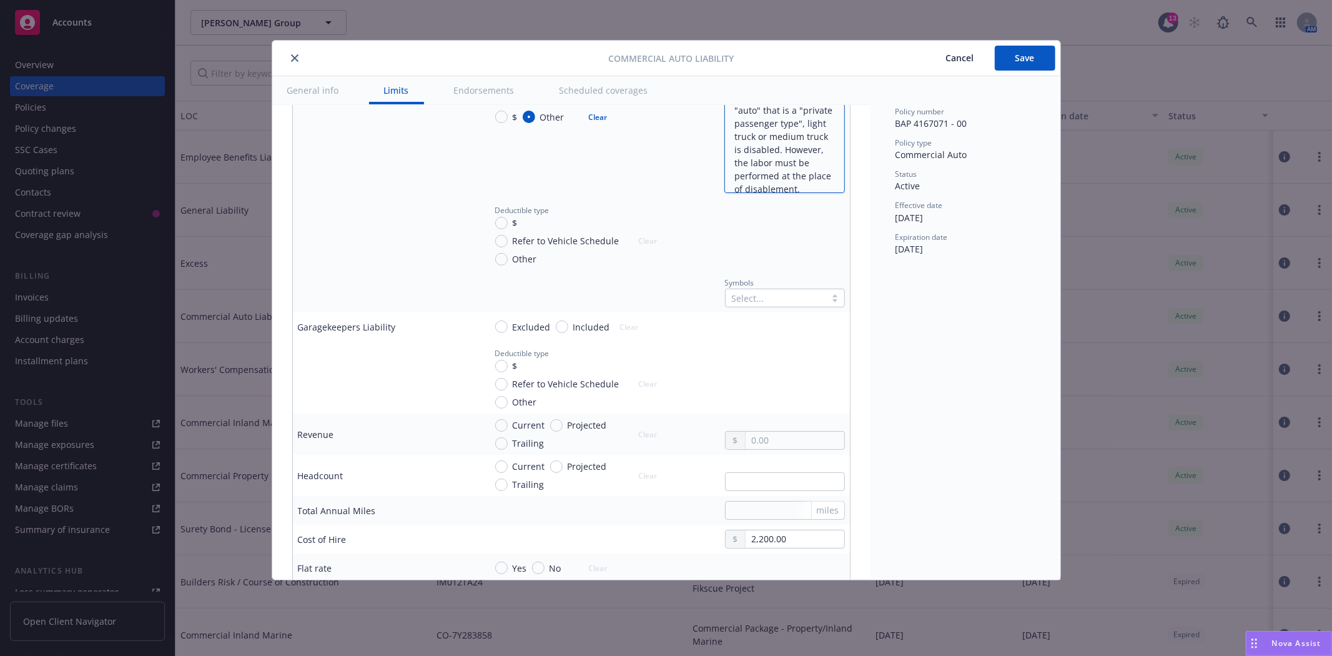
scroll to position [1874, 0]
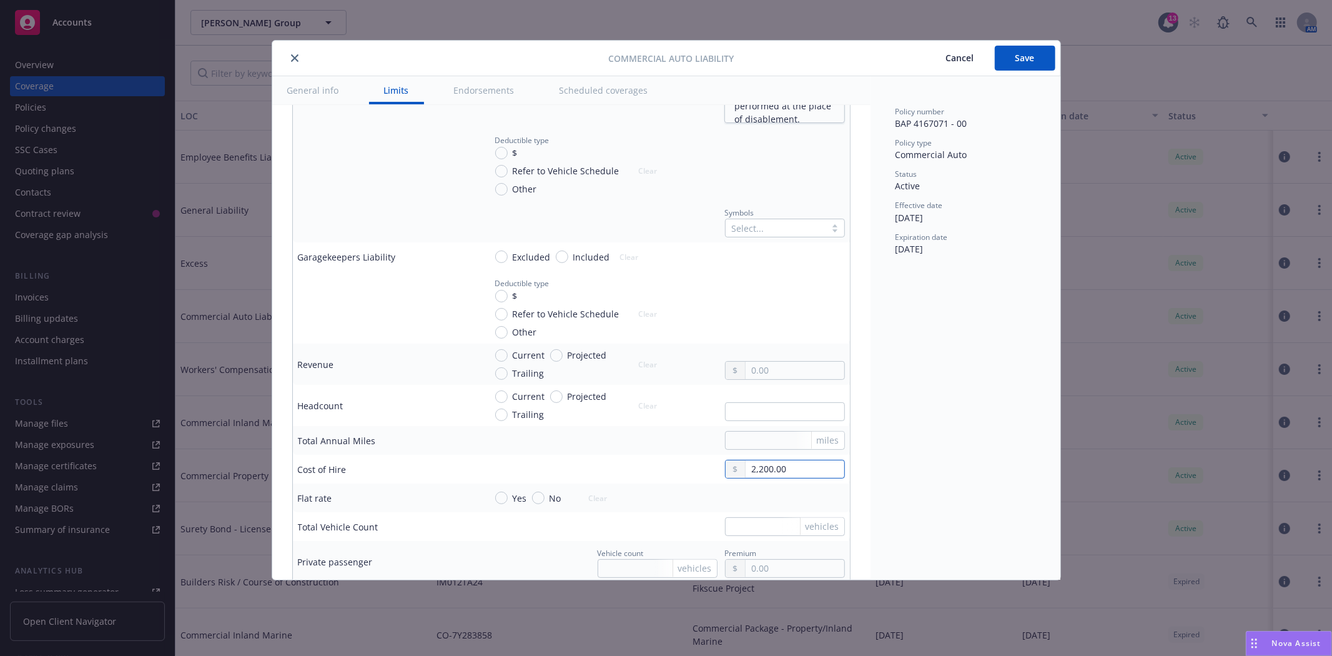
click at [788, 466] on input "2,200.00" at bounding box center [795, 468] width 98 height 17
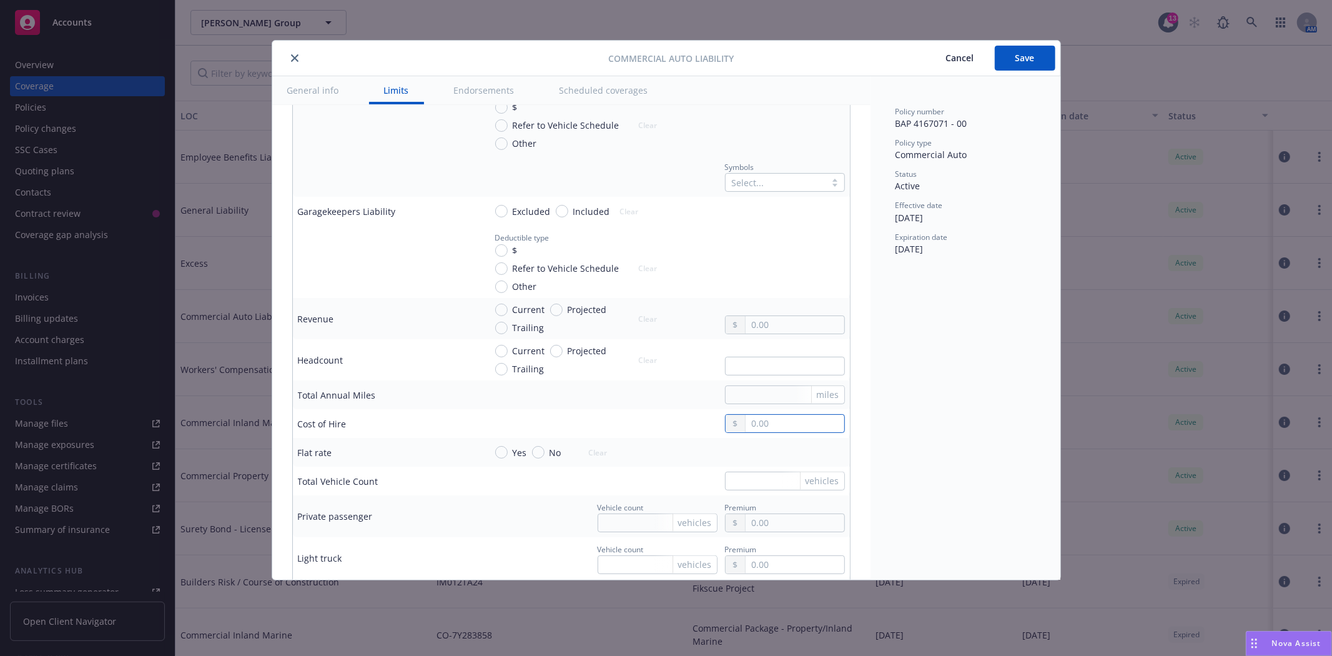
scroll to position [1943, 0]
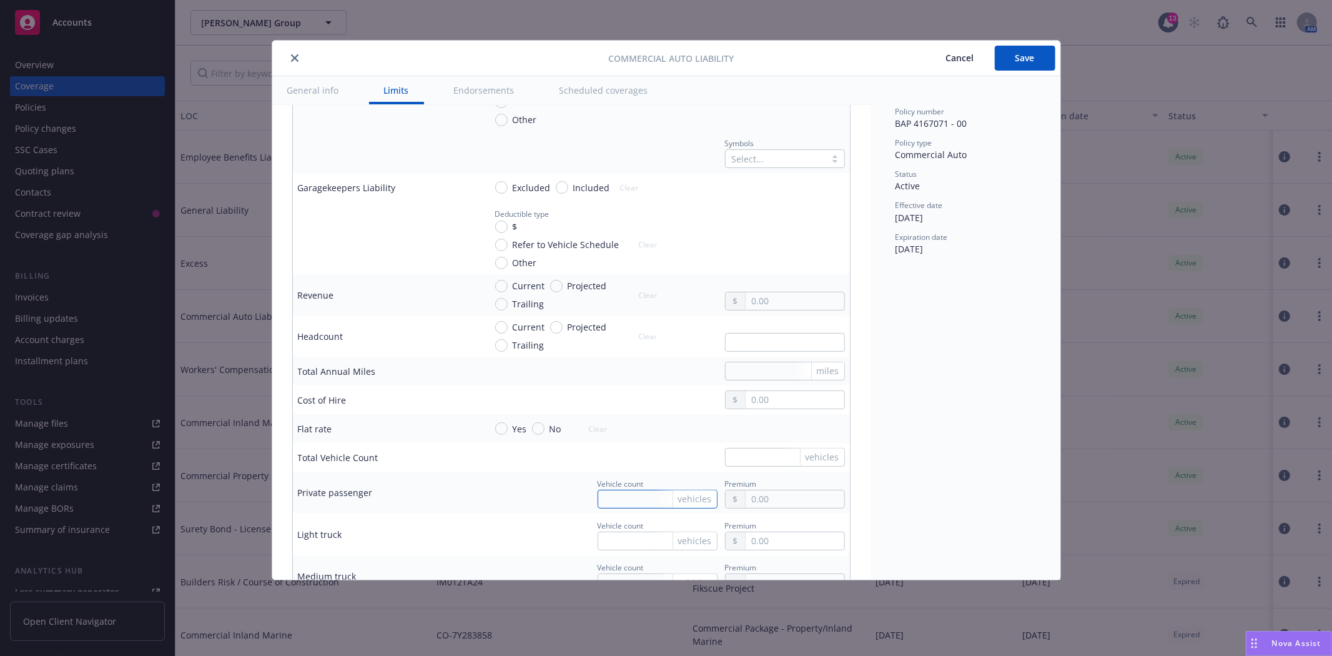
click at [641, 503] on input "text" at bounding box center [658, 499] width 120 height 19
click at [616, 501] on input "9" at bounding box center [658, 499] width 120 height 19
click at [728, 451] on input "text" at bounding box center [785, 457] width 120 height 19
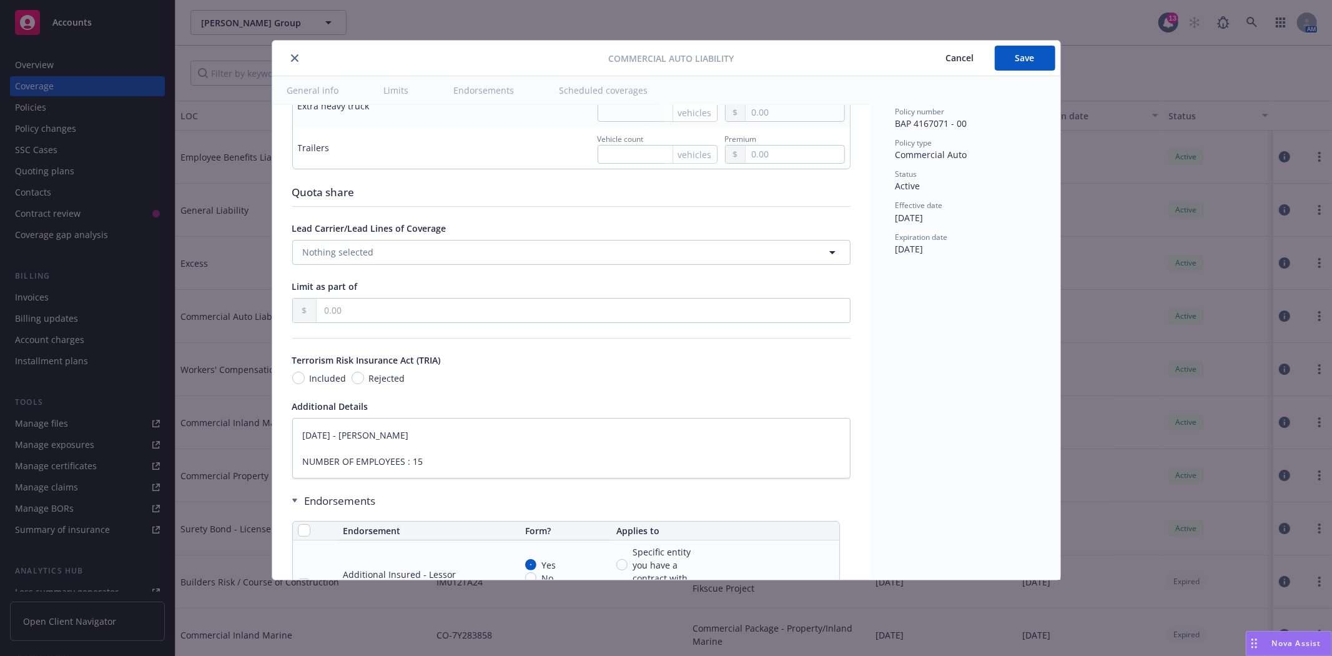
scroll to position [2498, 0]
drag, startPoint x: 430, startPoint y: 458, endPoint x: 258, endPoint y: 415, distance: 177.1
click at [258, 415] on div "Commercial Auto Liability Cancel Save General info Limits Endorsements Schedule…" at bounding box center [666, 328] width 1332 height 656
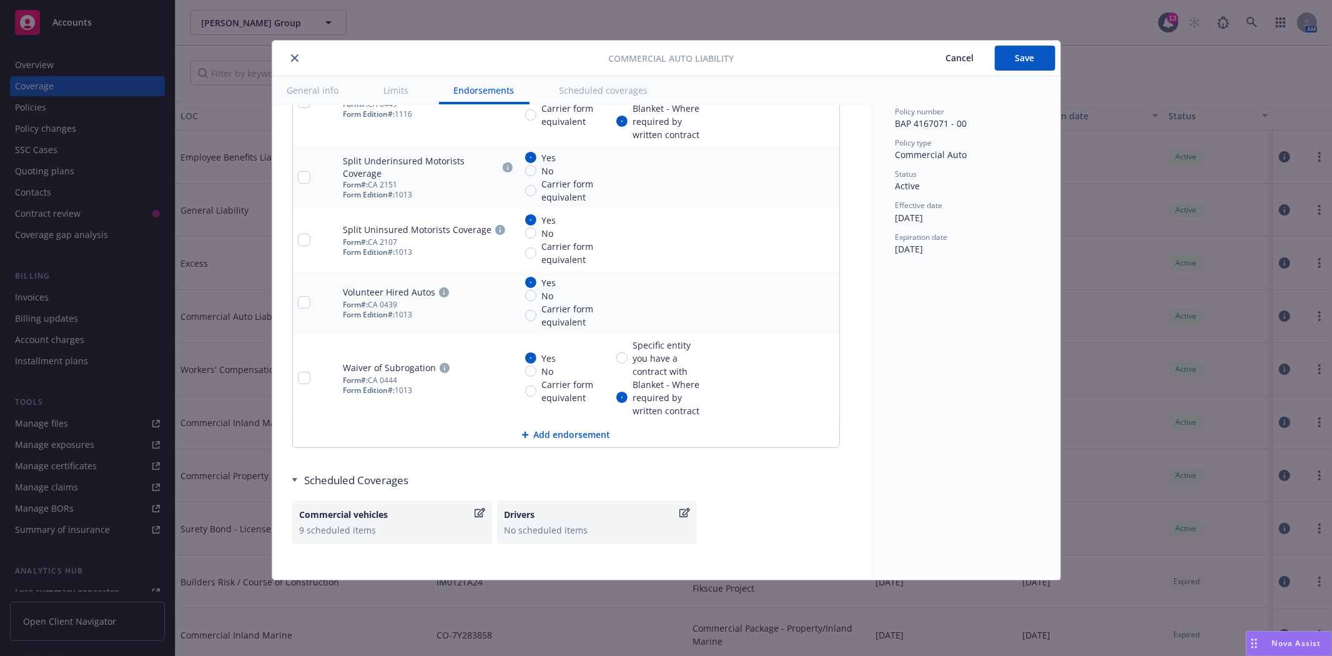
scroll to position [3702, 0]
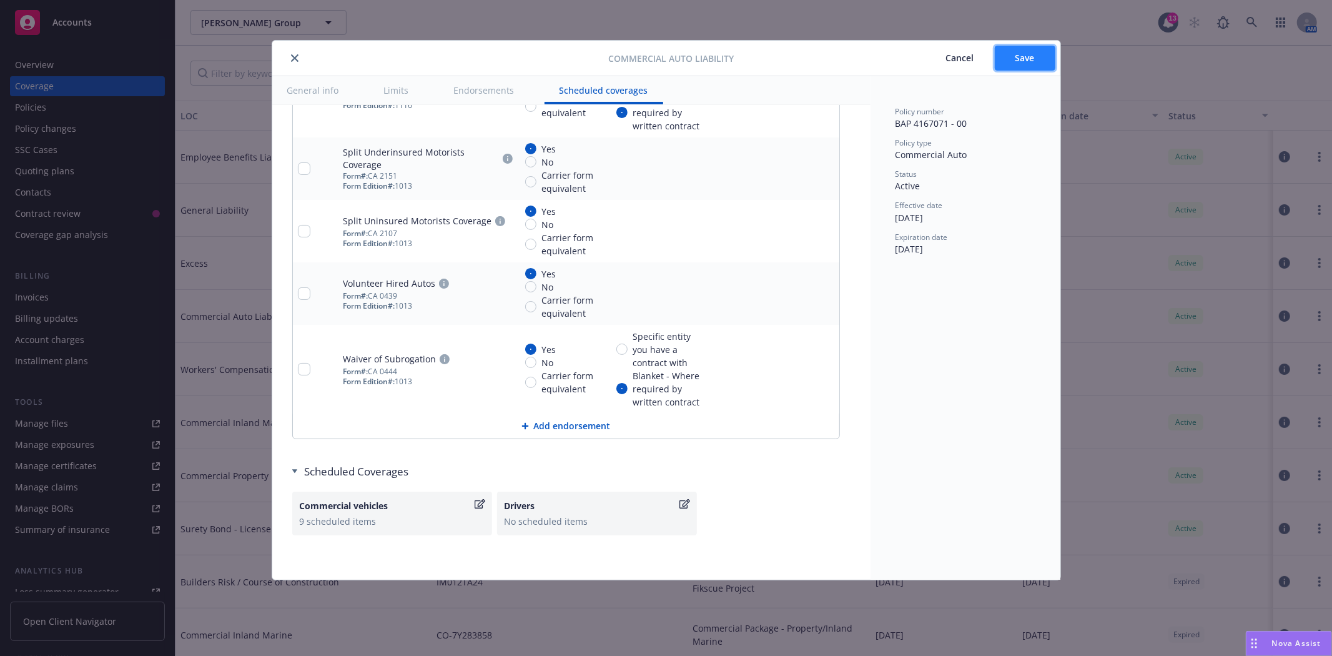
click at [1047, 59] on button "Save" at bounding box center [1025, 58] width 61 height 25
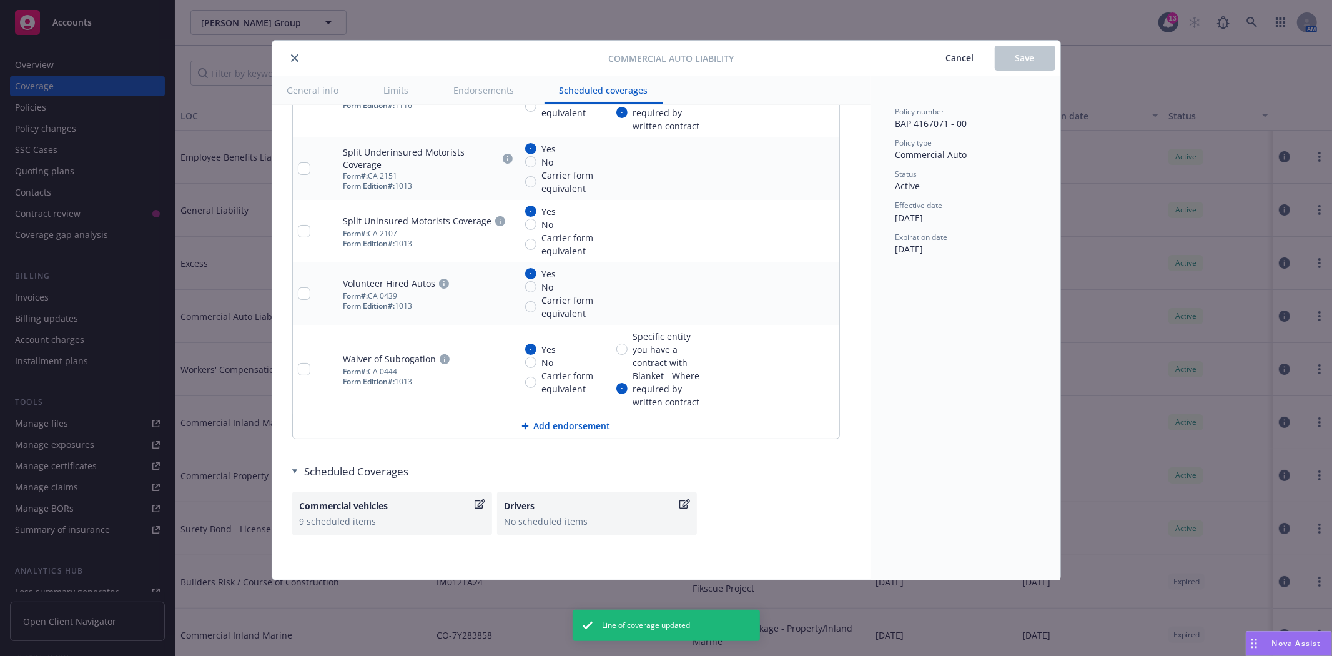
click at [292, 60] on icon "close" at bounding box center [294, 57] width 7 height 7
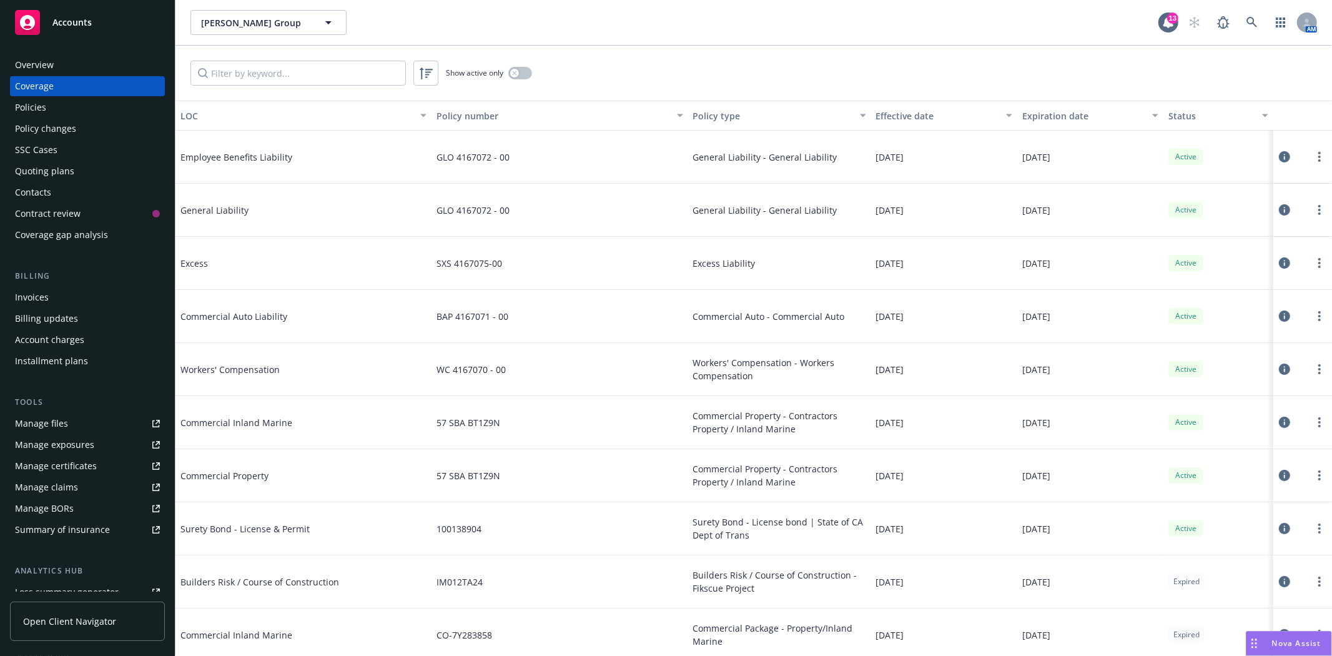
click at [1279, 370] on icon at bounding box center [1284, 369] width 11 height 11
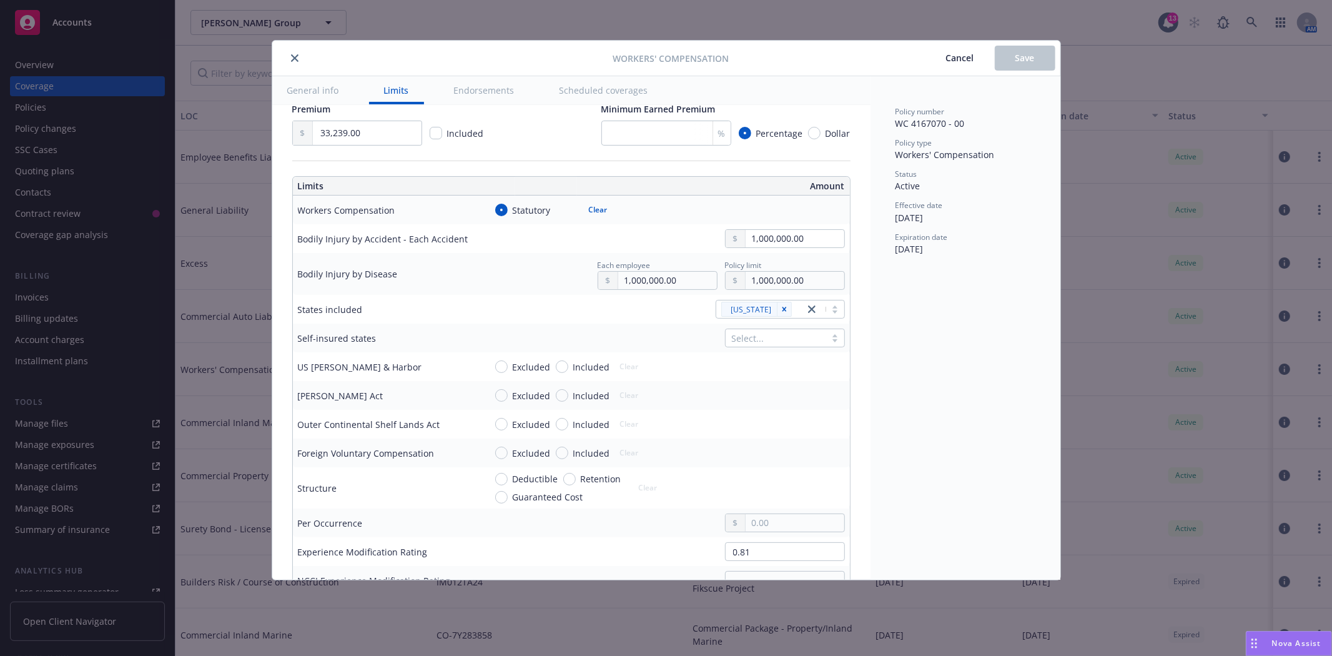
scroll to position [347, 0]
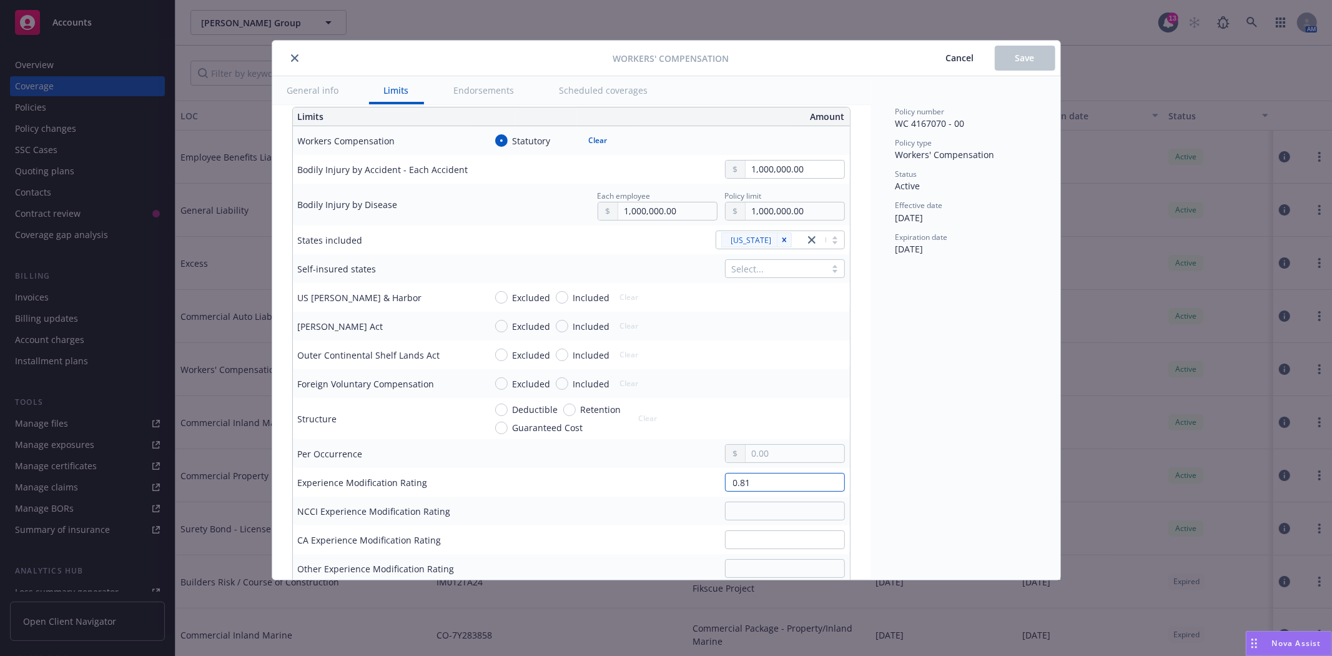
click at [757, 480] on input "0.81" at bounding box center [785, 482] width 120 height 19
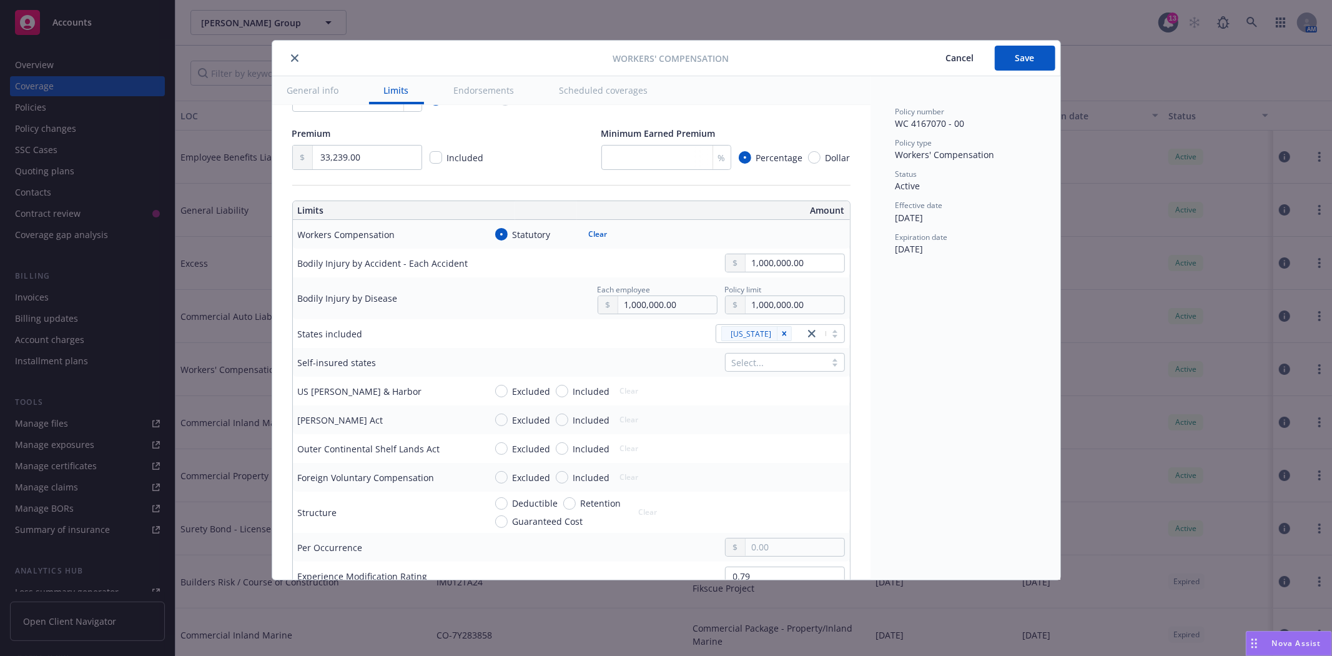
scroll to position [277, 0]
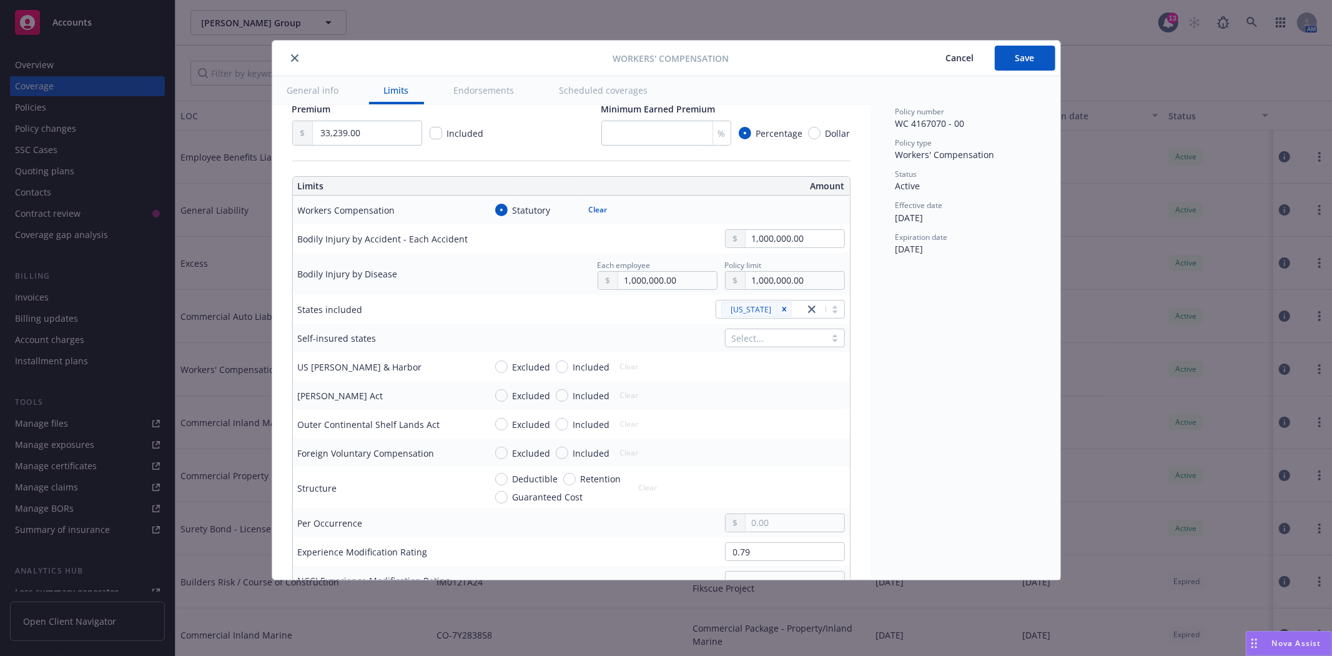
click at [508, 496] on span "Guaranteed Cost" at bounding box center [546, 496] width 76 height 13
click at [508, 496] on input "Guaranteed Cost" at bounding box center [501, 497] width 12 height 12
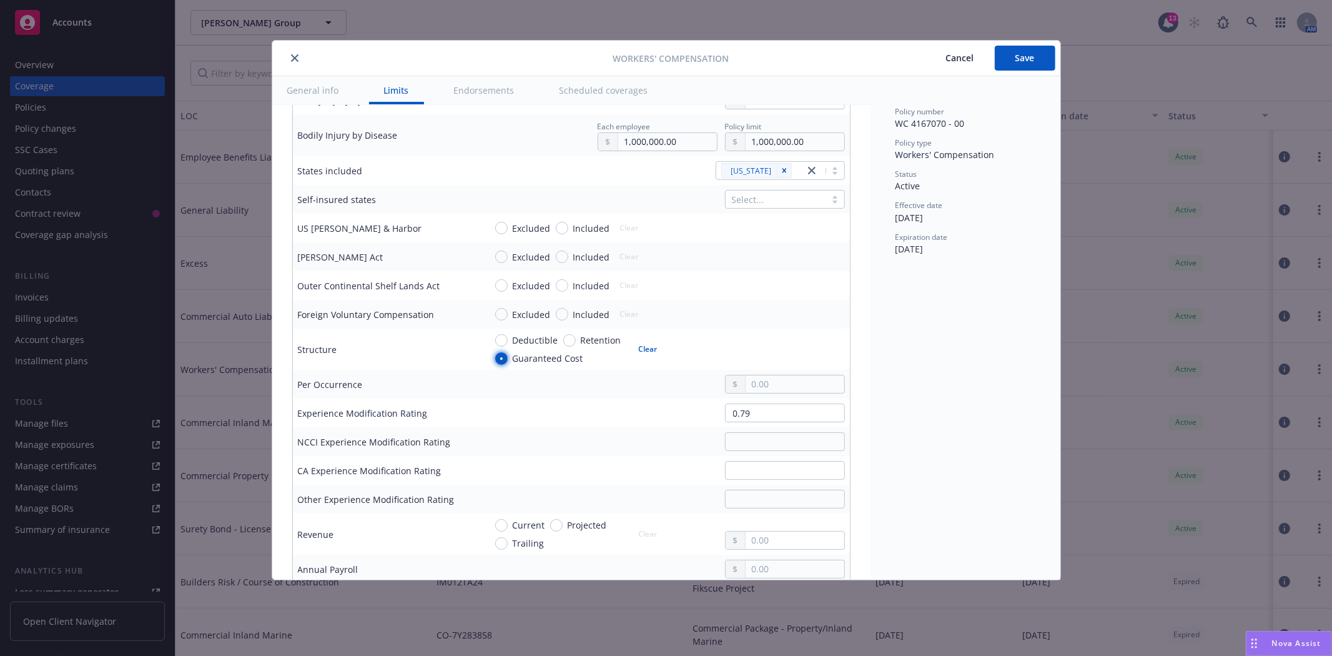
scroll to position [485, 0]
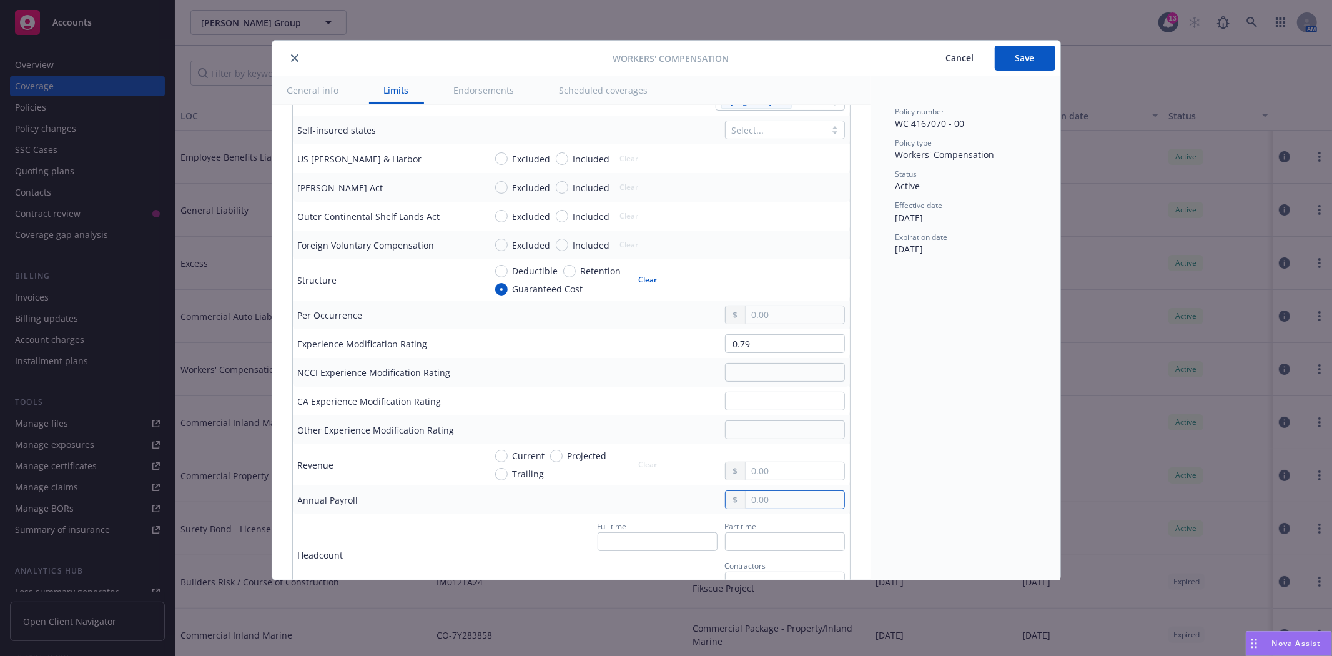
click at [792, 503] on input "text" at bounding box center [795, 499] width 98 height 17
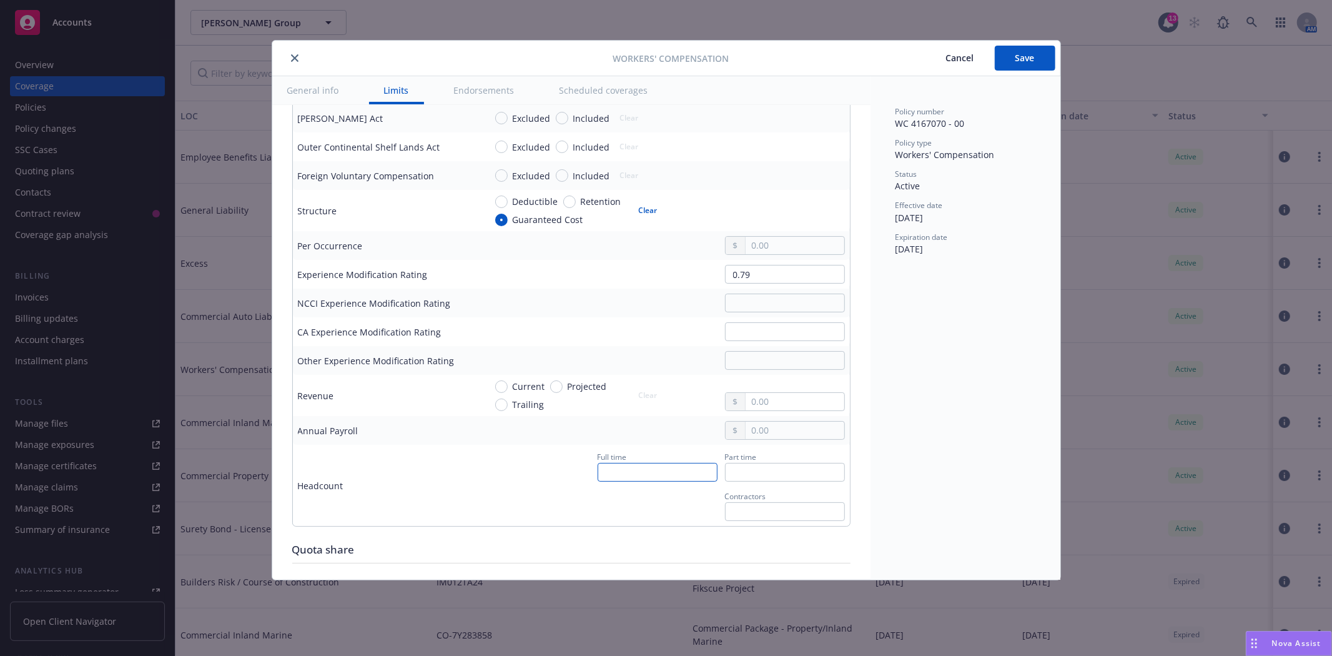
click at [622, 467] on input "text" at bounding box center [658, 472] width 120 height 19
click at [757, 434] on input "text" at bounding box center [795, 430] width 98 height 17
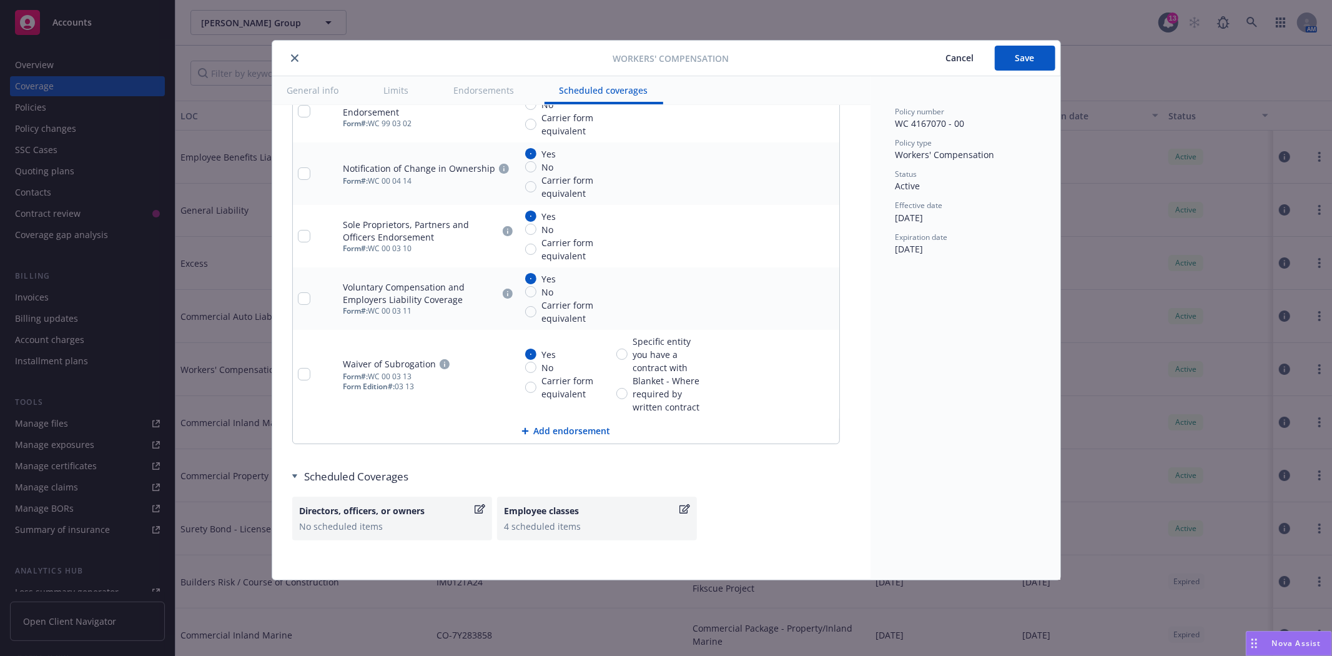
scroll to position [1414, 0]
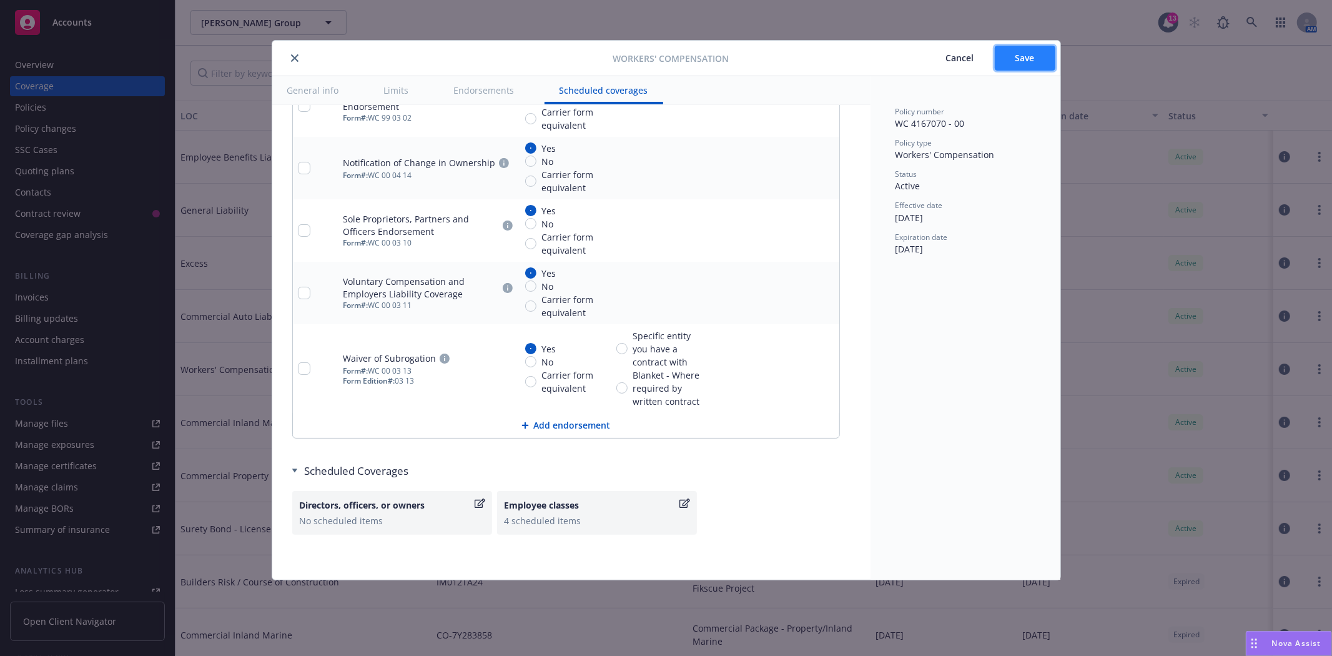
click at [1022, 60] on span "Save" at bounding box center [1025, 58] width 19 height 12
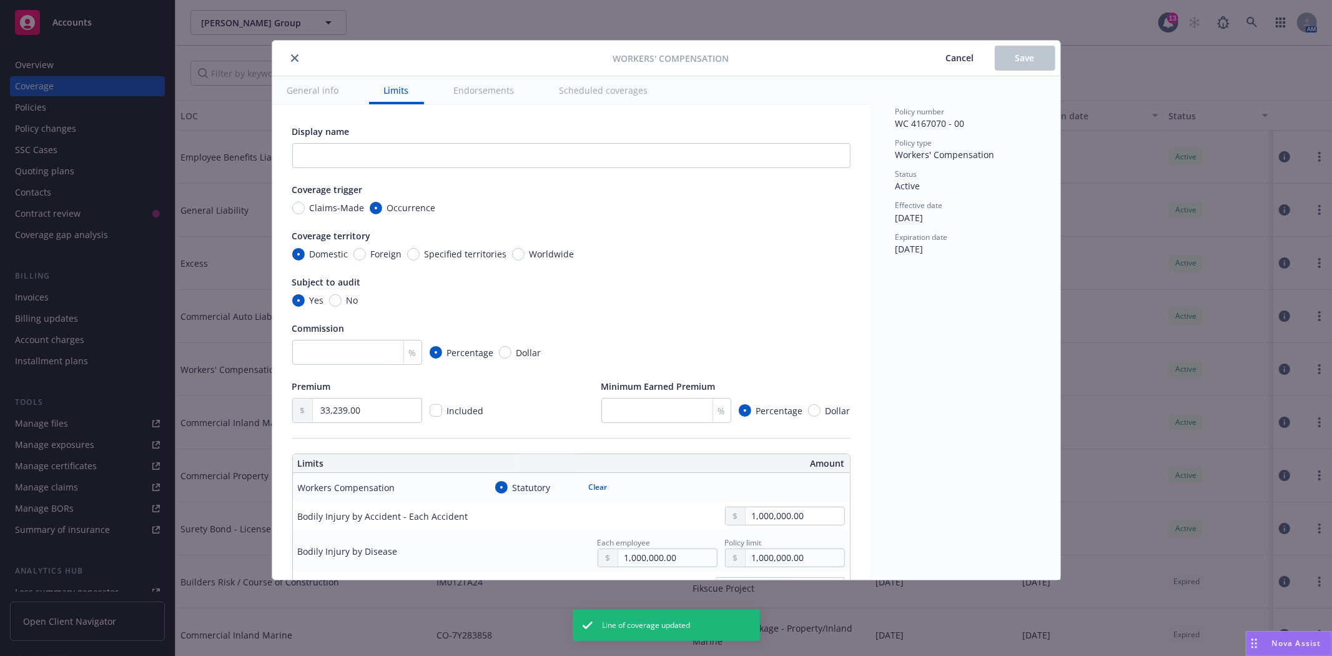
click at [292, 57] on icon "close" at bounding box center [294, 57] width 7 height 7
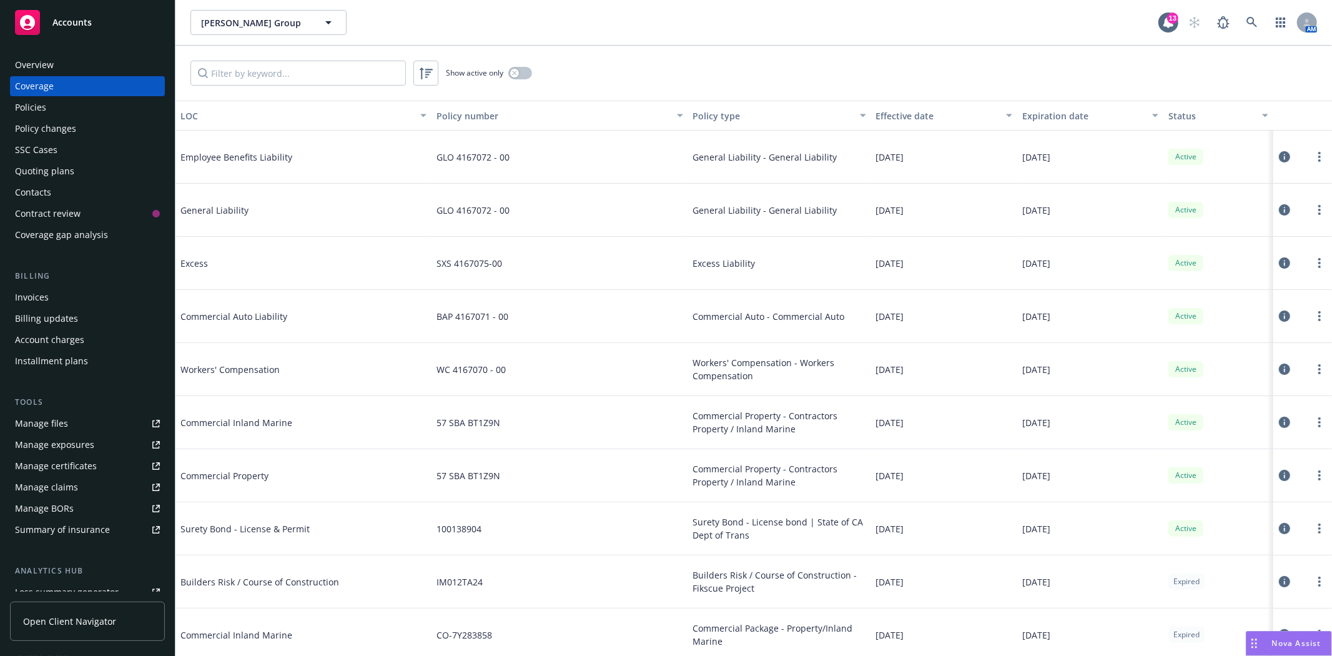
click at [51, 104] on div "Policies" at bounding box center [87, 107] width 145 height 20
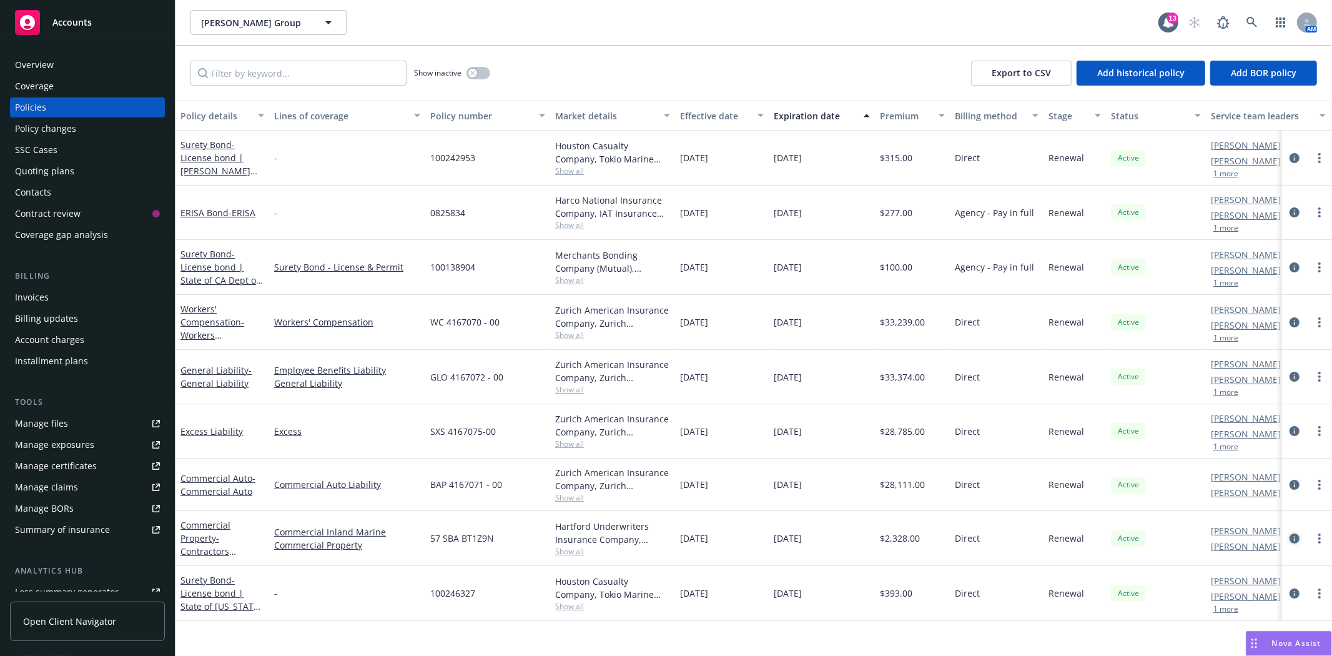
click at [1295, 537] on icon "circleInformation" at bounding box center [1295, 538] width 10 height 10
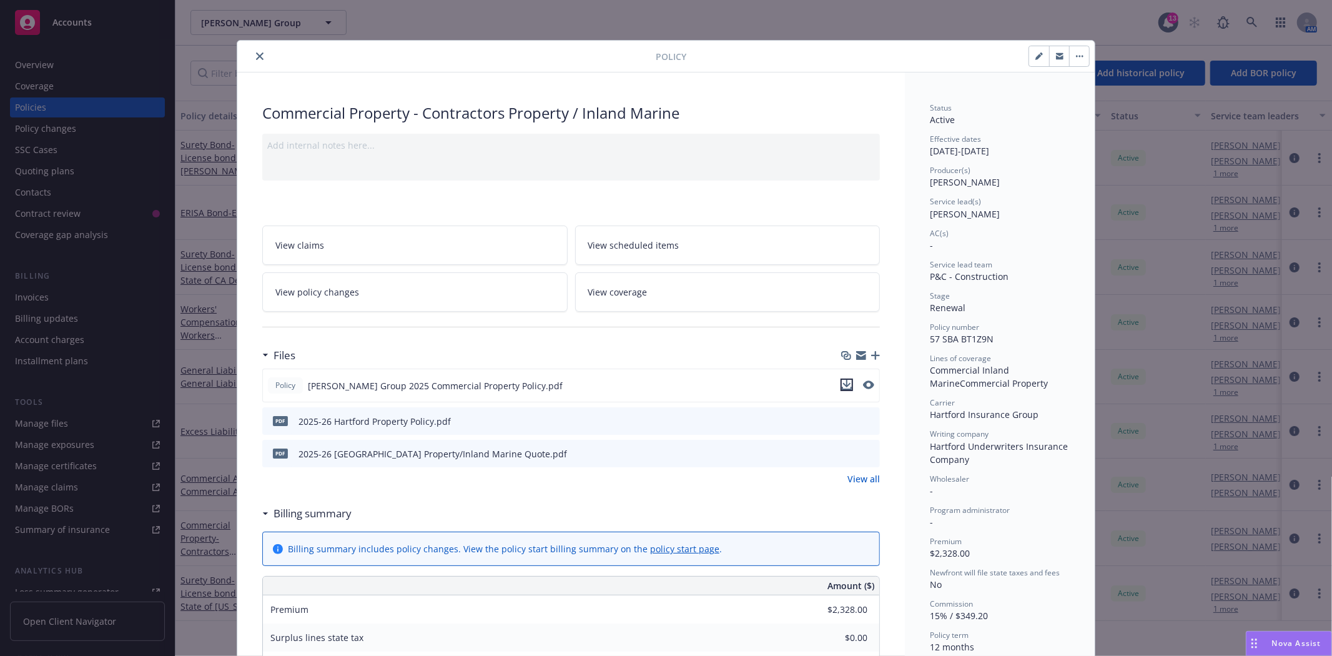
click at [846, 385] on icon "download file" at bounding box center [847, 385] width 10 height 10
click at [969, 51] on div at bounding box center [887, 56] width 403 height 21
click at [256, 56] on icon "close" at bounding box center [259, 55] width 7 height 7
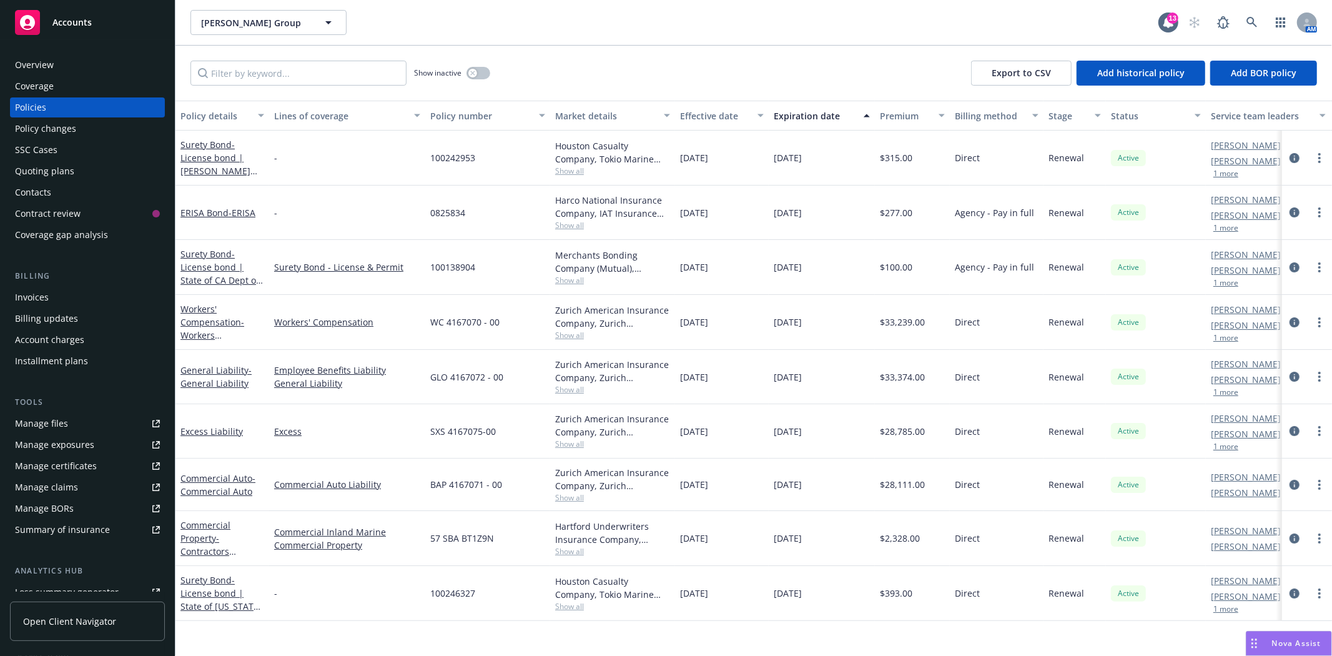
click at [31, 71] on div "Overview" at bounding box center [34, 65] width 39 height 20
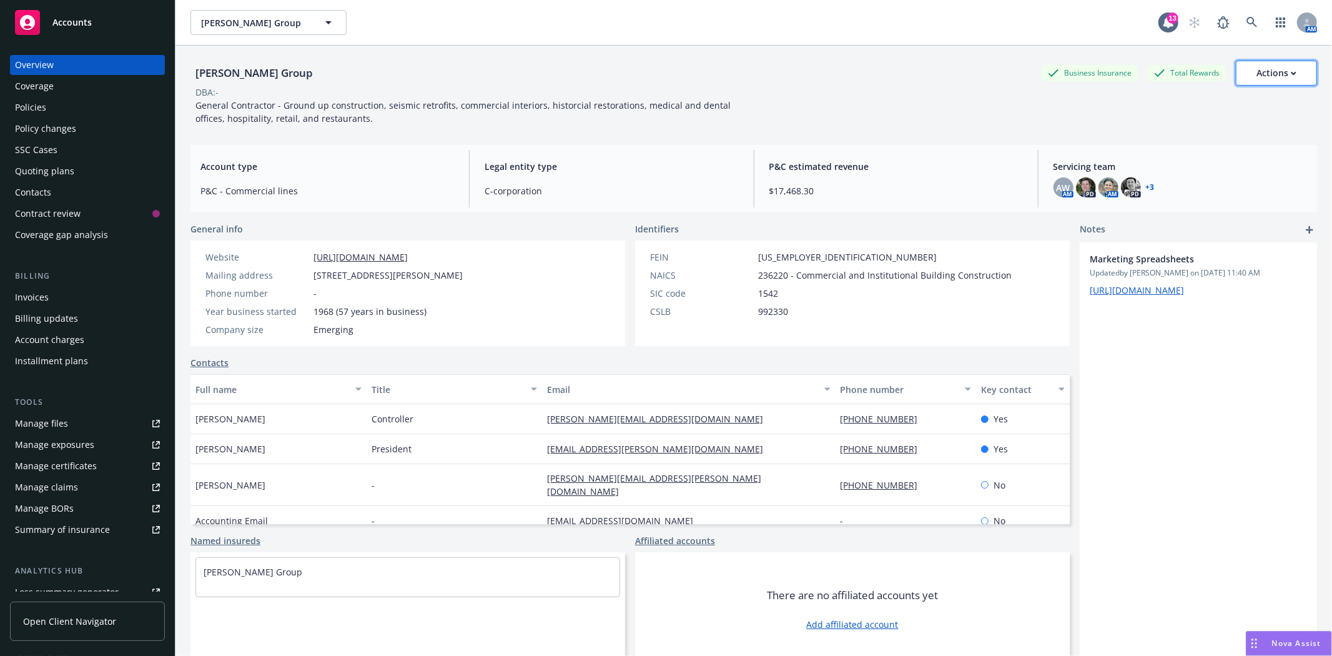
click at [1259, 71] on div "Actions" at bounding box center [1277, 73] width 40 height 24
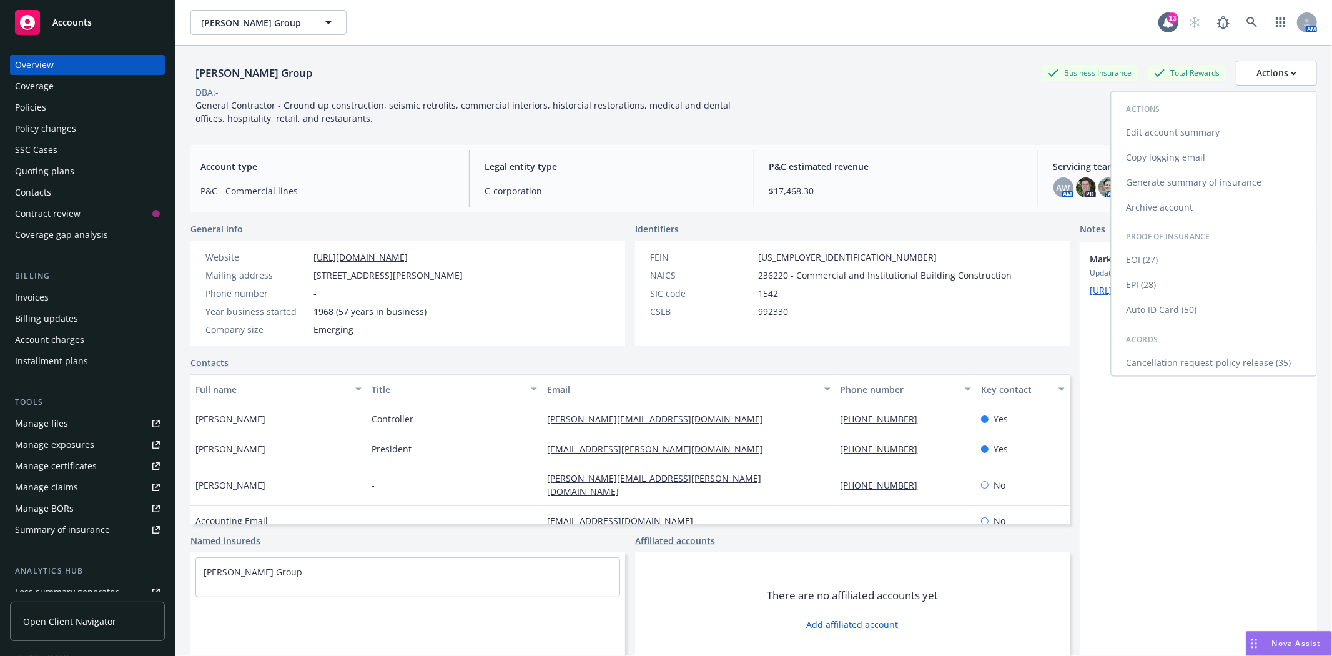
click at [1177, 156] on link "Copy logging email" at bounding box center [1214, 157] width 205 height 25
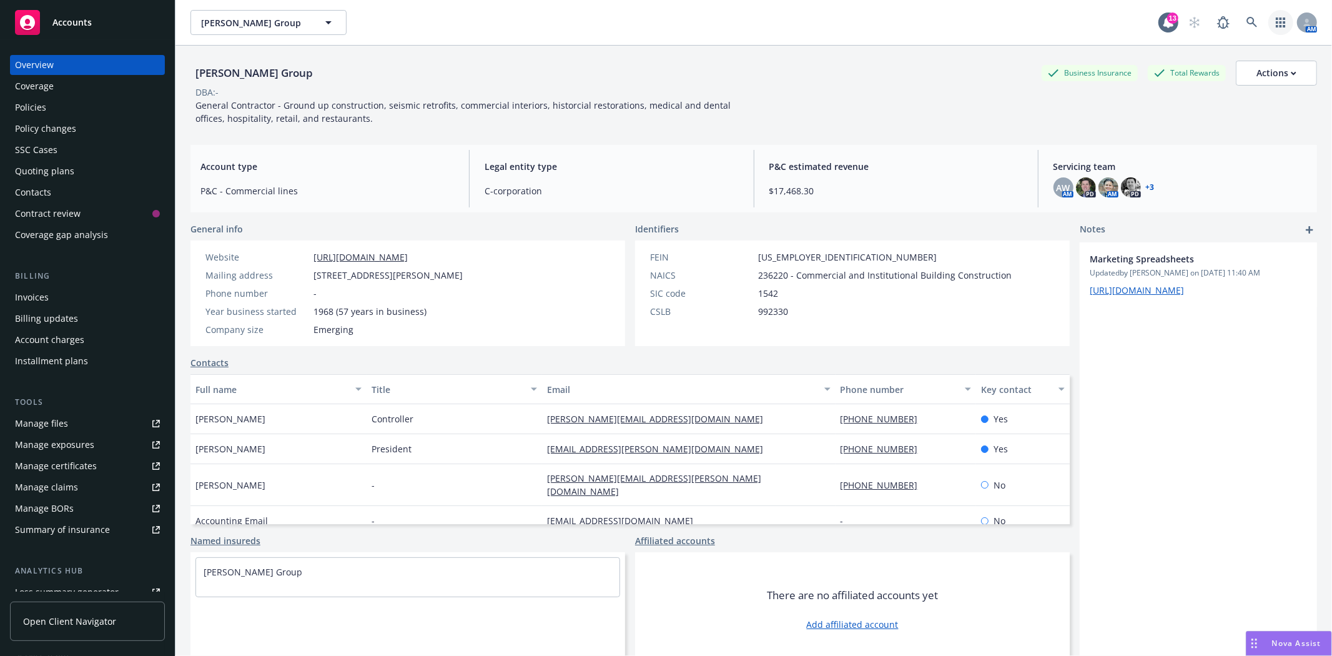
click at [1276, 26] on icon "button" at bounding box center [1280, 22] width 9 height 10
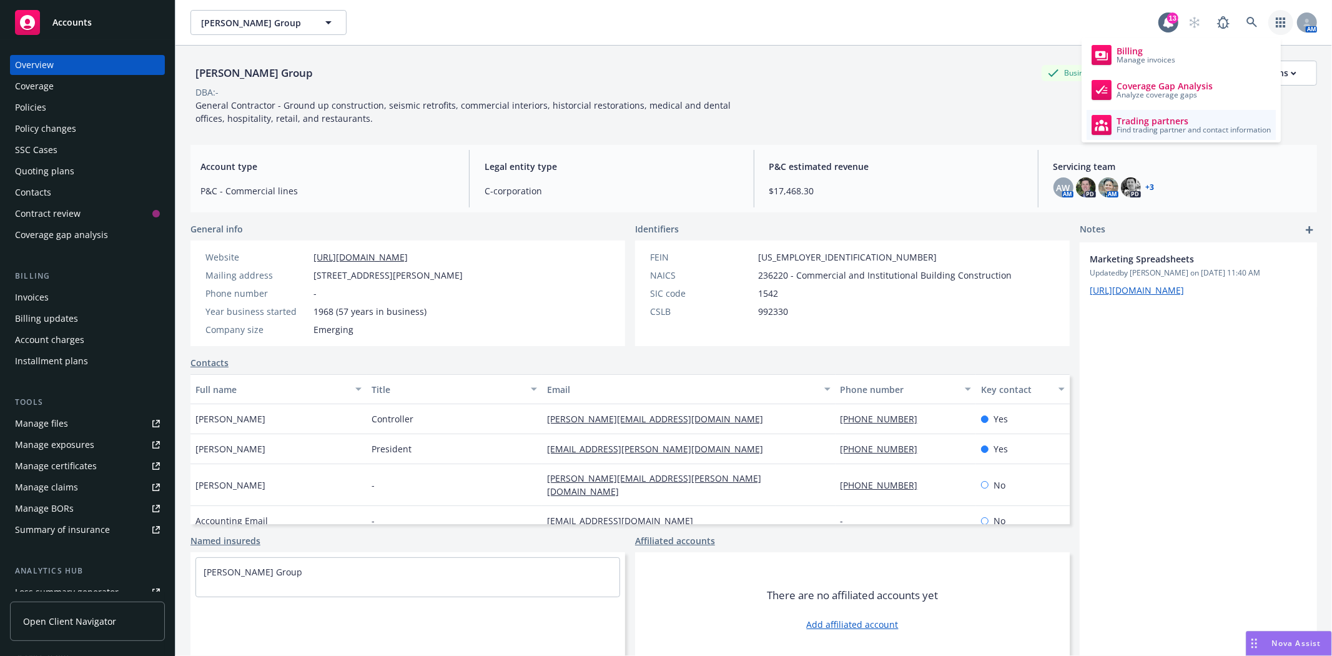
click at [1209, 126] on span "Find trading partner and contact information" at bounding box center [1194, 129] width 154 height 7
